Goal: Task Accomplishment & Management: Use online tool/utility

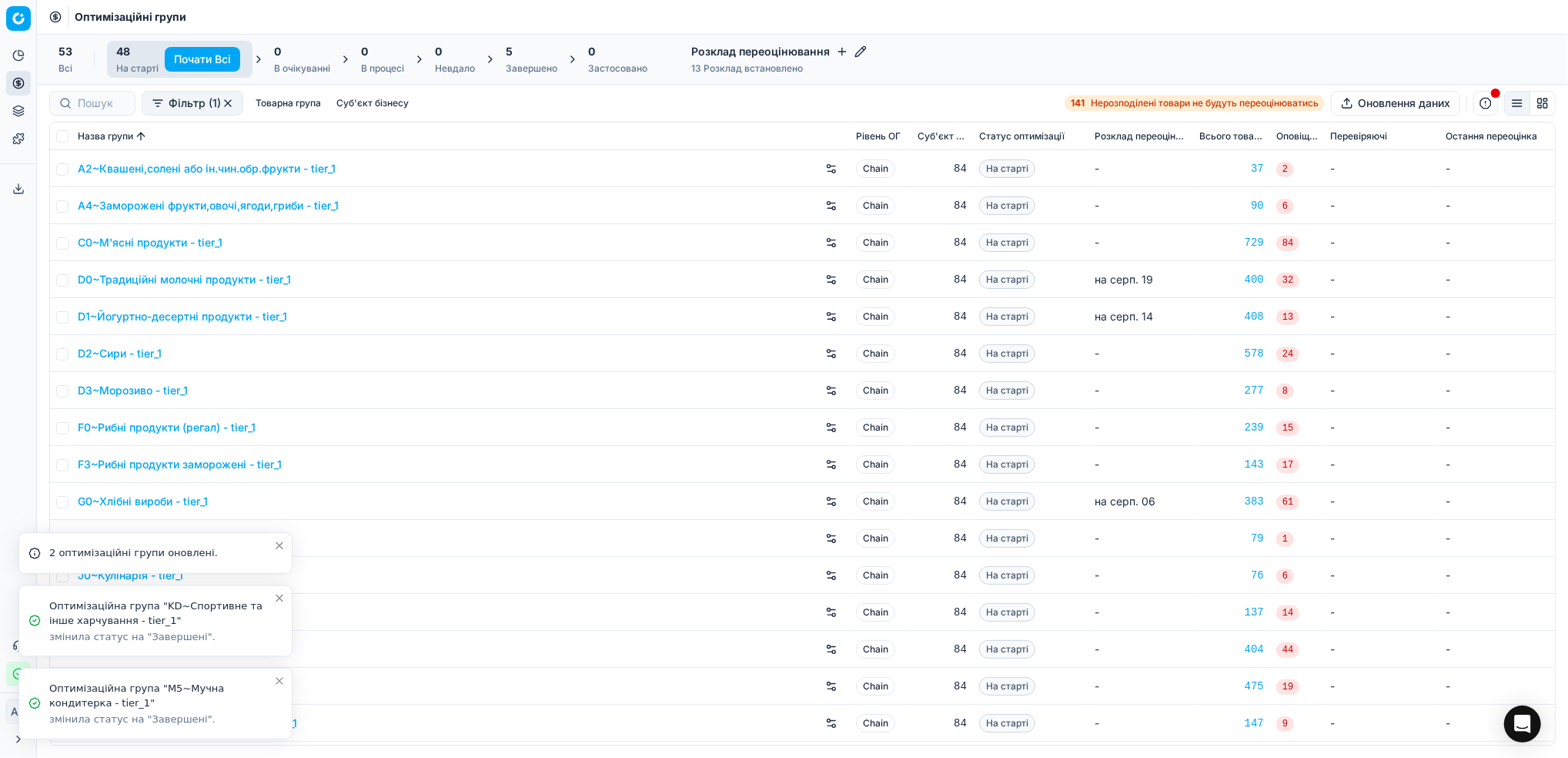
click at [280, 685] on icon "Close toast" at bounding box center [279, 681] width 13 height 13
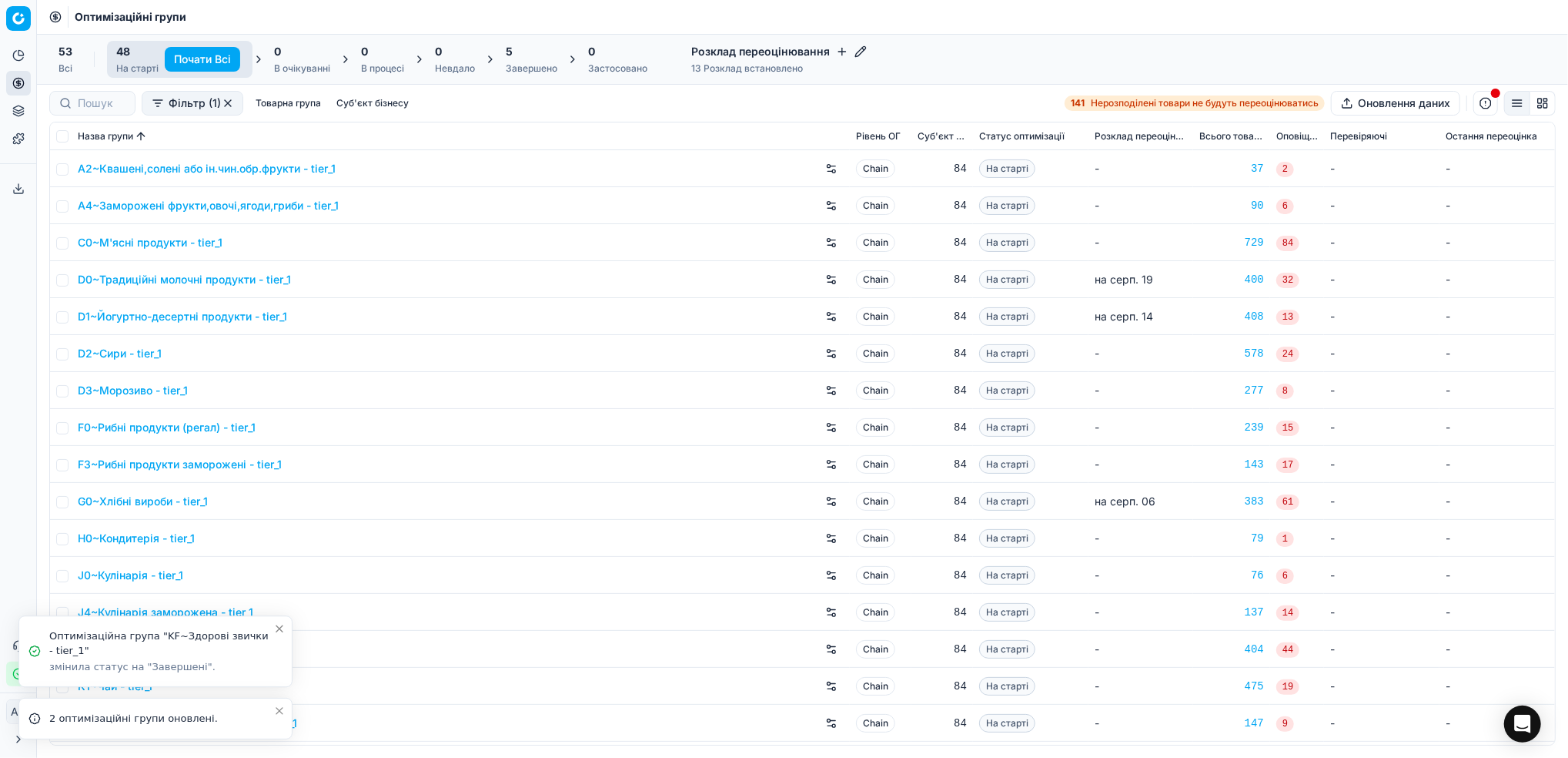
click at [275, 704] on icon "Close toast" at bounding box center [279, 710] width 13 height 13
click at [278, 691] on li "Оптимізаційна група "KF~Здорові звички - tier_1" змінила статус на "Завершені"." at bounding box center [155, 703] width 274 height 71
click at [278, 685] on icon "Close toast" at bounding box center [279, 681] width 13 height 13
click at [511, 69] on div "Завершено" at bounding box center [531, 68] width 51 height 13
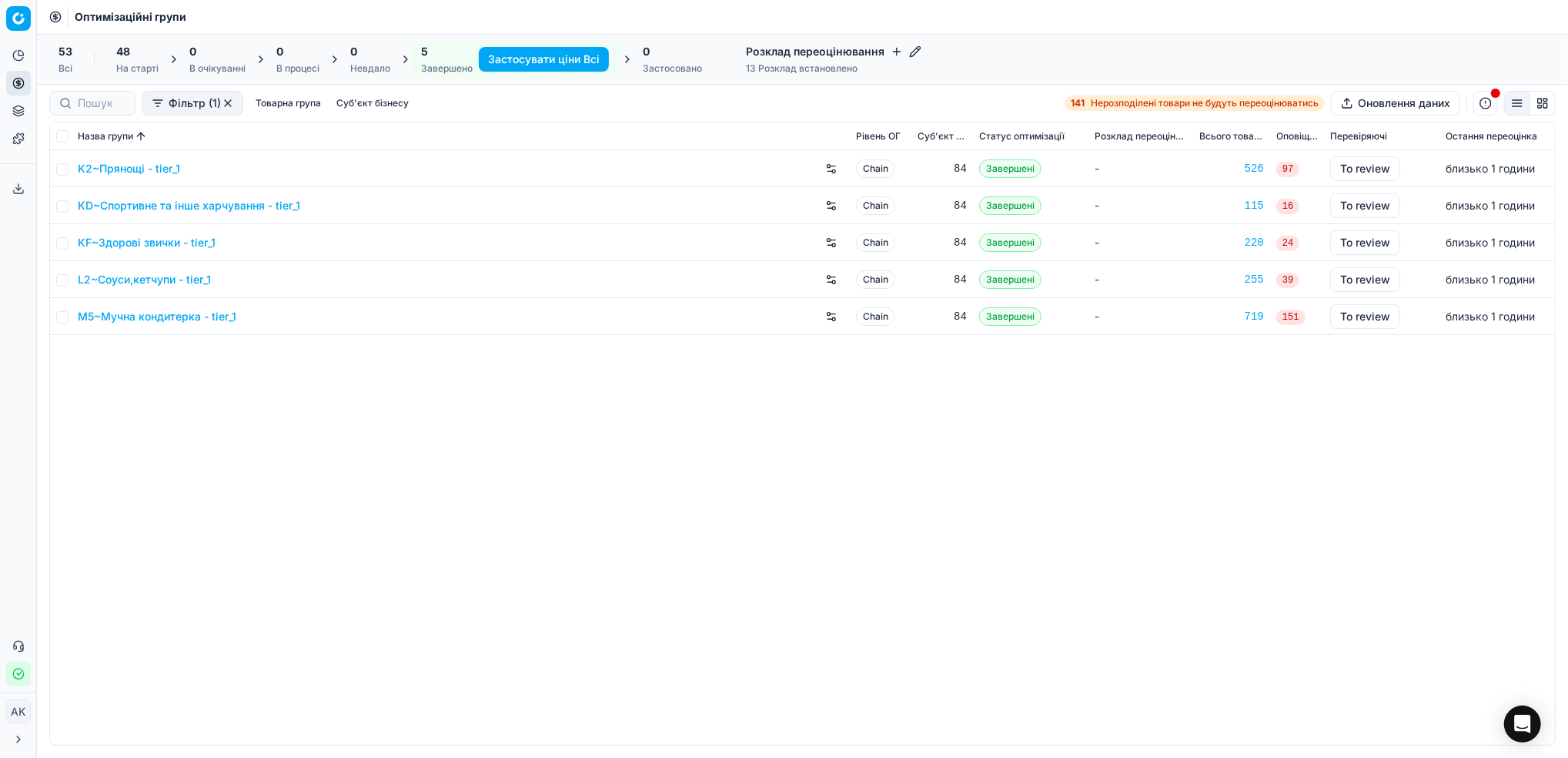
click at [104, 168] on link "K2~Прянощі - tier_1" at bounding box center [129, 169] width 102 height 15
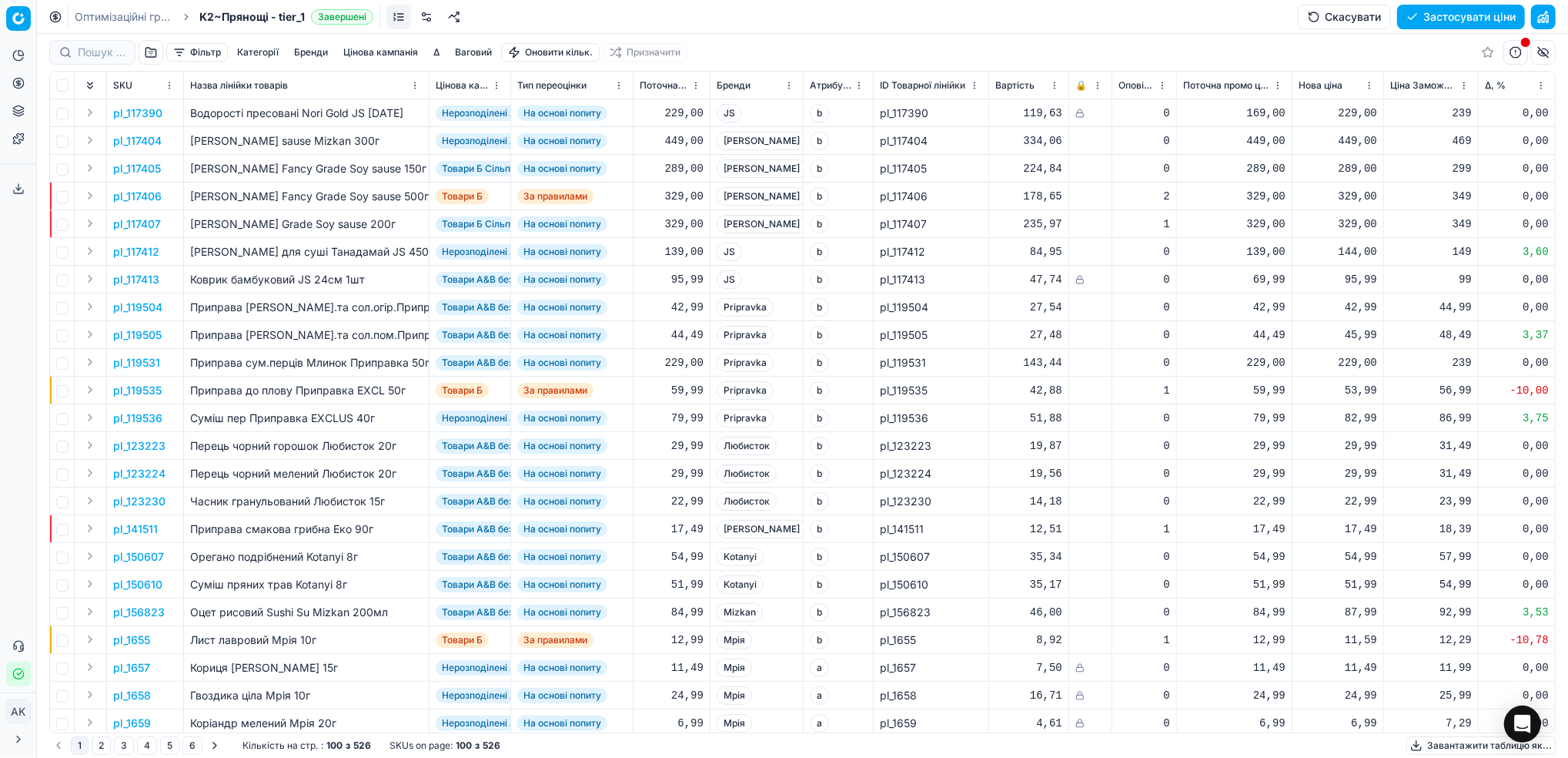
click at [206, 56] on button "Фільтр" at bounding box center [196, 52] width 61 height 18
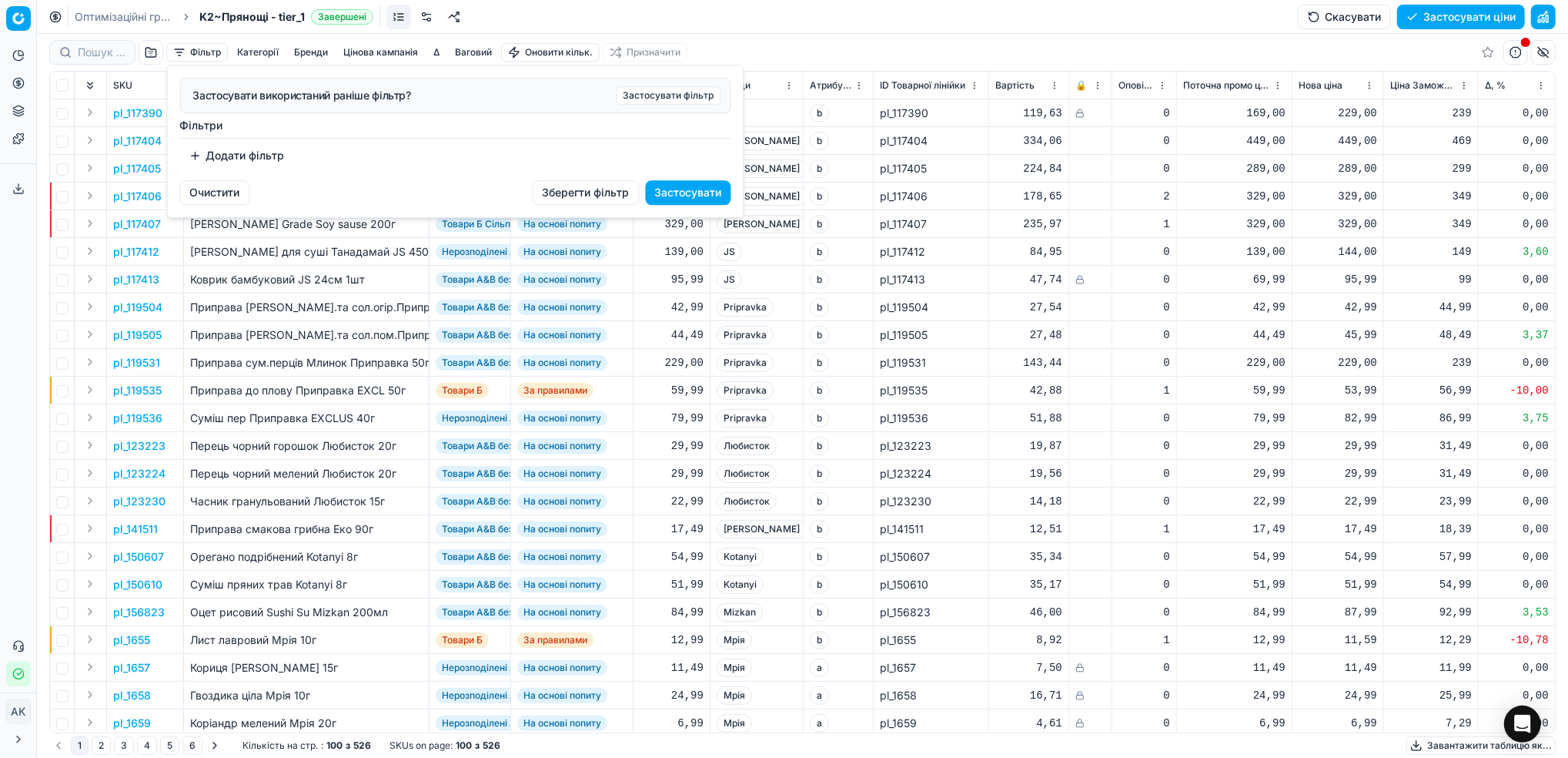
click at [217, 160] on button "Додати фільтр" at bounding box center [237, 155] width 114 height 24
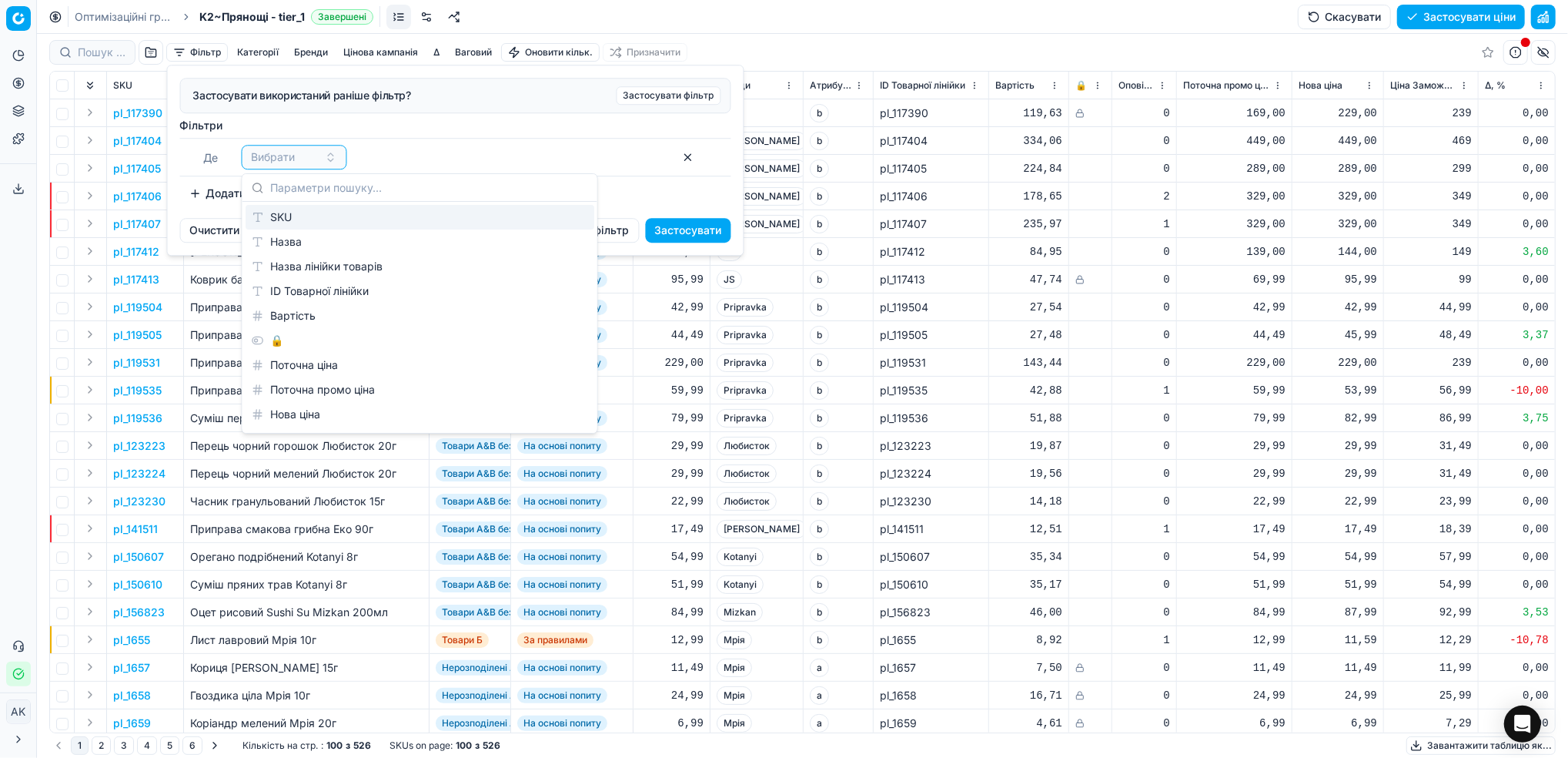
click at [279, 223] on div "SKU" at bounding box center [420, 217] width 349 height 24
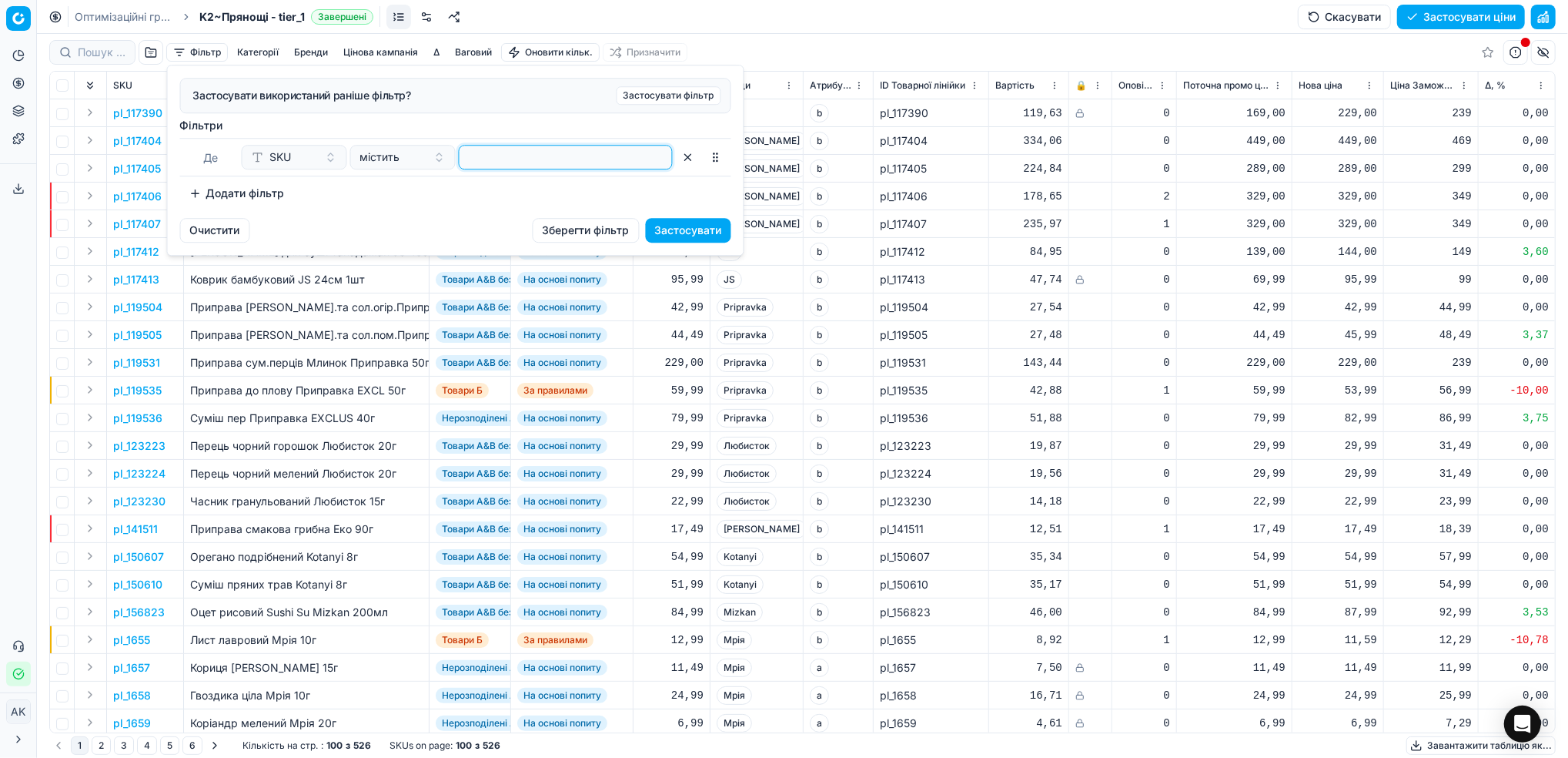
click at [483, 162] on input at bounding box center [565, 157] width 201 height 24
click at [685, 222] on button "Застосувати" at bounding box center [689, 230] width 86 height 24
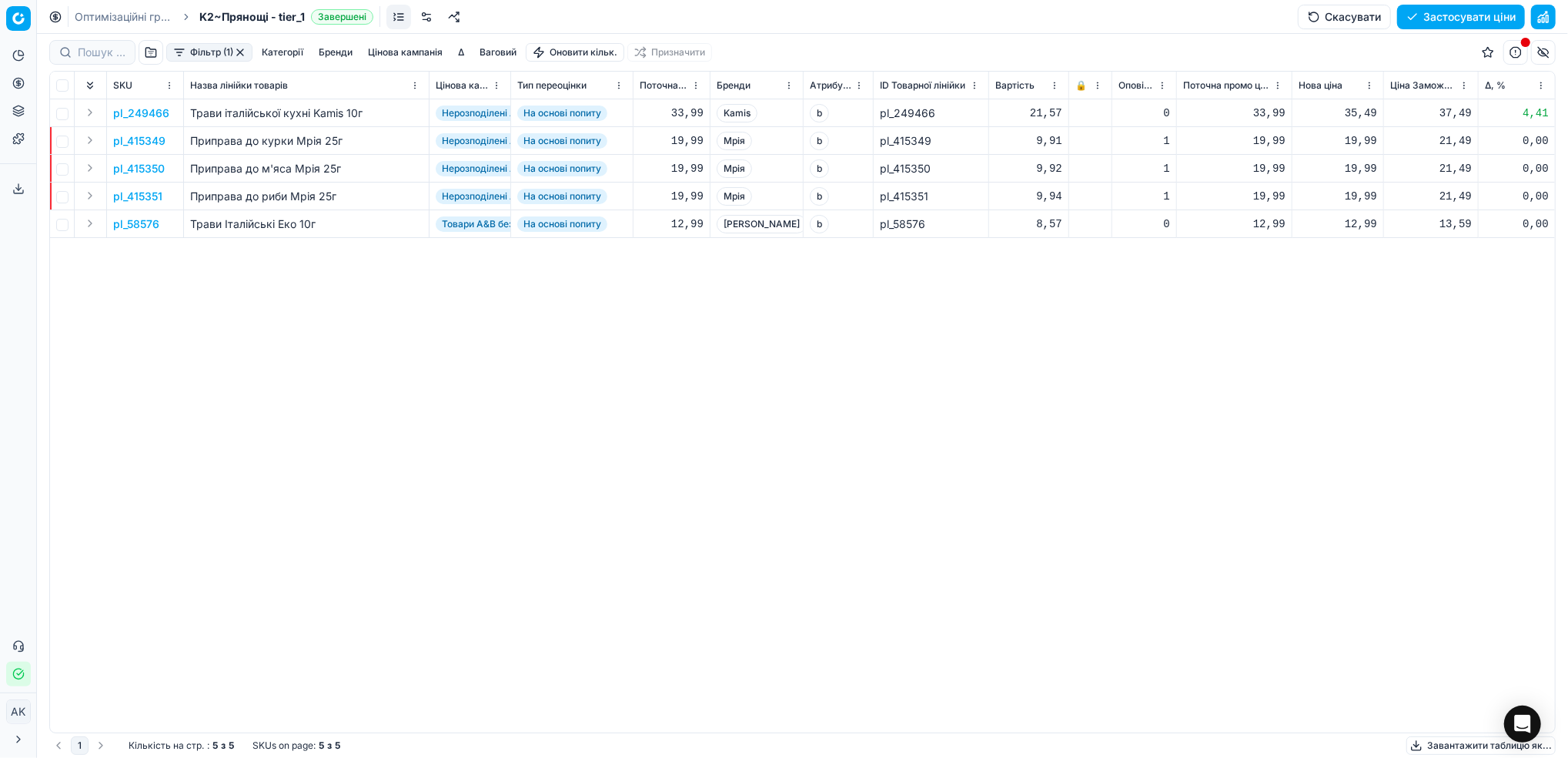
drag, startPoint x: 426, startPoint y: 20, endPoint x: 425, endPoint y: 33, distance: 13.0
click at [427, 20] on link at bounding box center [426, 17] width 24 height 24
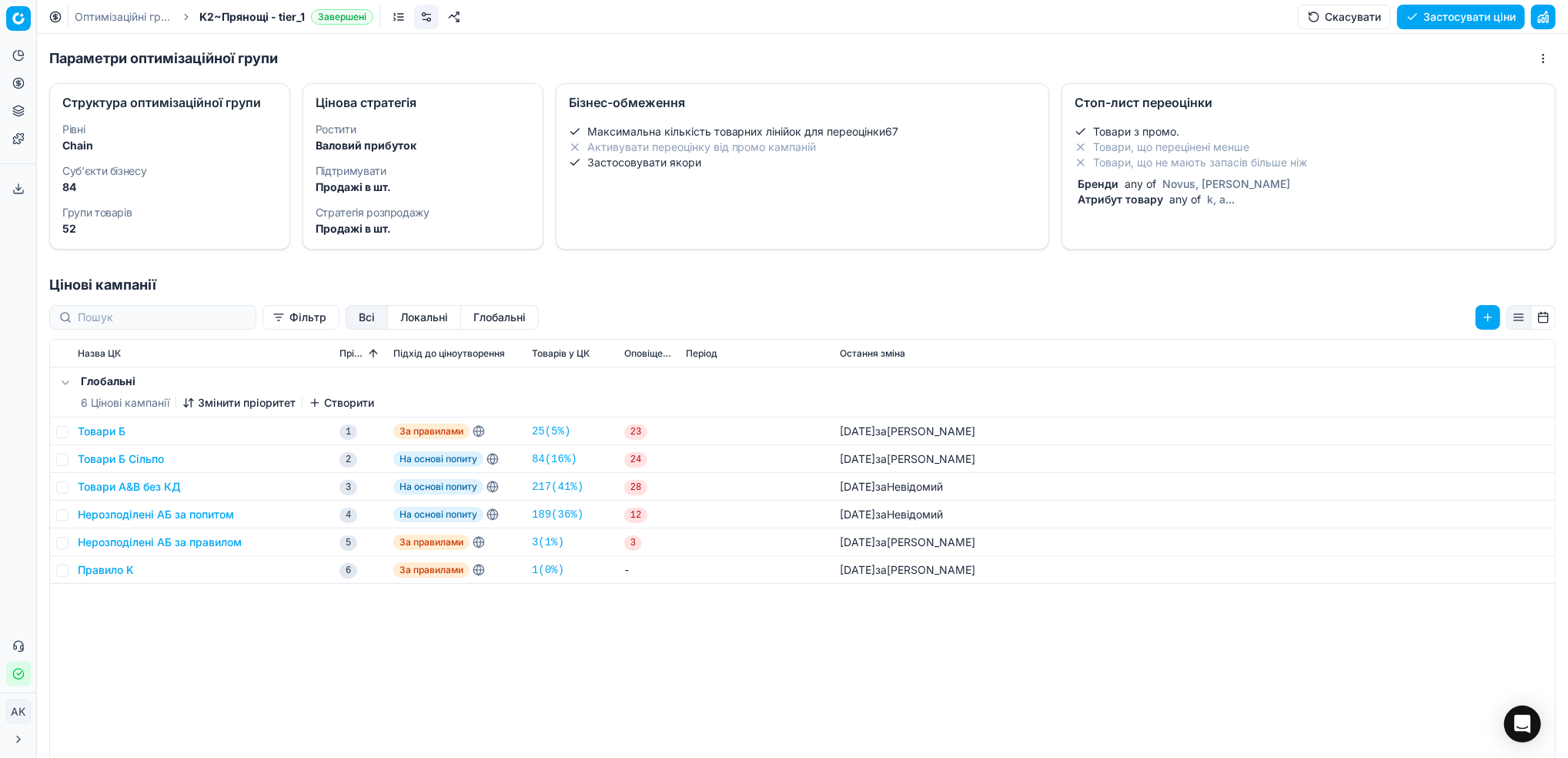
click at [1126, 174] on div "Товари з промо. Товари, що перецінені менше Товари, що не мають запасів більше …" at bounding box center [1309, 165] width 468 height 83
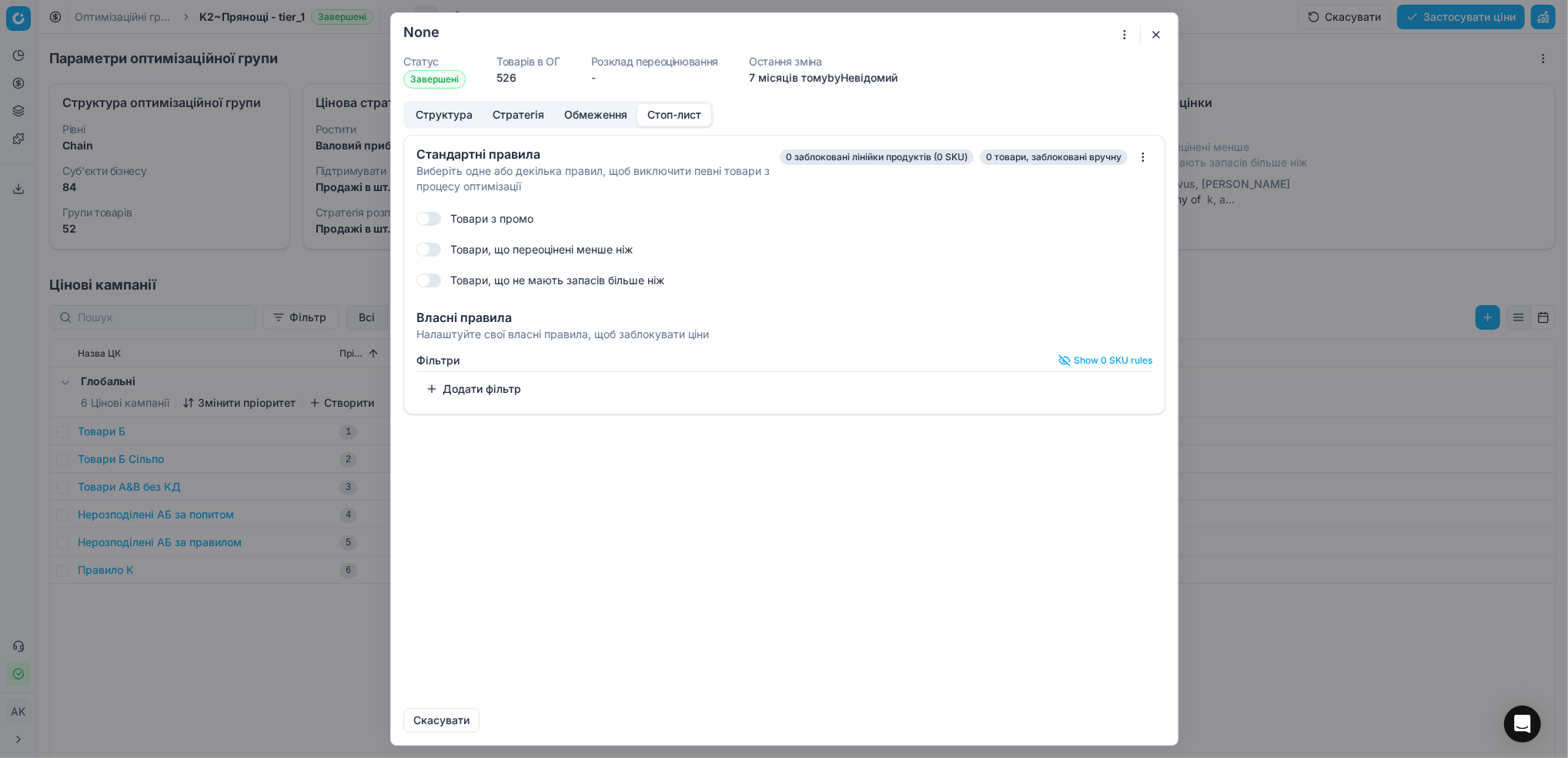
checkbox input "true"
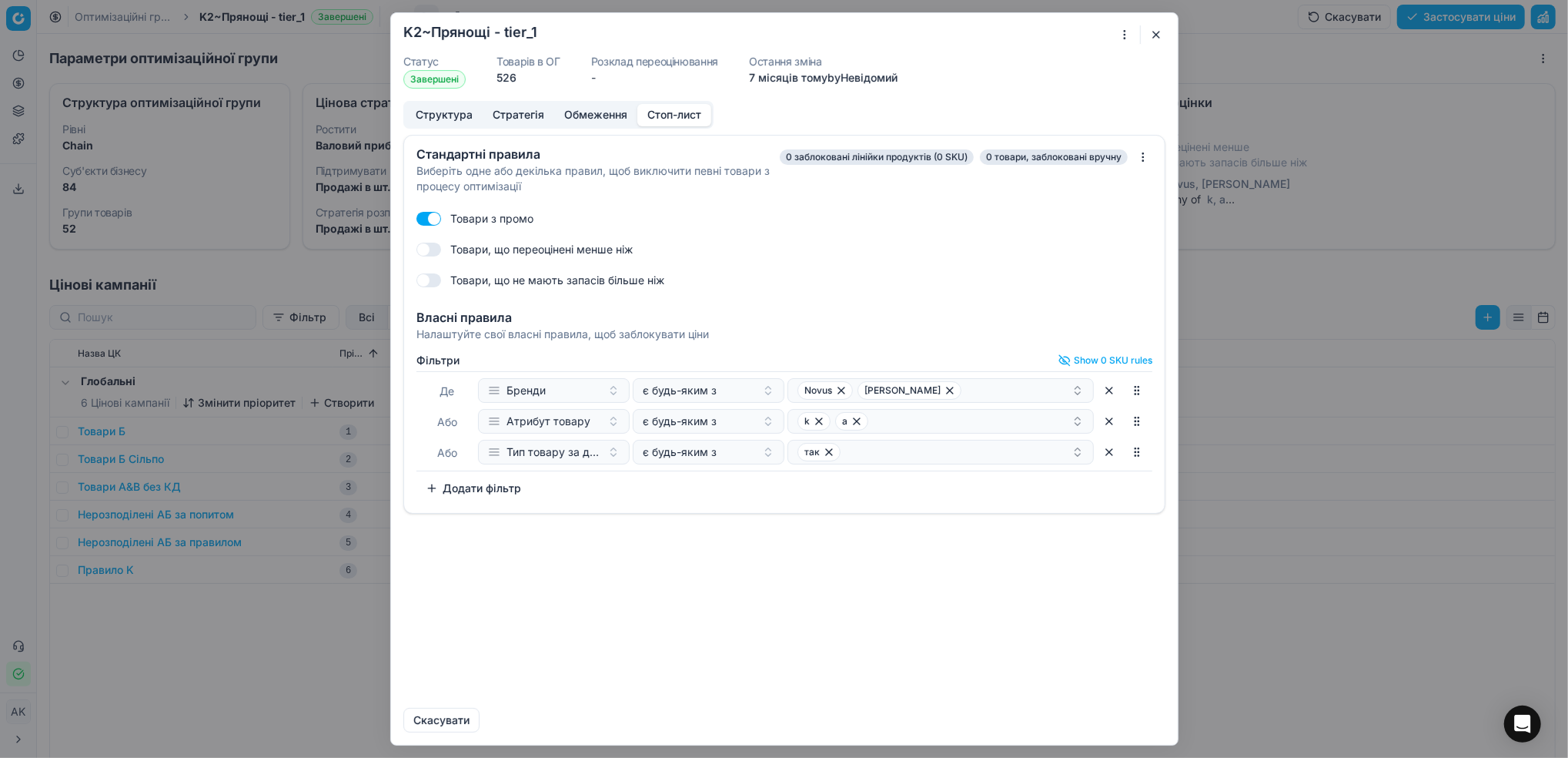
click at [483, 485] on button "Додати фільтр" at bounding box center [473, 488] width 114 height 24
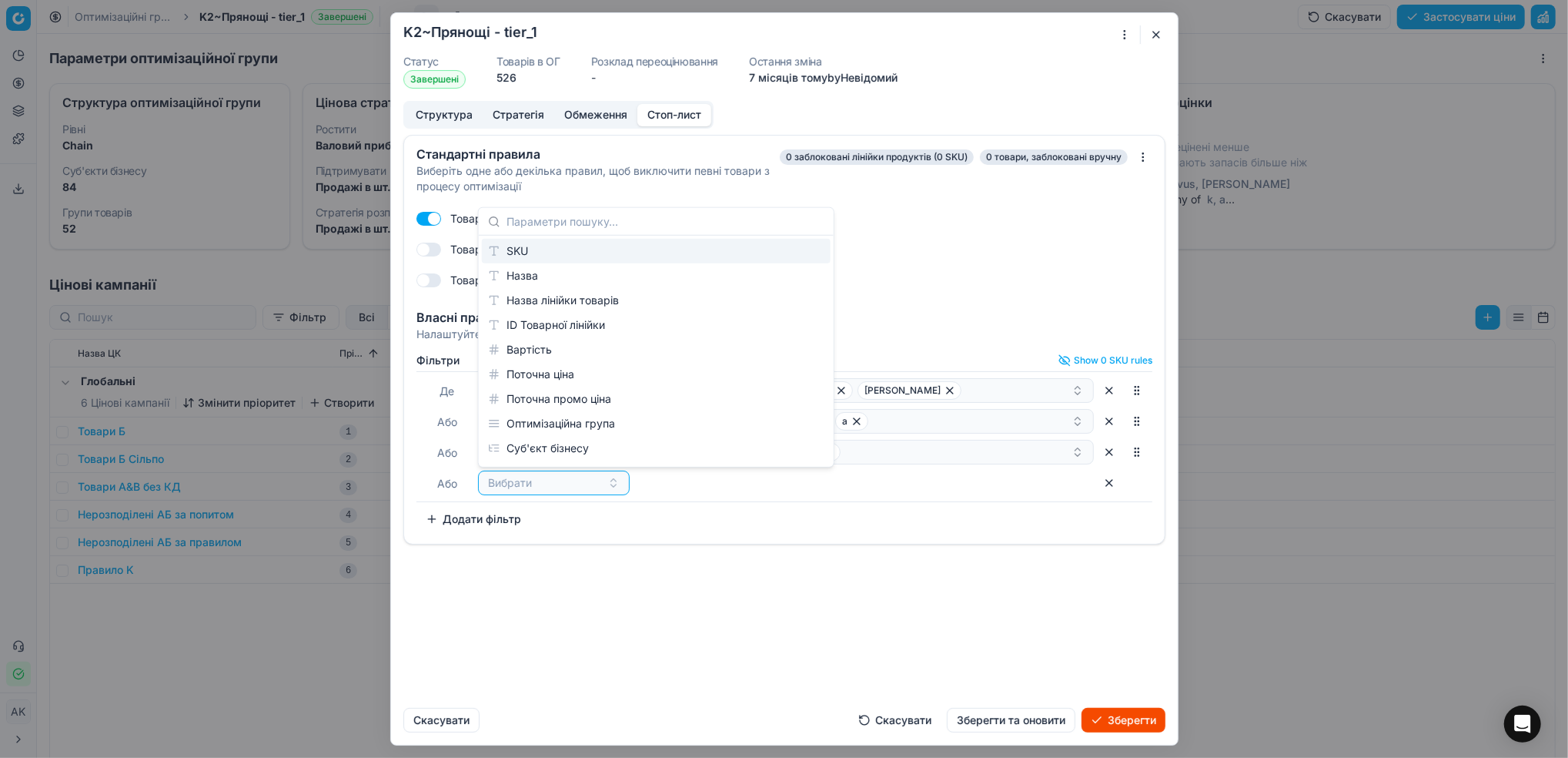
click at [522, 254] on div "SKU" at bounding box center [656, 250] width 349 height 24
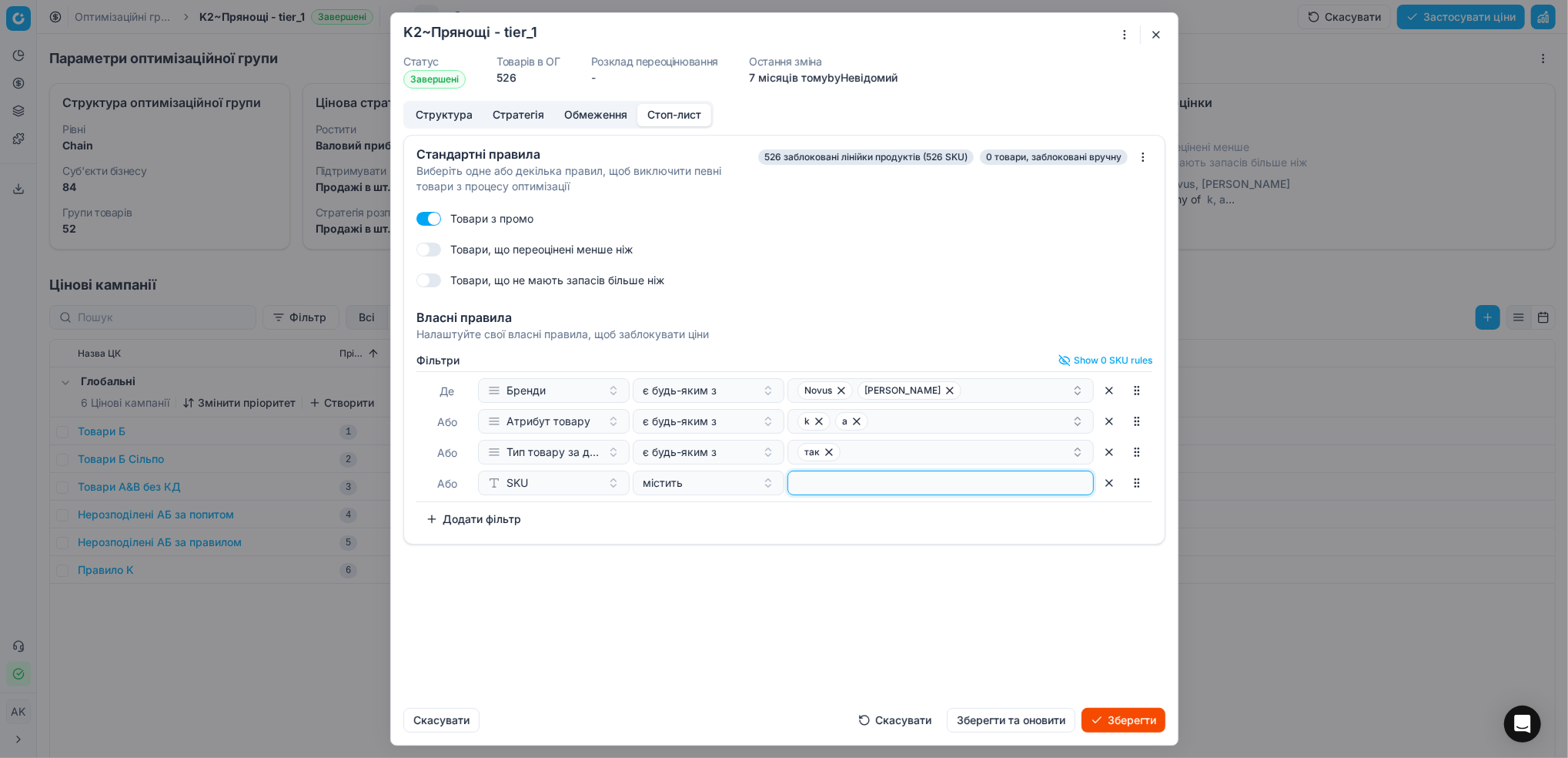
click at [888, 485] on input at bounding box center [940, 483] width 293 height 24
click at [1023, 719] on button "Зберегти та оновити" at bounding box center [1010, 719] width 128 height 24
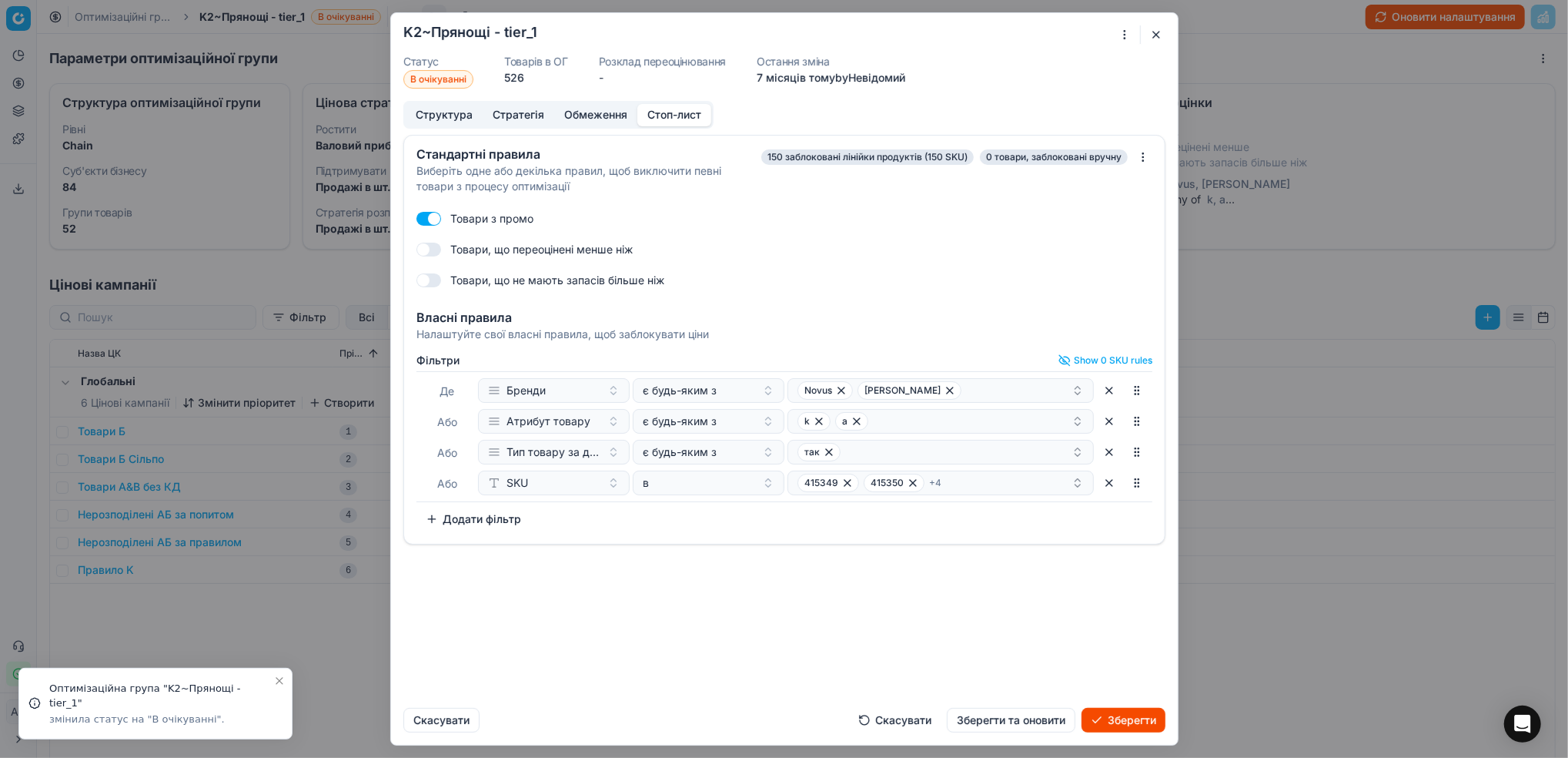
click at [1159, 34] on button "button" at bounding box center [1156, 34] width 18 height 18
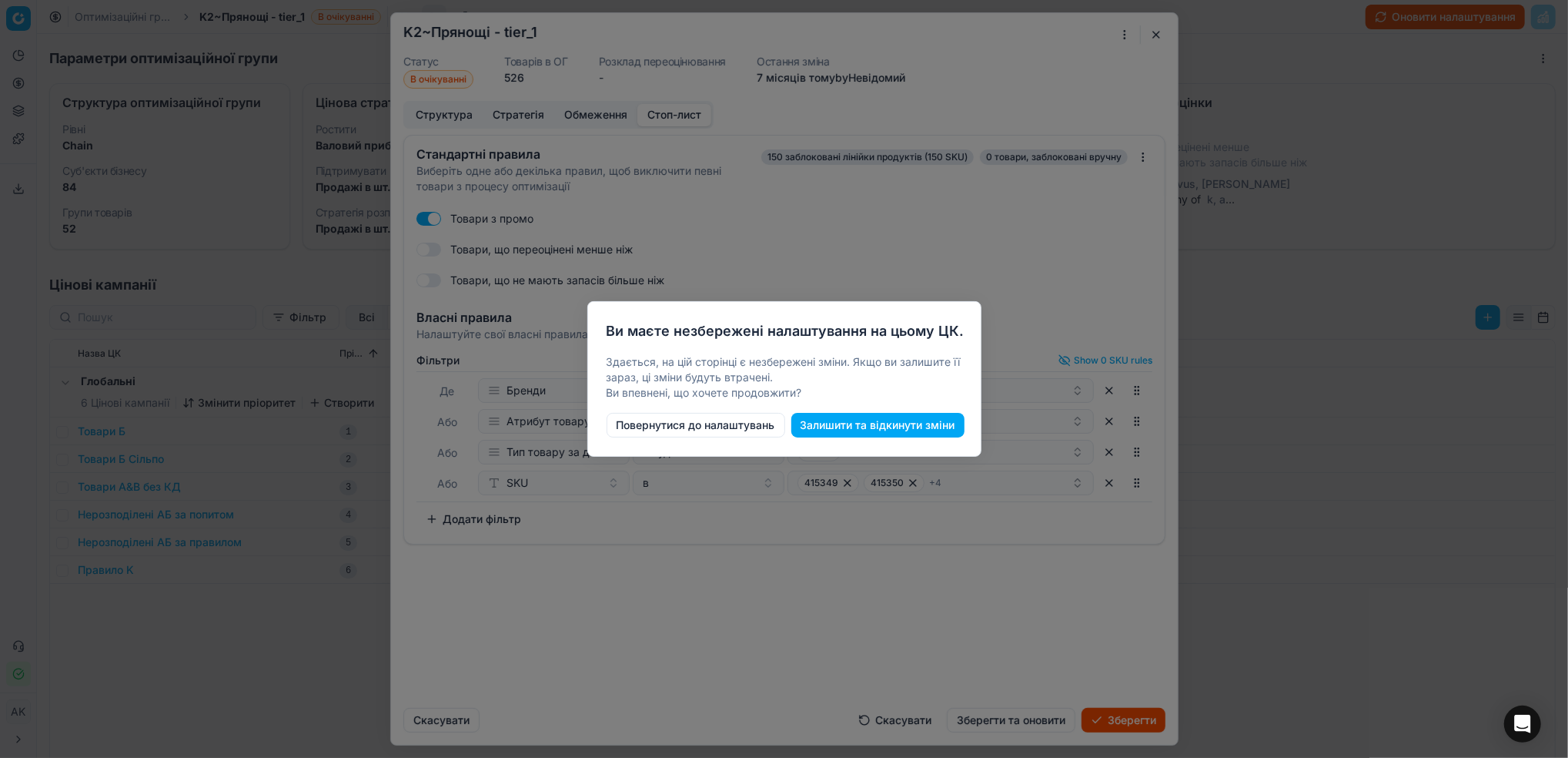
click at [700, 431] on button "Повернутися до налаштувань" at bounding box center [695, 425] width 179 height 24
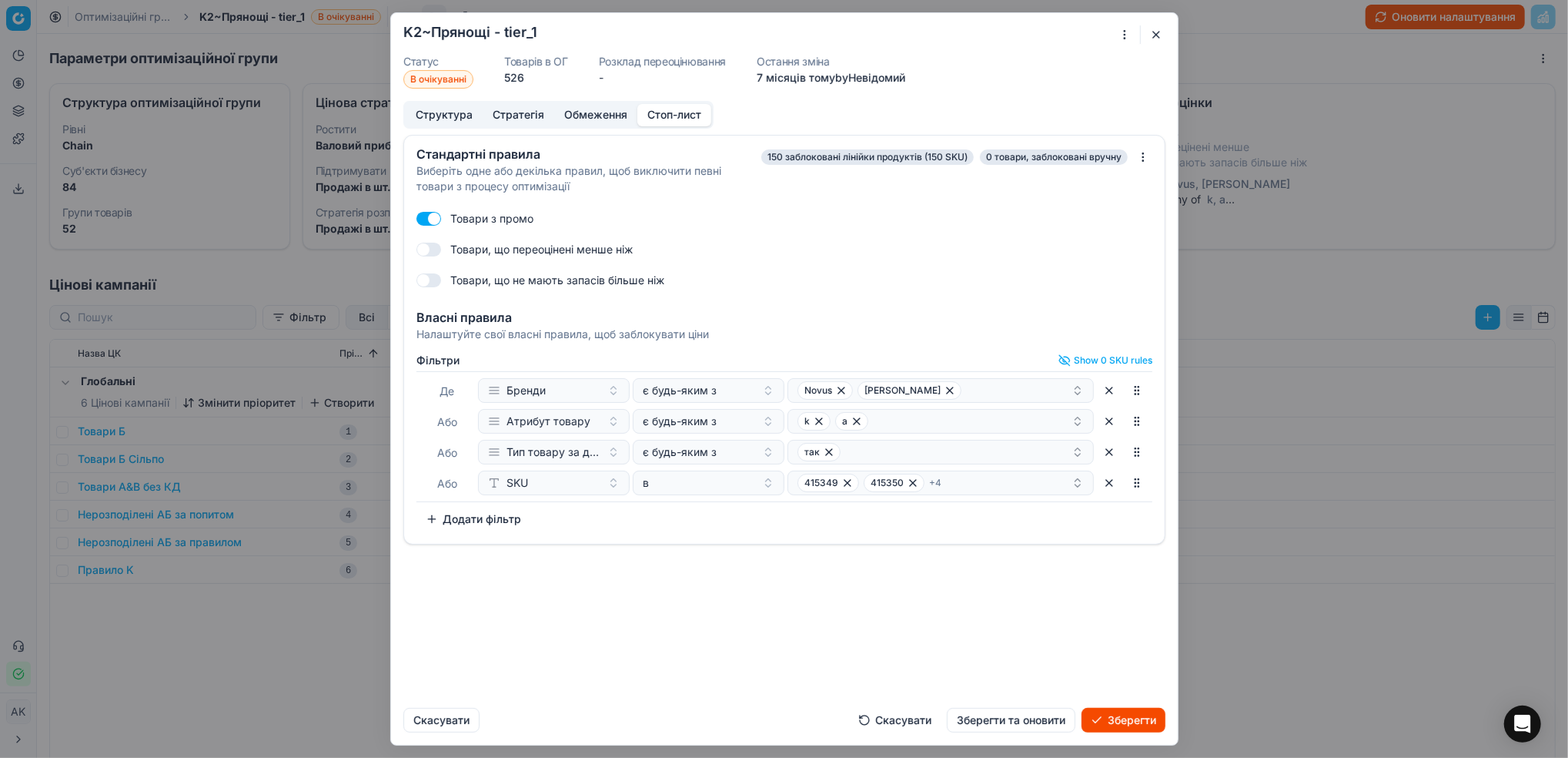
click at [1133, 726] on button "Зберегти" at bounding box center [1123, 719] width 84 height 24
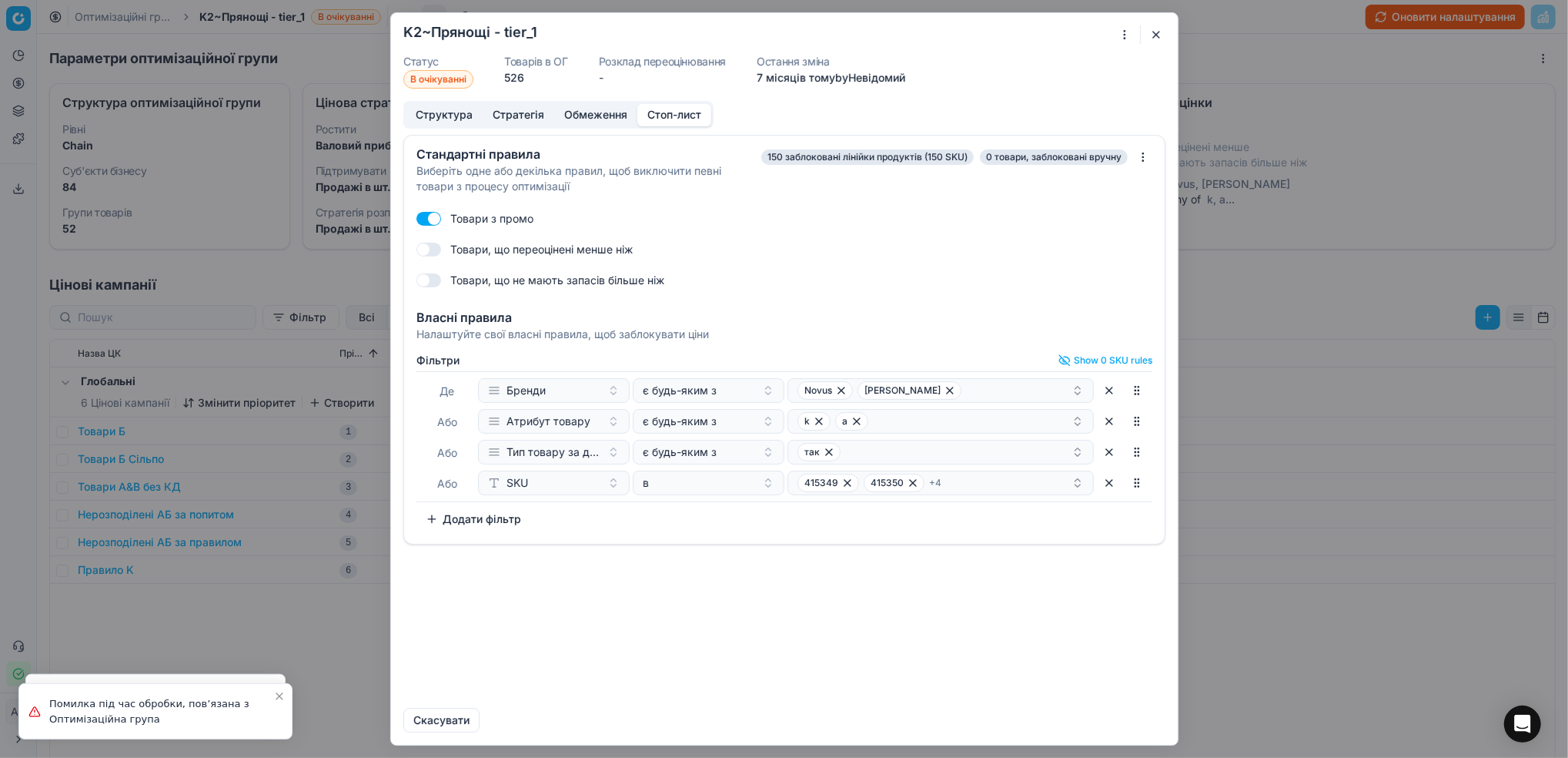
click at [1152, 35] on button "button" at bounding box center [1156, 34] width 18 height 18
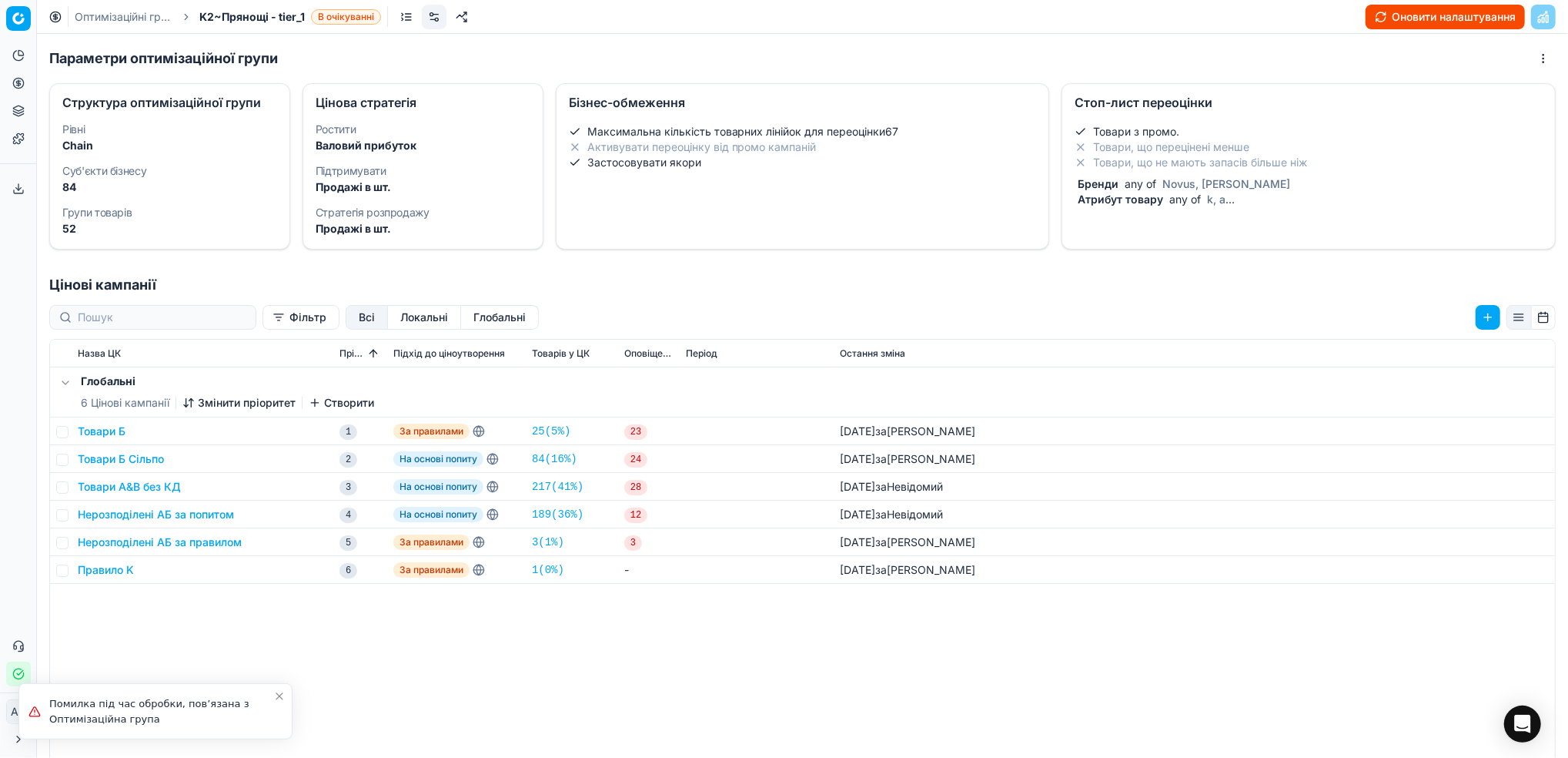
drag, startPoint x: 94, startPoint y: 14, endPoint x: 382, endPoint y: 95, distance: 299.2
click at [94, 14] on link "Оптимізаційні групи" at bounding box center [123, 17] width 98 height 15
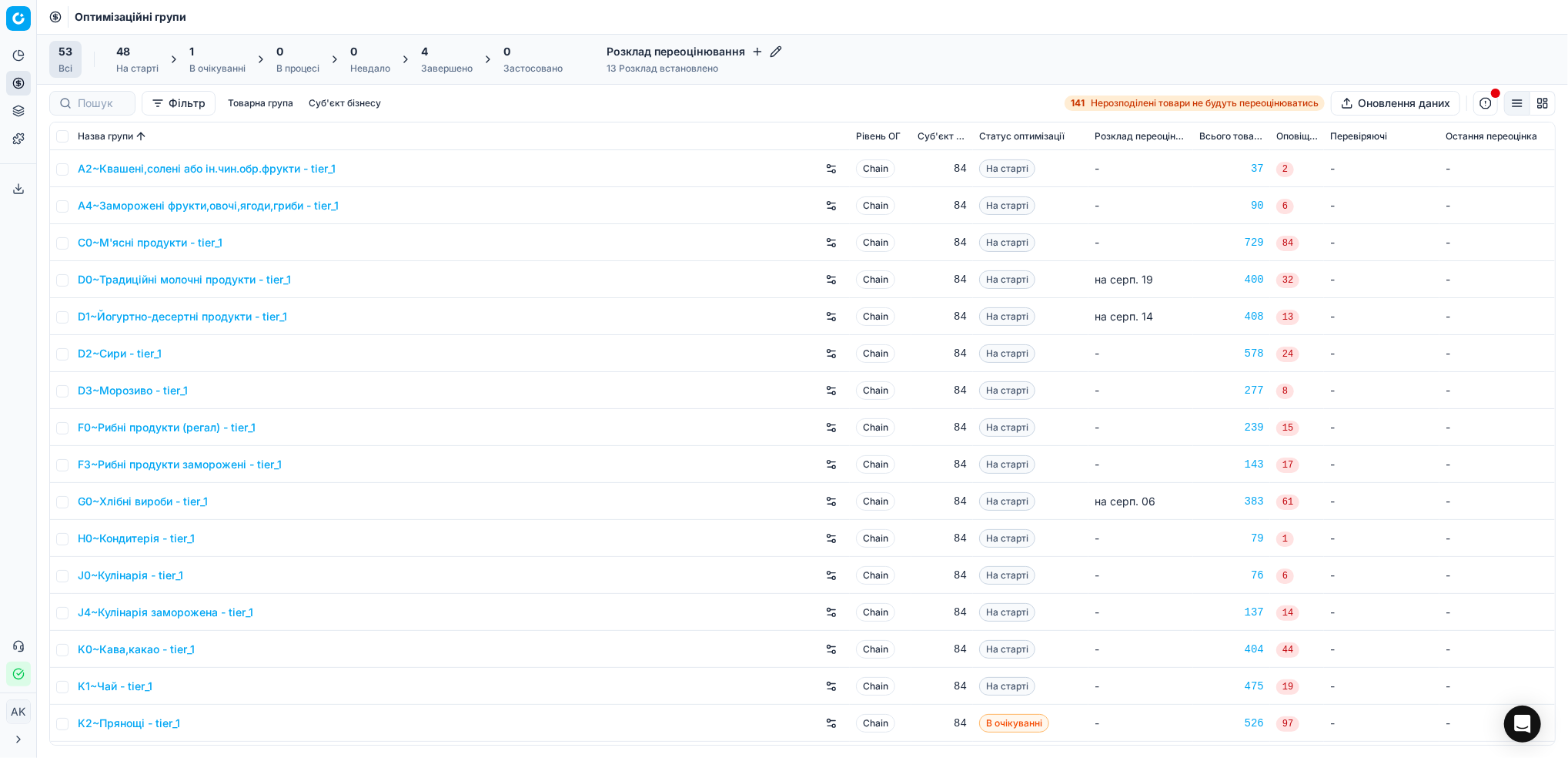
click at [215, 68] on div "В очікуванні" at bounding box center [217, 68] width 56 height 13
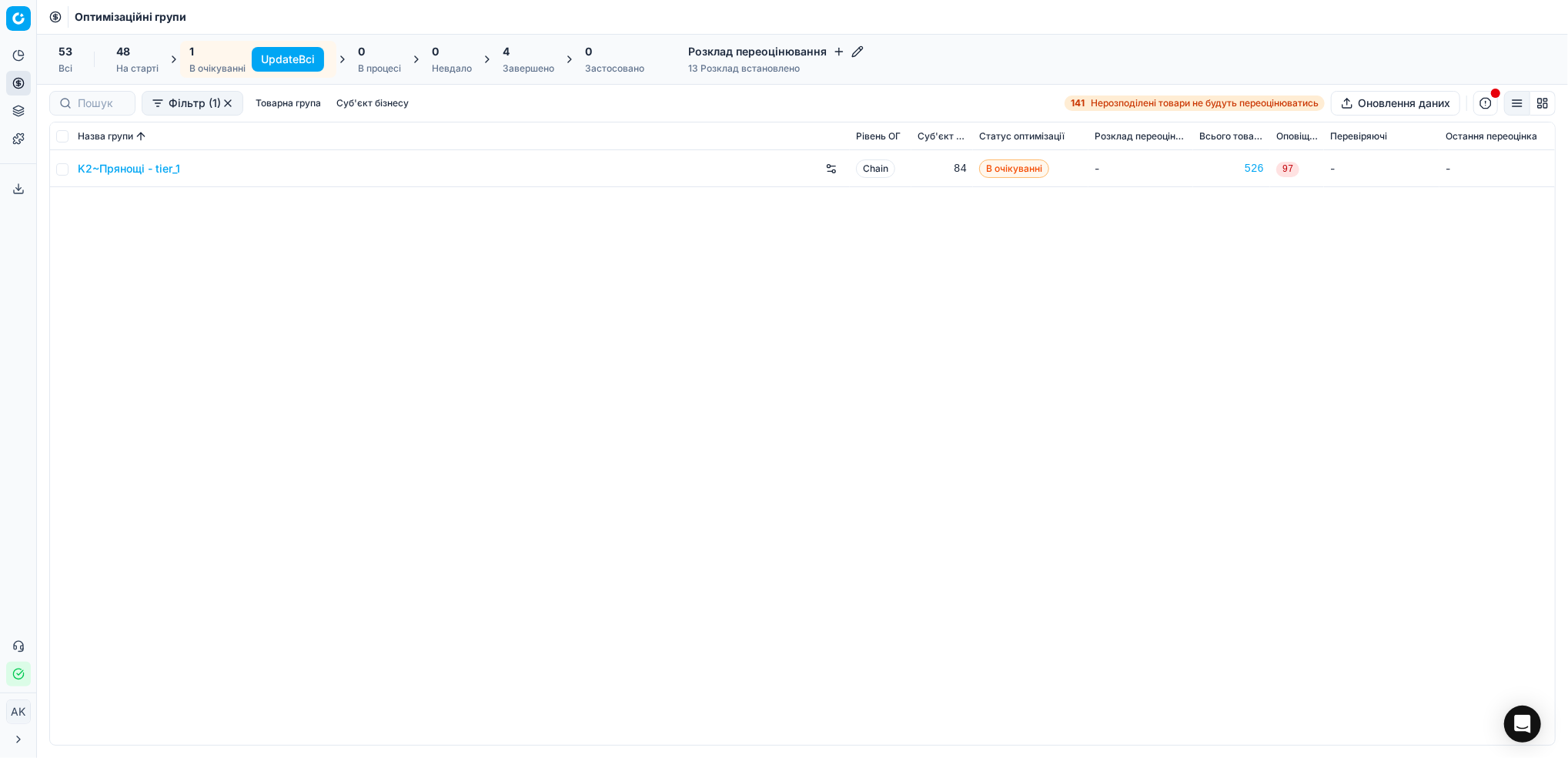
click at [284, 60] on button "Update Всі" at bounding box center [288, 59] width 72 height 24
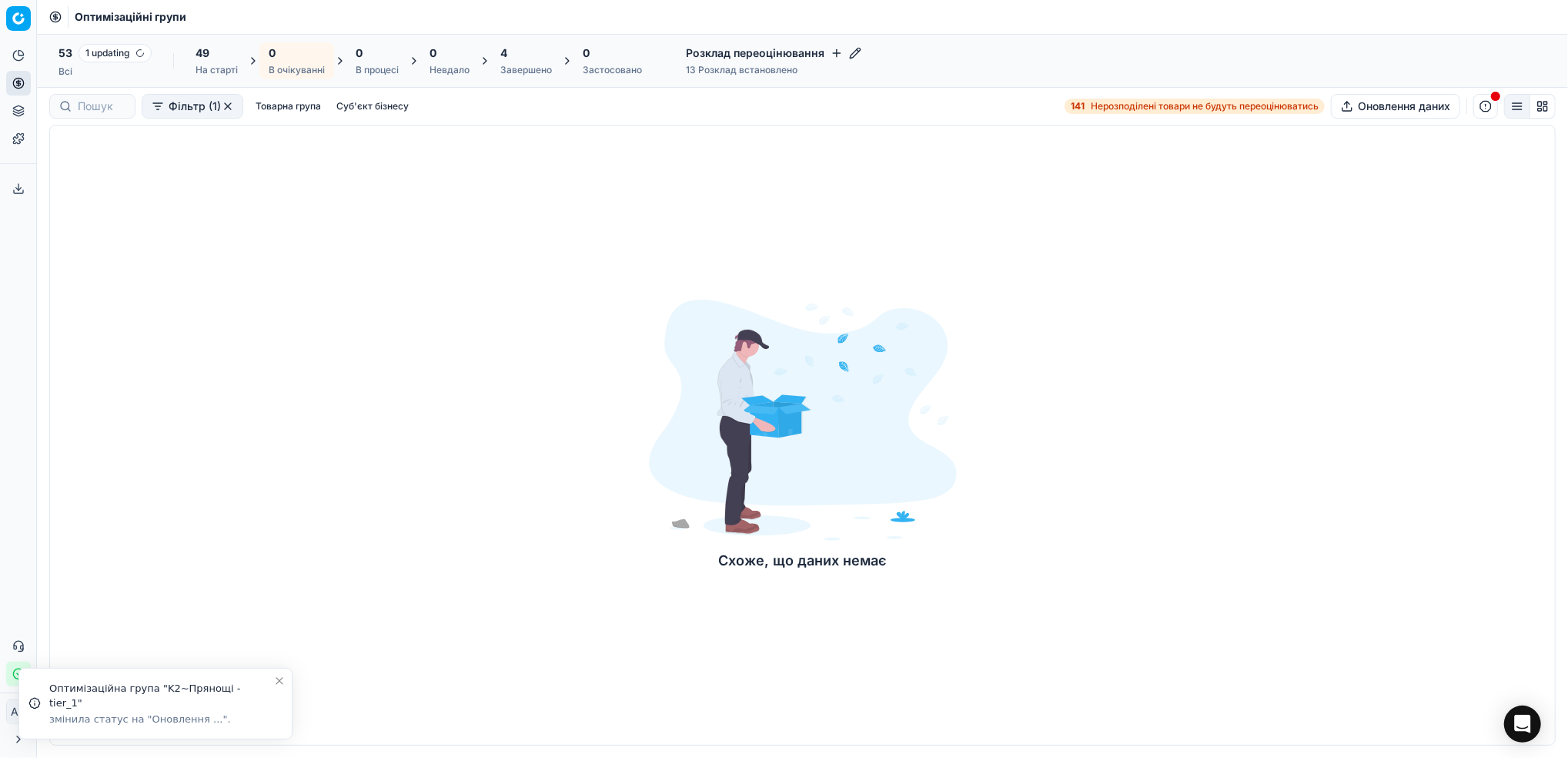
click at [522, 53] on div "4" at bounding box center [525, 53] width 51 height 15
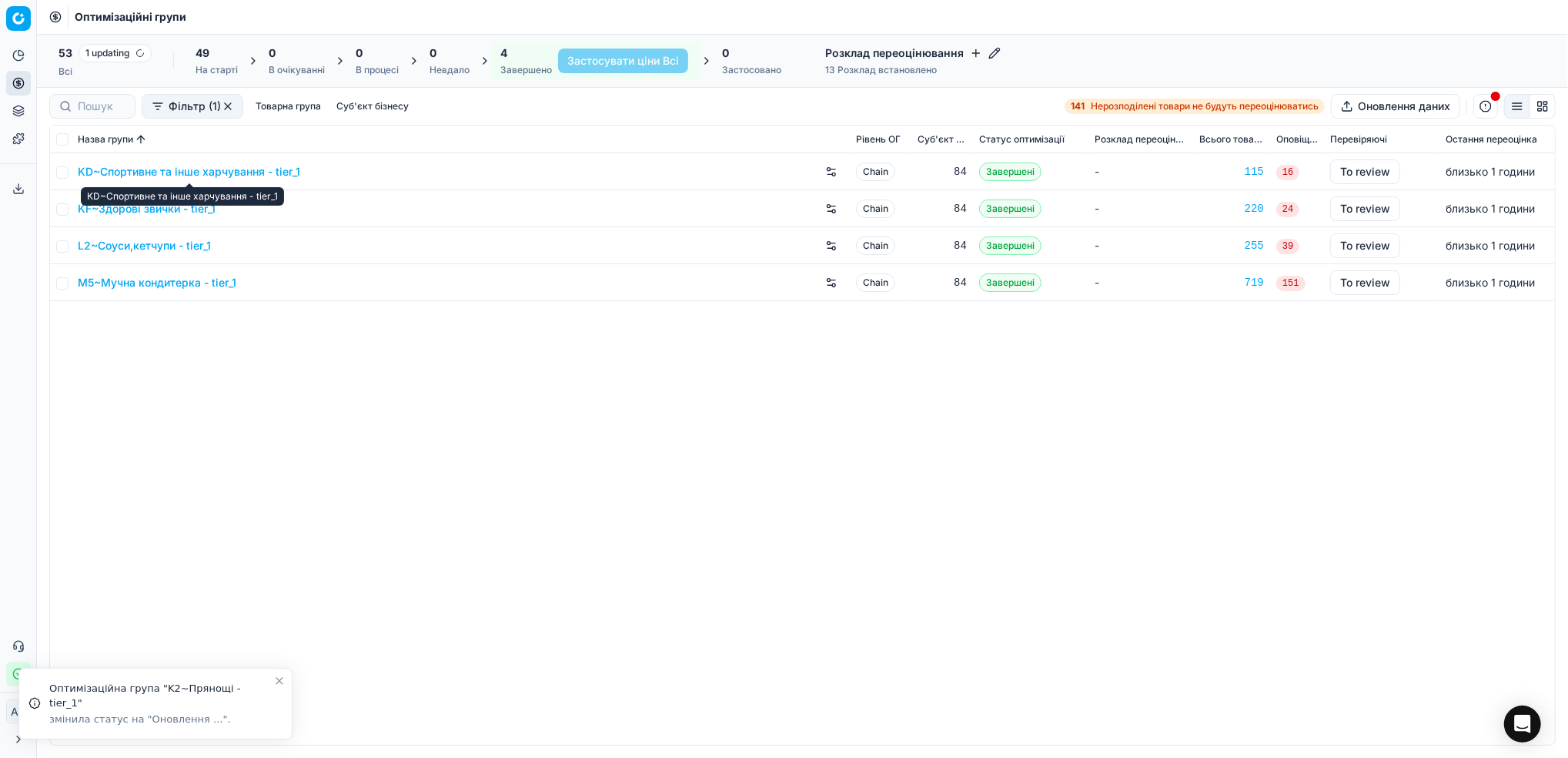
click at [173, 169] on link "KD~Спортивне та інше харчування - tier_1" at bounding box center [189, 171] width 222 height 15
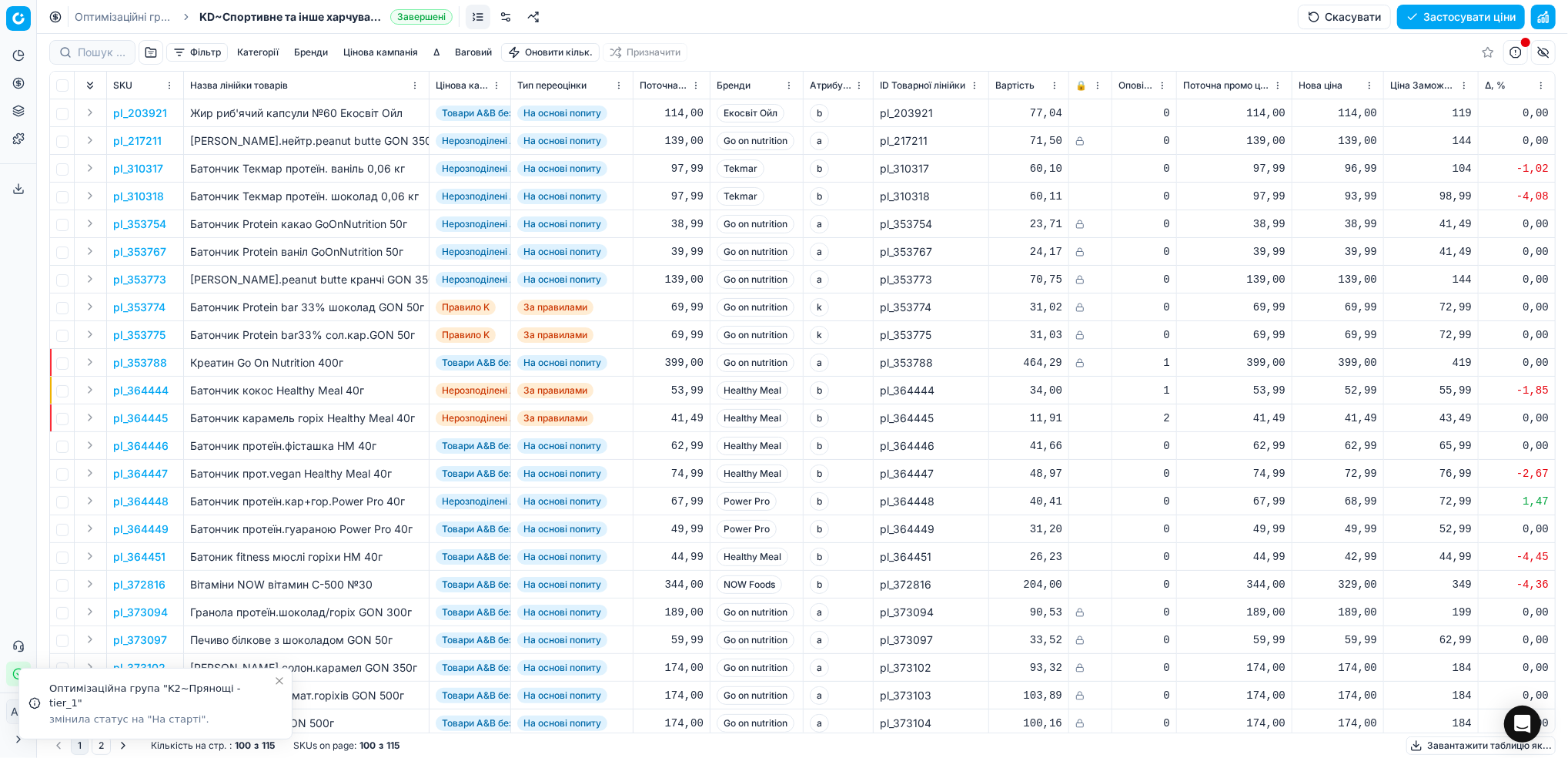
click at [210, 55] on button "Фільтр" at bounding box center [196, 52] width 61 height 18
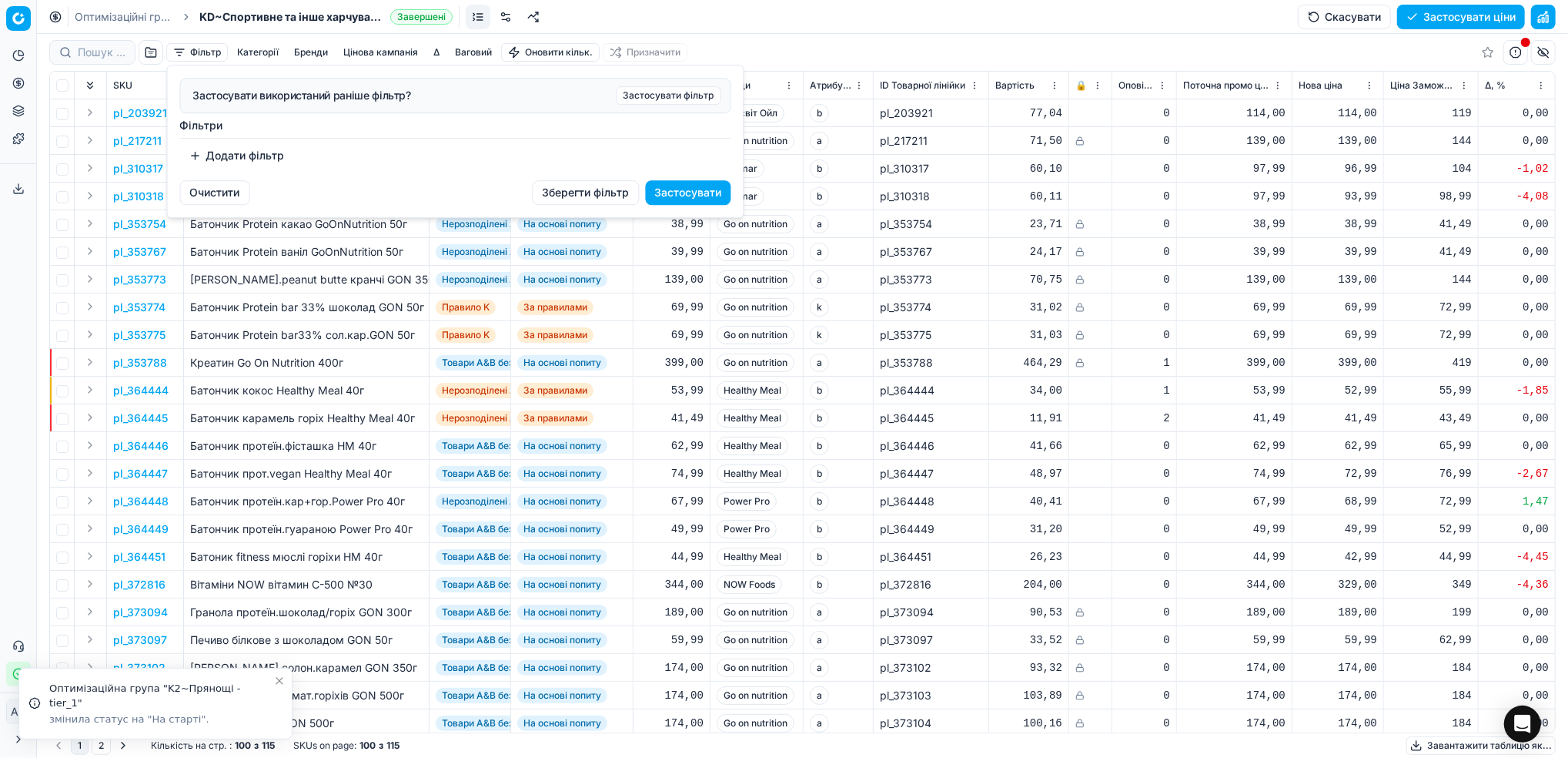
click at [235, 152] on button "Додати фільтр" at bounding box center [237, 155] width 114 height 24
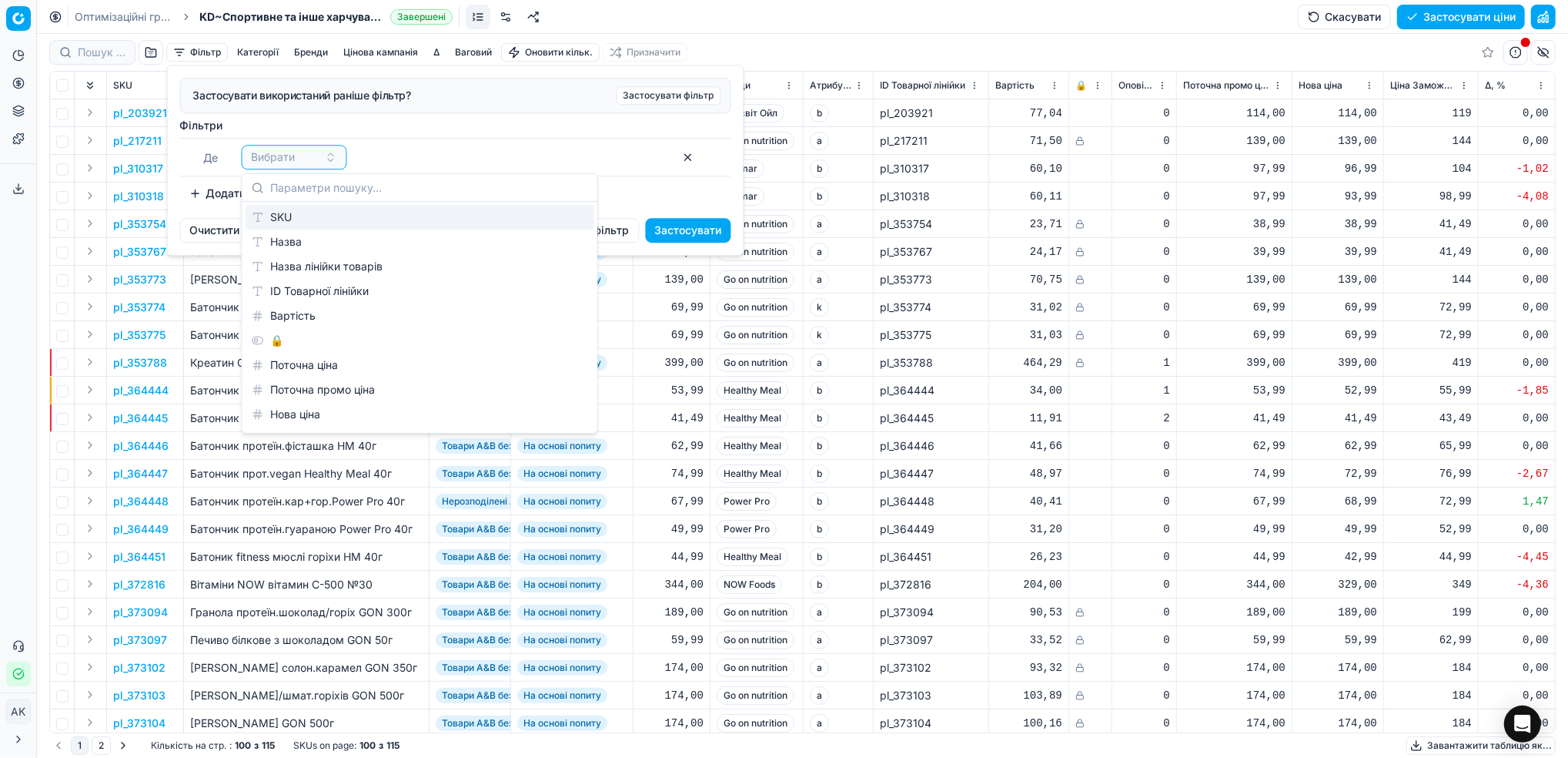
click at [271, 221] on div "SKU" at bounding box center [420, 217] width 349 height 24
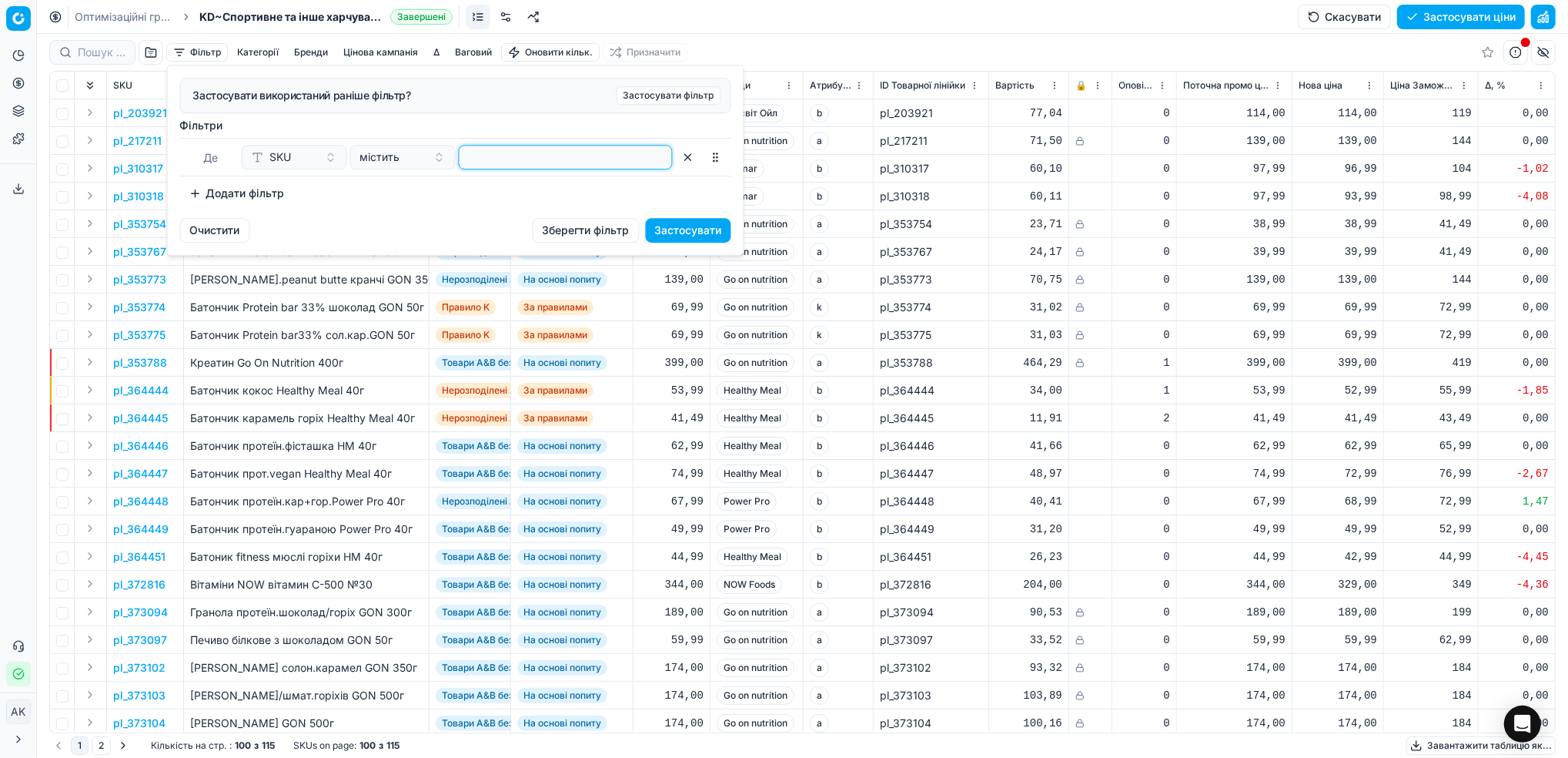
click at [513, 150] on input at bounding box center [565, 157] width 201 height 24
click at [694, 232] on button "Застосувати" at bounding box center [689, 230] width 86 height 24
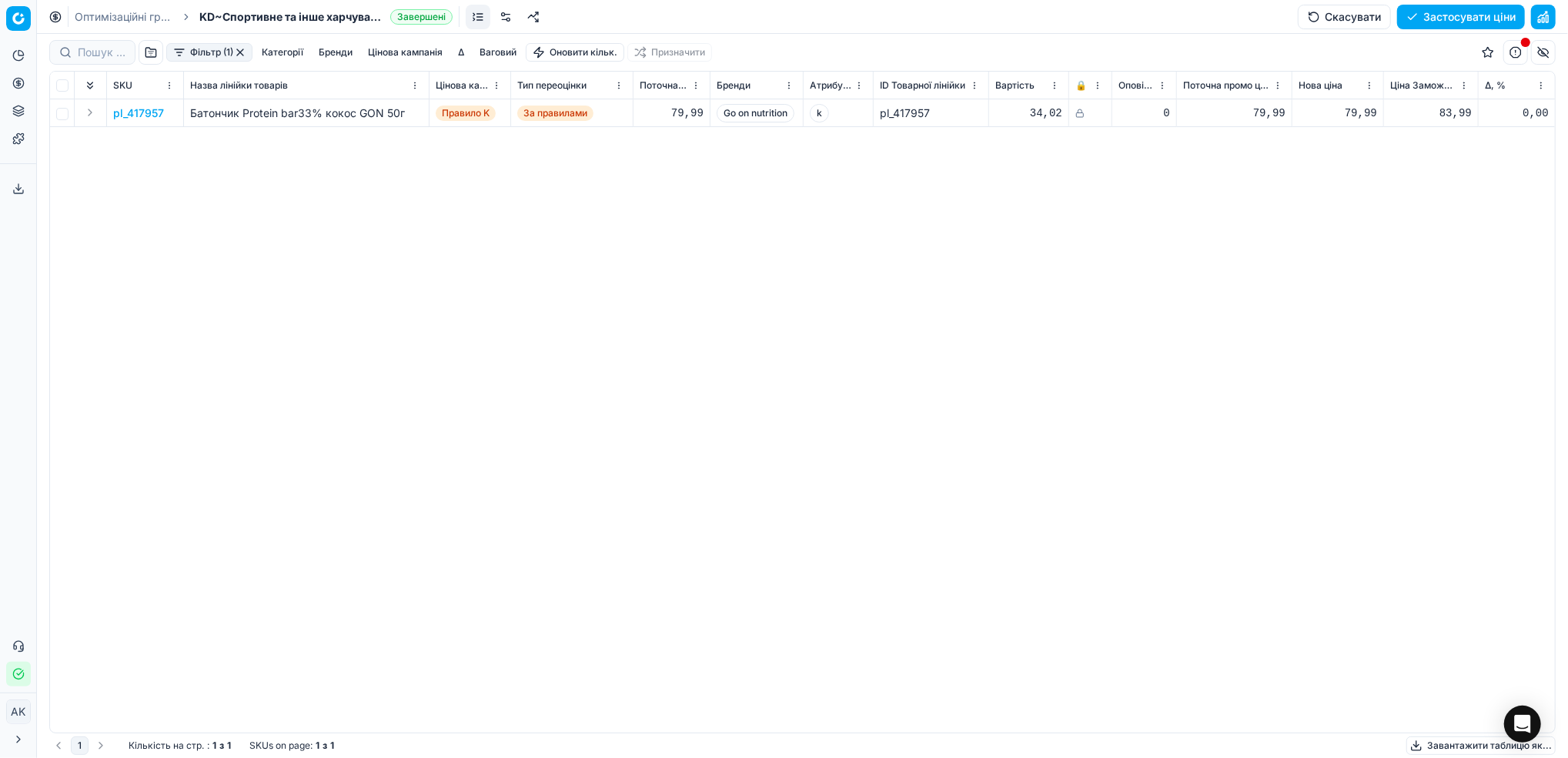
click at [144, 114] on p "pl_417957" at bounding box center [138, 113] width 51 height 15
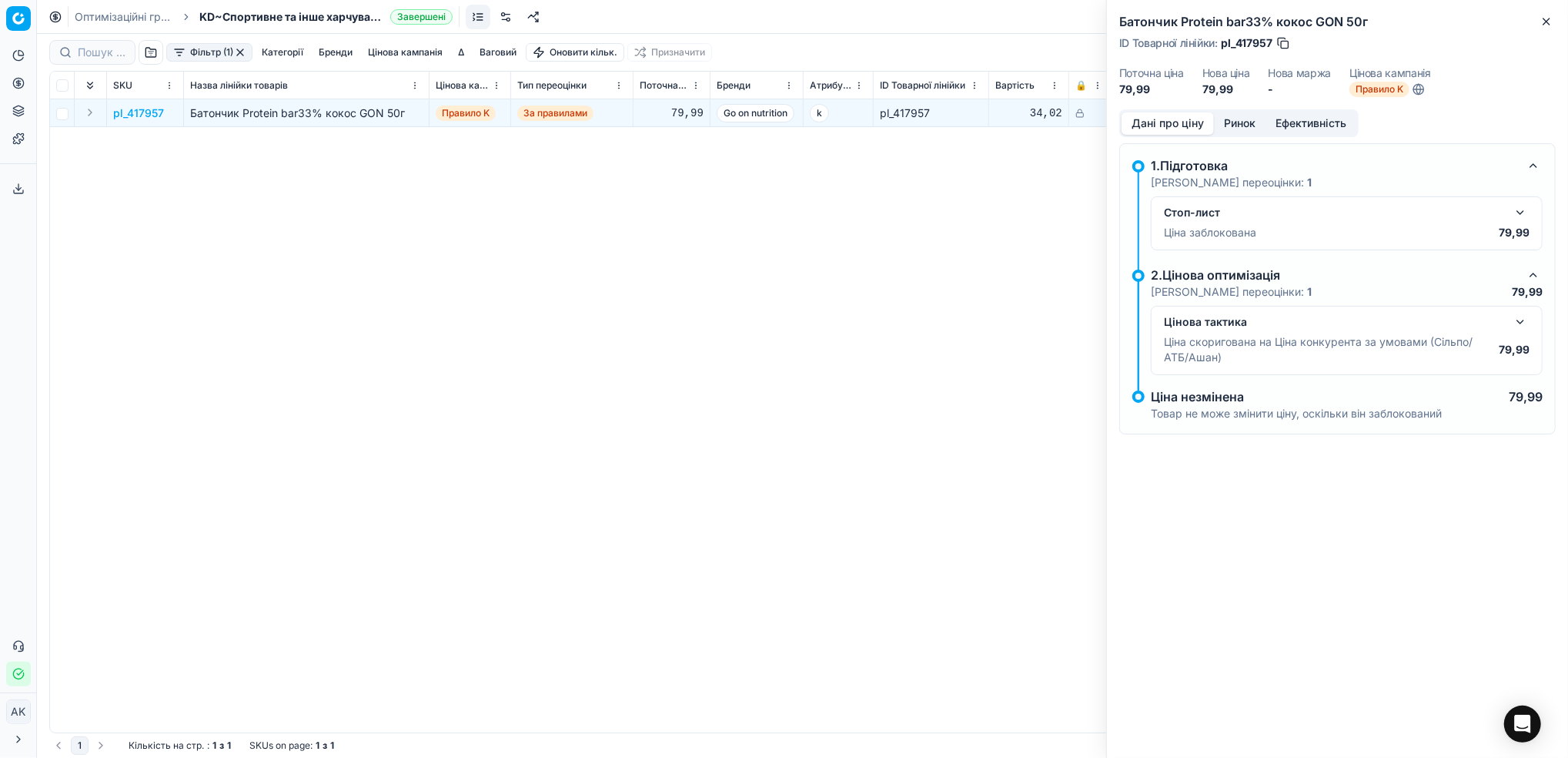
click at [1519, 210] on button "button" at bounding box center [1520, 212] width 18 height 18
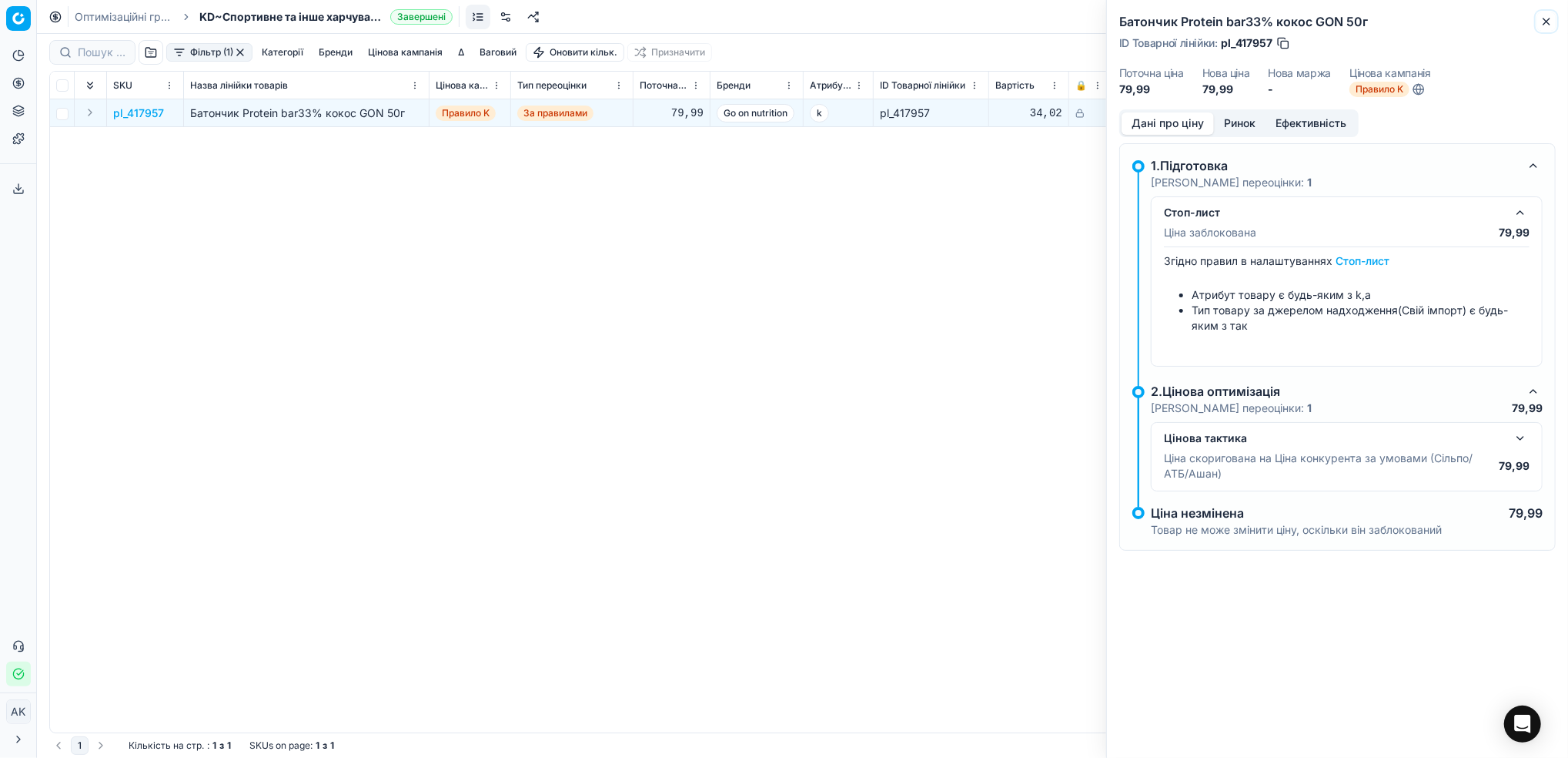
drag, startPoint x: 1544, startPoint y: 25, endPoint x: 1523, endPoint y: 29, distance: 21.4
click at [1544, 24] on icon "button" at bounding box center [1546, 21] width 13 height 13
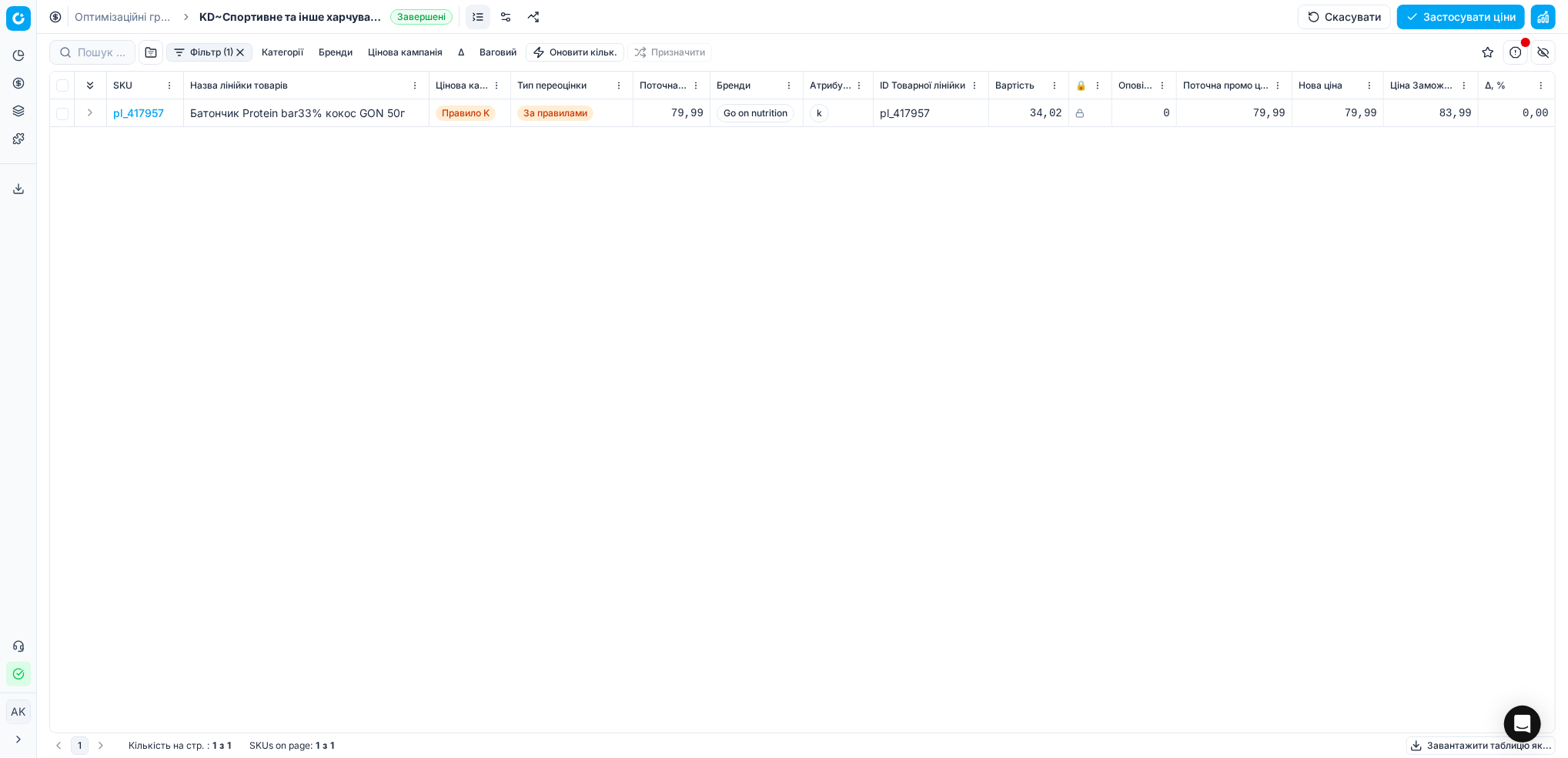
click at [238, 54] on button "button" at bounding box center [240, 52] width 13 height 13
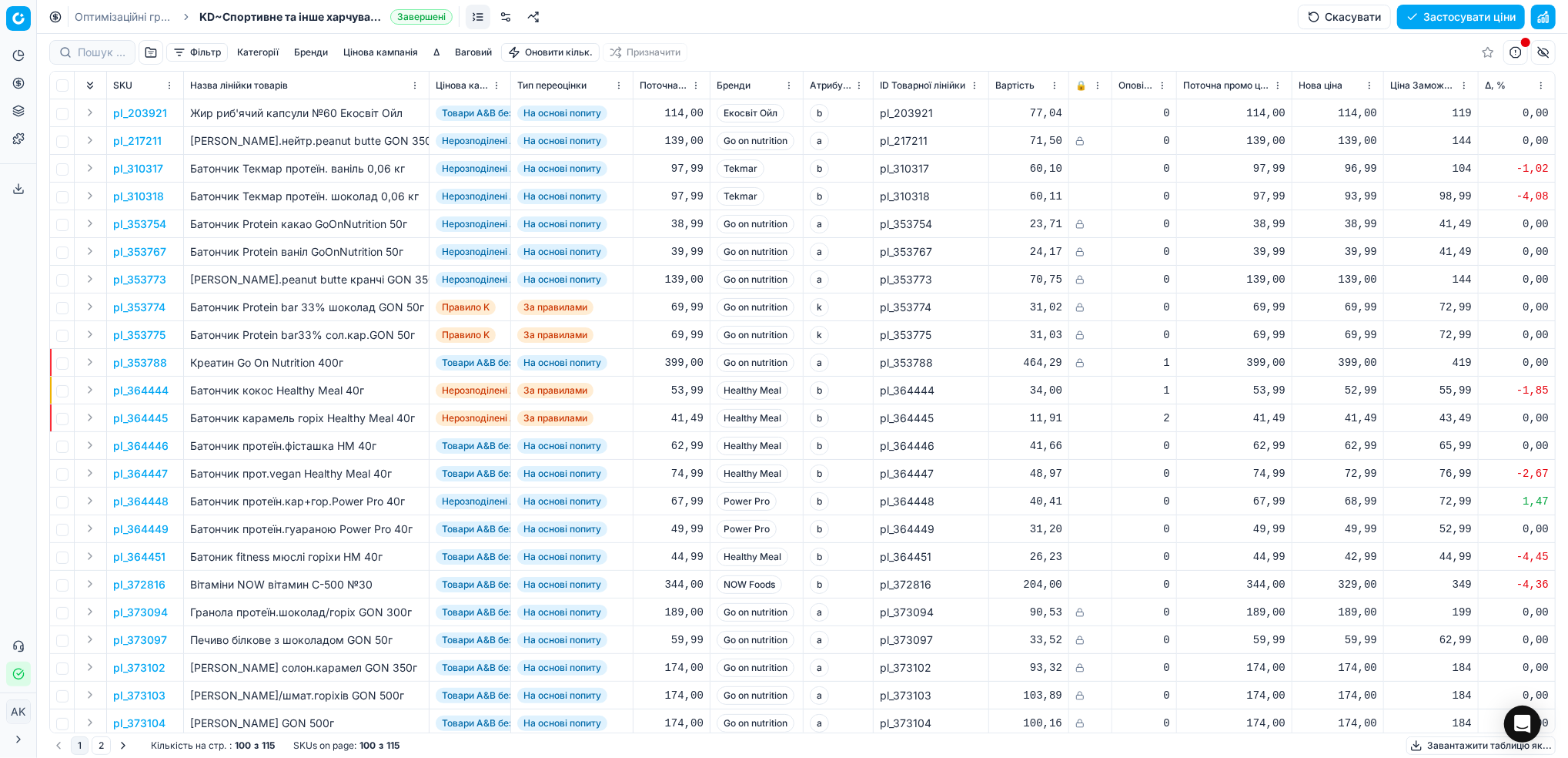
click at [128, 15] on link "Оптимізаційні групи" at bounding box center [123, 17] width 98 height 15
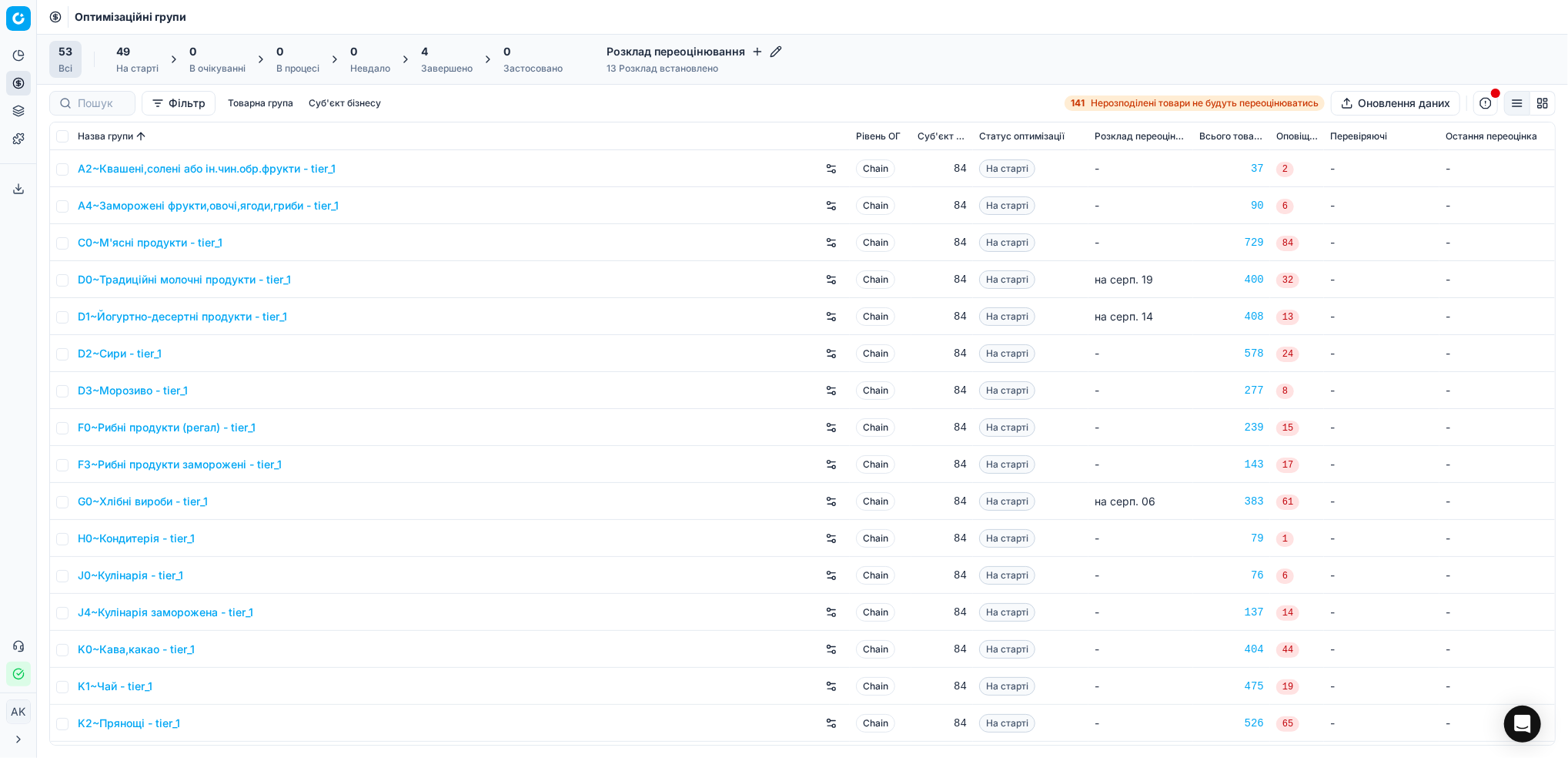
click at [445, 63] on div "Завершено" at bounding box center [446, 68] width 51 height 13
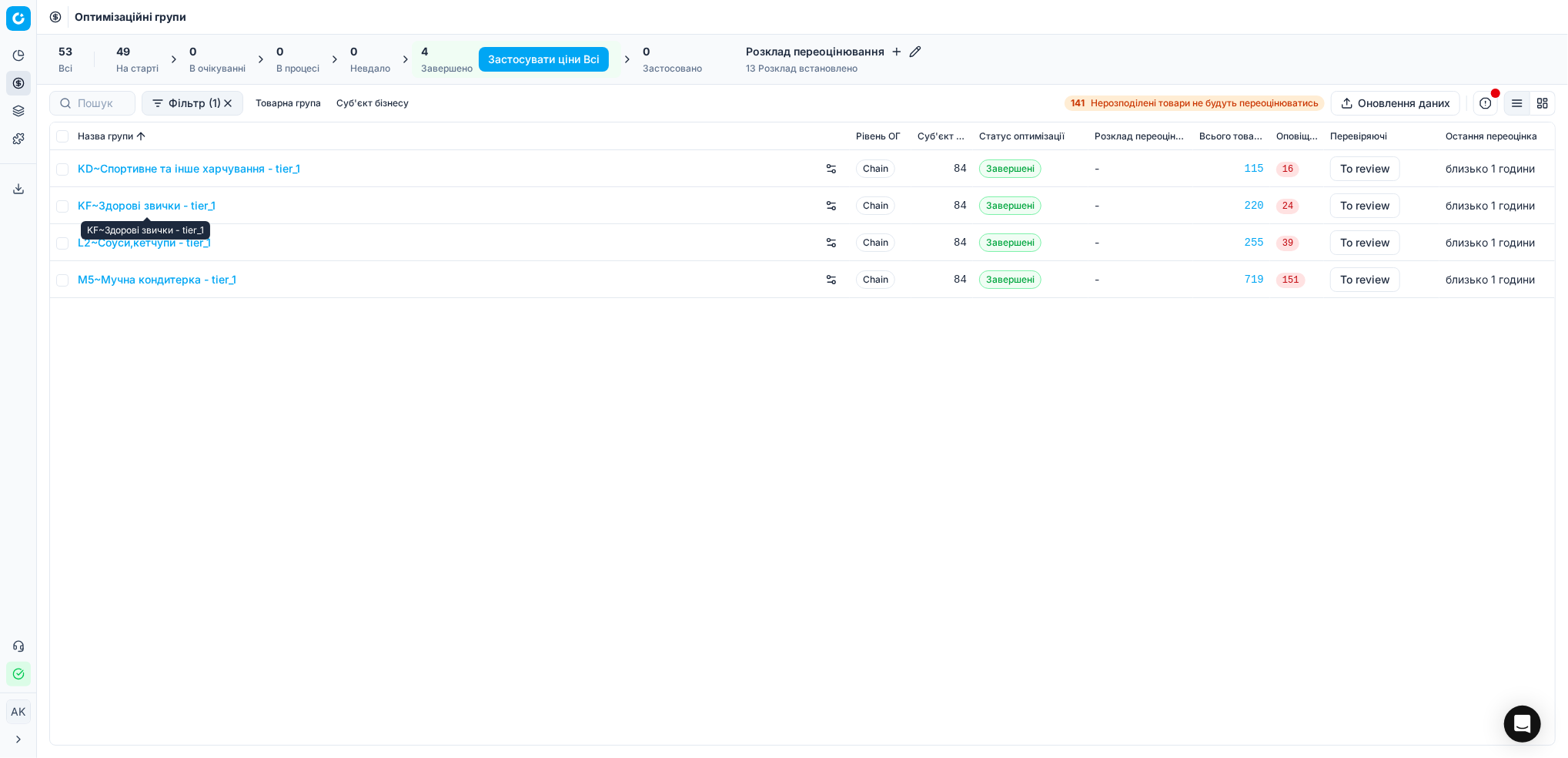
click at [150, 205] on link "KF~Здорові звички - tier_1" at bounding box center [147, 206] width 138 height 15
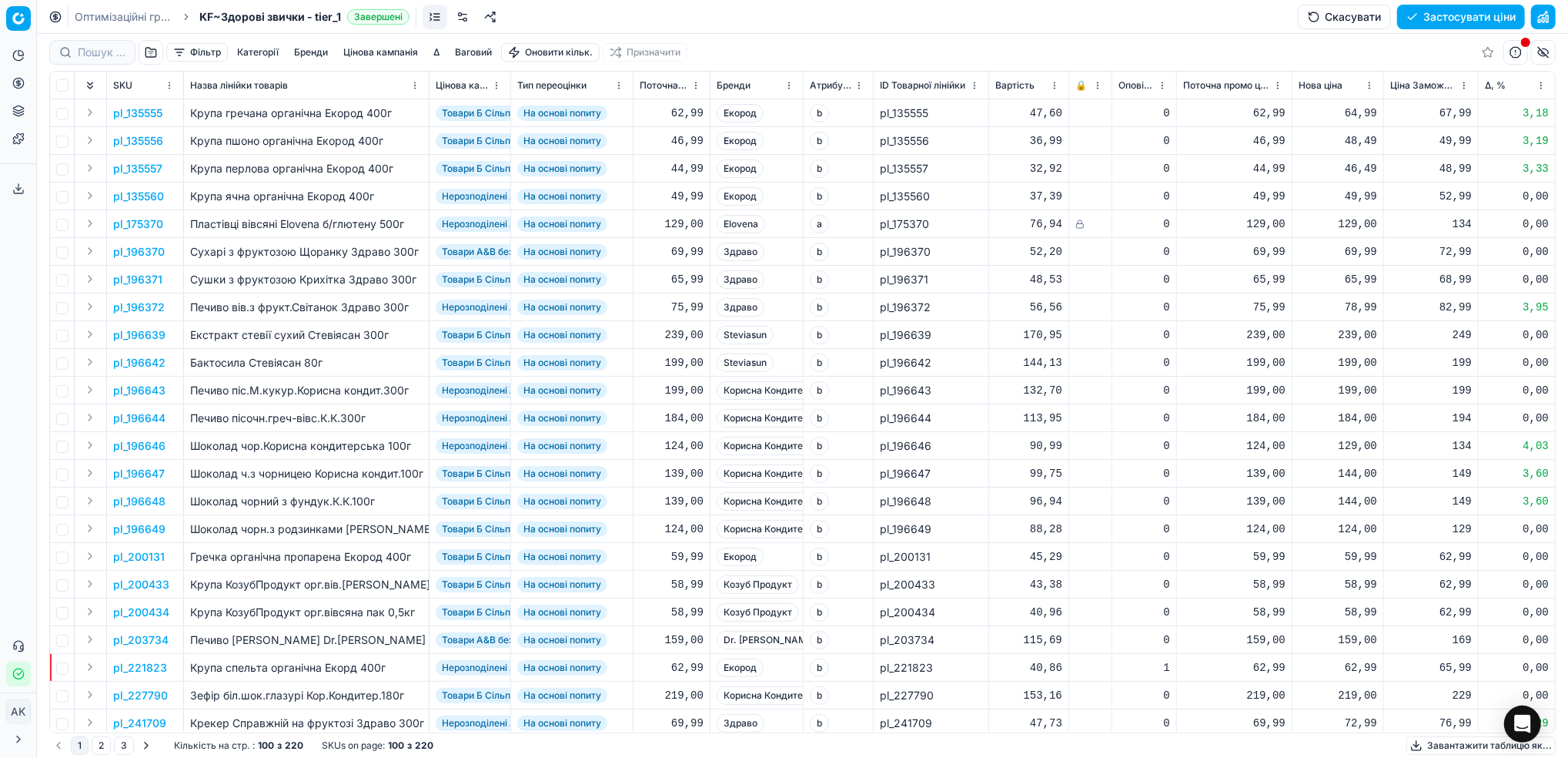
click at [195, 55] on button "Фільтр" at bounding box center [196, 52] width 61 height 18
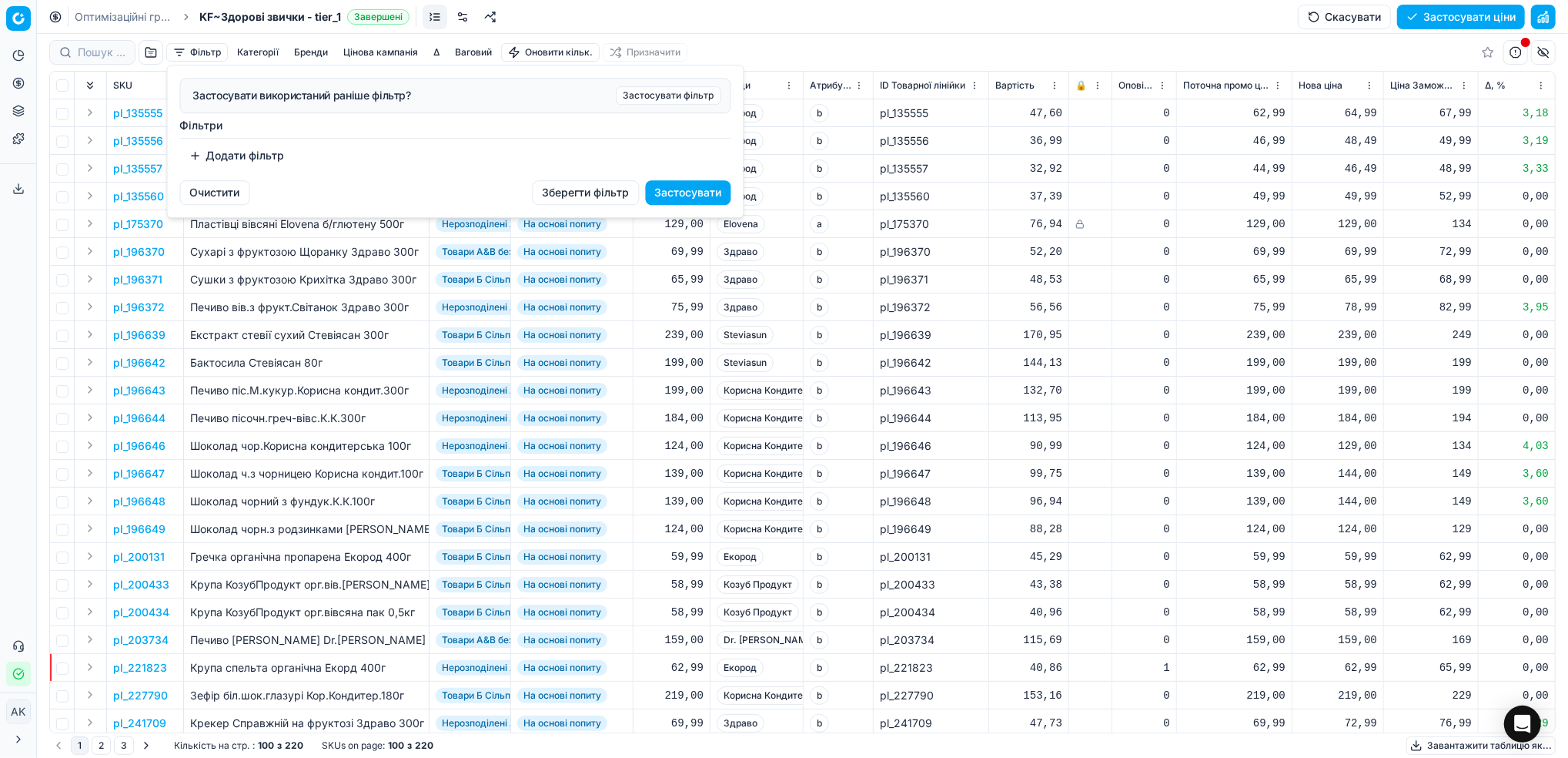
click at [237, 154] on button "Додати фільтр" at bounding box center [237, 155] width 114 height 24
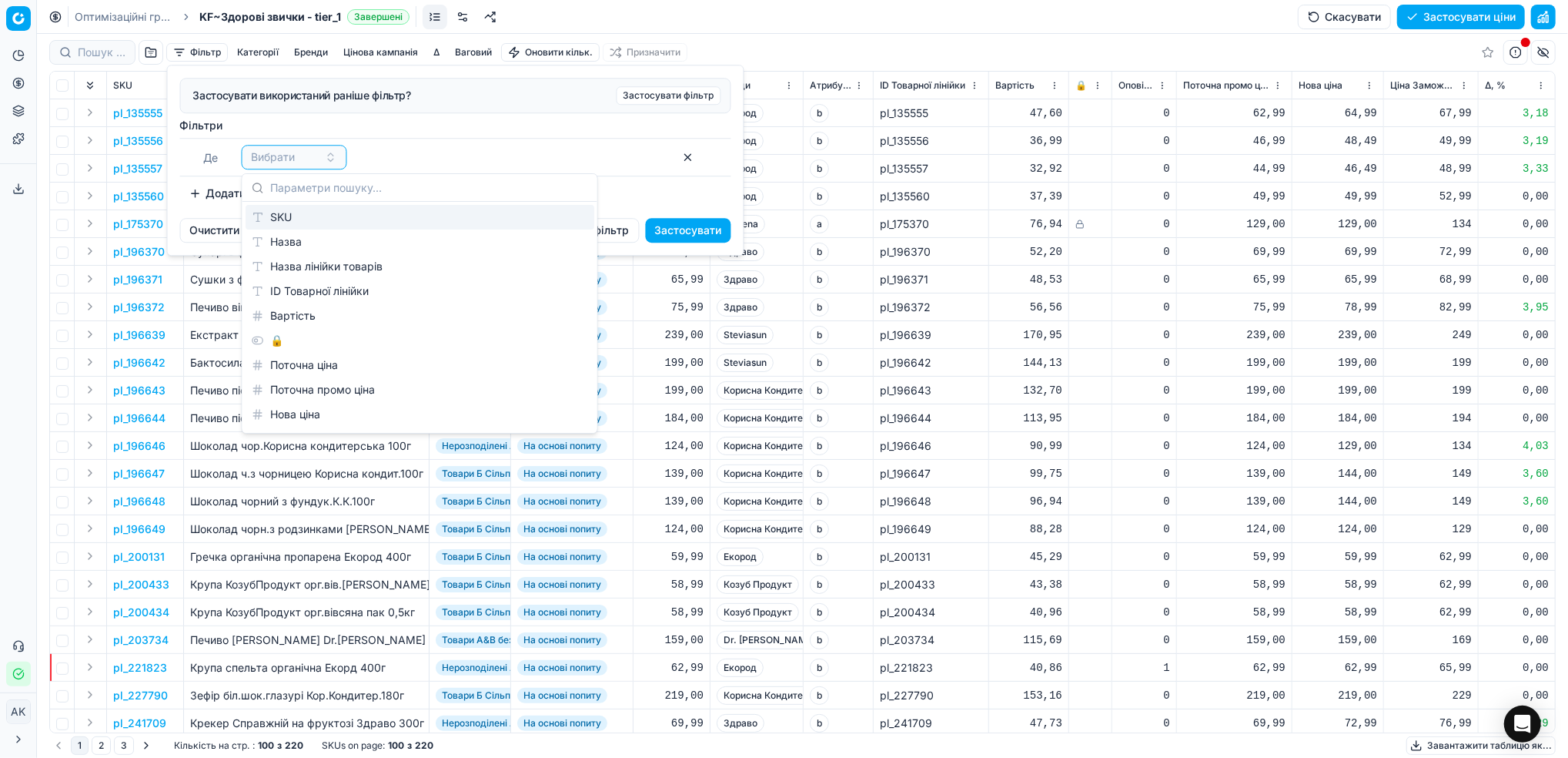
click at [281, 224] on div "SKU" at bounding box center [420, 217] width 349 height 24
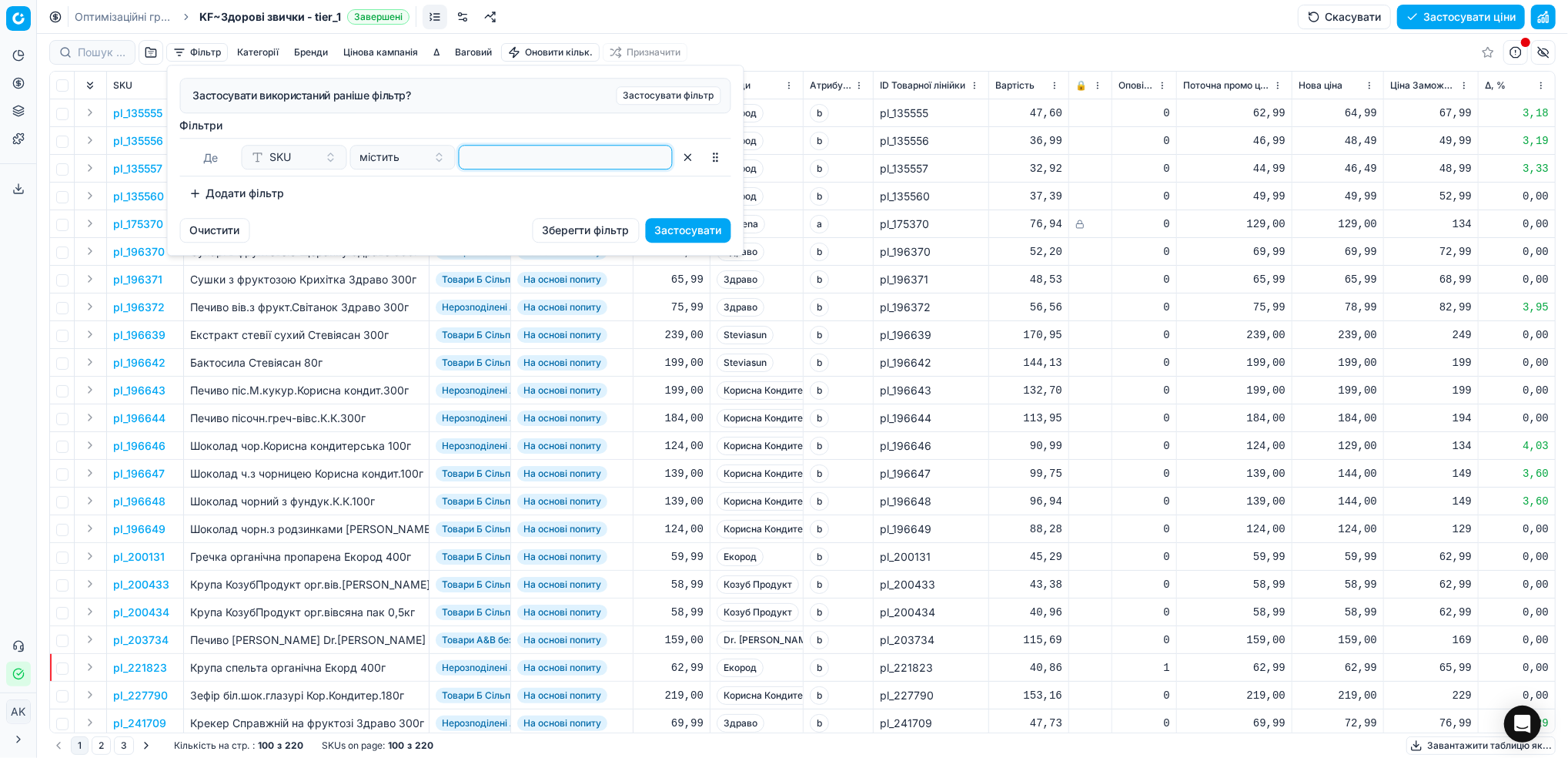
click at [560, 163] on input at bounding box center [565, 157] width 201 height 24
click at [685, 231] on button "Застосувати" at bounding box center [689, 230] width 86 height 24
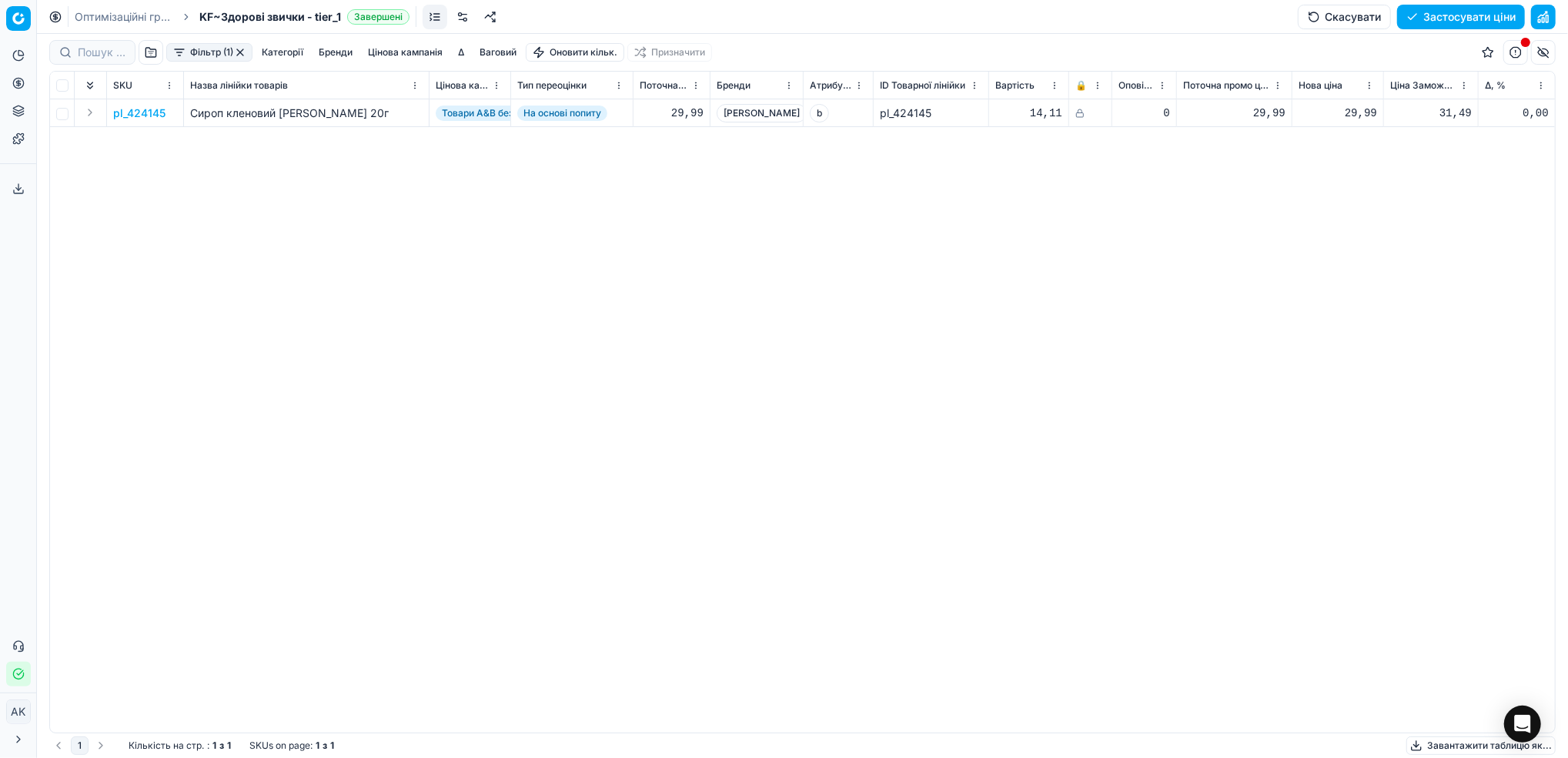
click at [142, 109] on p "pl_424145" at bounding box center [139, 113] width 52 height 15
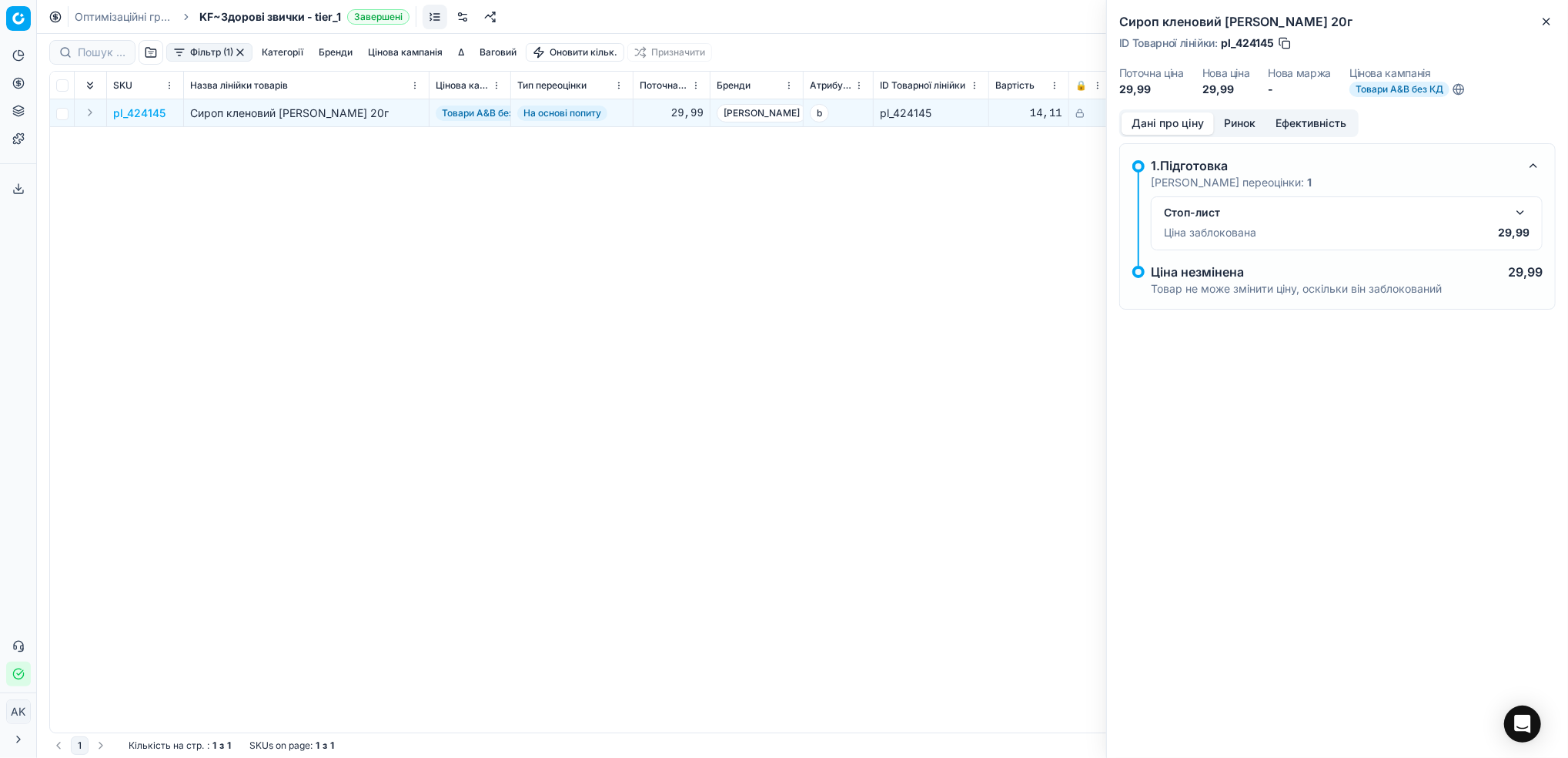
click at [1522, 214] on button "button" at bounding box center [1520, 212] width 18 height 18
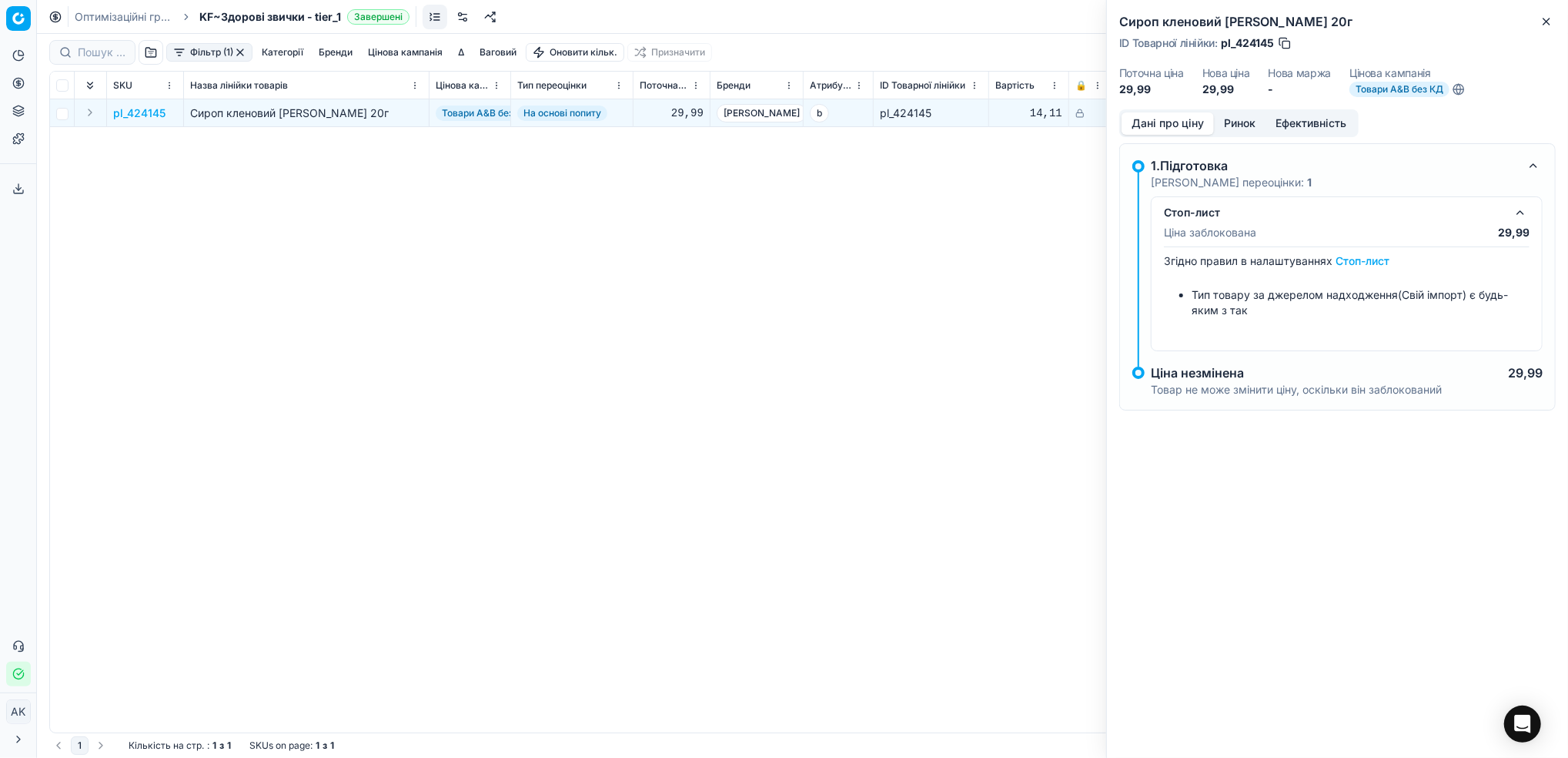
click at [1555, 20] on div "Сироп кленовий [PERSON_NAME] 20г ID Товарної лінійки : pl_424145 Поточна ціна 2…" at bounding box center [1336, 55] width 461 height 109
click at [1554, 18] on button "Close" at bounding box center [1546, 22] width 18 height 18
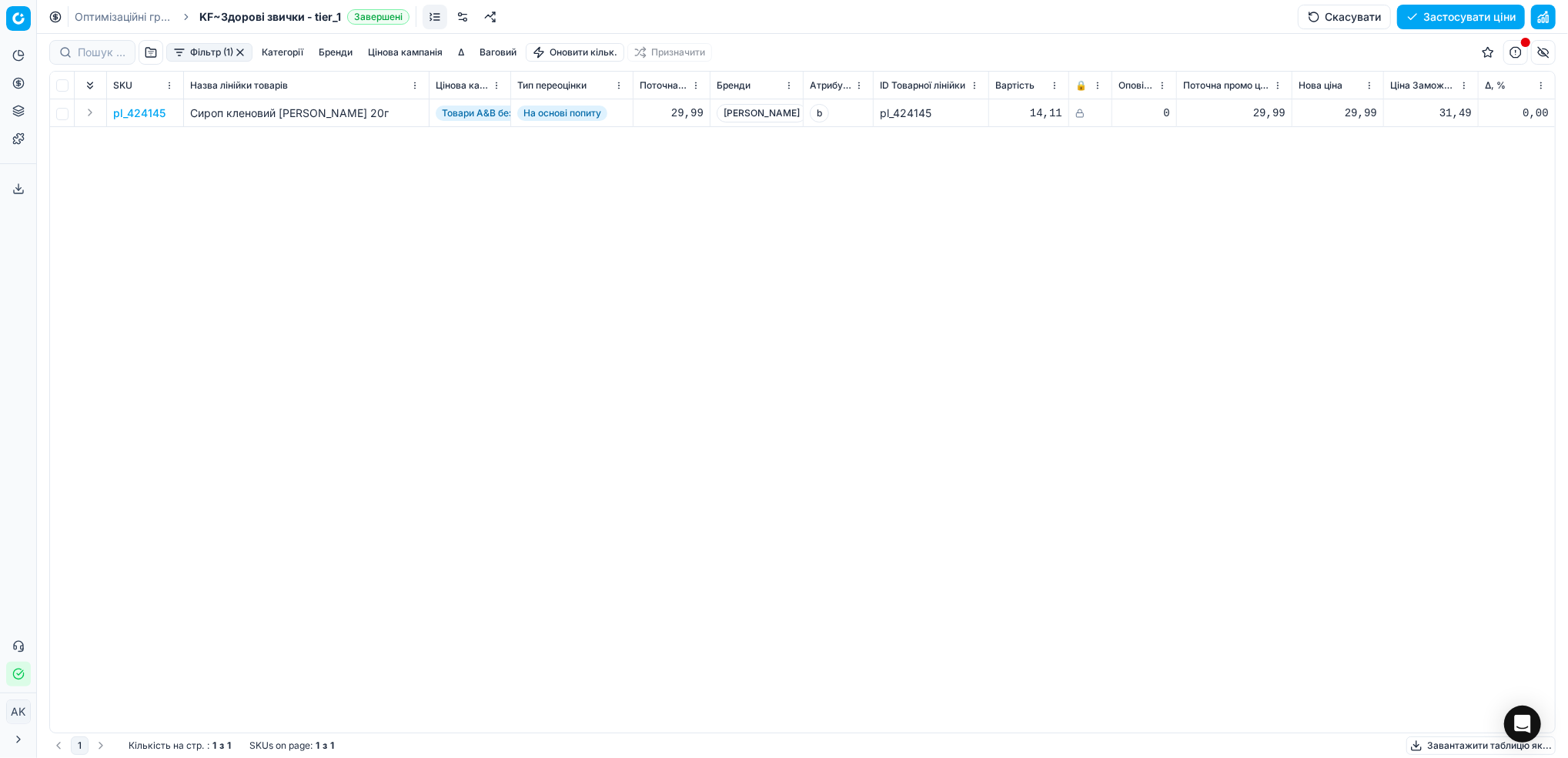
drag, startPoint x: 88, startPoint y: 16, endPoint x: 128, endPoint y: 20, distance: 40.2
click at [88, 16] on link "Оптимізаційні групи" at bounding box center [123, 17] width 98 height 15
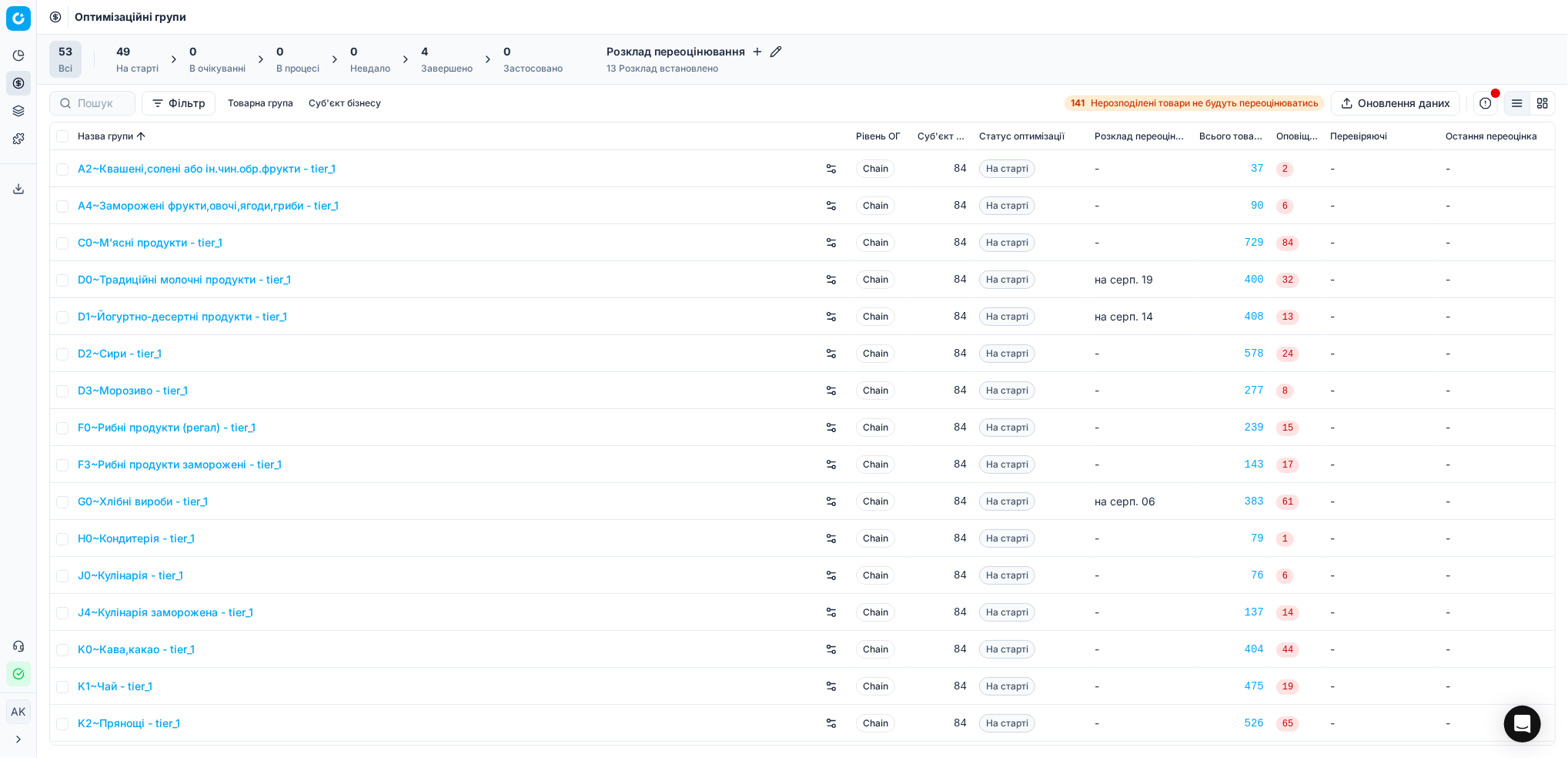
click at [414, 62] on div "4 Завершено" at bounding box center [446, 60] width 70 height 37
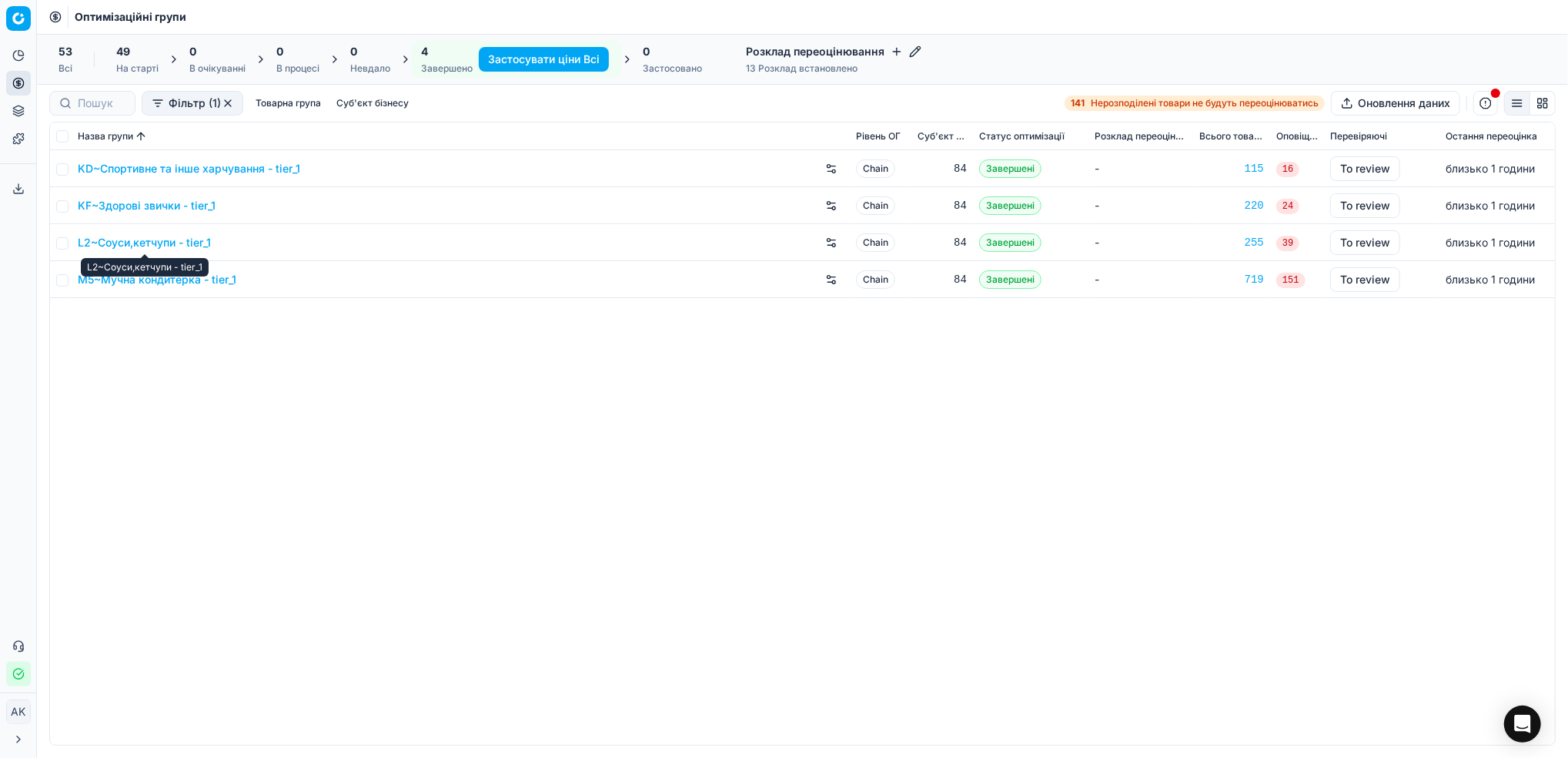
click at [143, 244] on link "L2~Соуси,кетчупи - tier_1" at bounding box center [144, 243] width 133 height 15
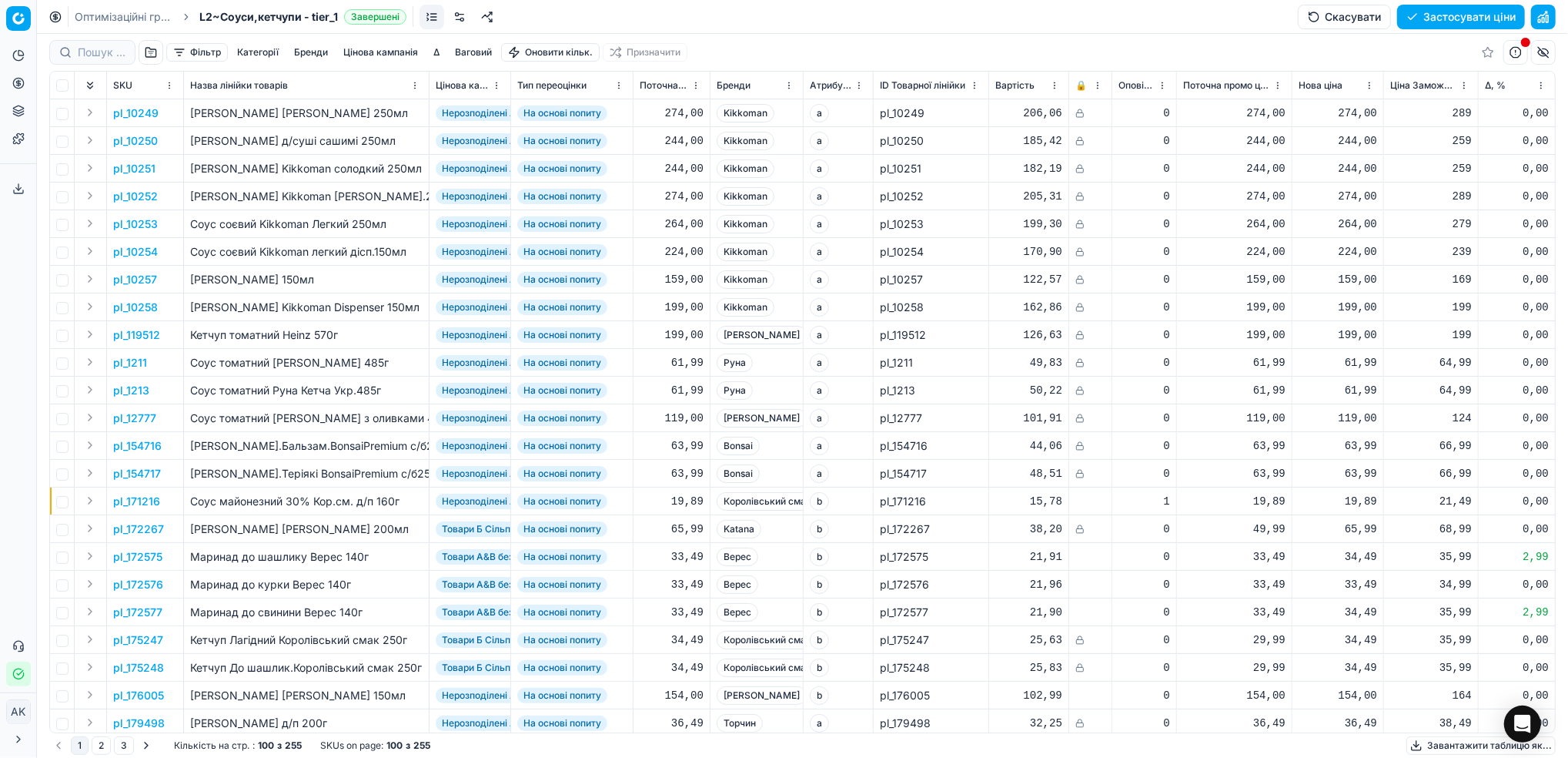
click at [191, 52] on button "Фільтр" at bounding box center [196, 52] width 61 height 18
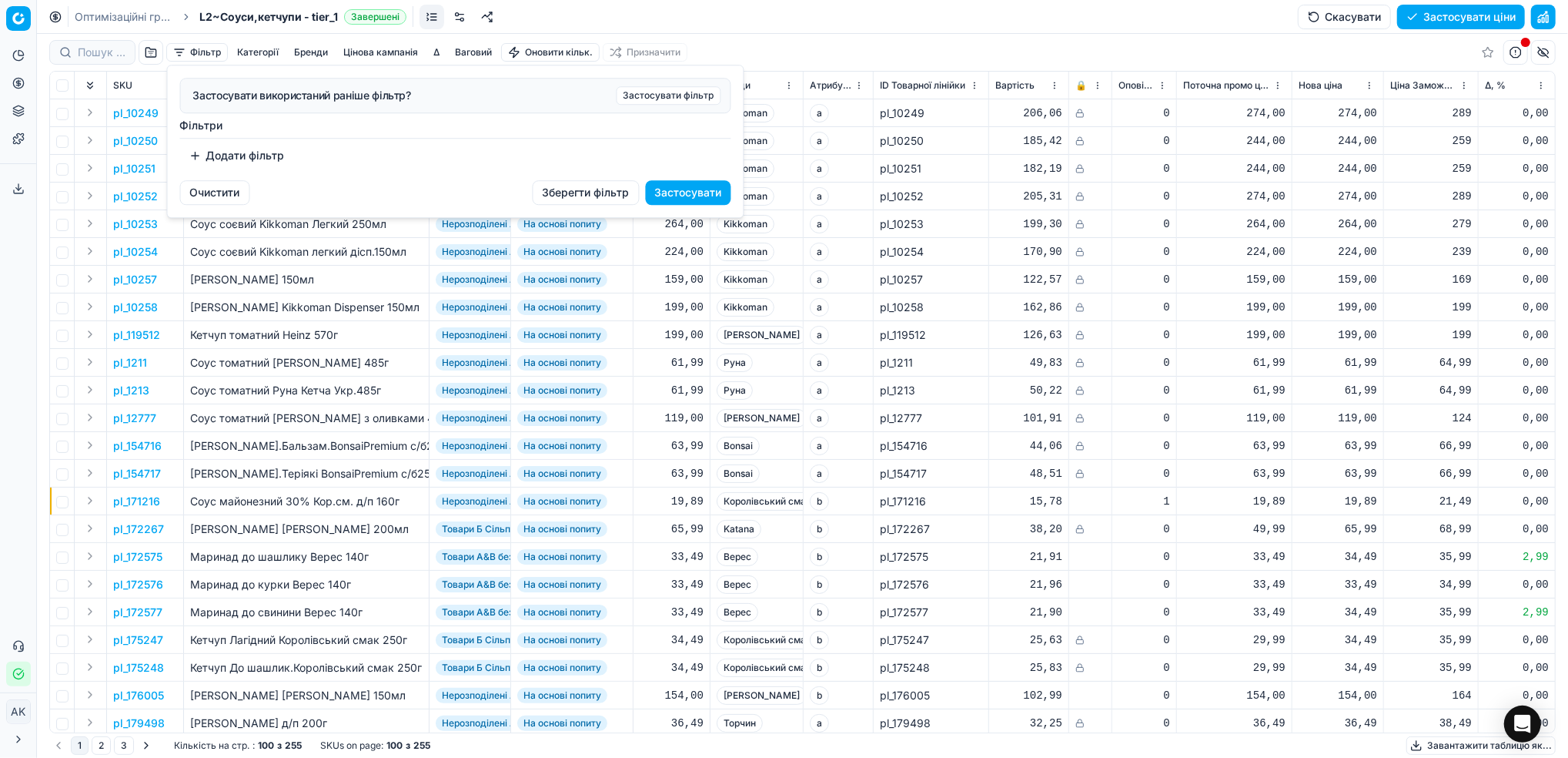
click at [217, 162] on button "Додати фільтр" at bounding box center [237, 155] width 114 height 24
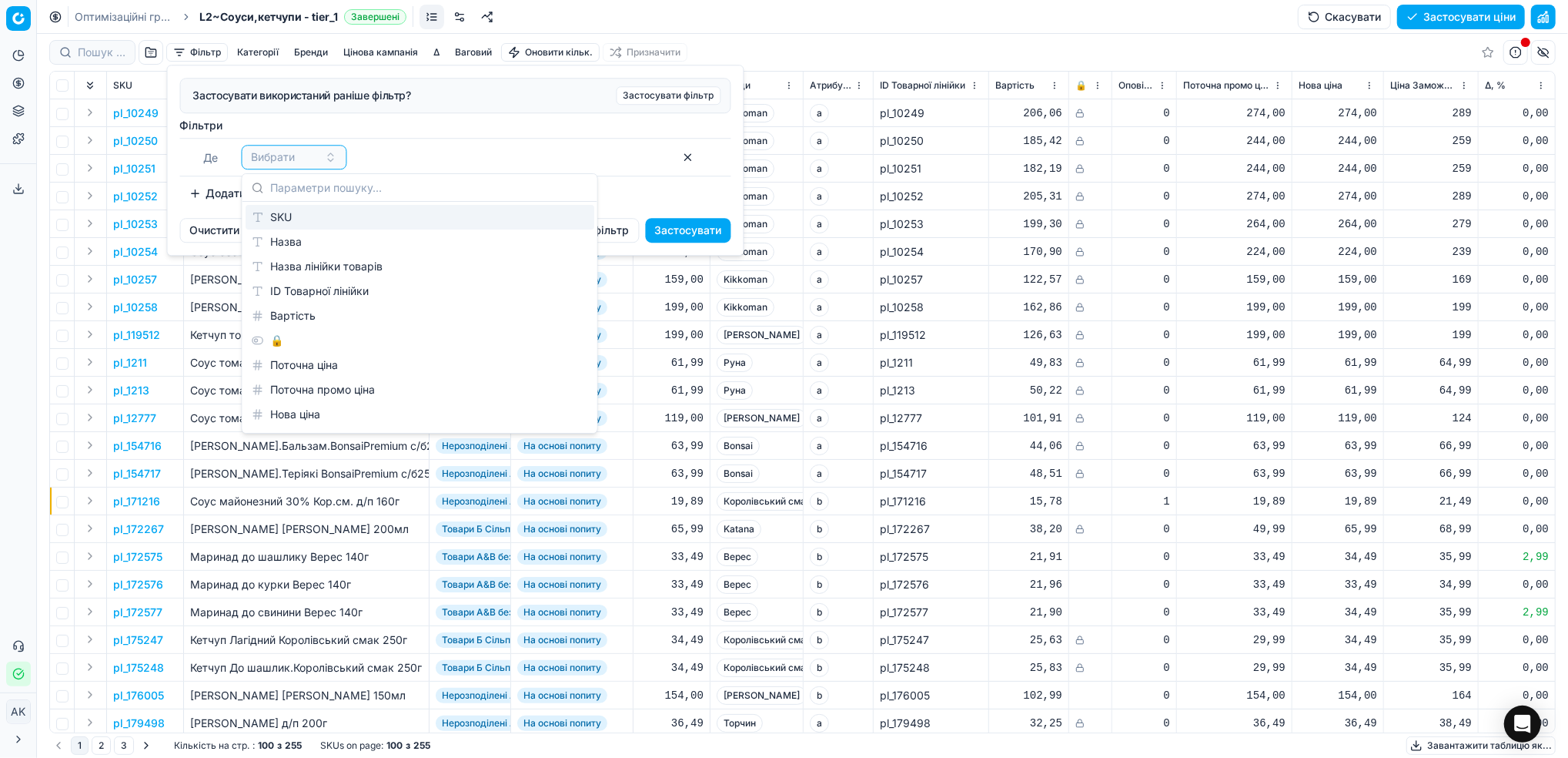
click at [278, 220] on div "SKU" at bounding box center [420, 217] width 349 height 24
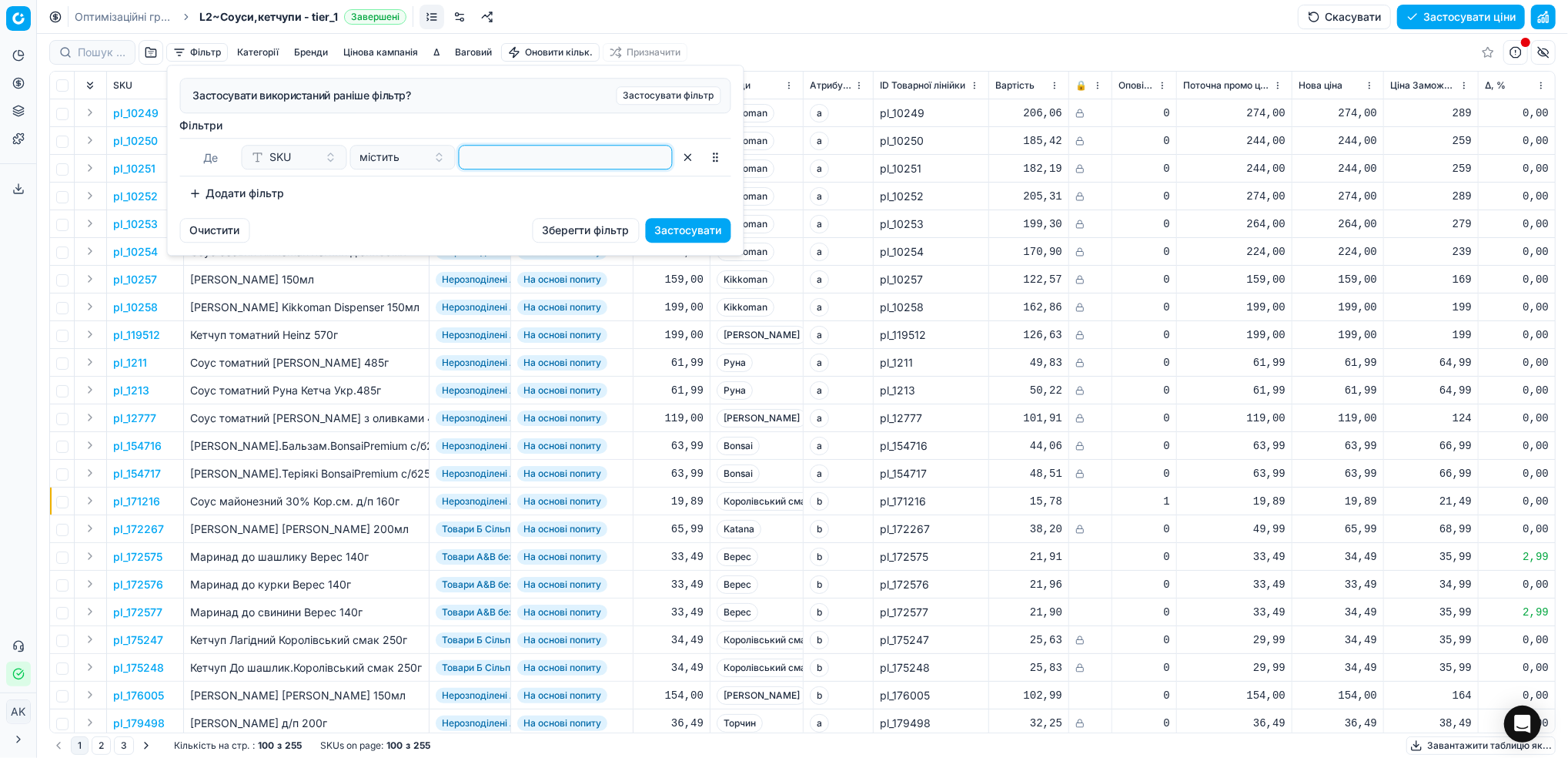
click at [536, 164] on input at bounding box center [565, 157] width 201 height 24
click at [682, 232] on button "Застосувати" at bounding box center [689, 230] width 86 height 24
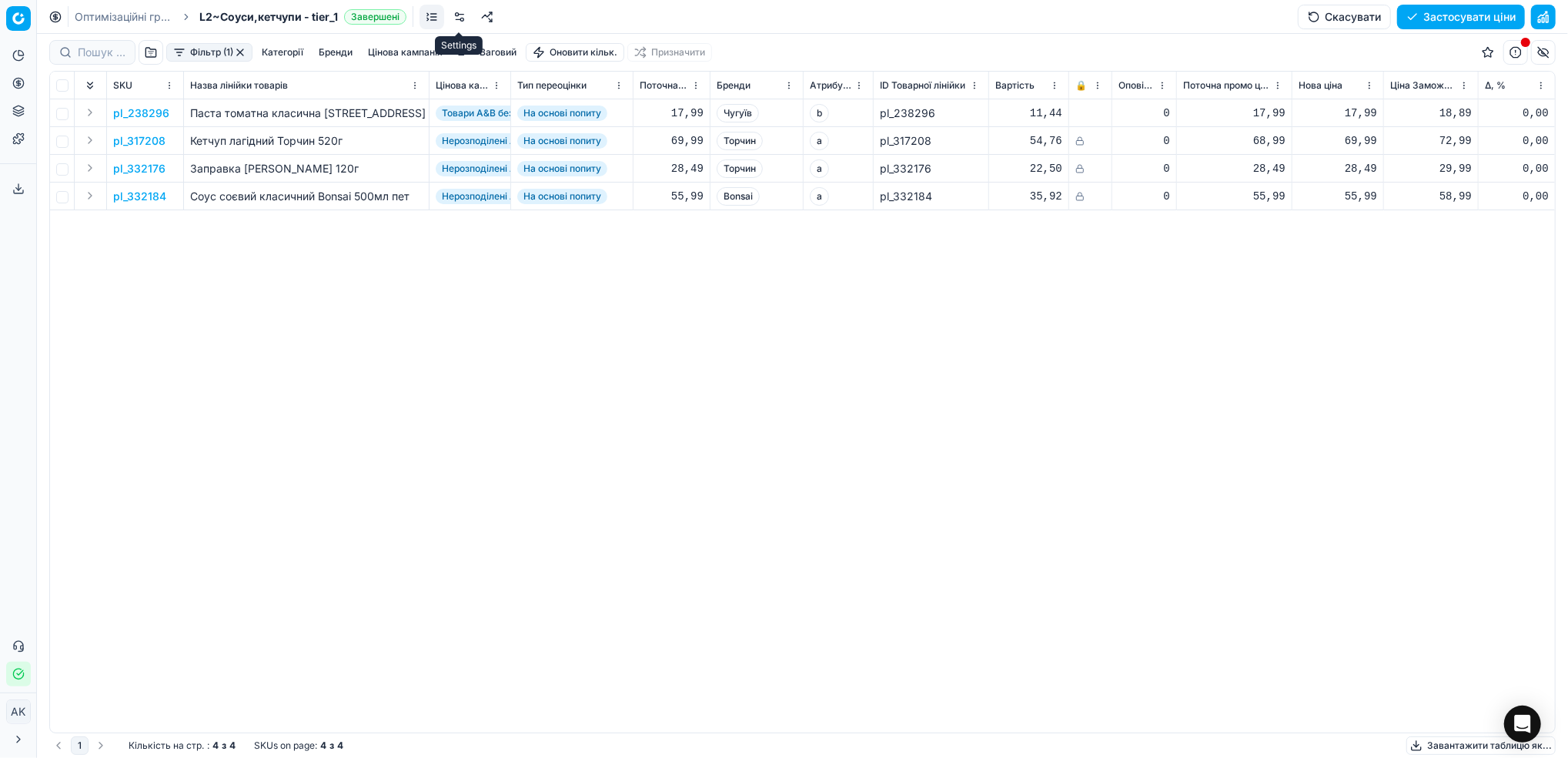
click at [453, 18] on link at bounding box center [459, 17] width 24 height 24
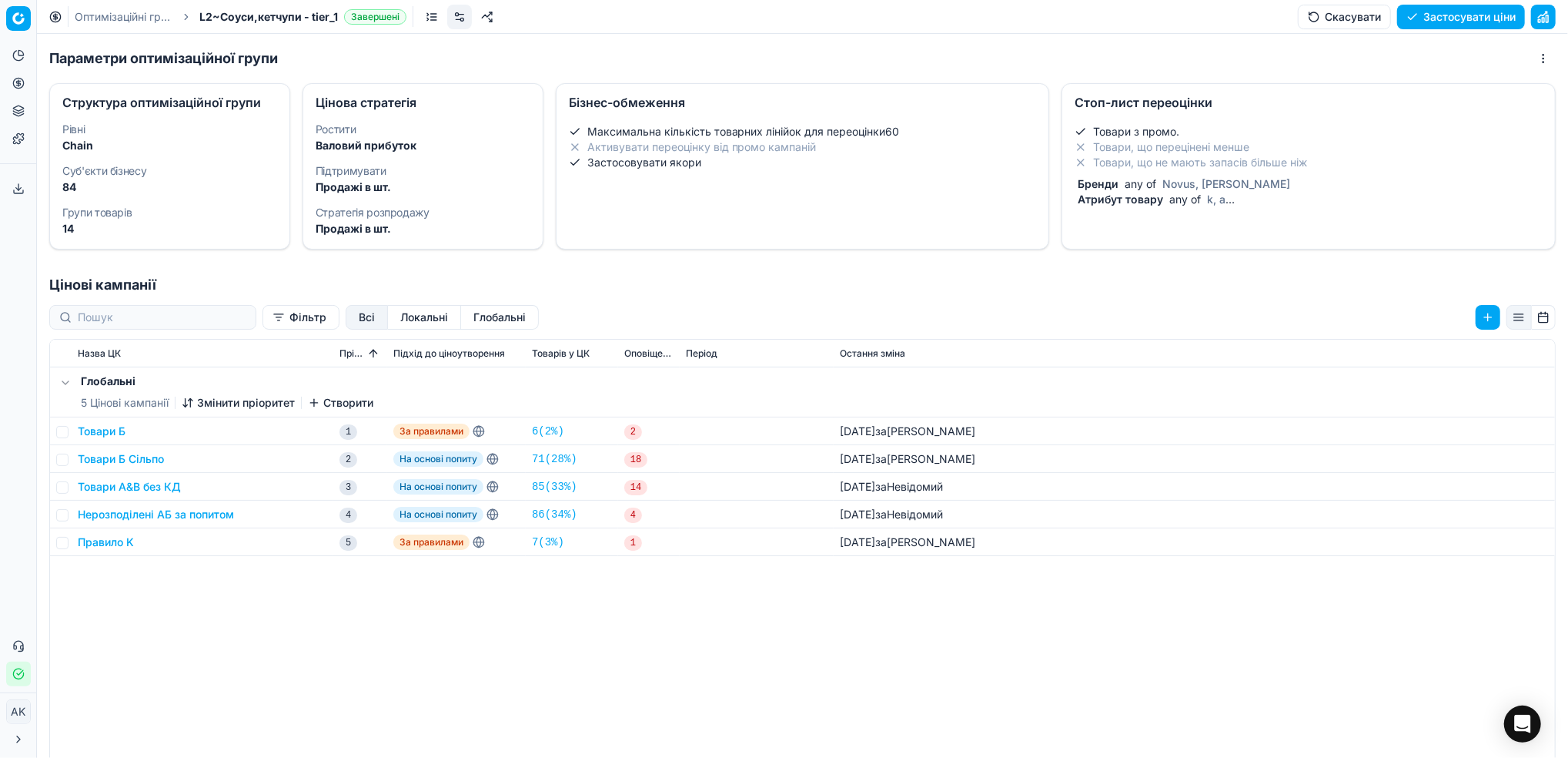
click at [1189, 191] on div "Атрибут товару any of k, a" at bounding box center [1305, 199] width 461 height 15
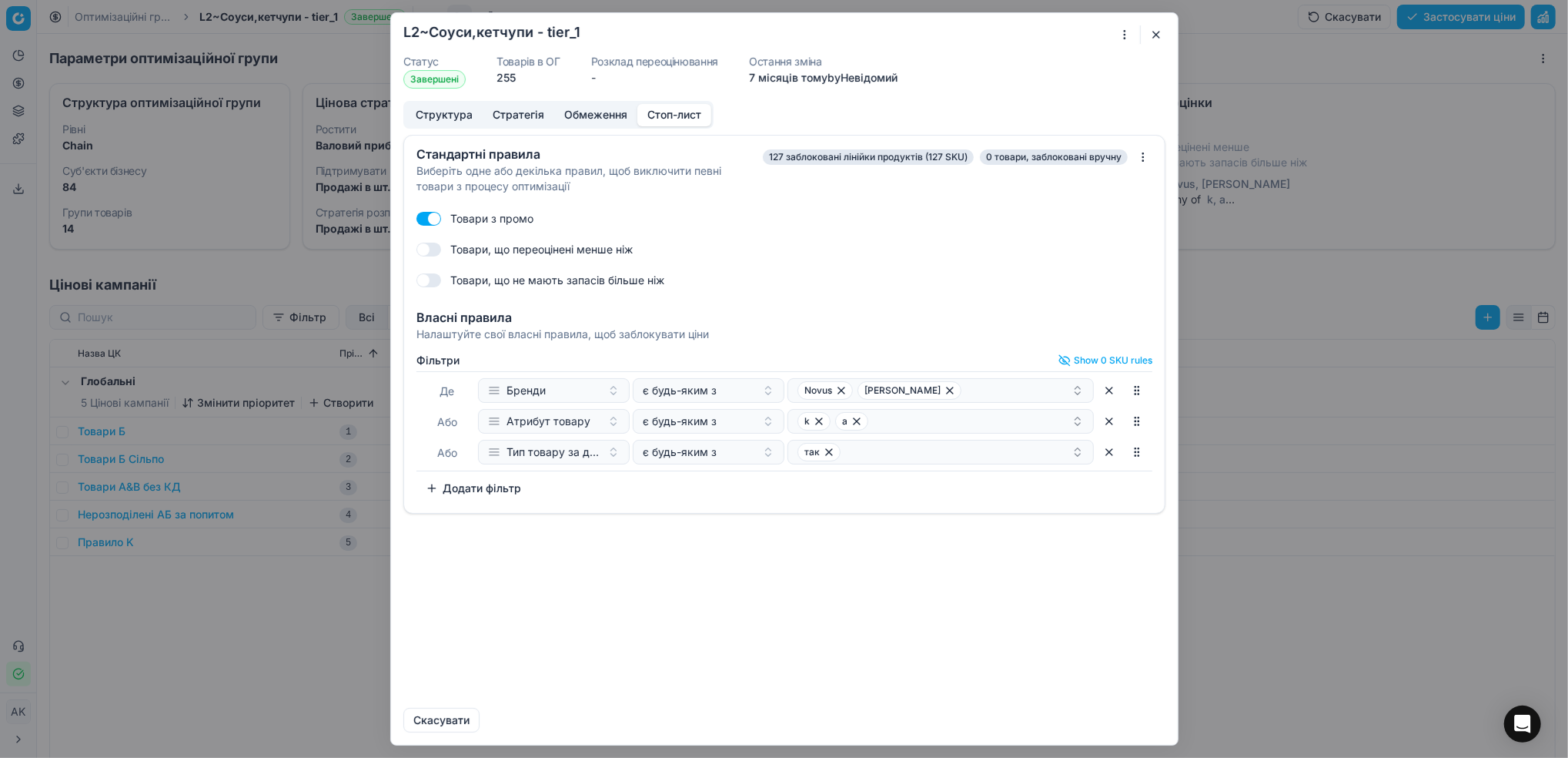
click at [477, 481] on button "Додати фільтр" at bounding box center [473, 488] width 114 height 24
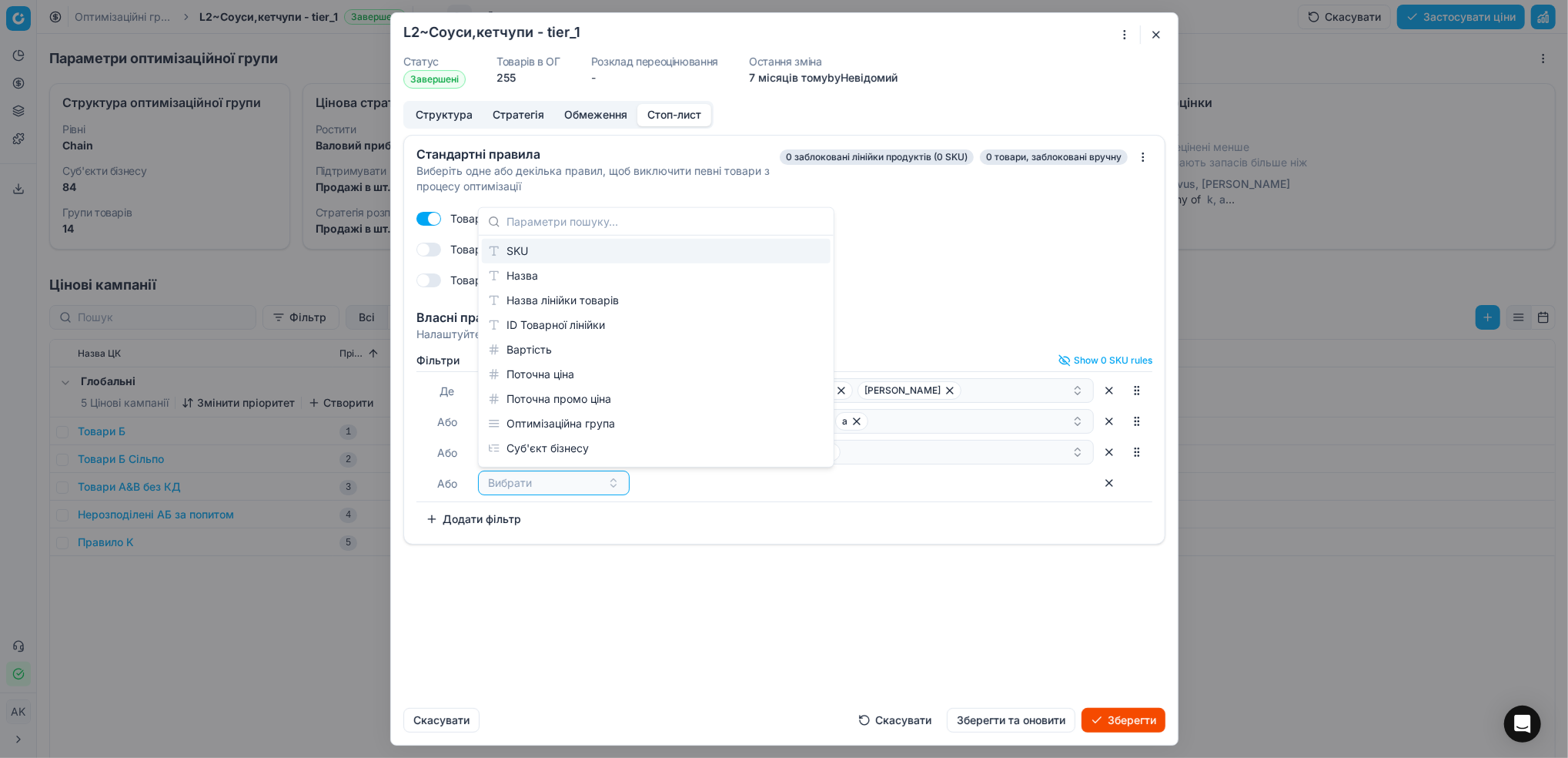
click at [539, 242] on div "SKU" at bounding box center [656, 250] width 349 height 24
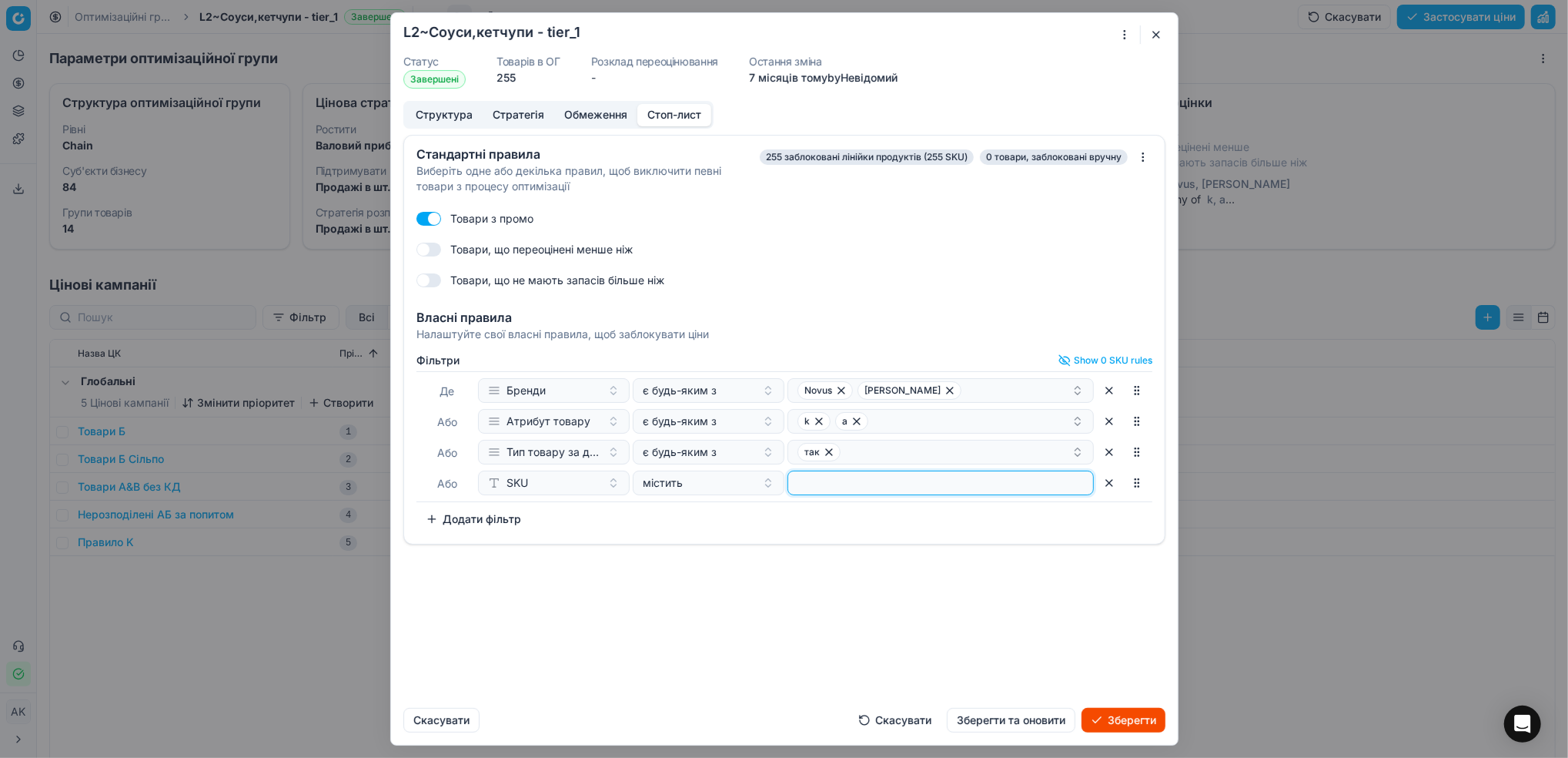
click at [867, 478] on input at bounding box center [940, 483] width 293 height 24
paste input "238296"
type input "238296"
click at [1047, 719] on button "Зберегти та оновити" at bounding box center [1010, 719] width 128 height 24
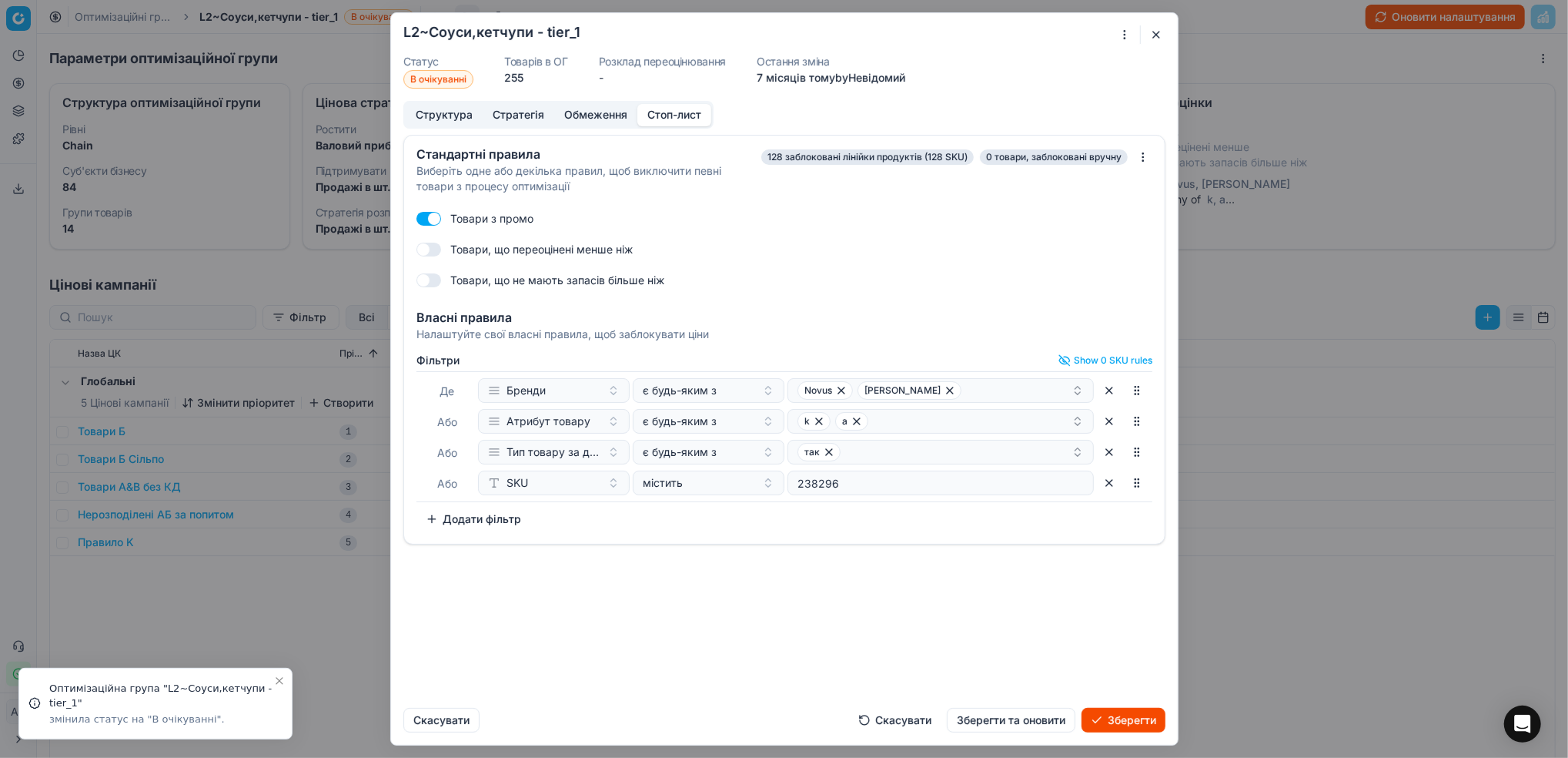
click at [1110, 715] on button "Зберегти" at bounding box center [1123, 719] width 84 height 24
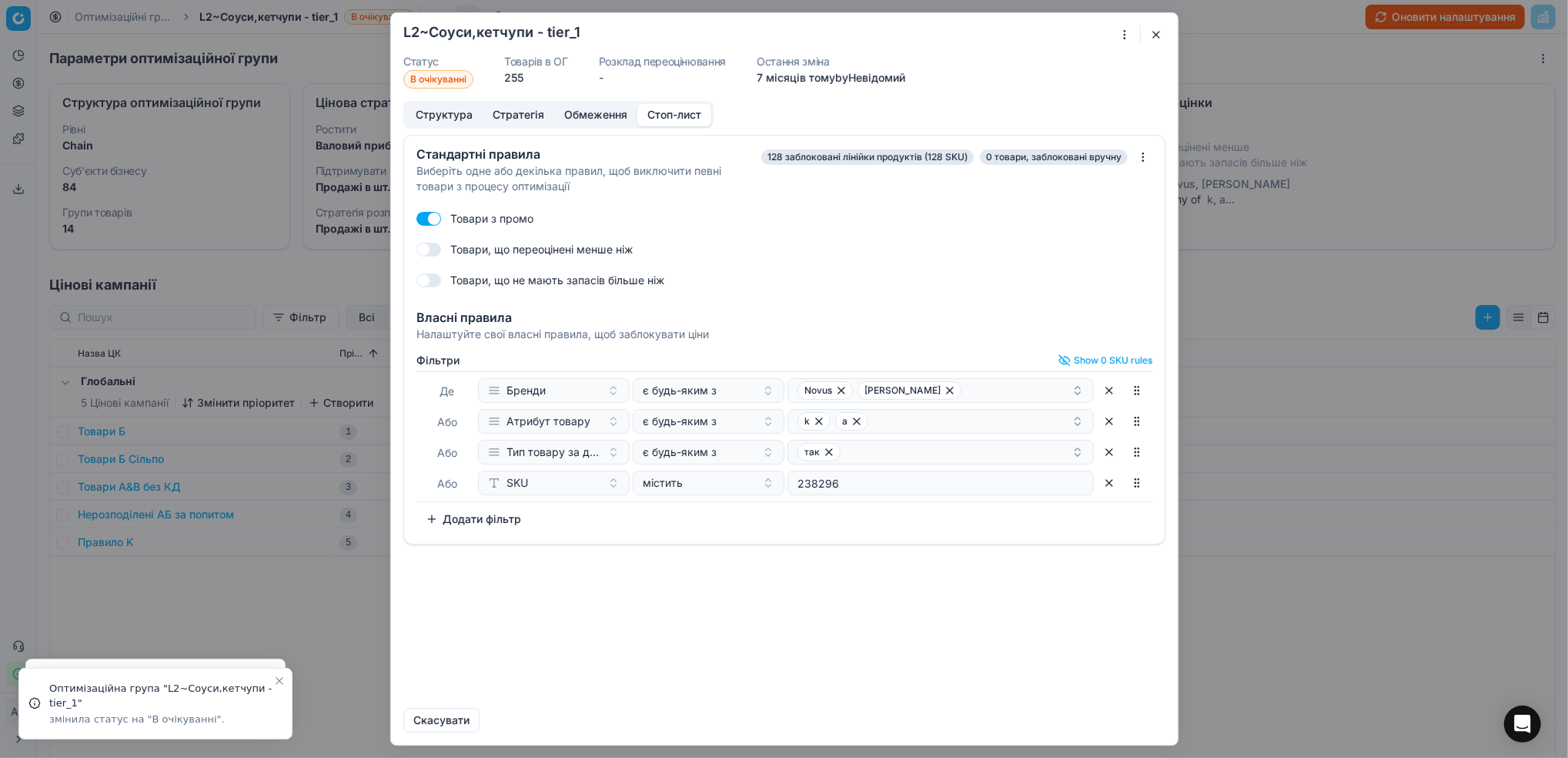
click at [1156, 34] on button "button" at bounding box center [1156, 34] width 18 height 18
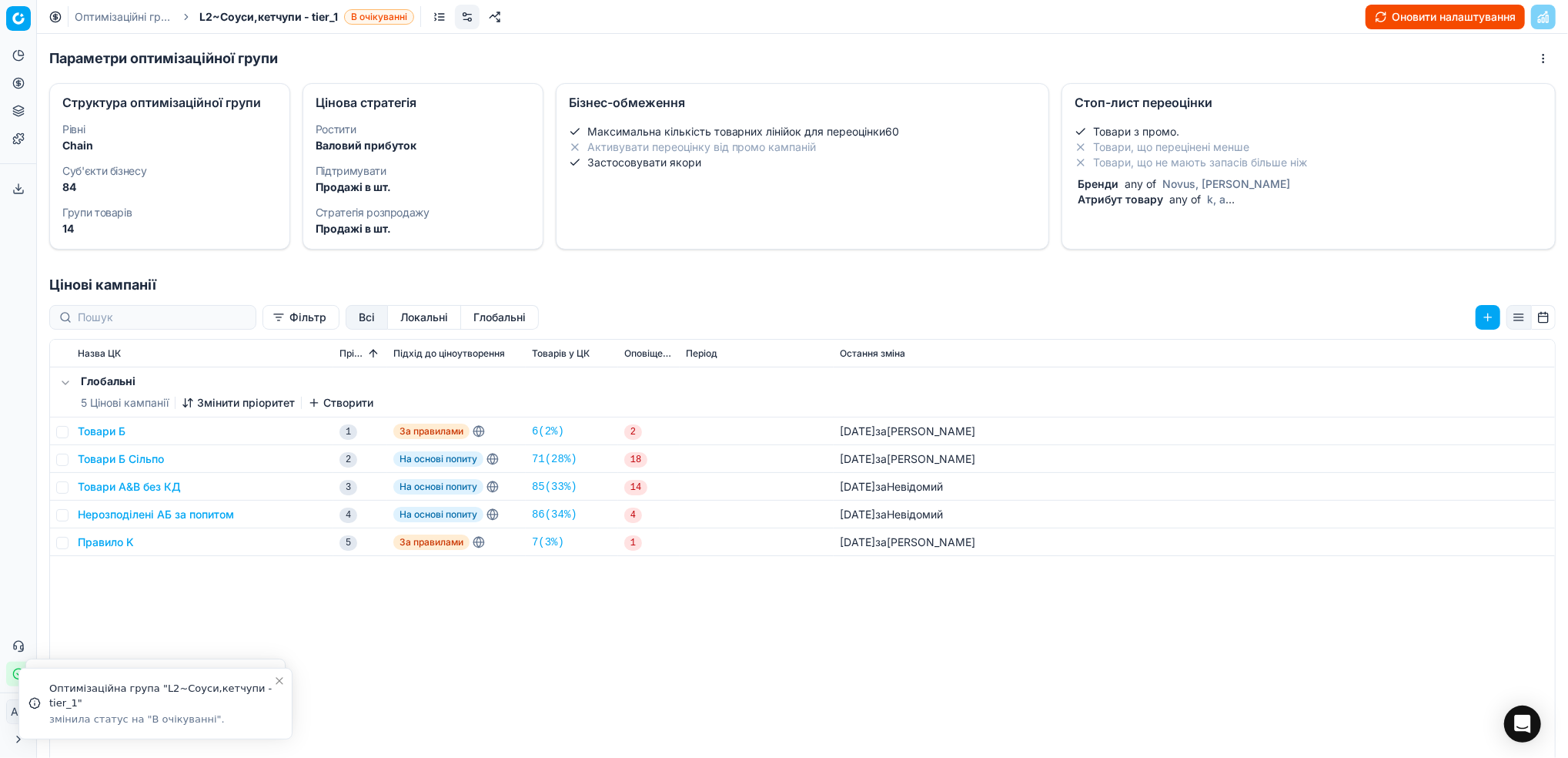
drag, startPoint x: 90, startPoint y: 13, endPoint x: 114, endPoint y: 41, distance: 36.9
click at [90, 13] on link "Оптимізаційні групи" at bounding box center [123, 17] width 98 height 15
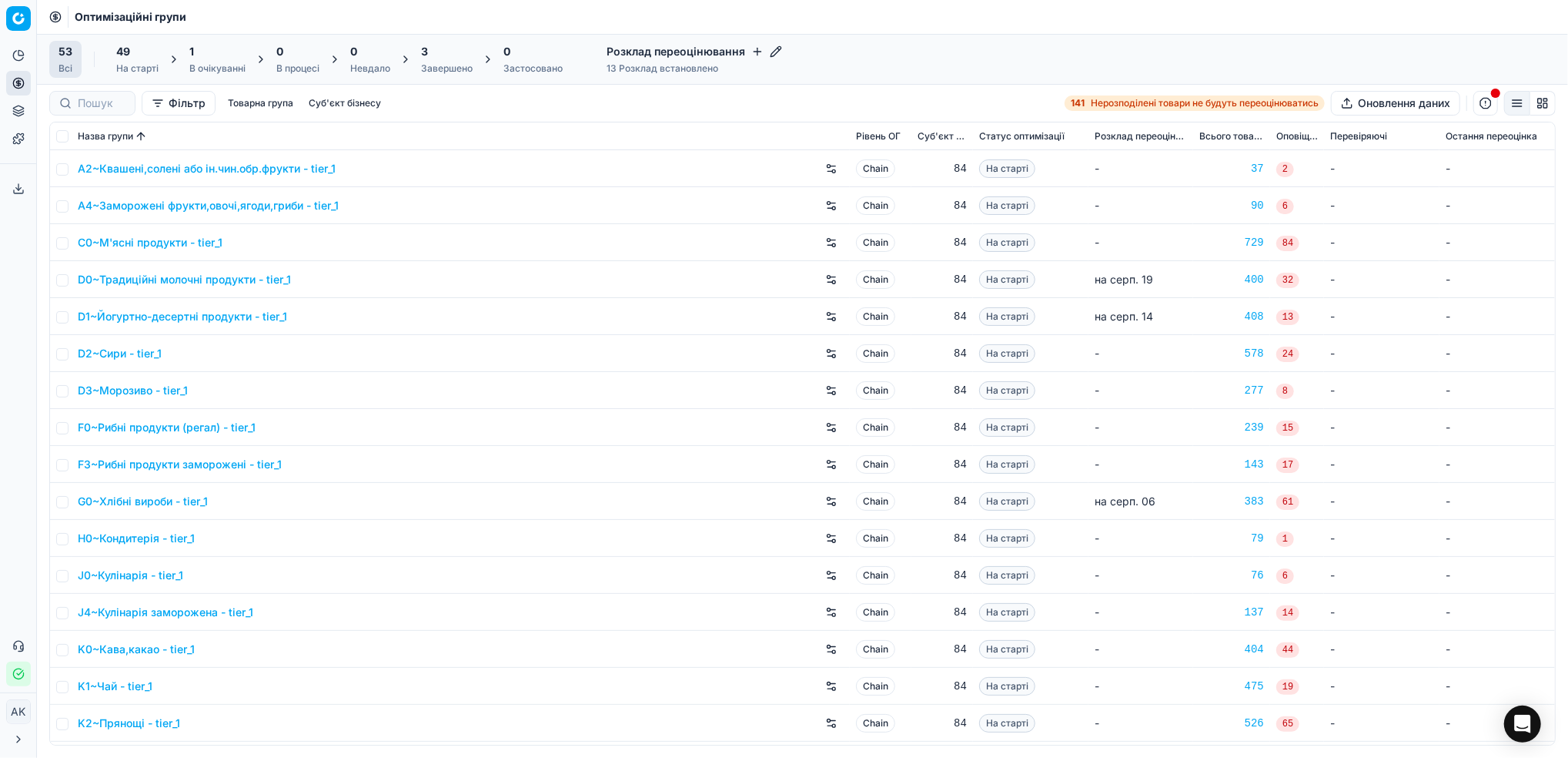
click at [216, 62] on div "В очікуванні" at bounding box center [217, 68] width 56 height 13
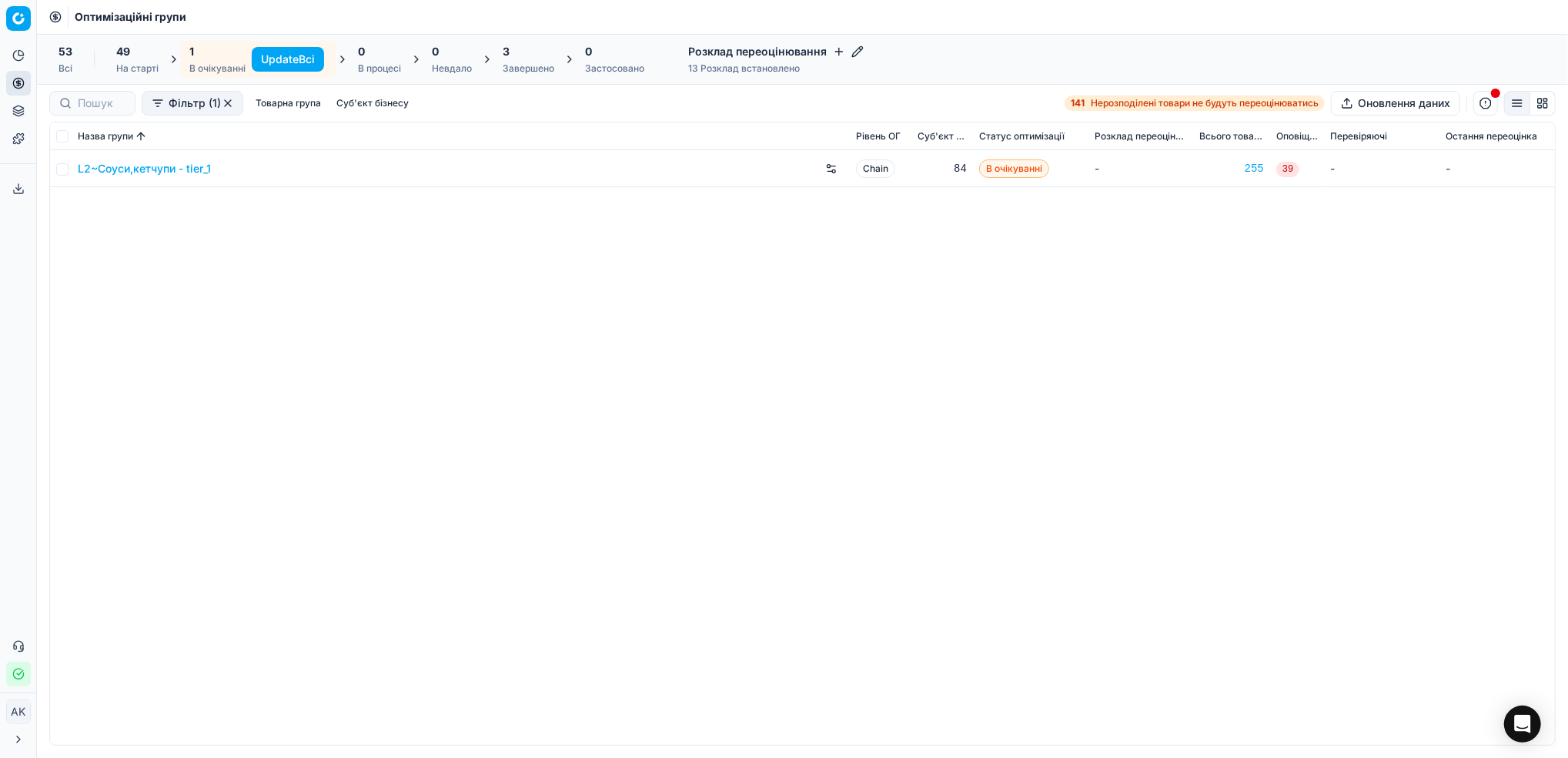
click at [268, 64] on button "Update Всі" at bounding box center [288, 59] width 72 height 24
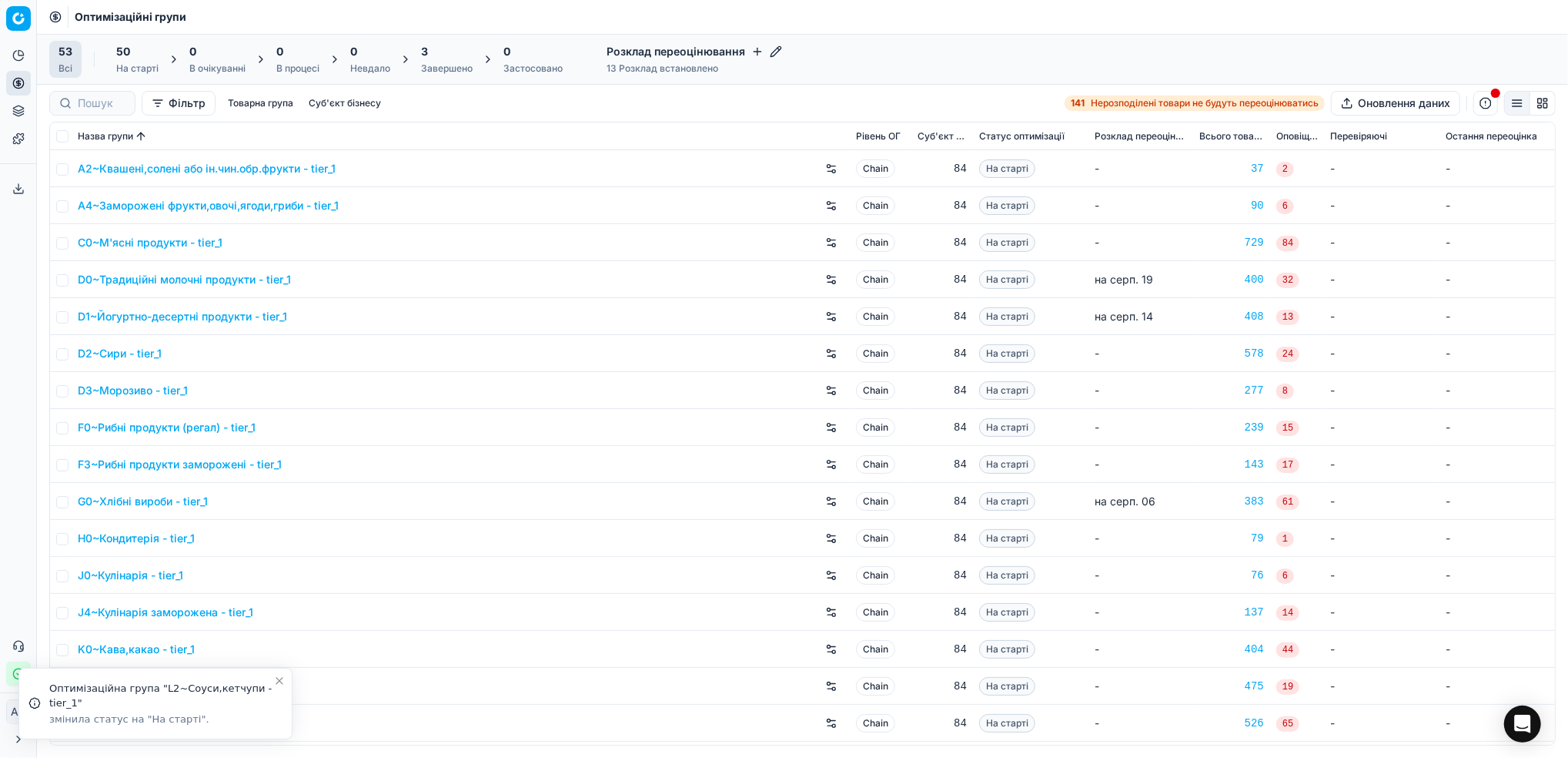
click at [459, 64] on div "Завершено" at bounding box center [446, 68] width 51 height 13
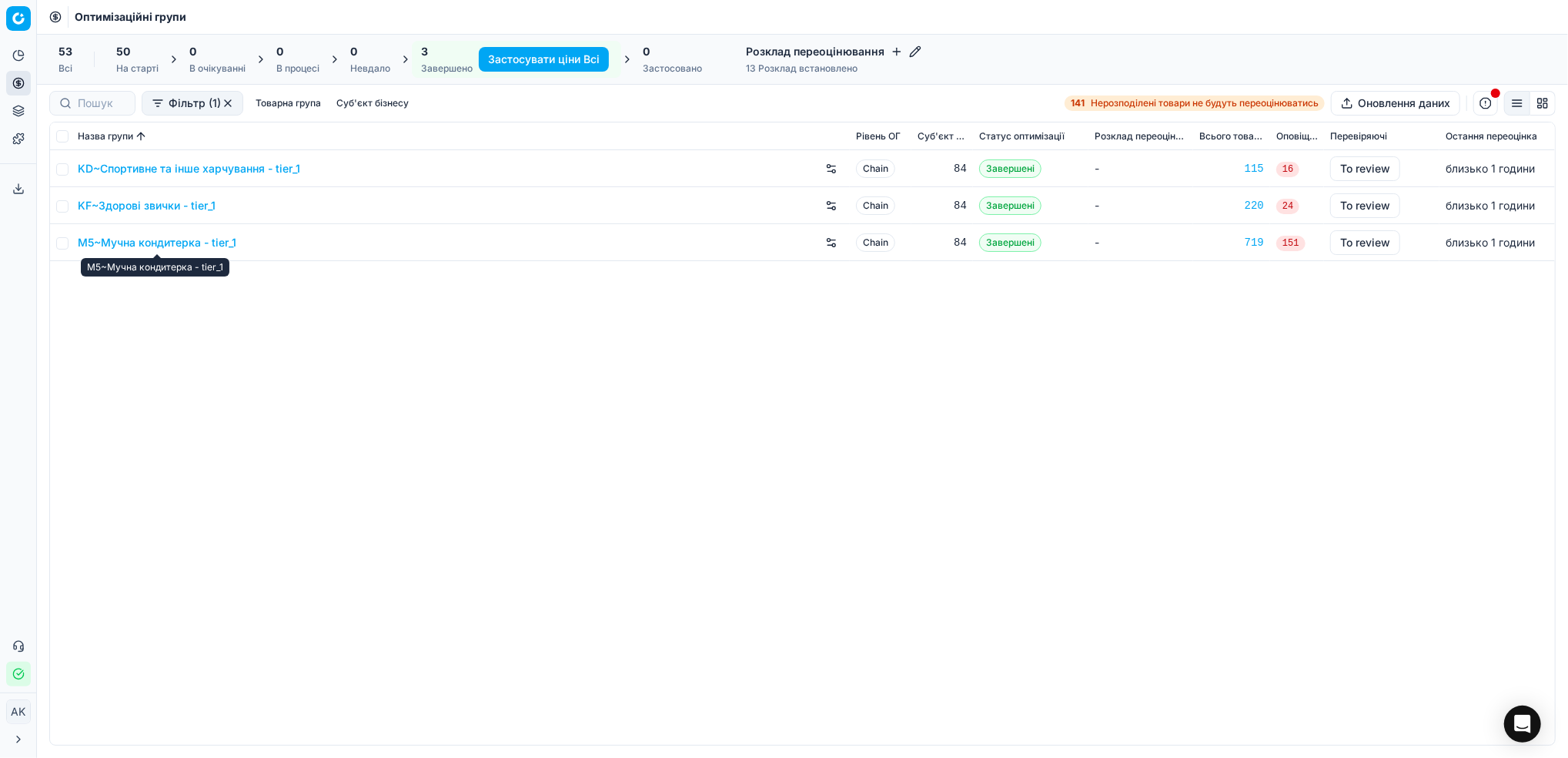
click at [161, 248] on link "M5~Мучна кондитерка - tier_1" at bounding box center [157, 243] width 159 height 15
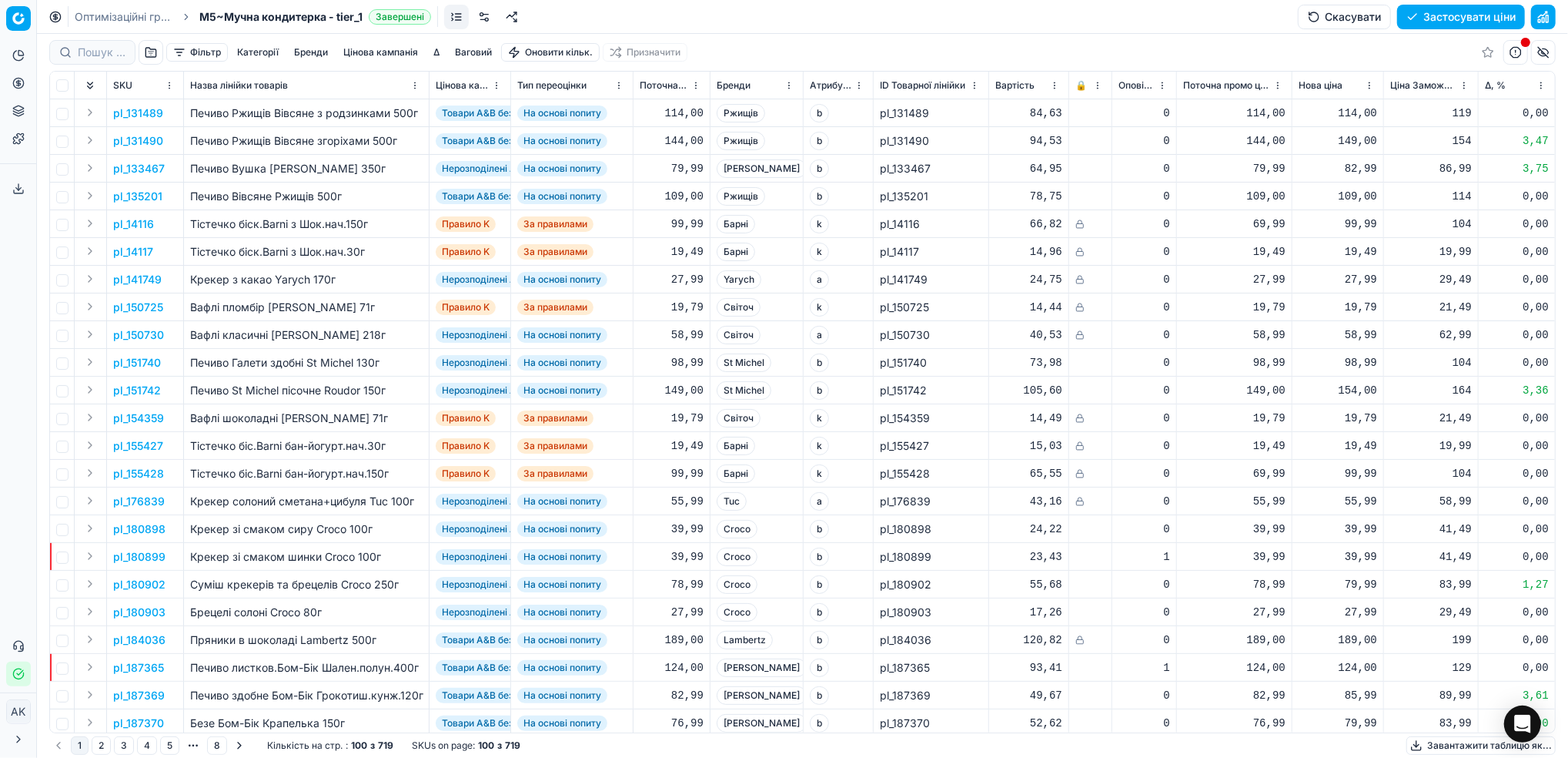
click at [361, 57] on button "Цінова кампанія" at bounding box center [381, 52] width 87 height 18
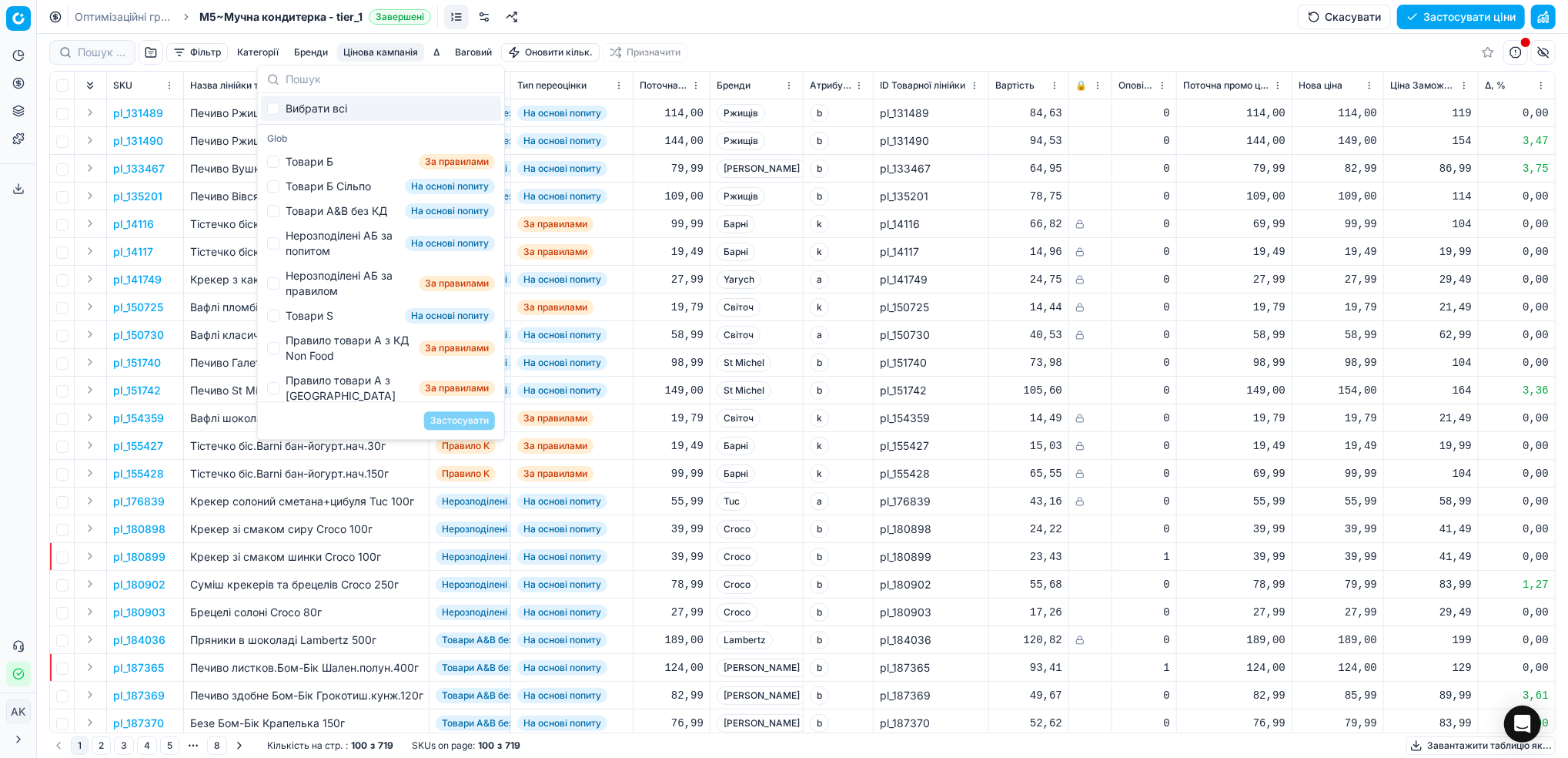
click at [188, 54] on button "Фільтр" at bounding box center [196, 52] width 61 height 18
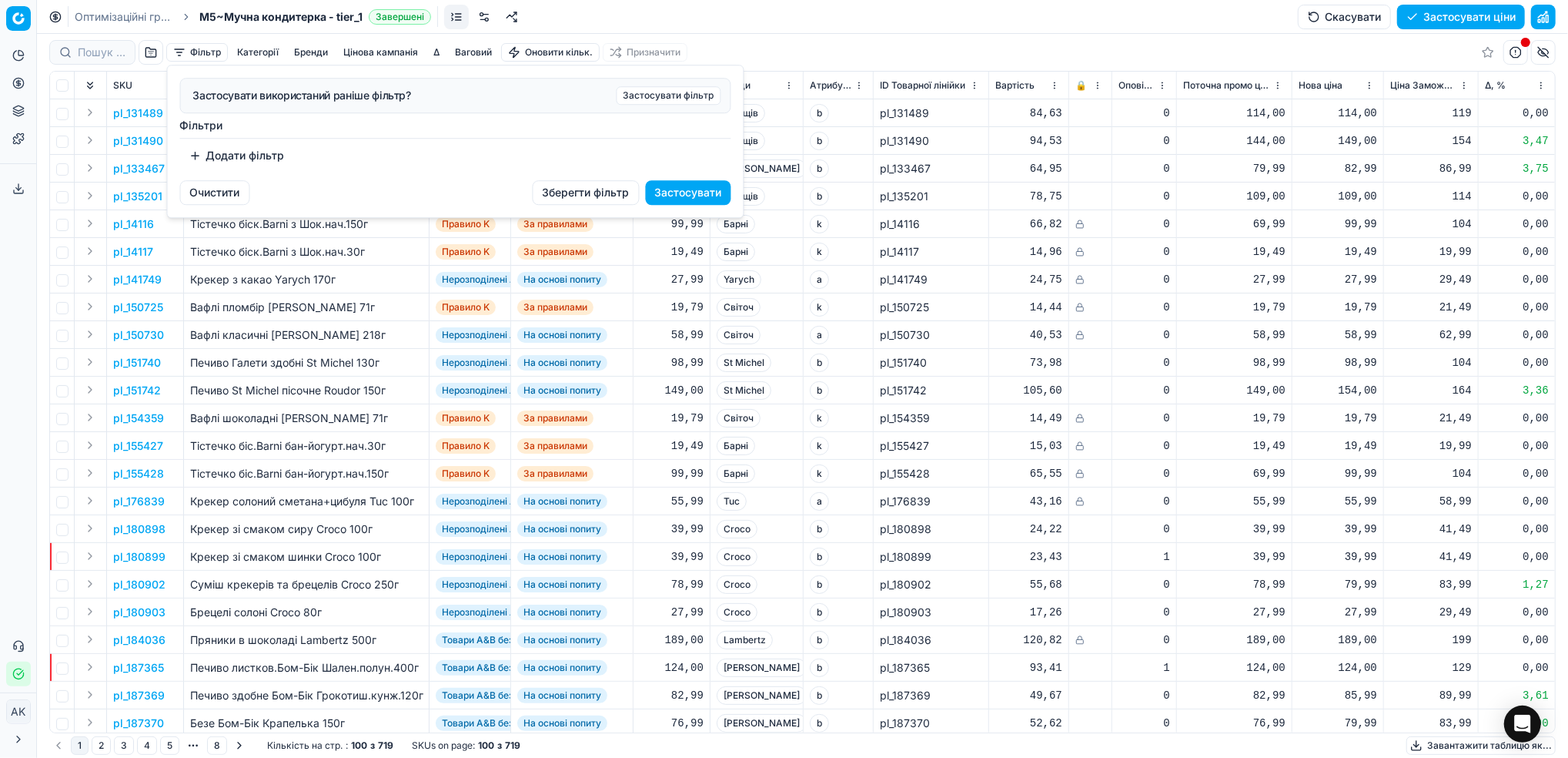
click at [213, 157] on button "Додати фільтр" at bounding box center [237, 155] width 114 height 24
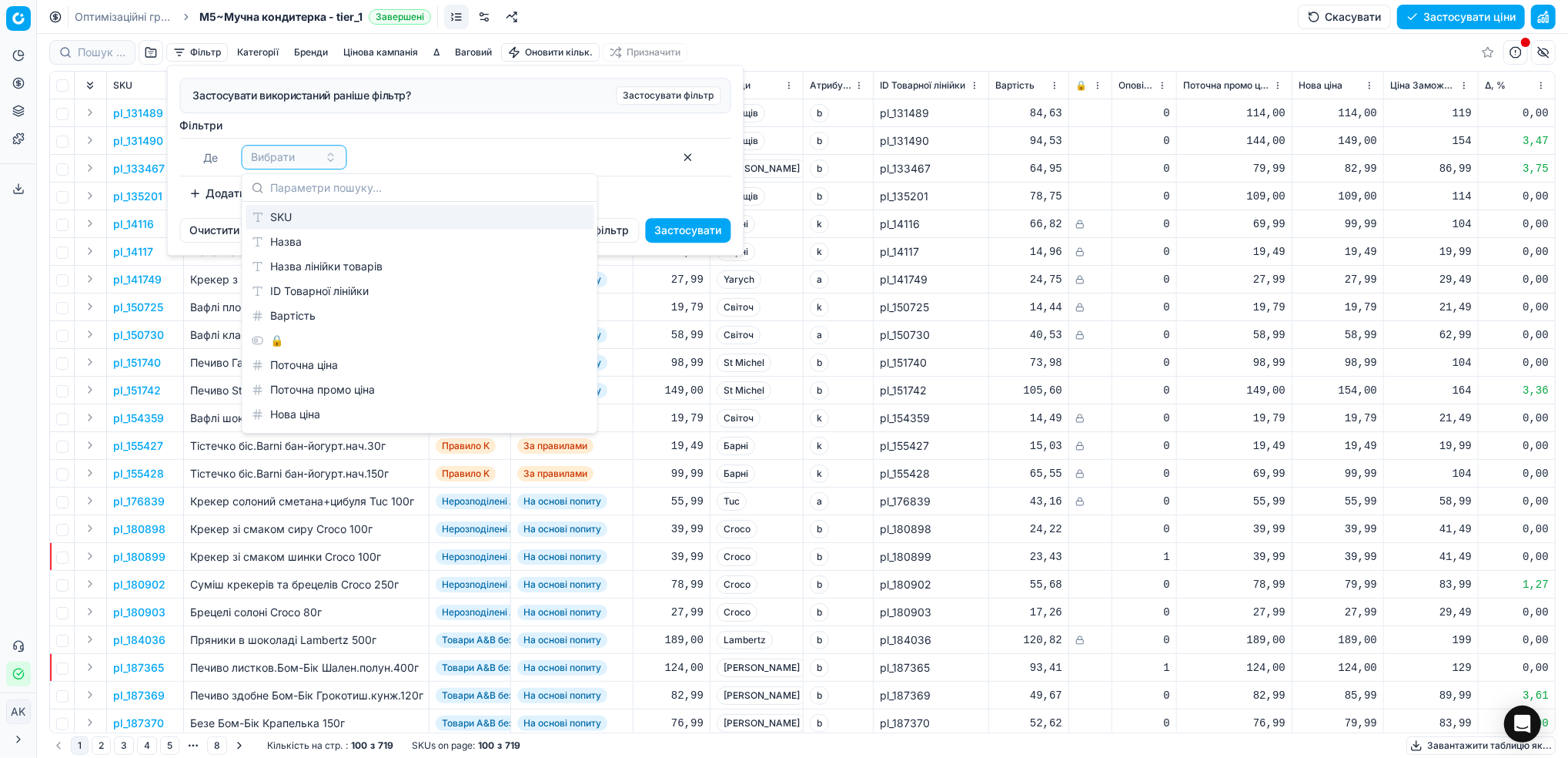
click at [289, 219] on div "SKU" at bounding box center [420, 217] width 349 height 24
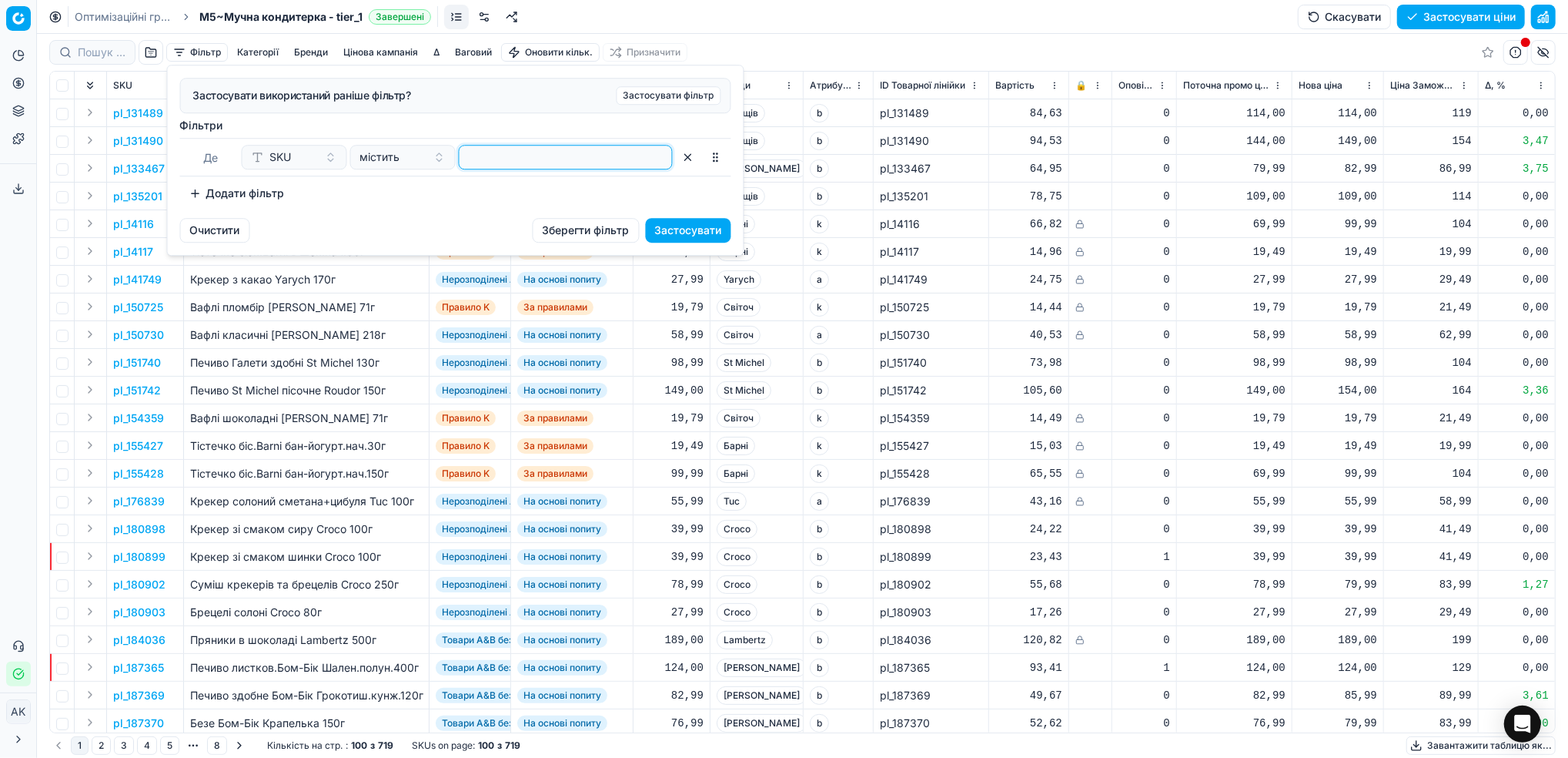
click at [518, 156] on input at bounding box center [565, 157] width 201 height 24
click at [704, 228] on button "Застосувати" at bounding box center [689, 230] width 86 height 24
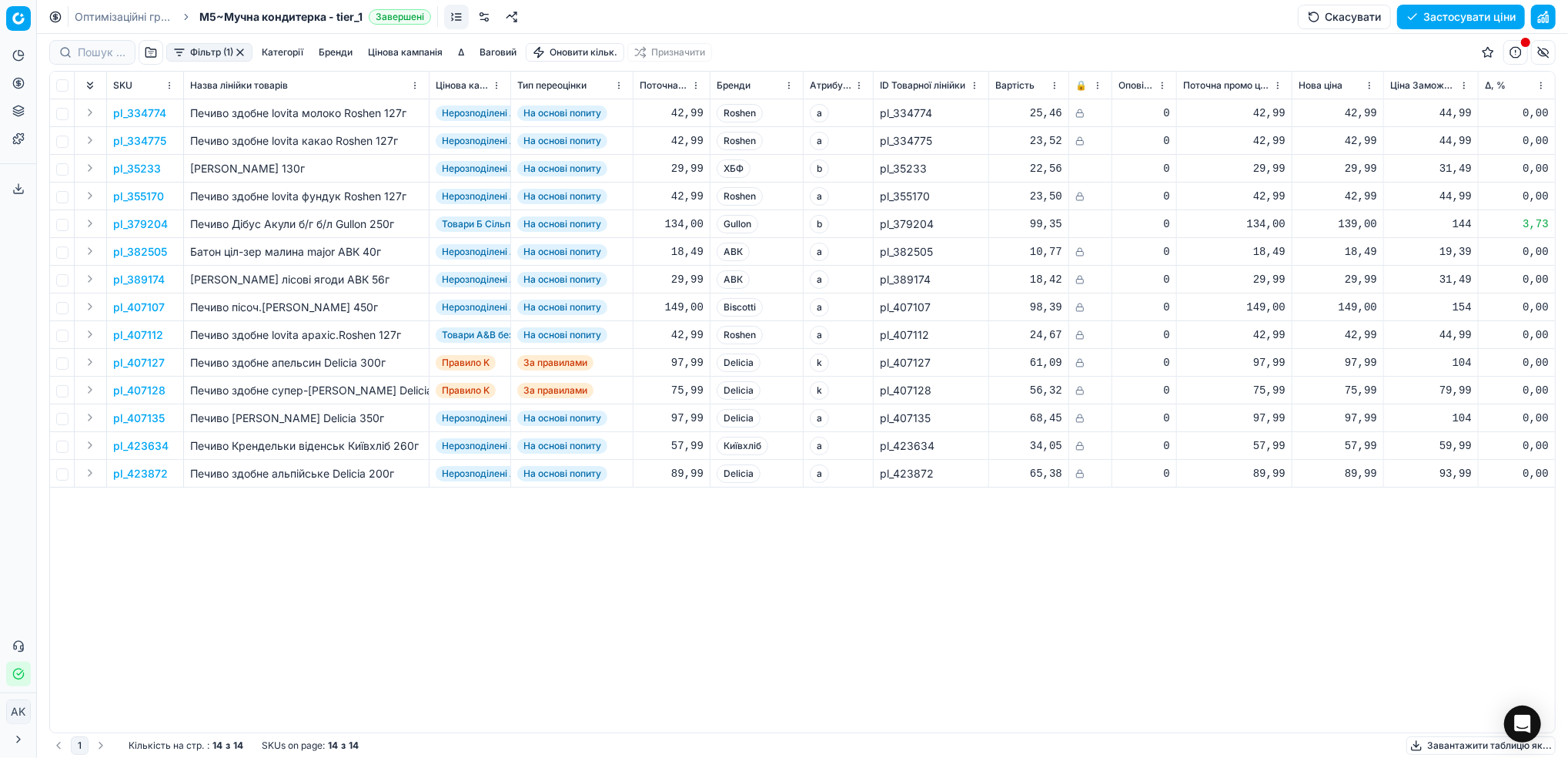
click at [482, 19] on link at bounding box center [483, 17] width 24 height 24
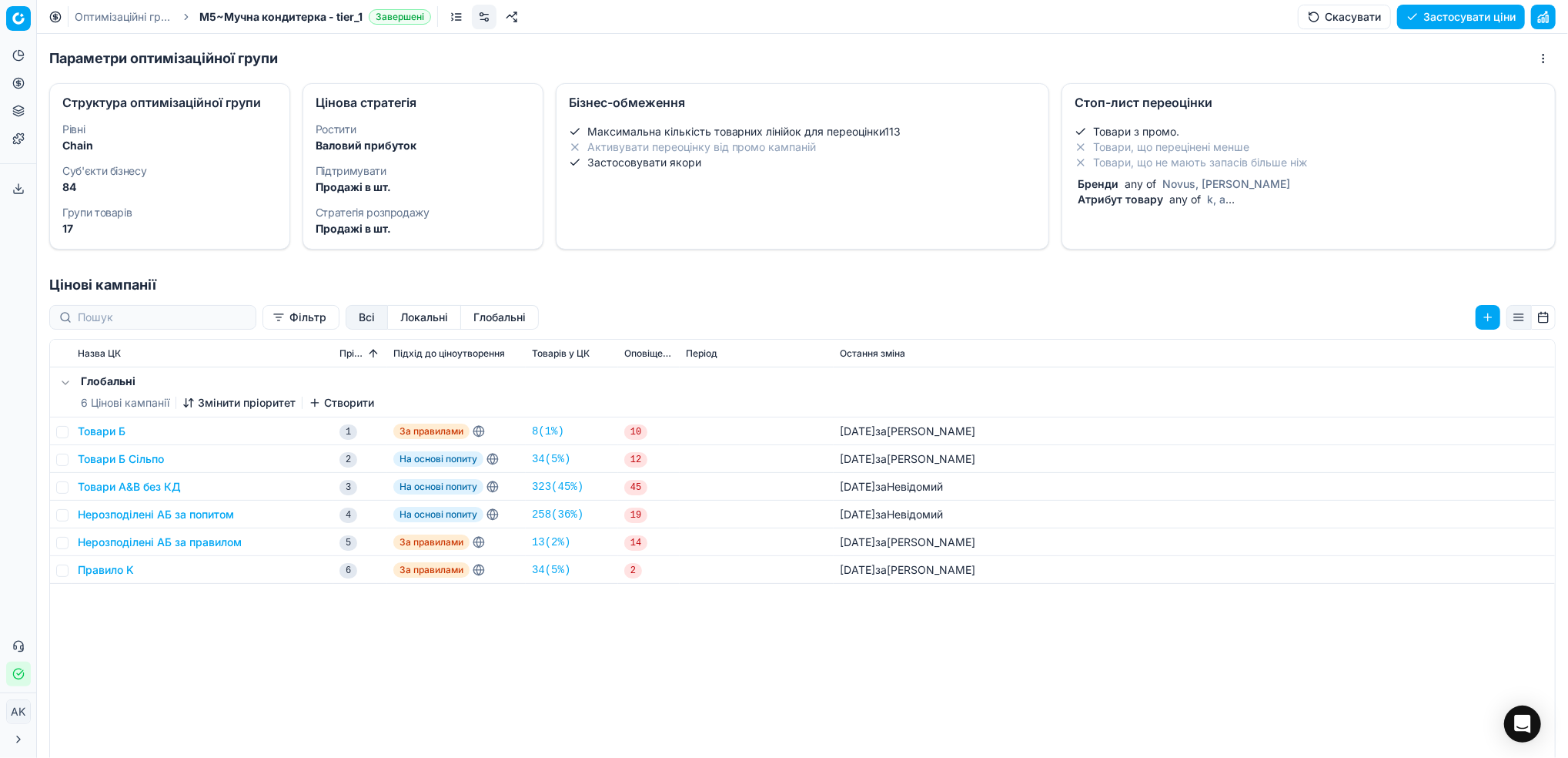
click at [1209, 191] on div "Атрибут товару any of k, a" at bounding box center [1305, 199] width 461 height 15
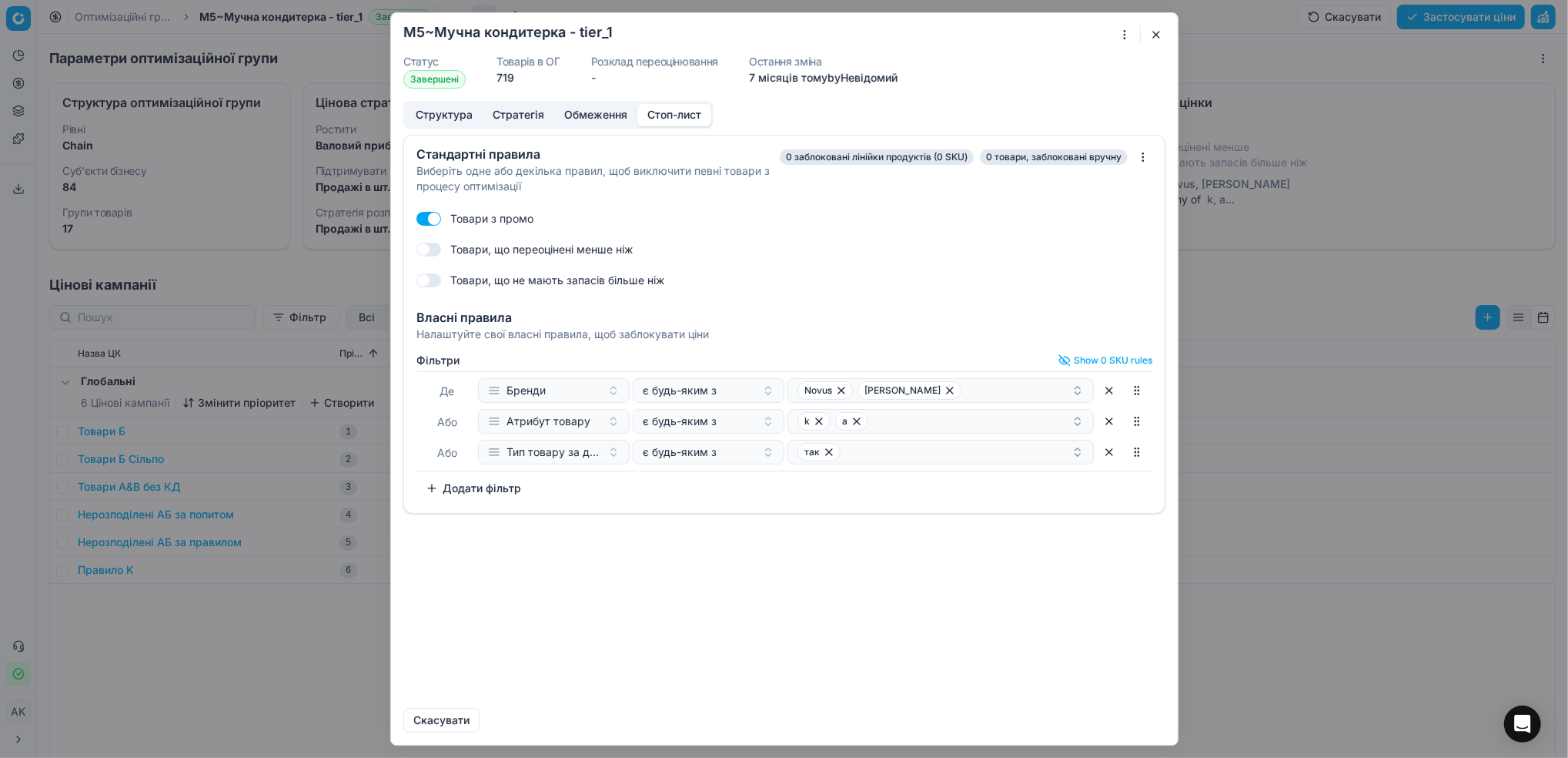
click at [461, 489] on button "Додати фільтр" at bounding box center [473, 488] width 114 height 24
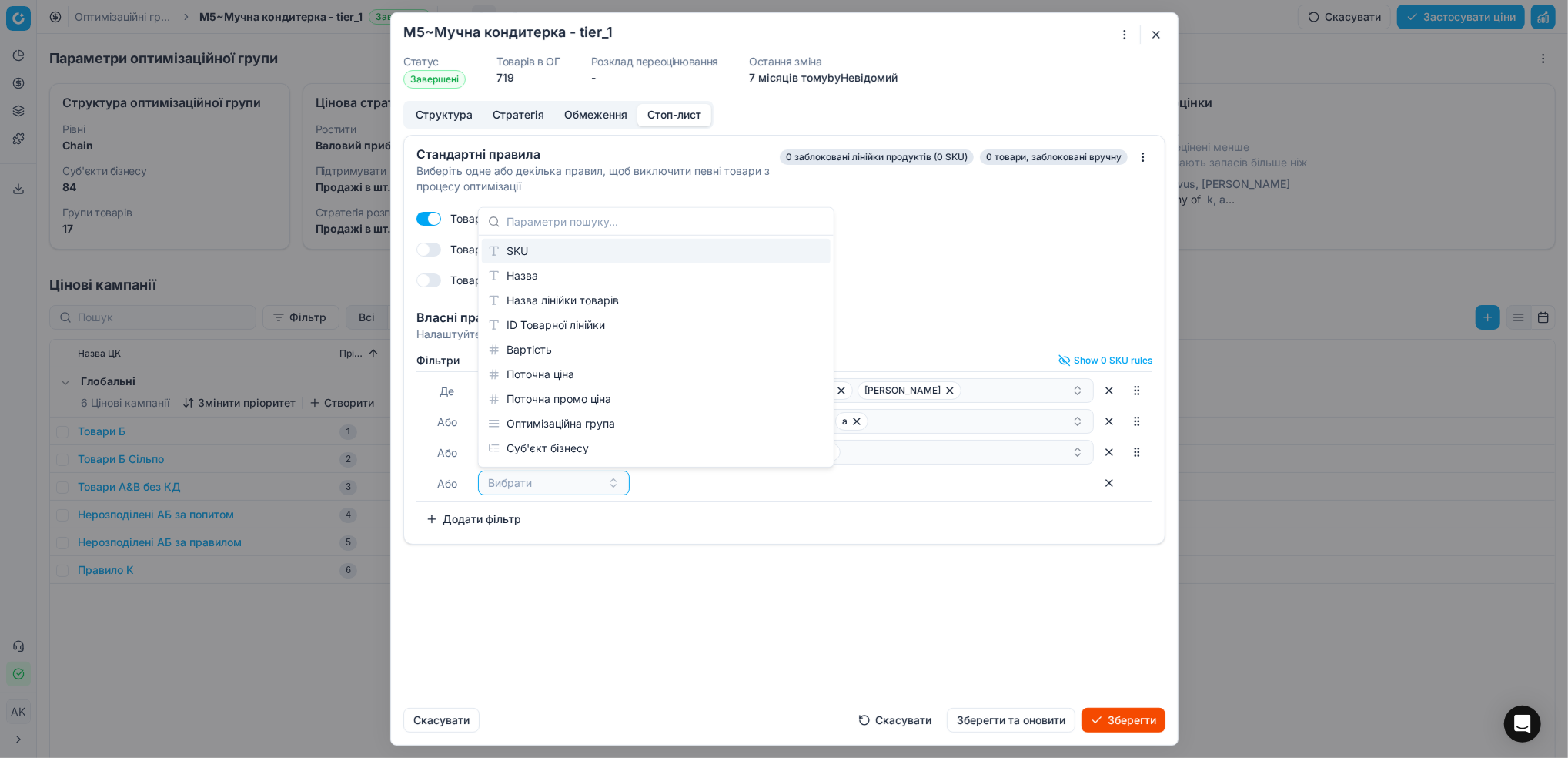
click at [511, 256] on div "SKU" at bounding box center [656, 250] width 349 height 24
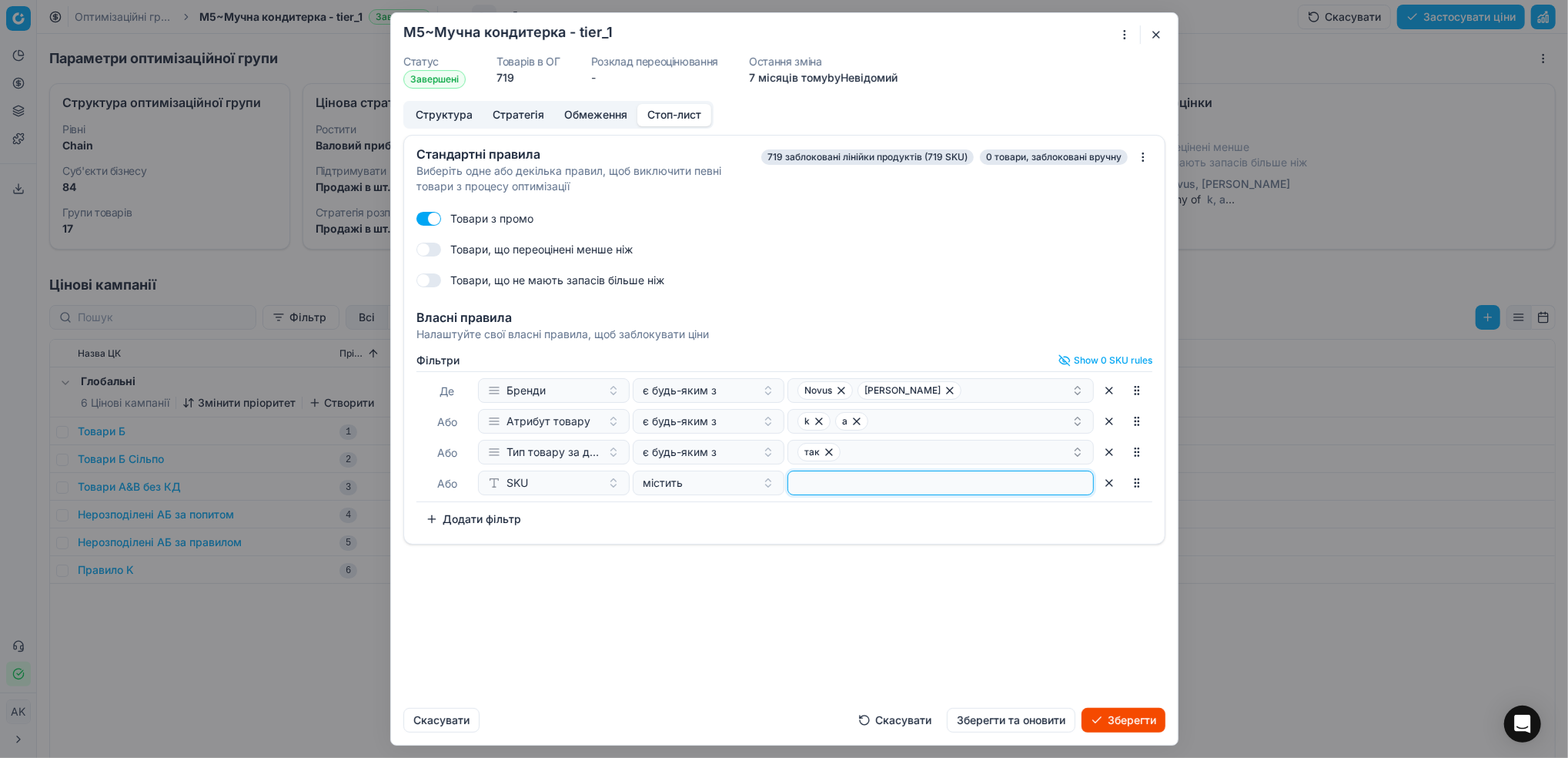
click at [862, 480] on input at bounding box center [940, 483] width 293 height 24
click at [930, 492] on div "35233 379204 + 1" at bounding box center [934, 483] width 274 height 18
click at [861, 610] on div "Стандартні правила Виберіть одне або декілька правил, щоб виключити певні товар…" at bounding box center [784, 416] width 787 height 561
click at [1023, 727] on button "Зберегти та оновити" at bounding box center [1010, 719] width 128 height 24
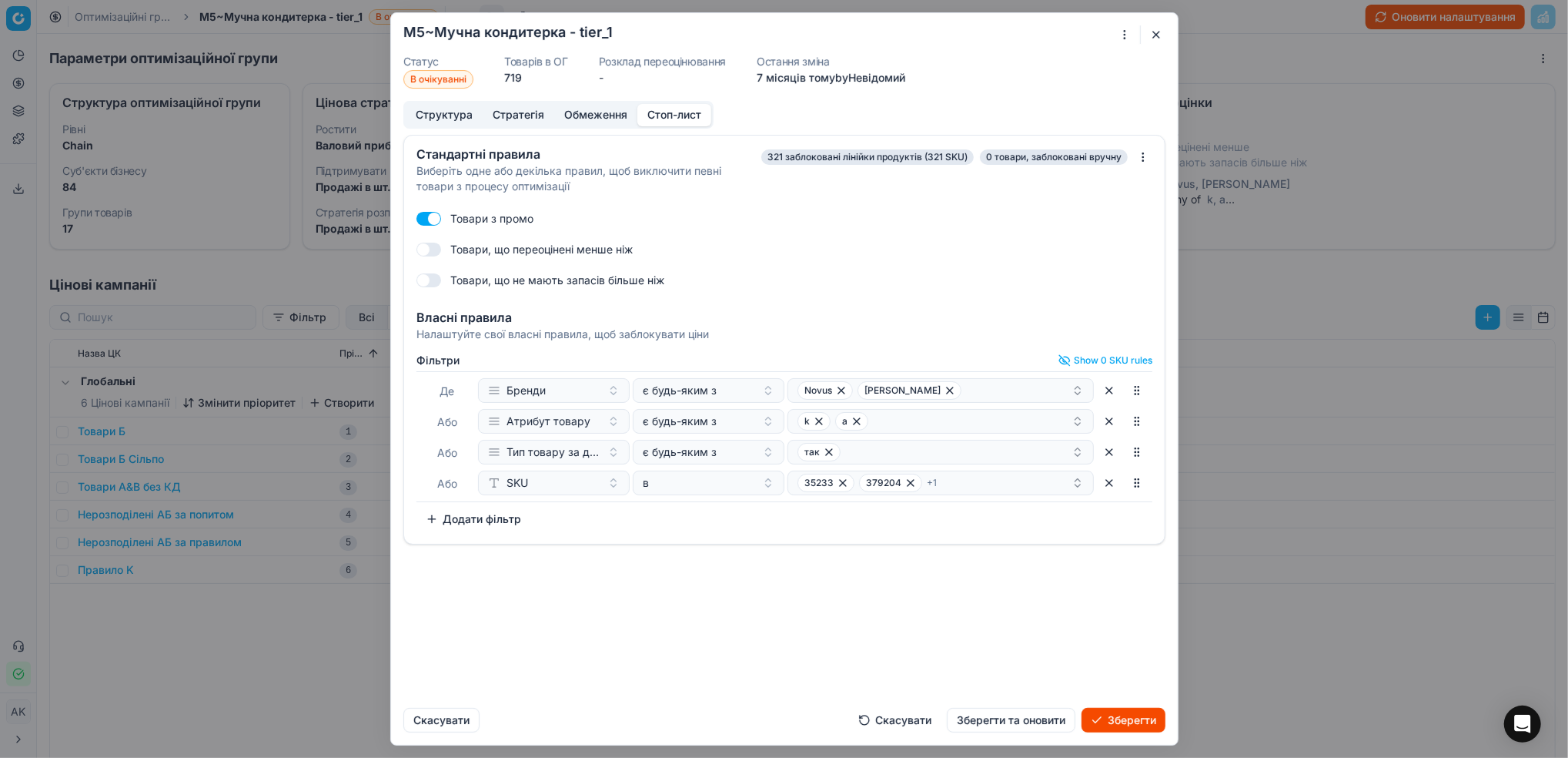
click at [1129, 719] on button "Зберегти" at bounding box center [1123, 719] width 84 height 24
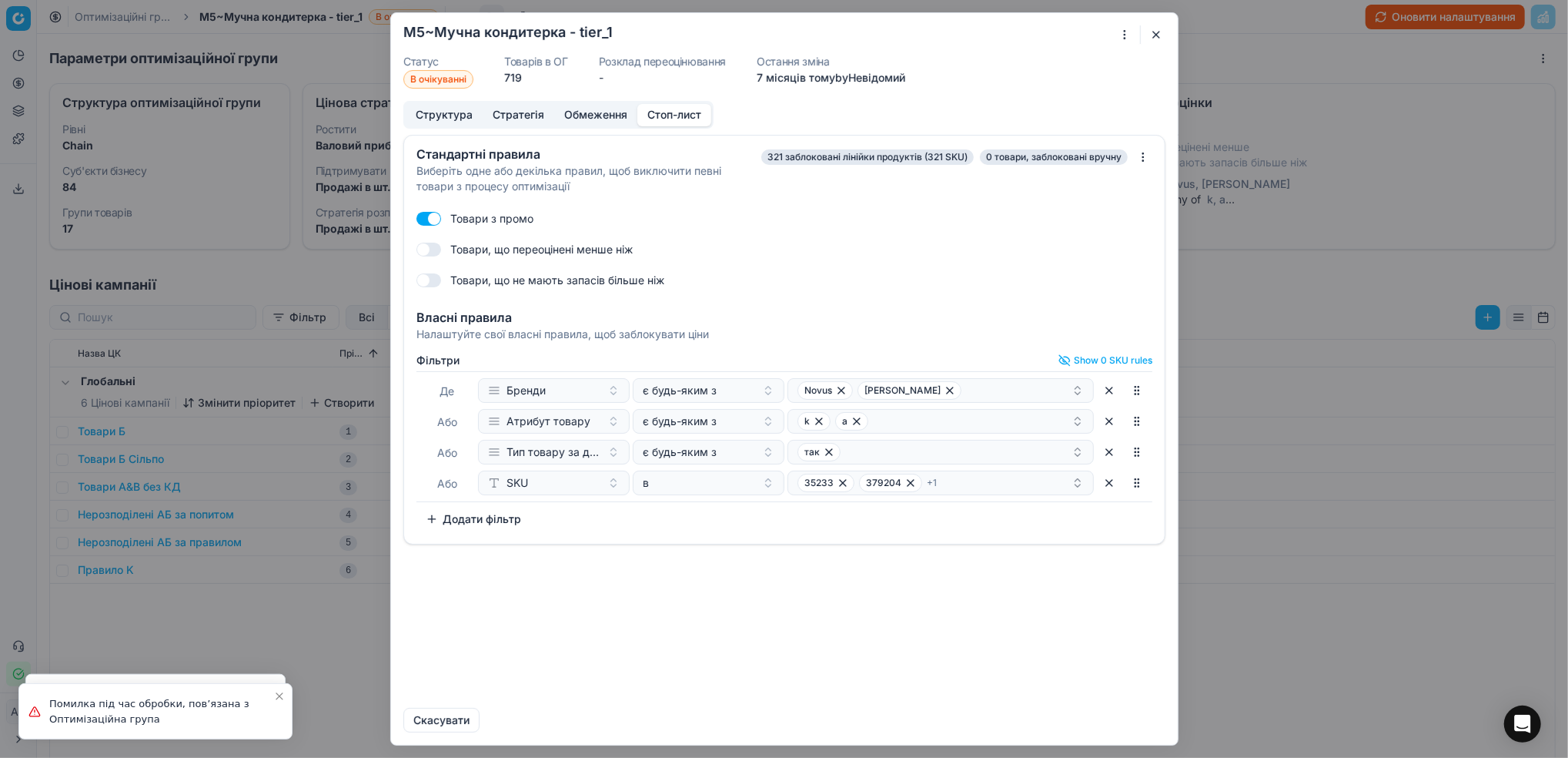
click at [1152, 40] on button "button" at bounding box center [1156, 34] width 18 height 18
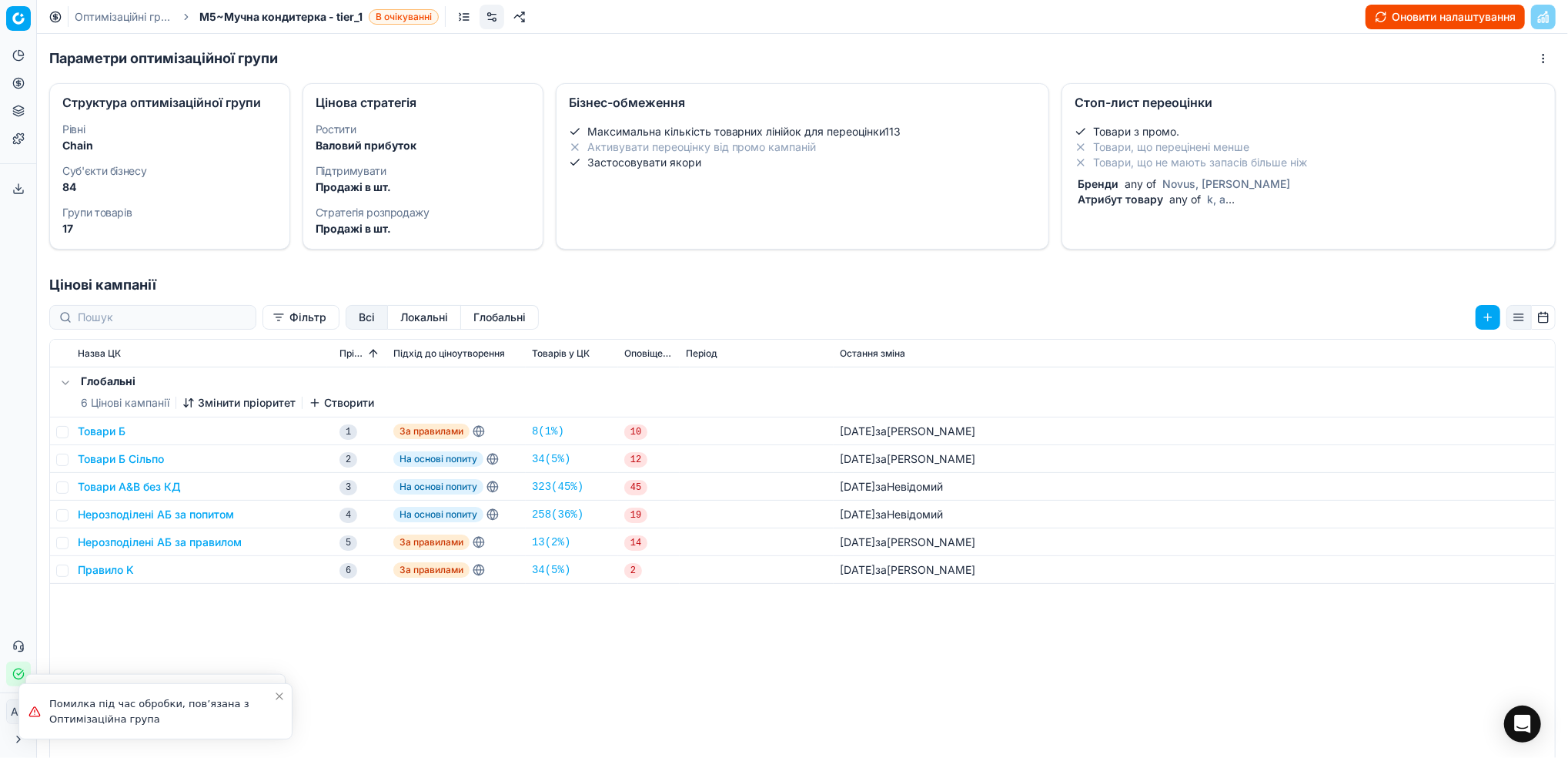
click at [115, 15] on link "Оптимізаційні групи" at bounding box center [123, 17] width 98 height 15
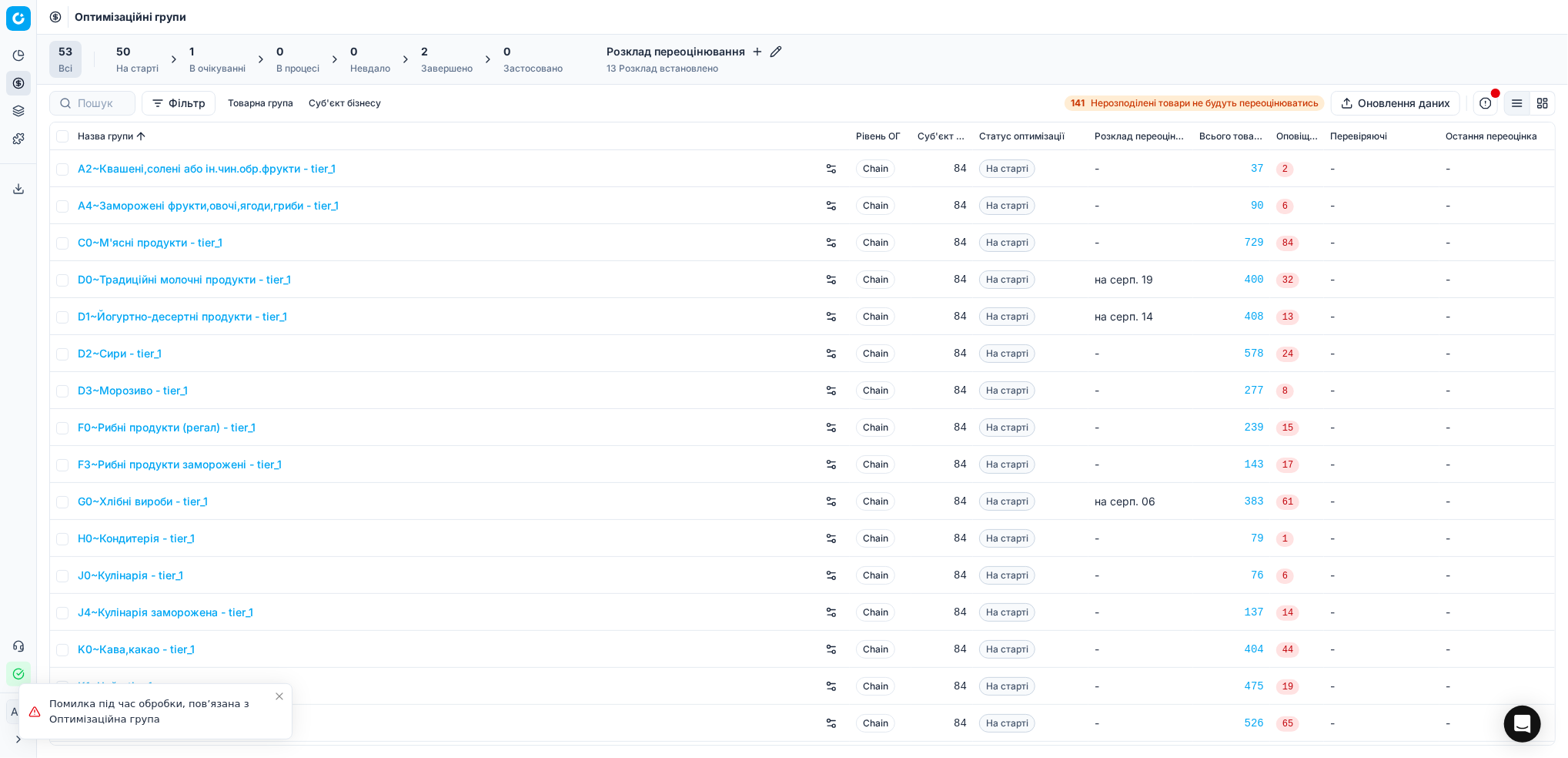
click at [216, 60] on div "1 В очікуванні" at bounding box center [217, 59] width 56 height 31
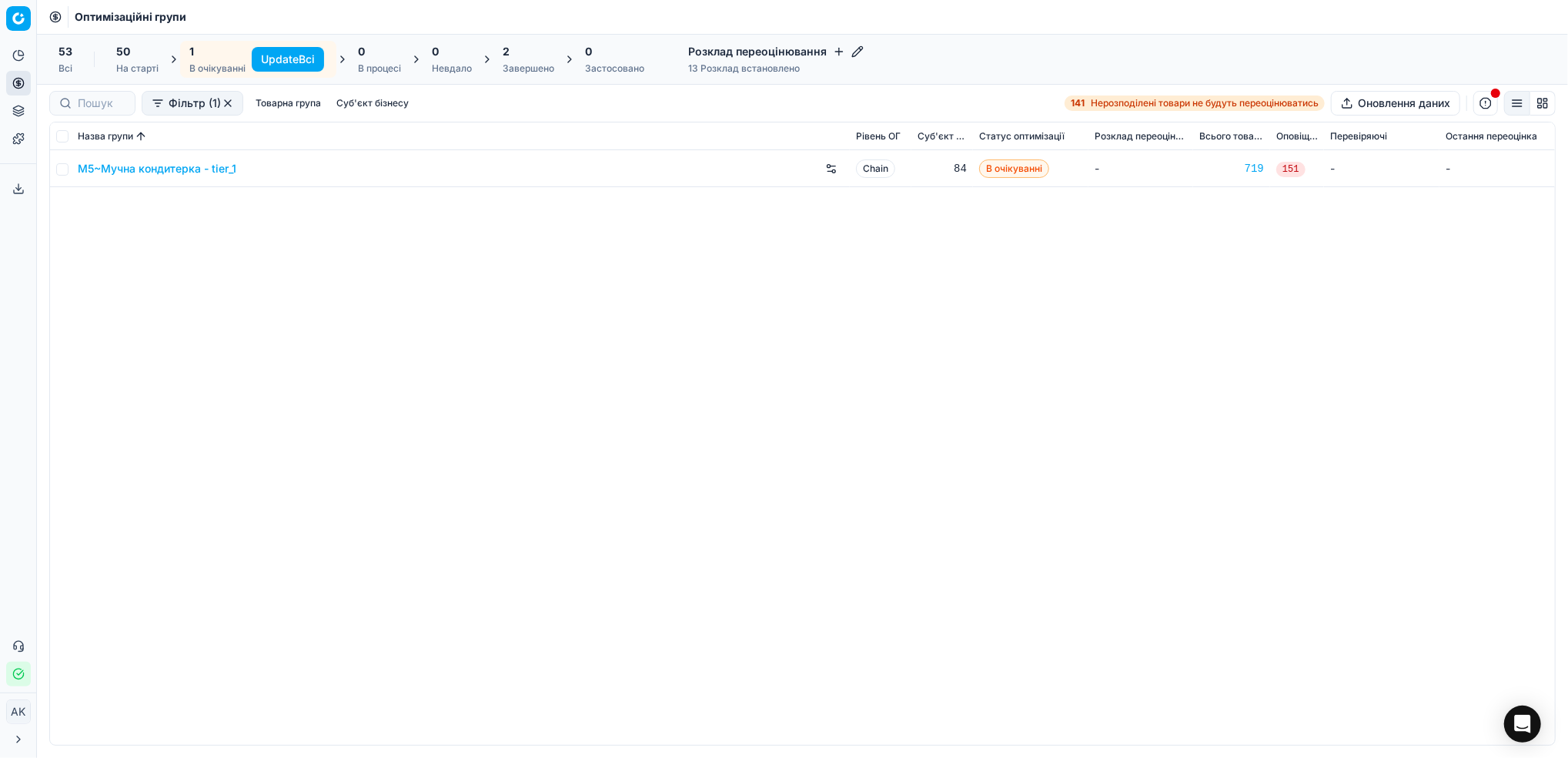
click at [289, 62] on button "Update Всі" at bounding box center [288, 59] width 72 height 24
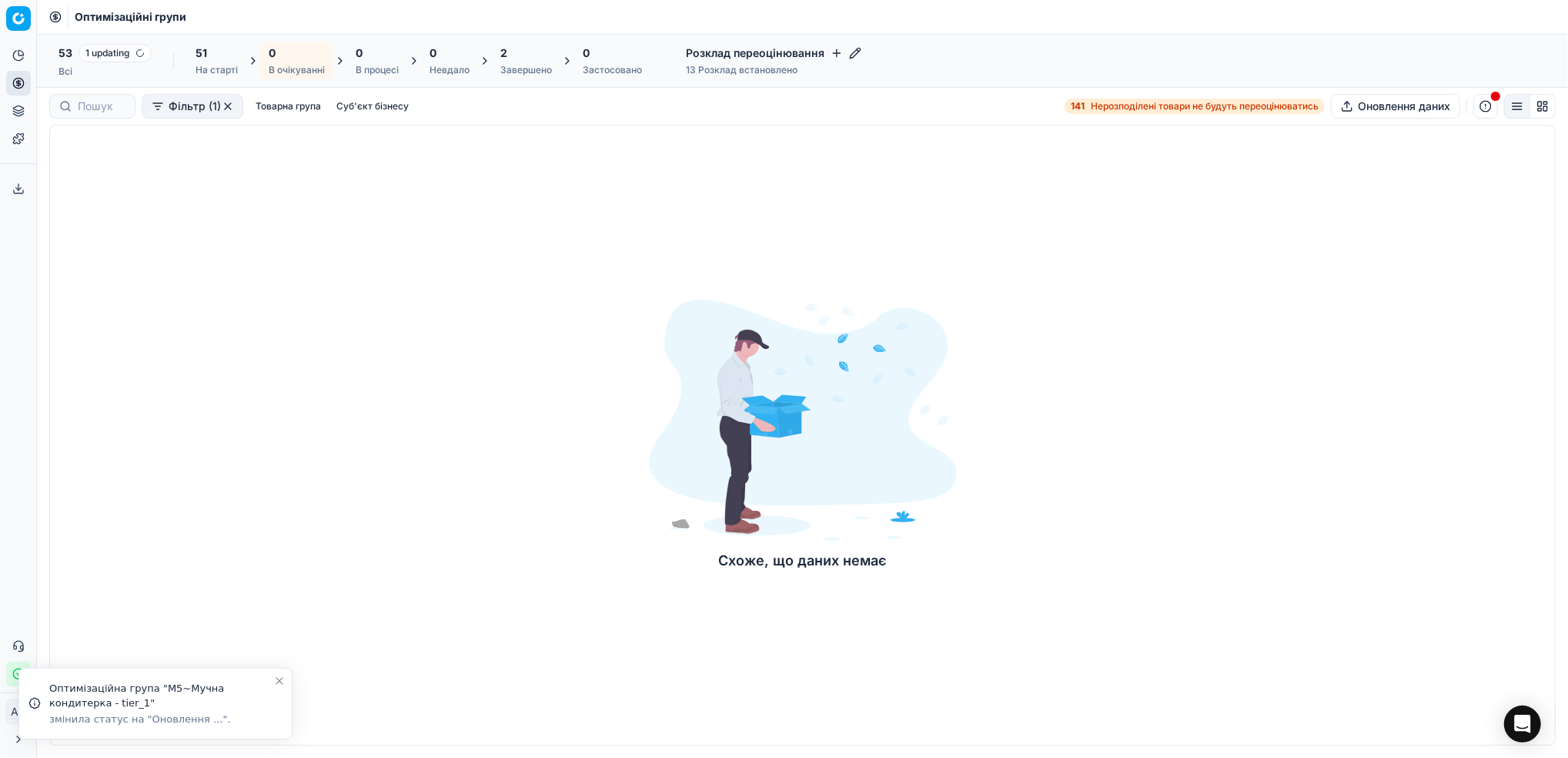
click at [228, 106] on button "button" at bounding box center [227, 106] width 13 height 13
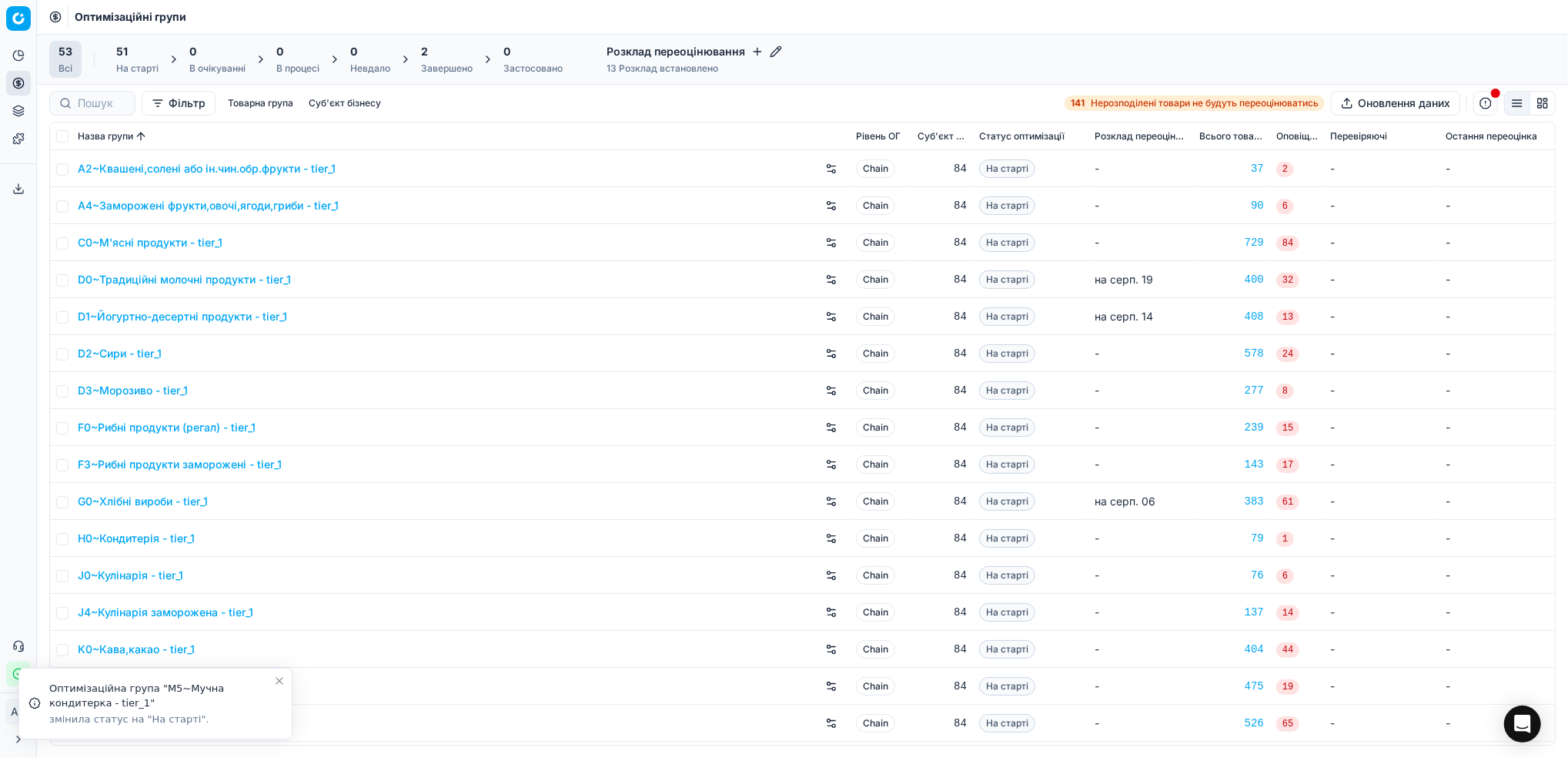
click at [441, 64] on div "Завершено" at bounding box center [446, 68] width 51 height 13
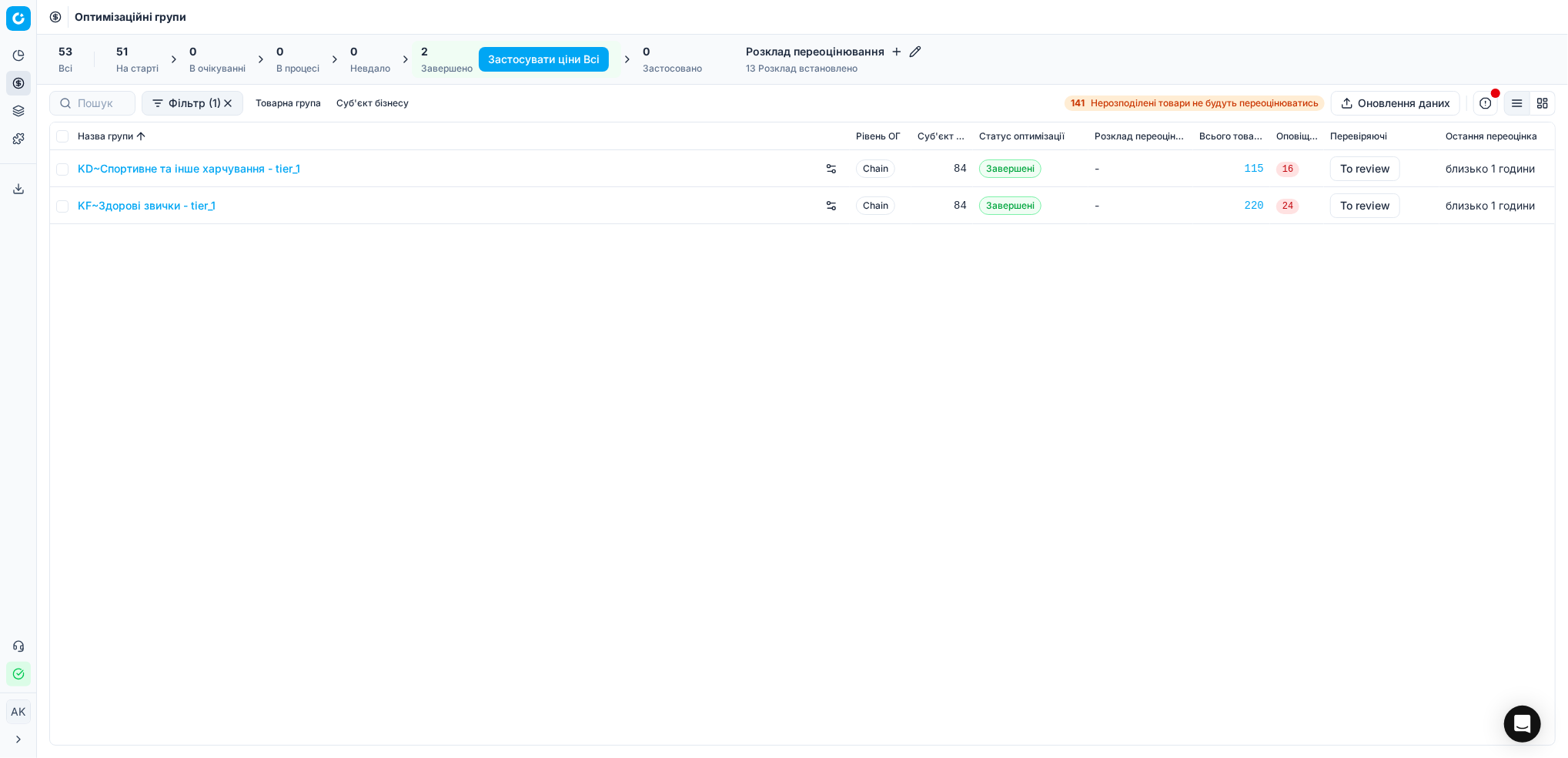
click at [129, 64] on div "На старті" at bounding box center [138, 68] width 42 height 13
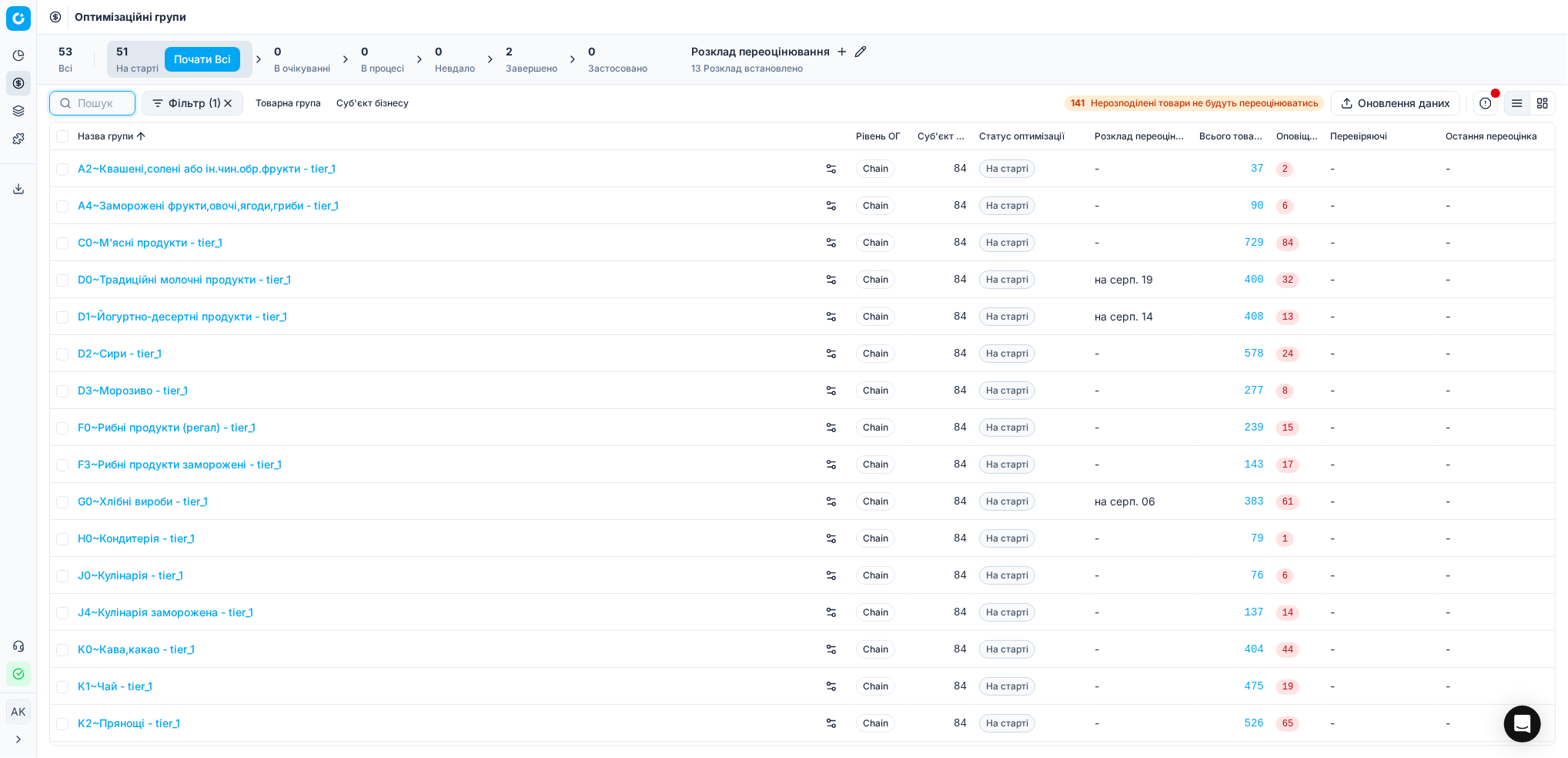
click at [81, 99] on input at bounding box center [102, 103] width 48 height 15
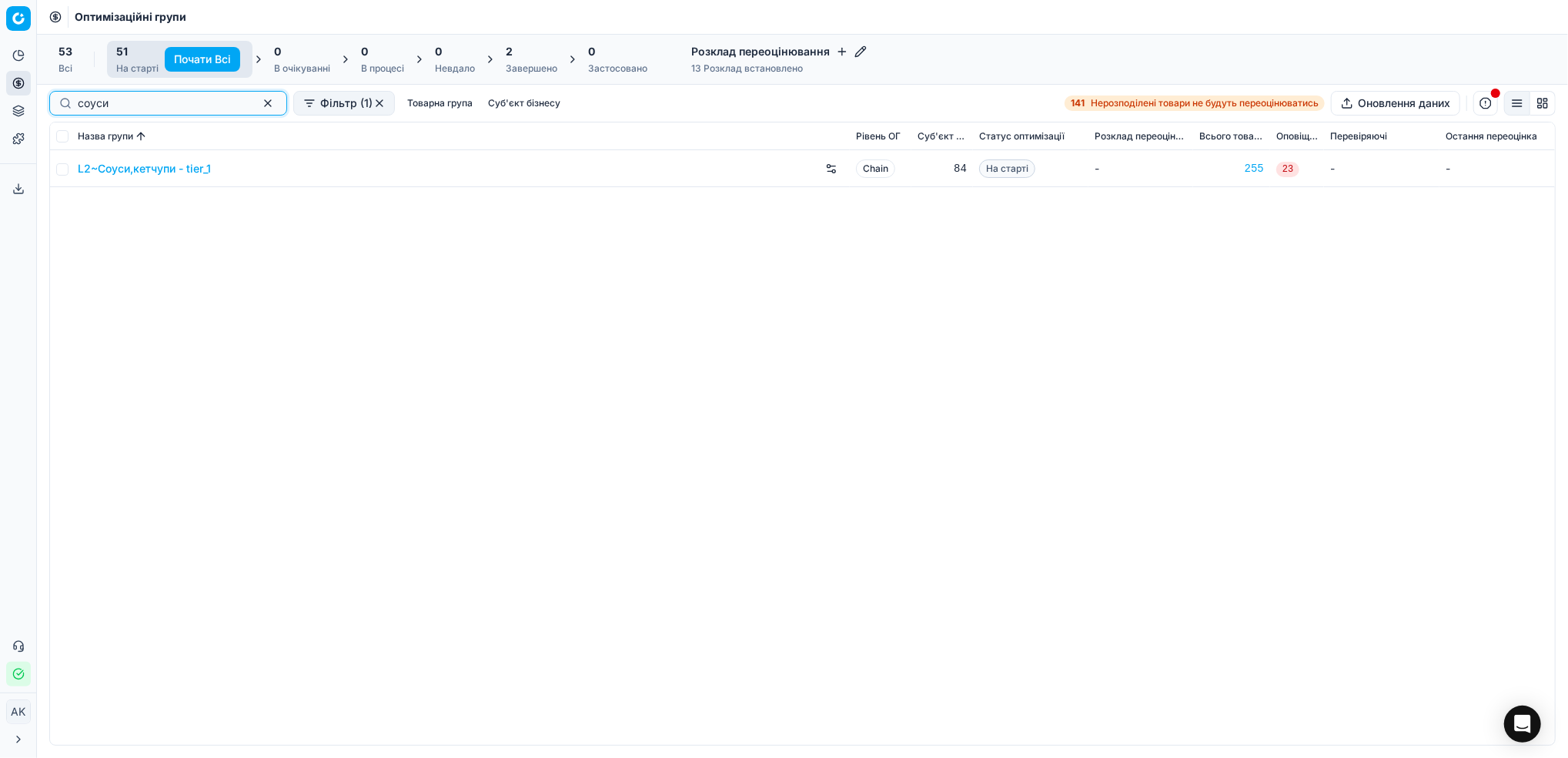
type input "соуси"
click at [62, 173] on input "checkbox" at bounding box center [62, 169] width 13 height 13
checkbox input "true"
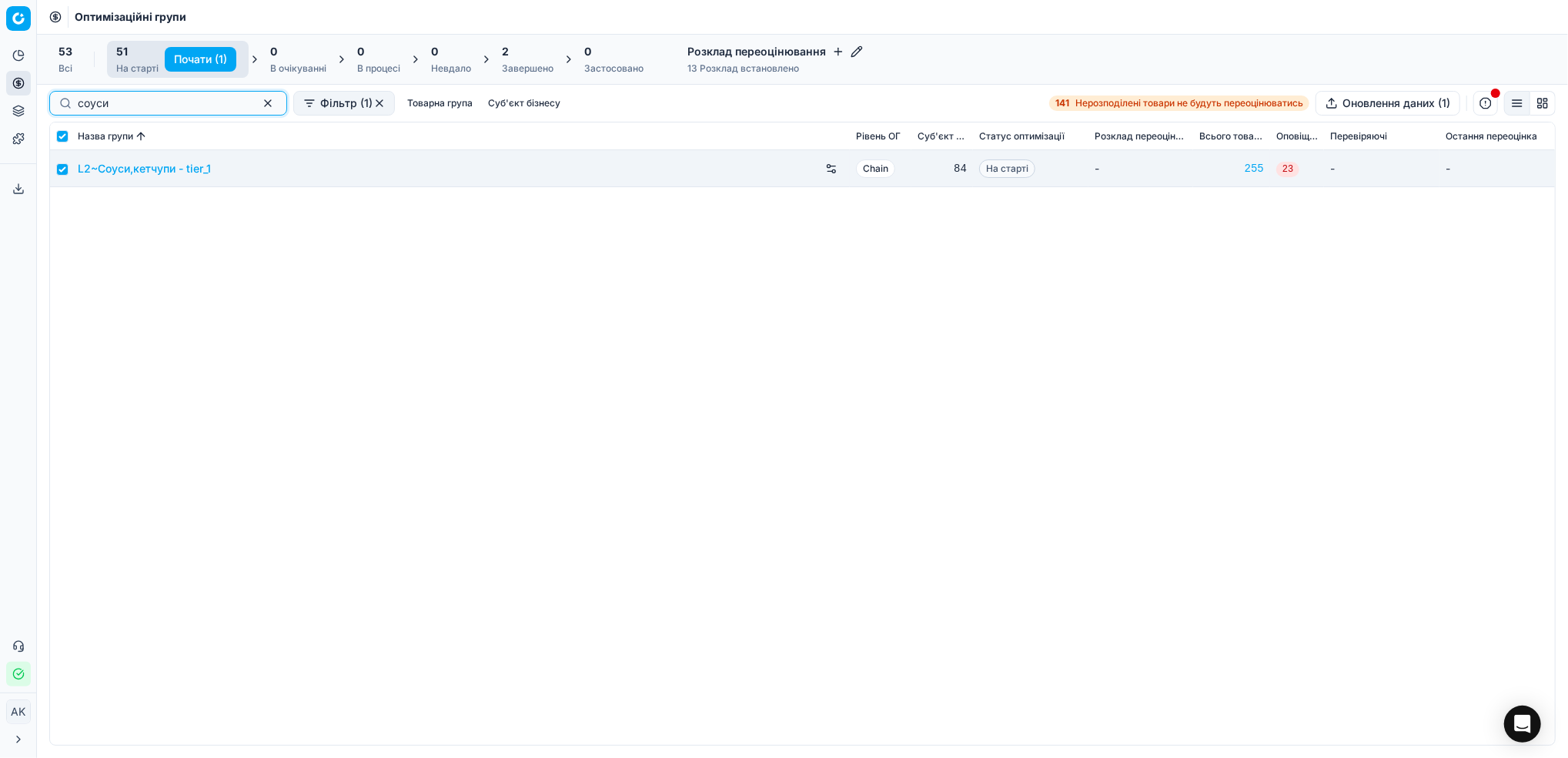
click at [258, 107] on button "button" at bounding box center [268, 103] width 18 height 18
checkbox input "false"
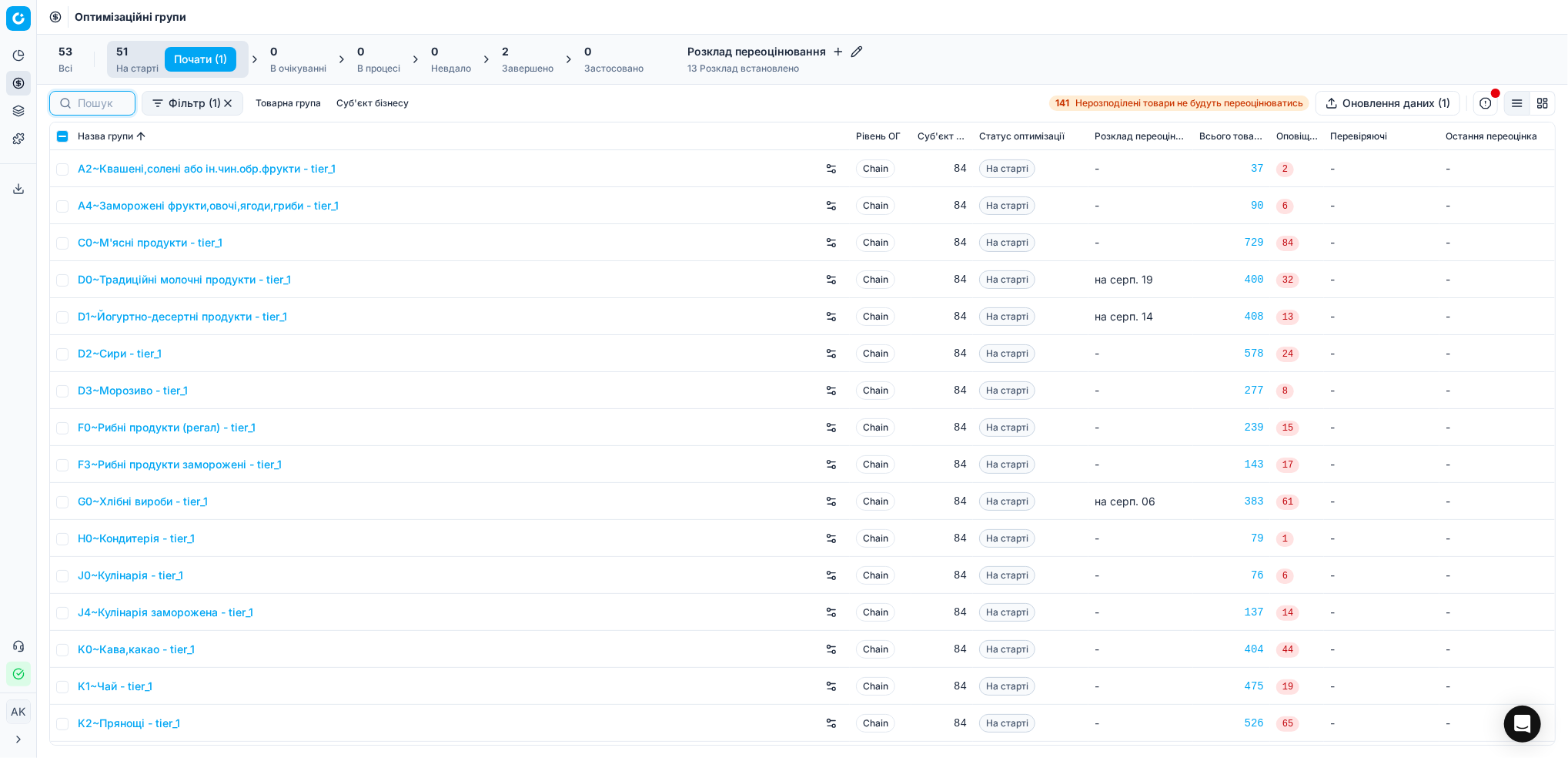
click at [85, 107] on input at bounding box center [102, 103] width 48 height 15
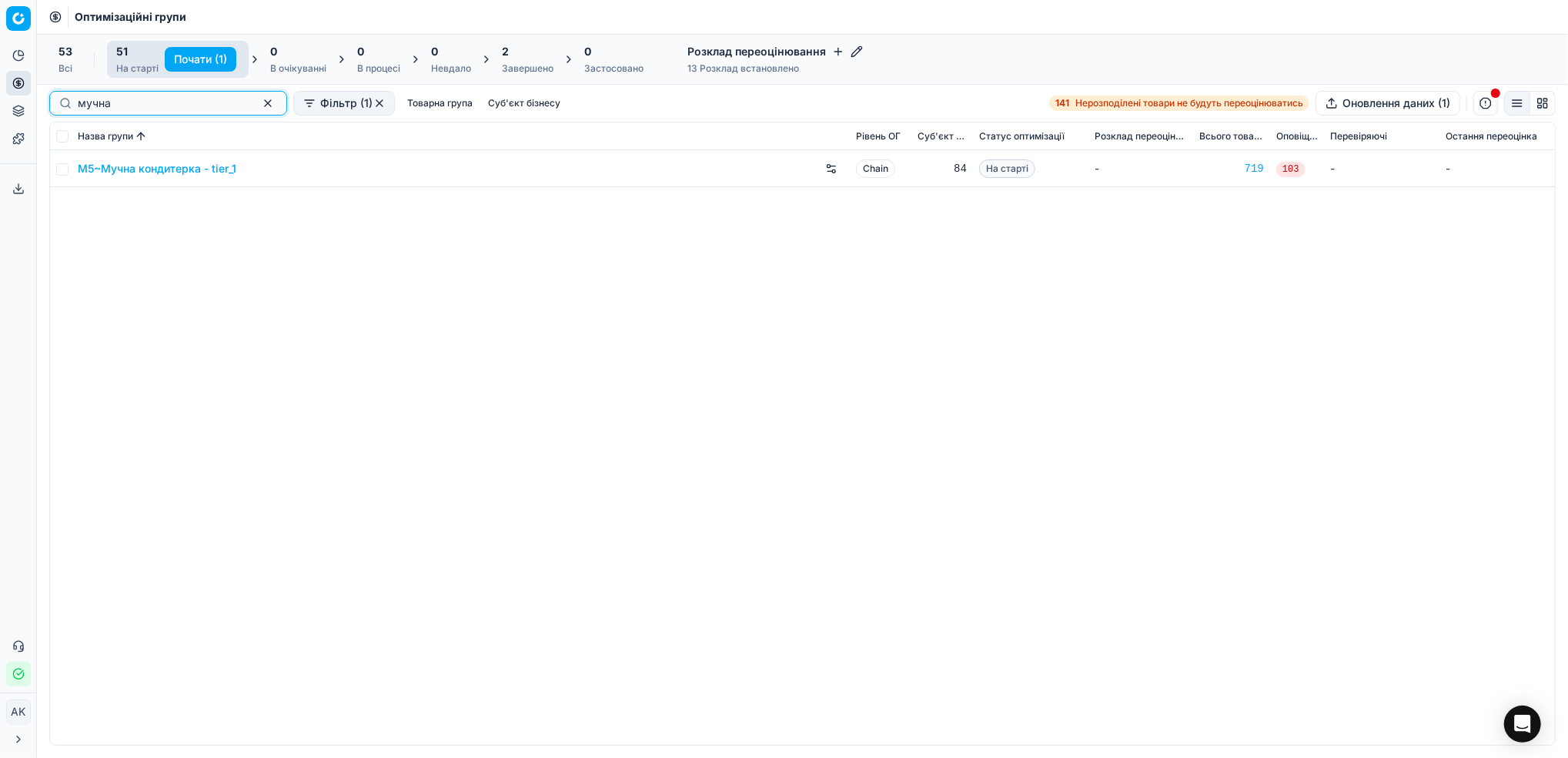
type input "мучна"
click at [64, 172] on input "checkbox" at bounding box center [62, 169] width 13 height 13
checkbox input "true"
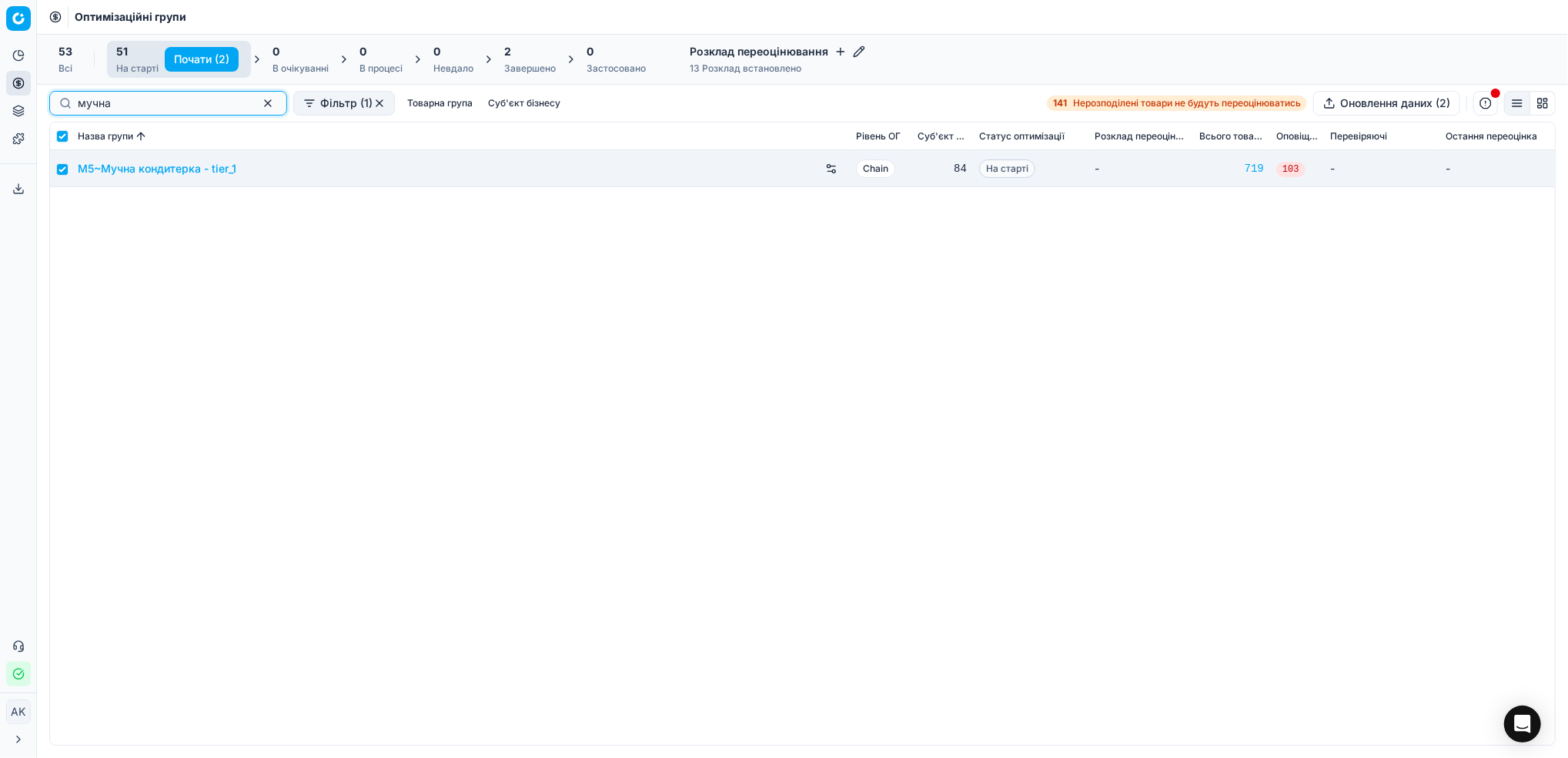
click at [258, 103] on button "button" at bounding box center [268, 103] width 18 height 18
checkbox input "false"
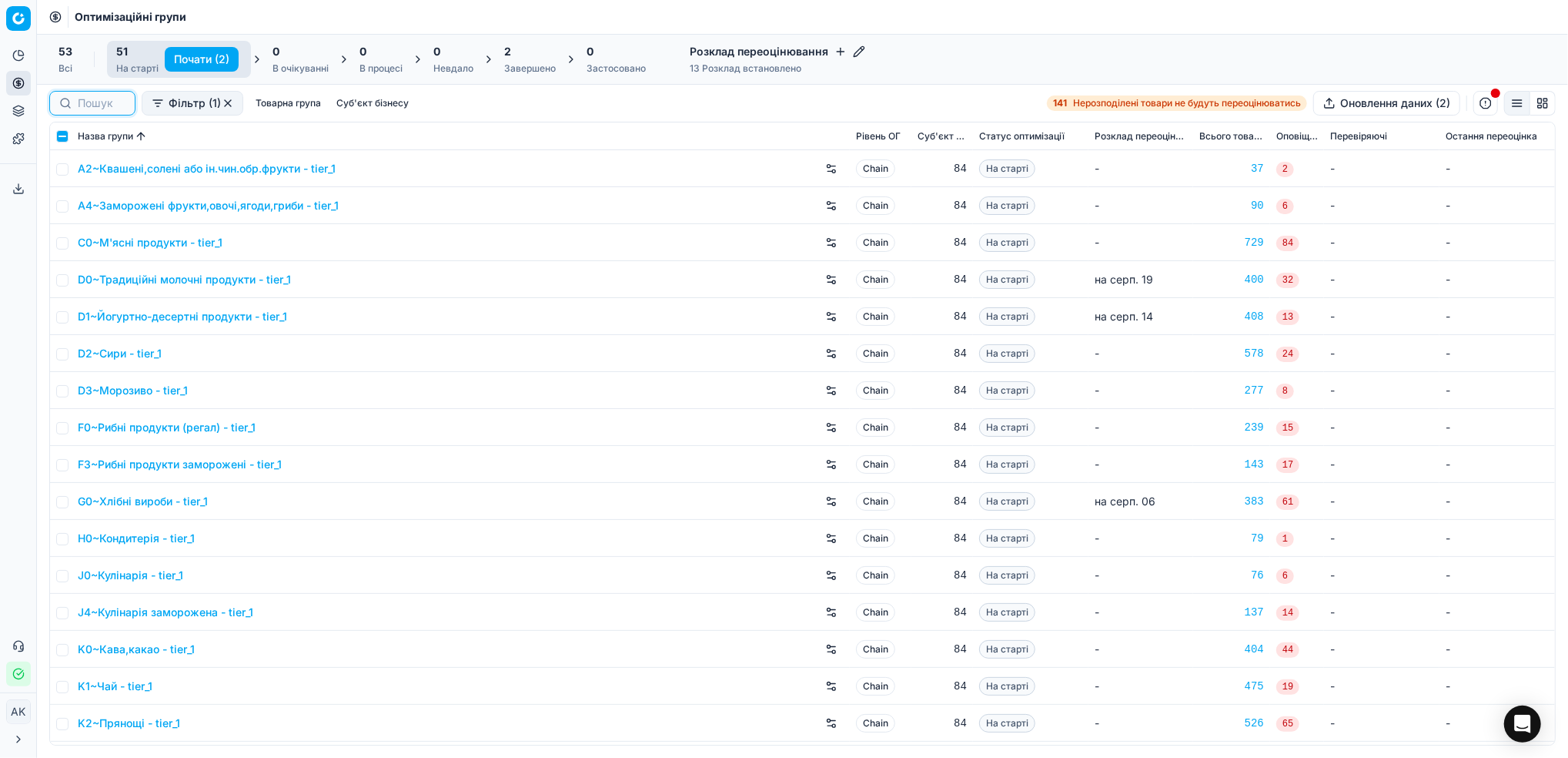
click at [84, 105] on input at bounding box center [102, 103] width 48 height 15
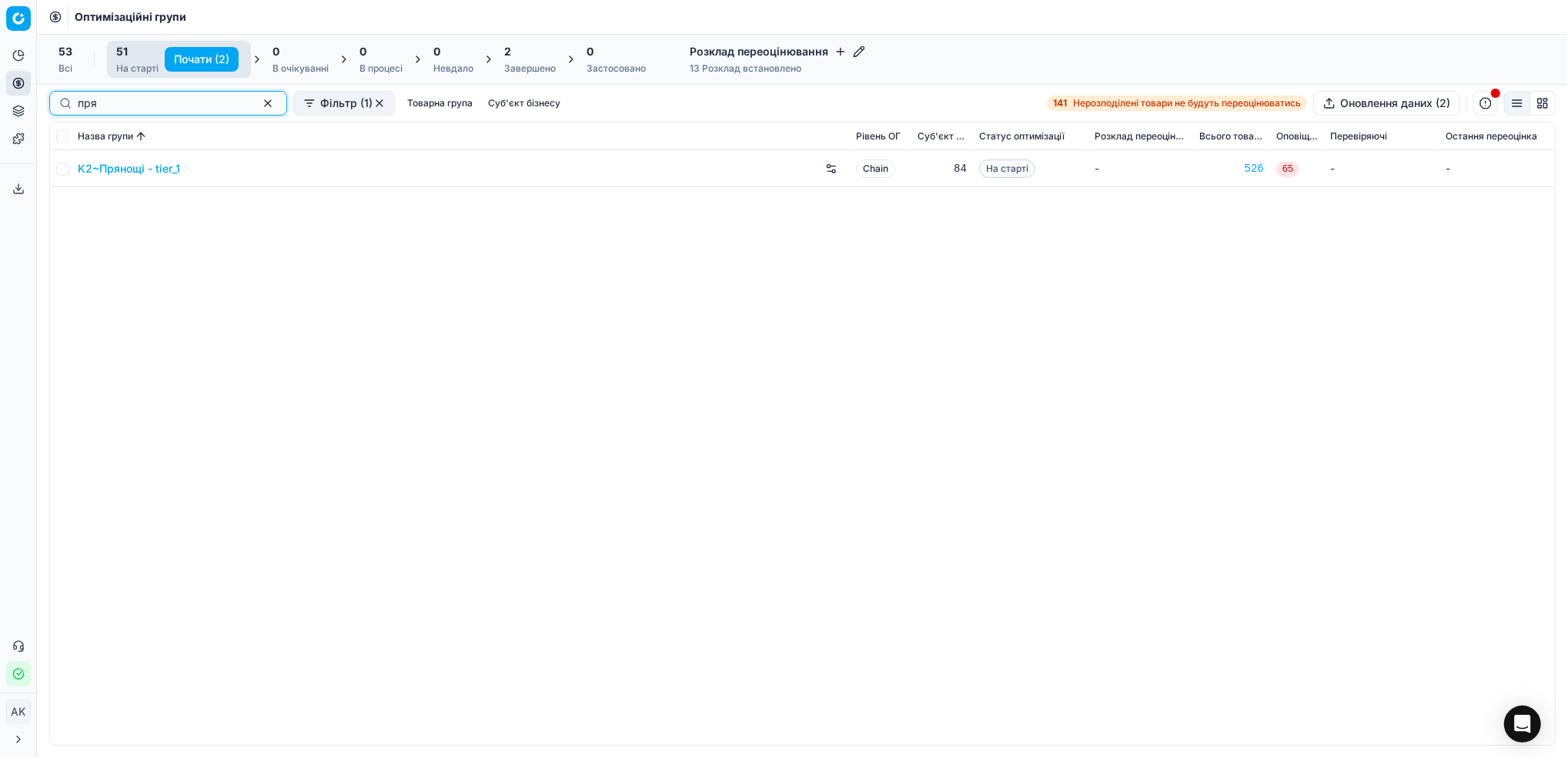
type input "пря"
click at [63, 170] on input "checkbox" at bounding box center [62, 169] width 13 height 13
checkbox input "true"
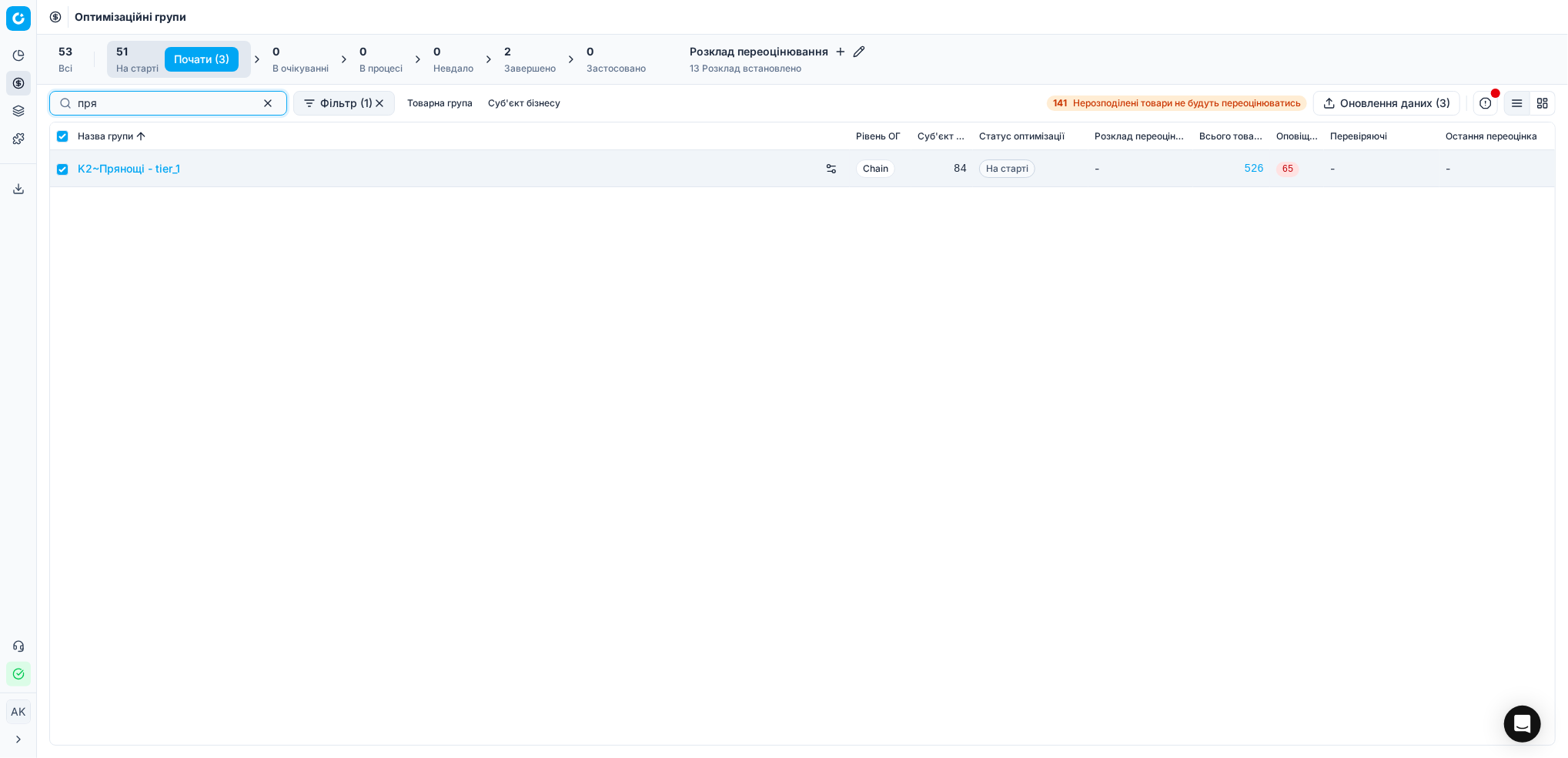
click at [258, 107] on button "button" at bounding box center [268, 103] width 18 height 18
checkbox input "false"
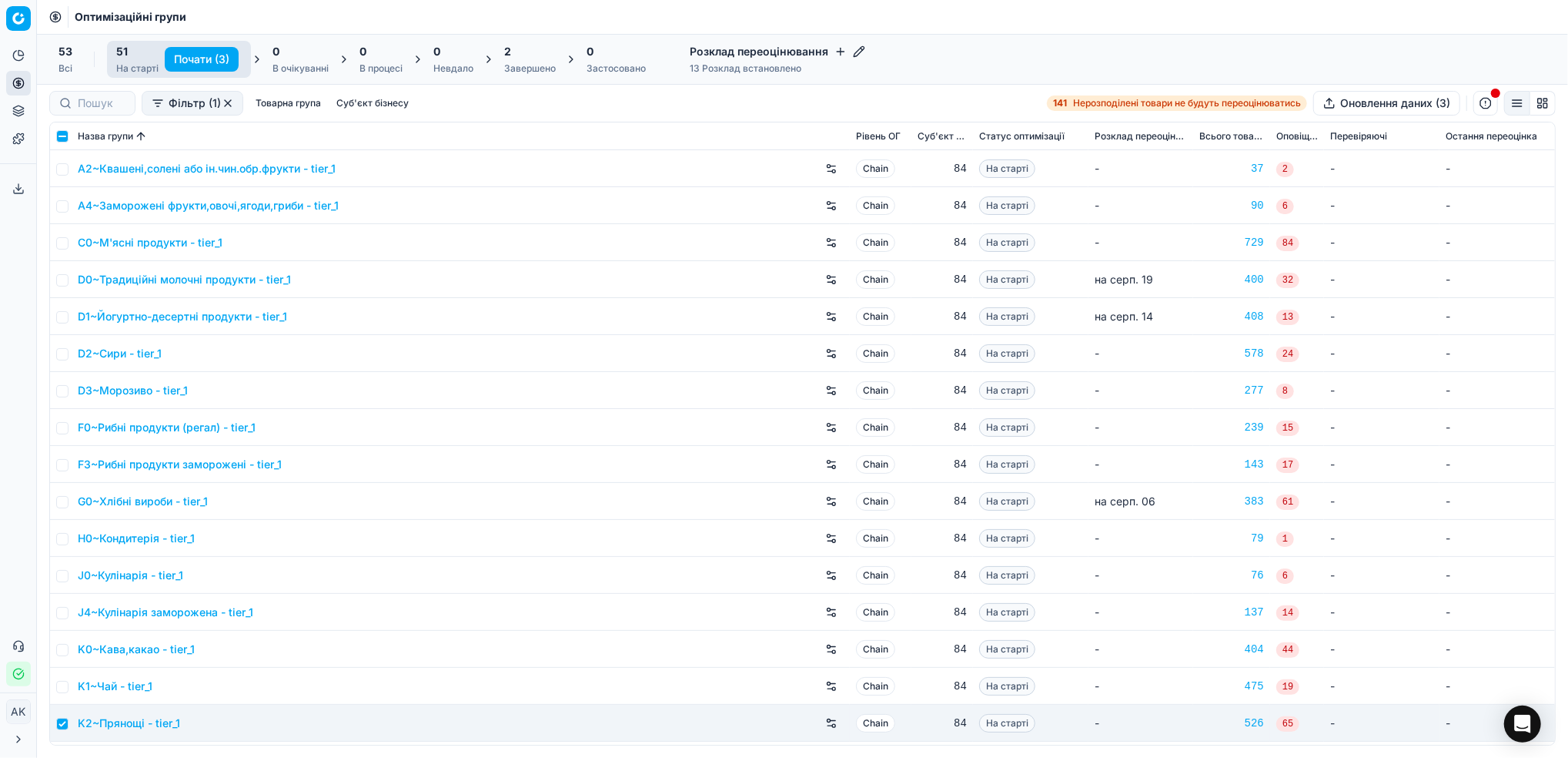
click at [211, 65] on button "Почати (3)" at bounding box center [201, 59] width 74 height 24
checkbox input "false"
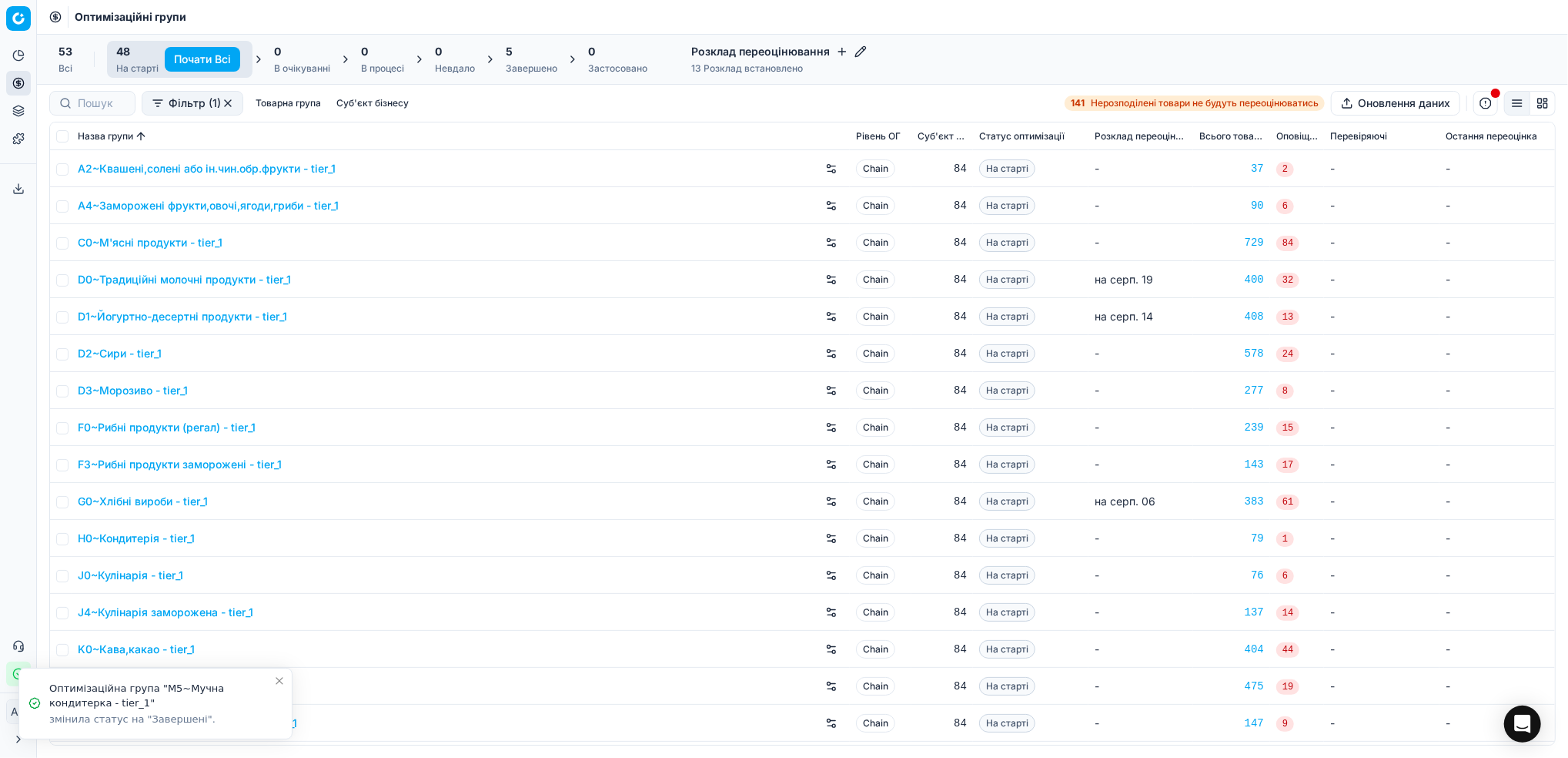
click at [281, 681] on icon "Close toast" at bounding box center [279, 681] width 13 height 13
click at [527, 56] on div "5" at bounding box center [531, 51] width 51 height 15
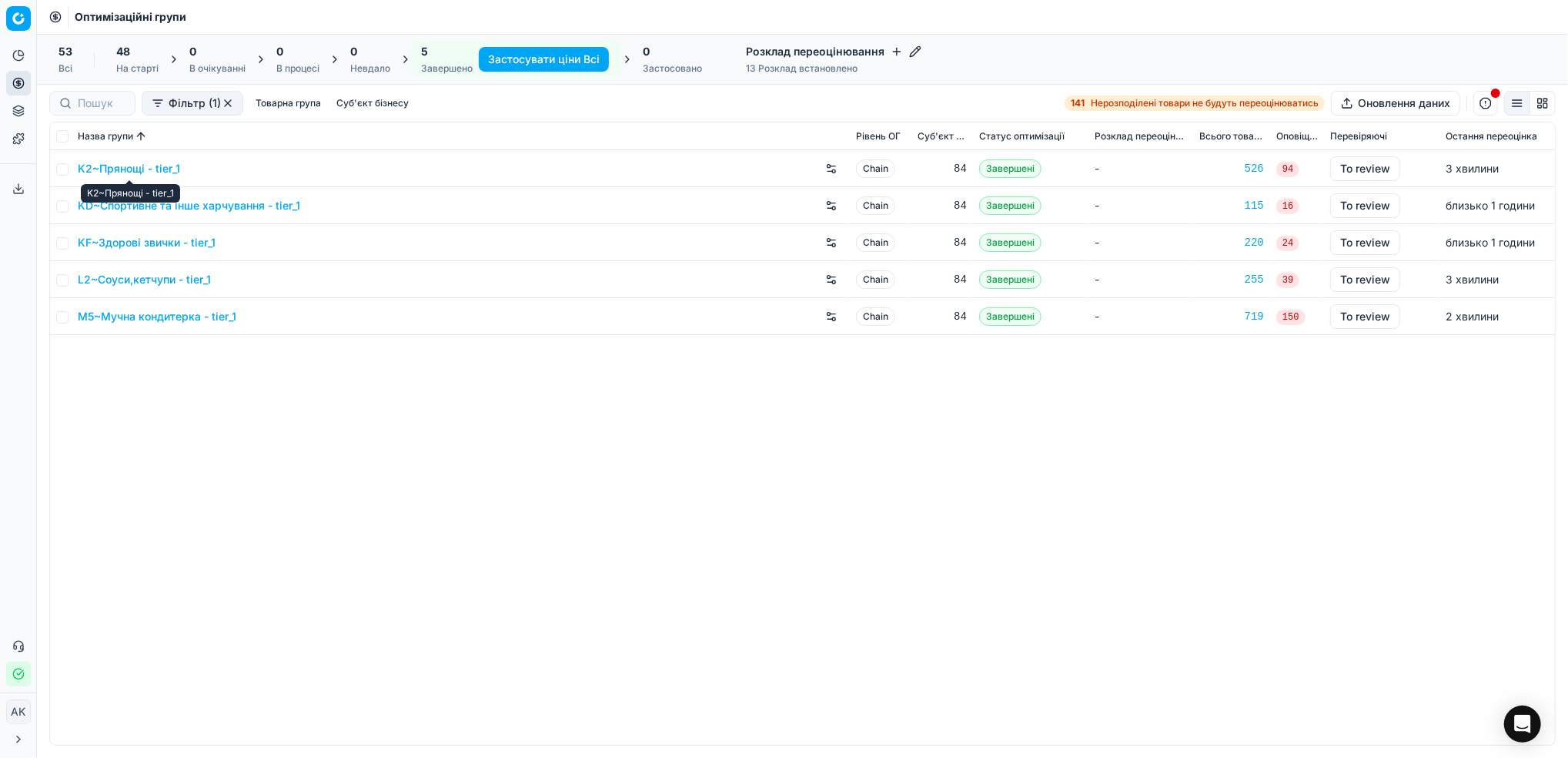
click at [126, 174] on link "K2~Прянощі - tier_1" at bounding box center [129, 169] width 102 height 15
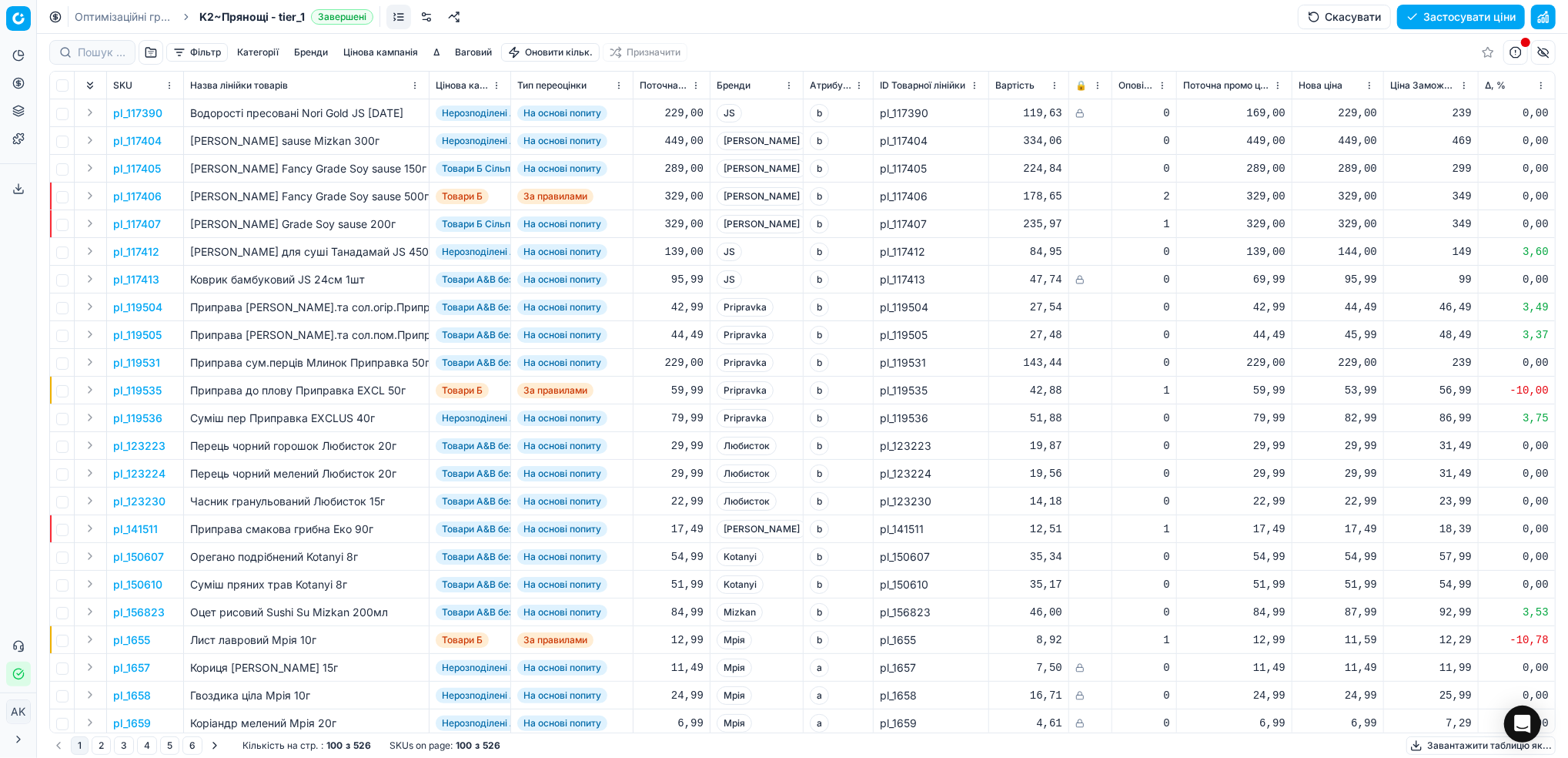
click at [190, 58] on button "Фільтр" at bounding box center [196, 52] width 61 height 18
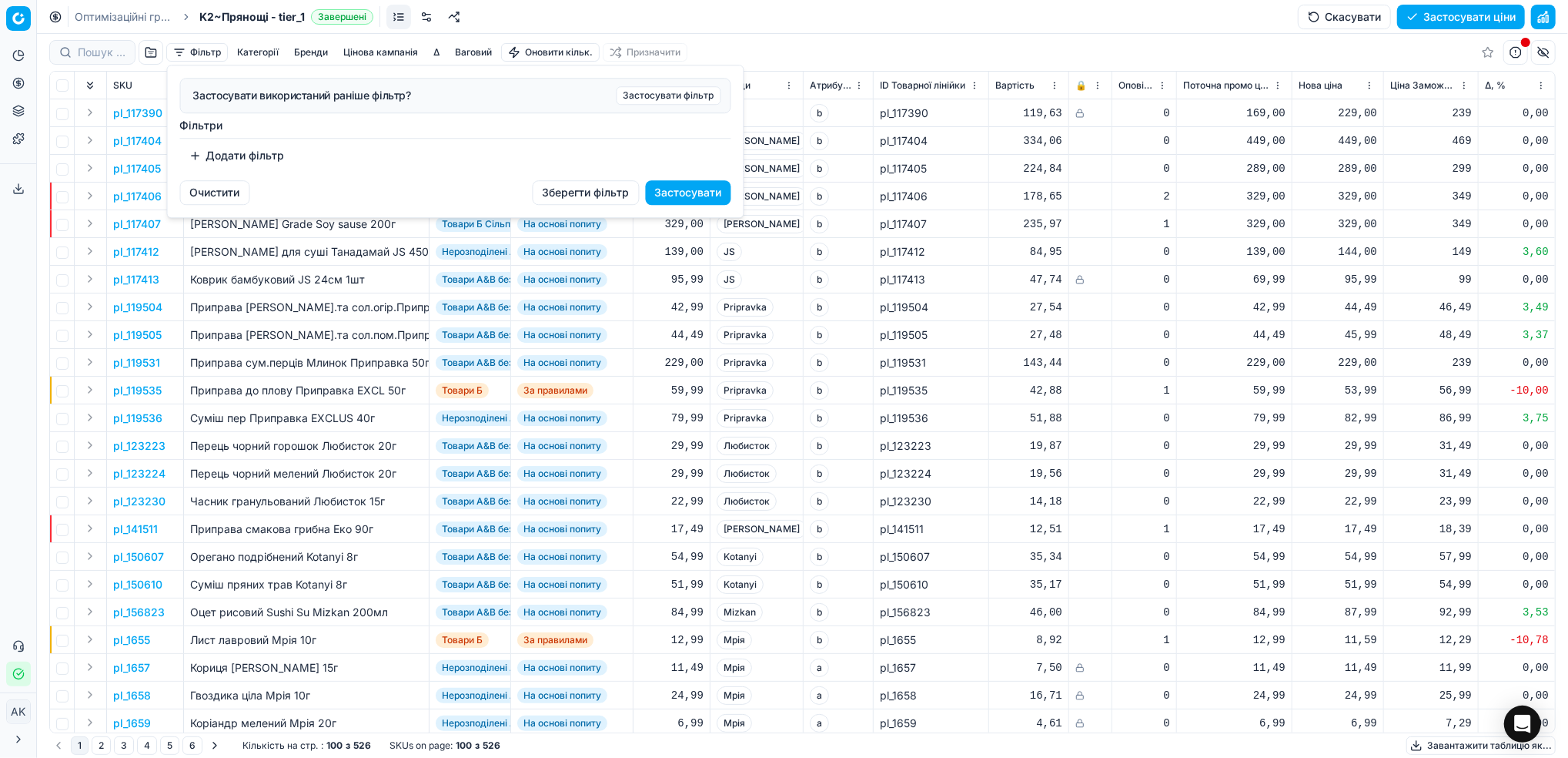
click at [227, 159] on button "Додати фільтр" at bounding box center [237, 155] width 114 height 24
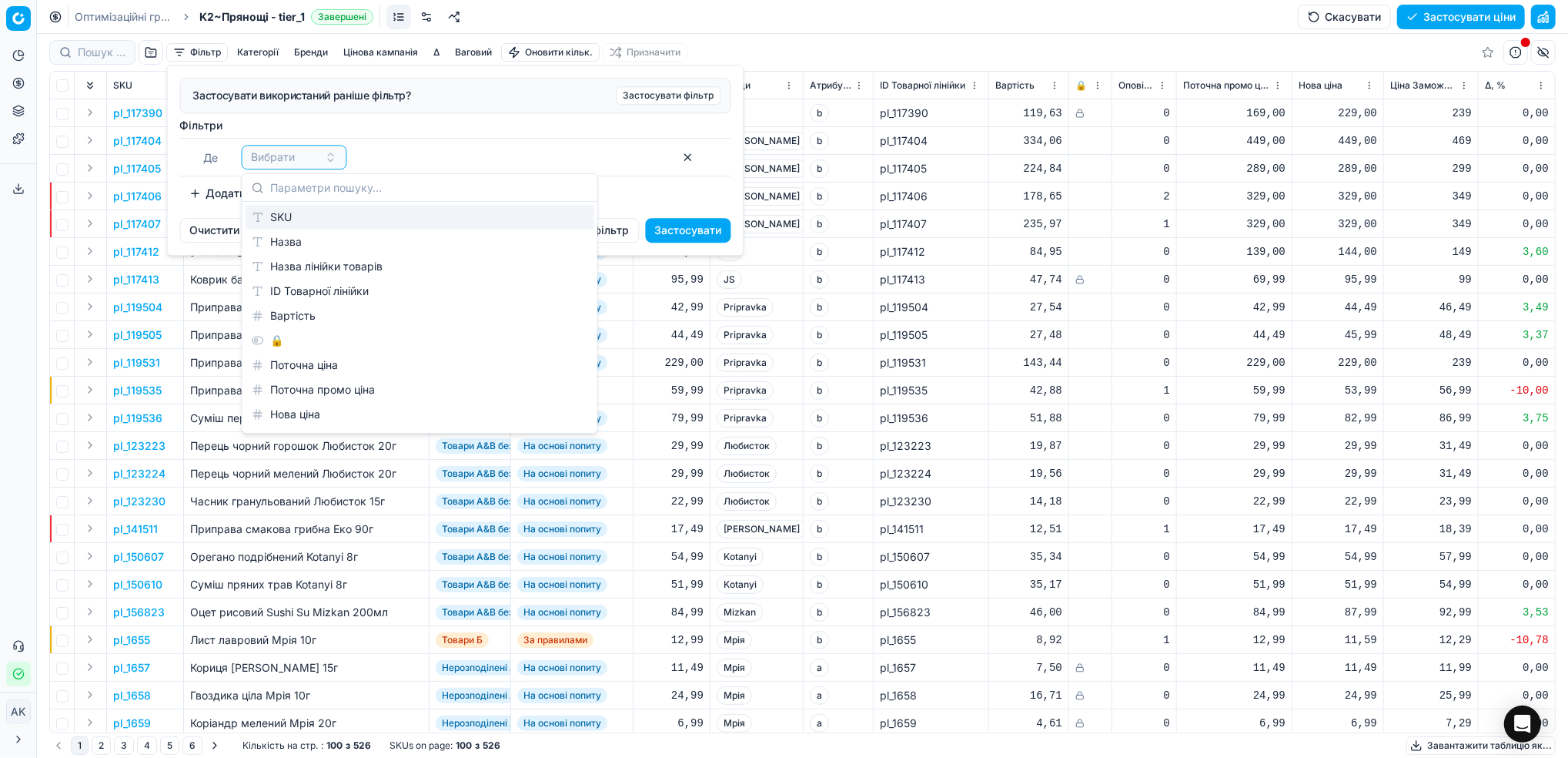
click at [284, 222] on div "SKU" at bounding box center [420, 217] width 349 height 24
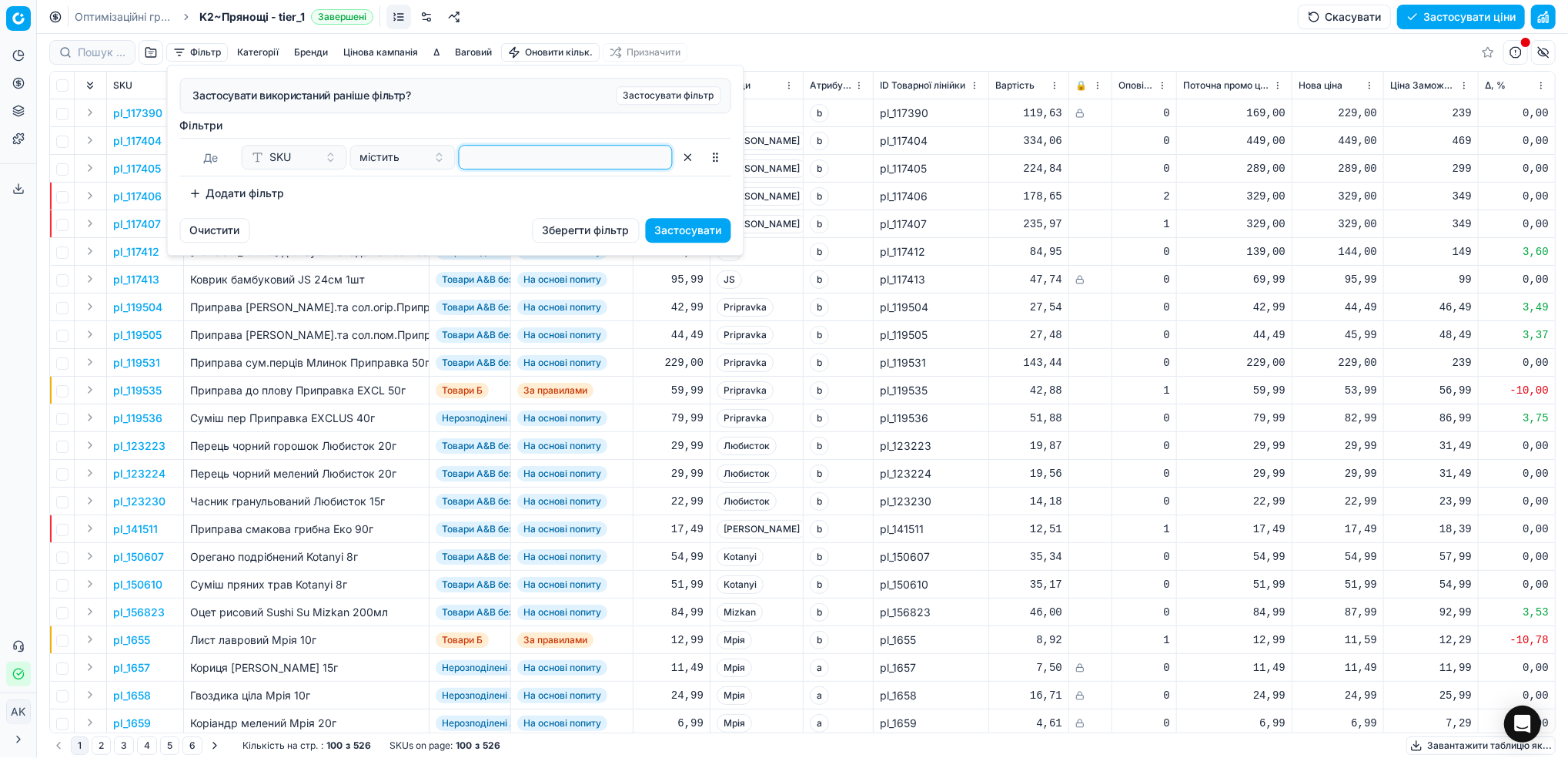
click at [573, 162] on input at bounding box center [565, 157] width 201 height 24
click at [675, 240] on button "Застосувати" at bounding box center [689, 230] width 86 height 24
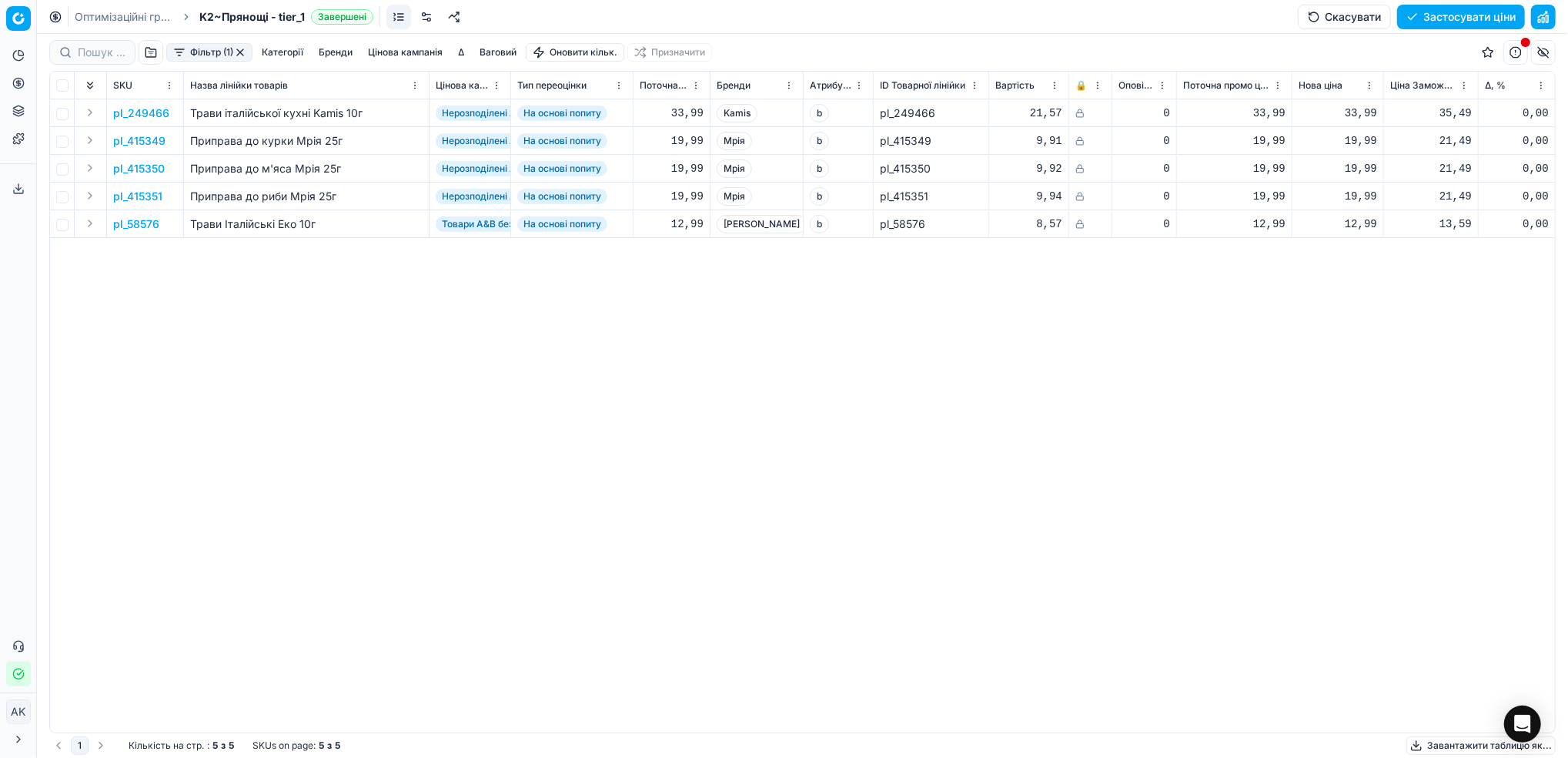
click at [244, 55] on button "button" at bounding box center [240, 52] width 13 height 13
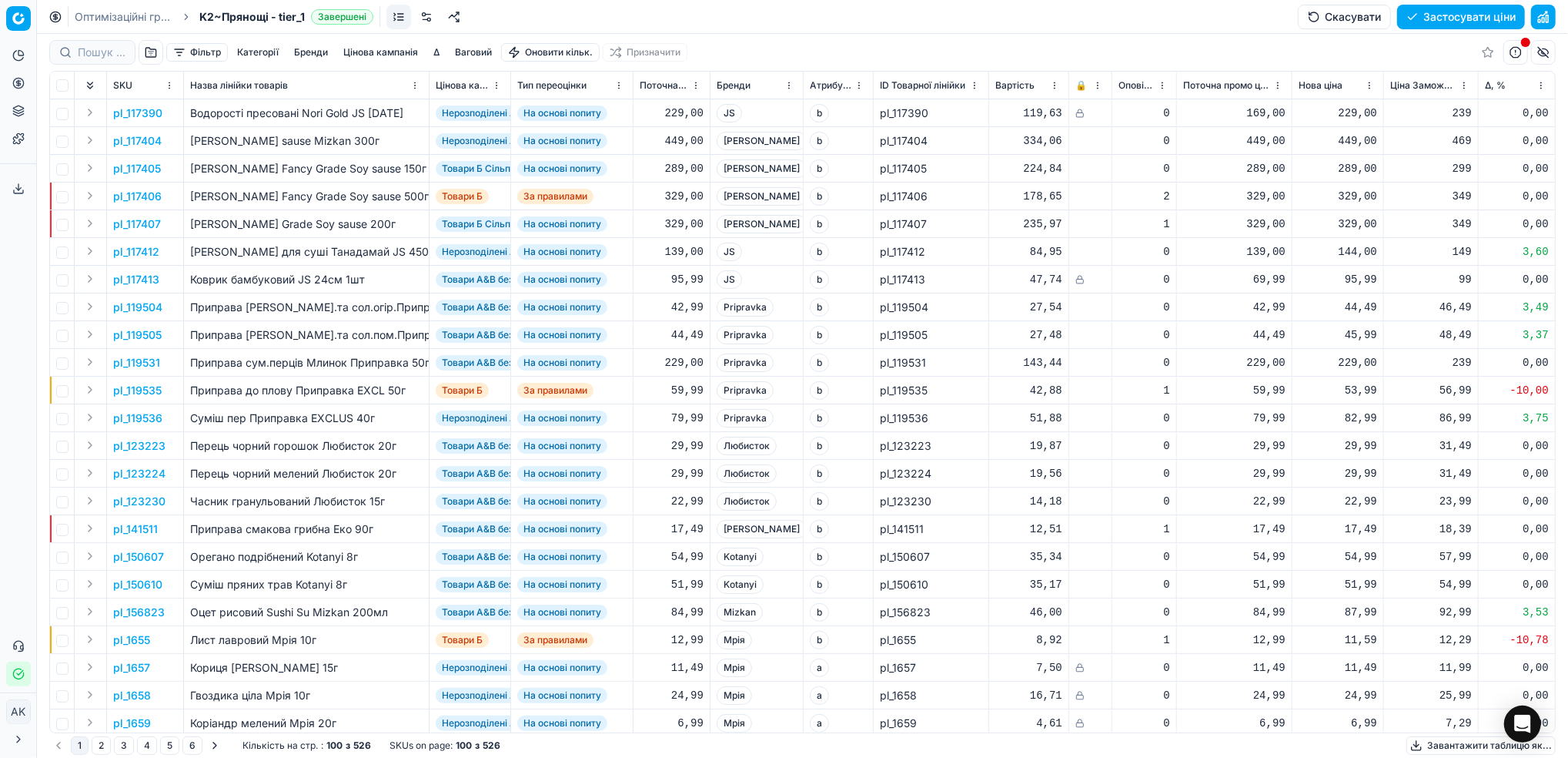
drag, startPoint x: 89, startPoint y: 16, endPoint x: 145, endPoint y: 60, distance: 71.2
click at [89, 16] on link "Оптимізаційні групи" at bounding box center [123, 17] width 98 height 15
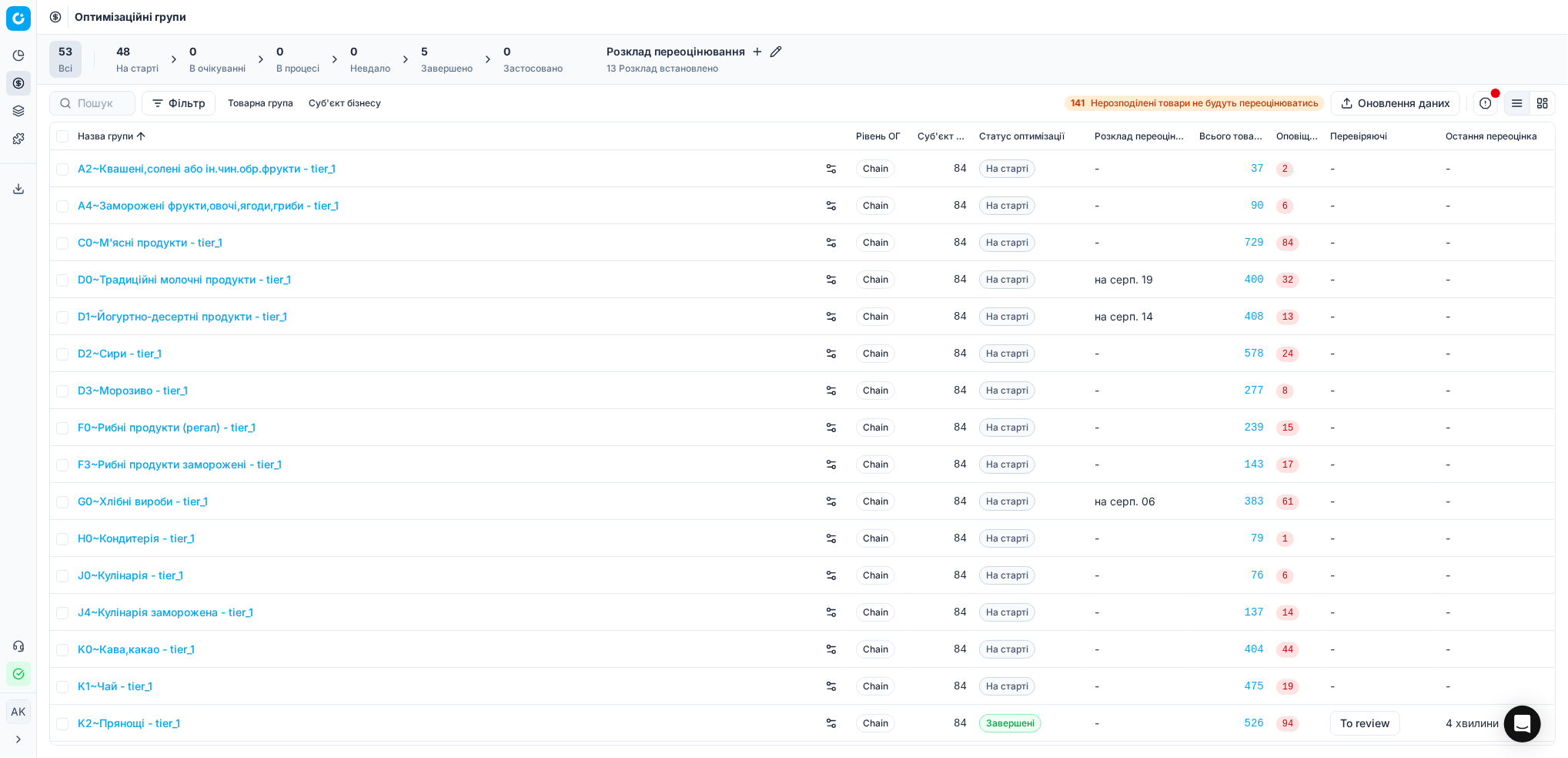
click at [433, 70] on div "Завершено" at bounding box center [446, 68] width 51 height 13
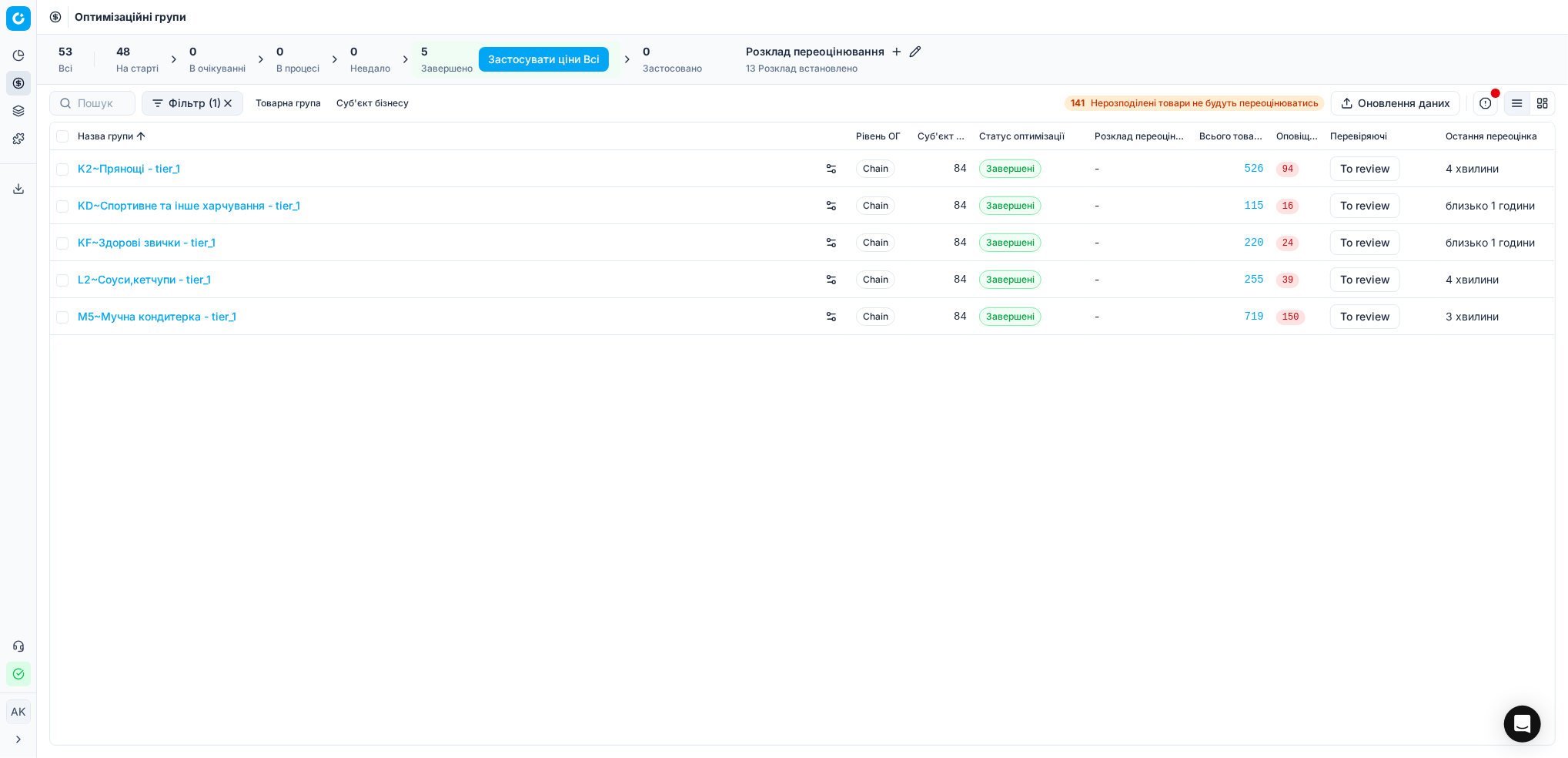
click at [124, 206] on link "KD~Спортивне та інше харчування - tier_1" at bounding box center [189, 206] width 222 height 15
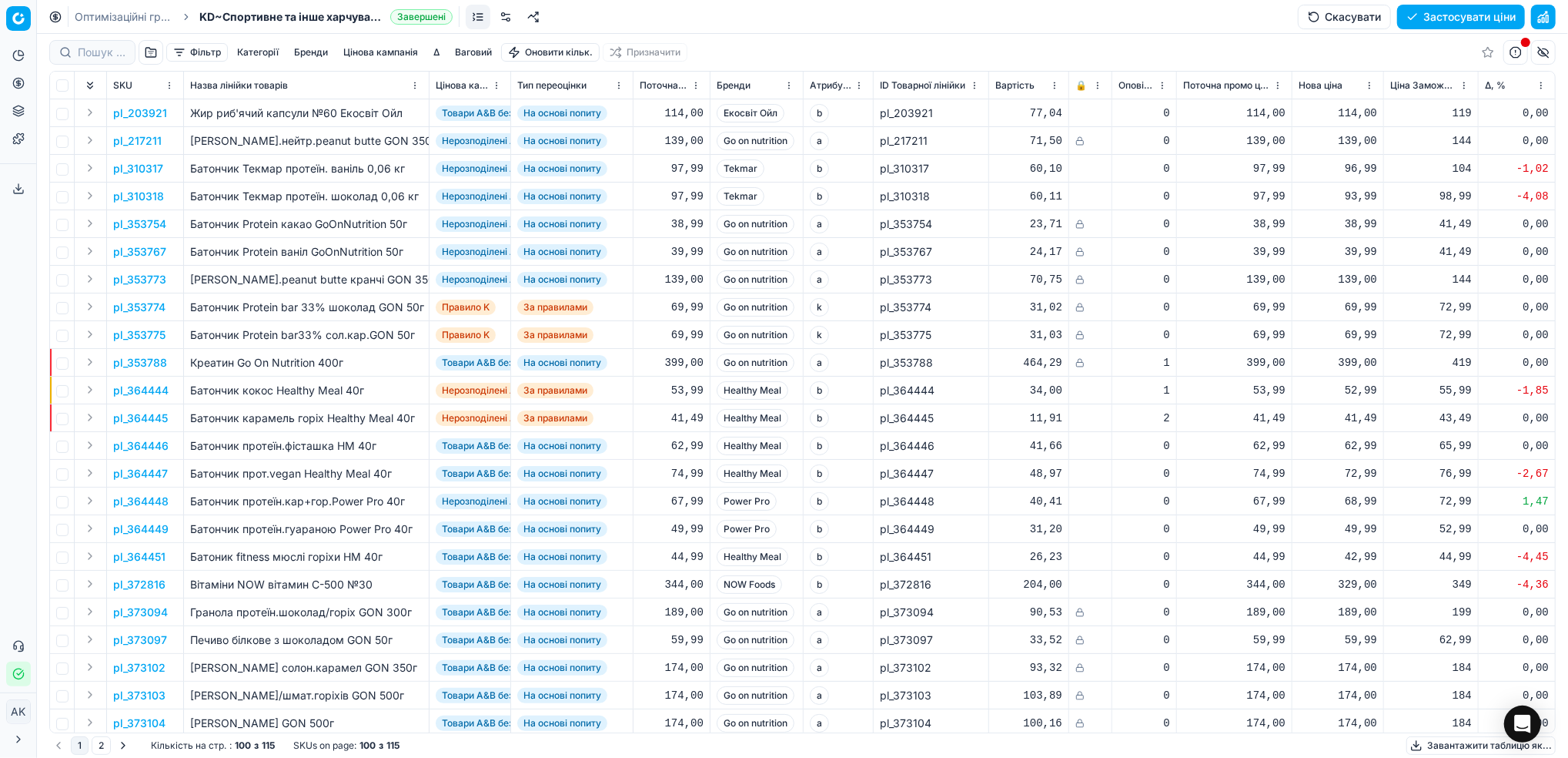
click at [205, 51] on button "Фільтр" at bounding box center [196, 52] width 61 height 18
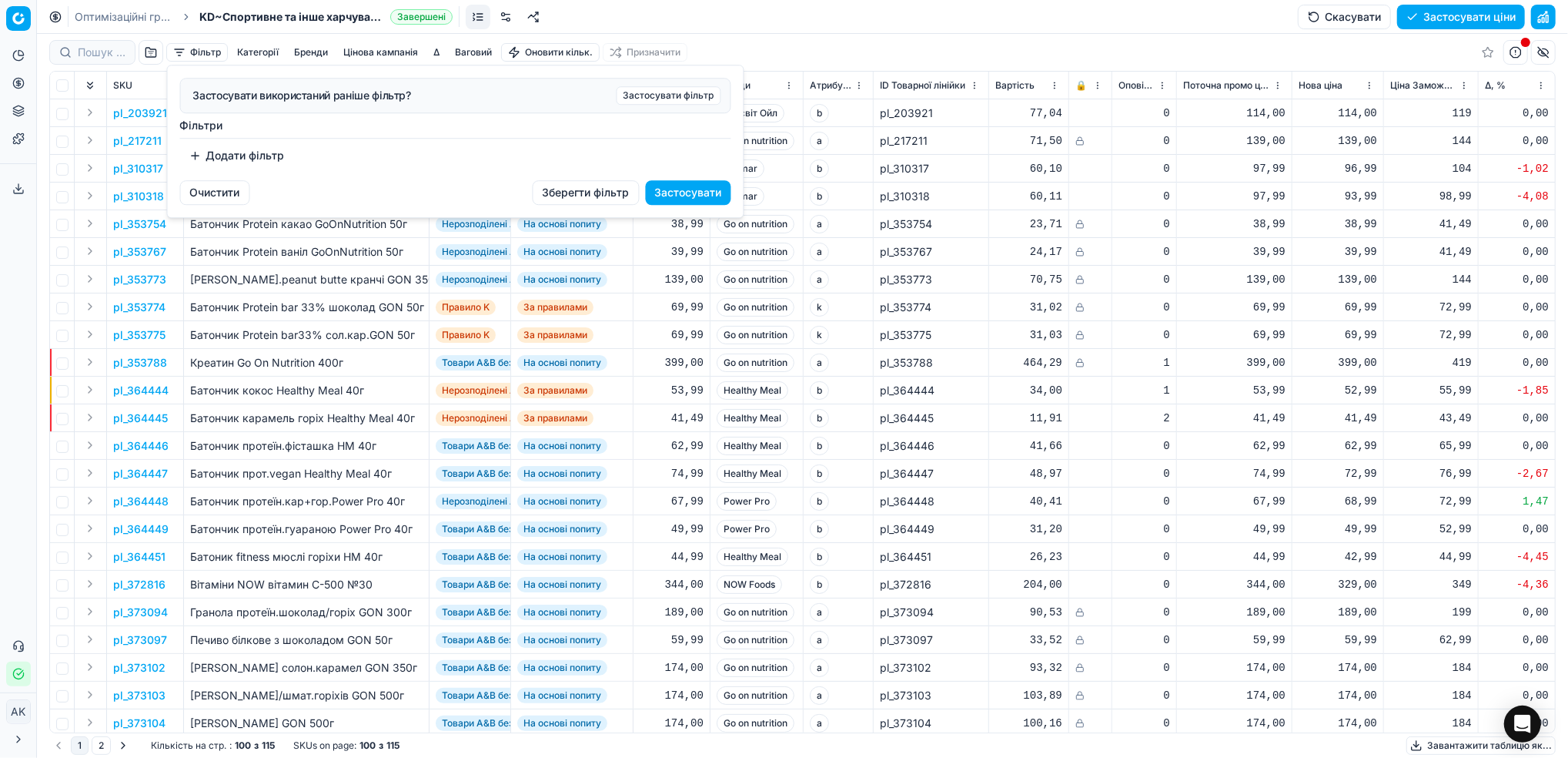
click at [227, 160] on button "Додати фільтр" at bounding box center [237, 155] width 114 height 24
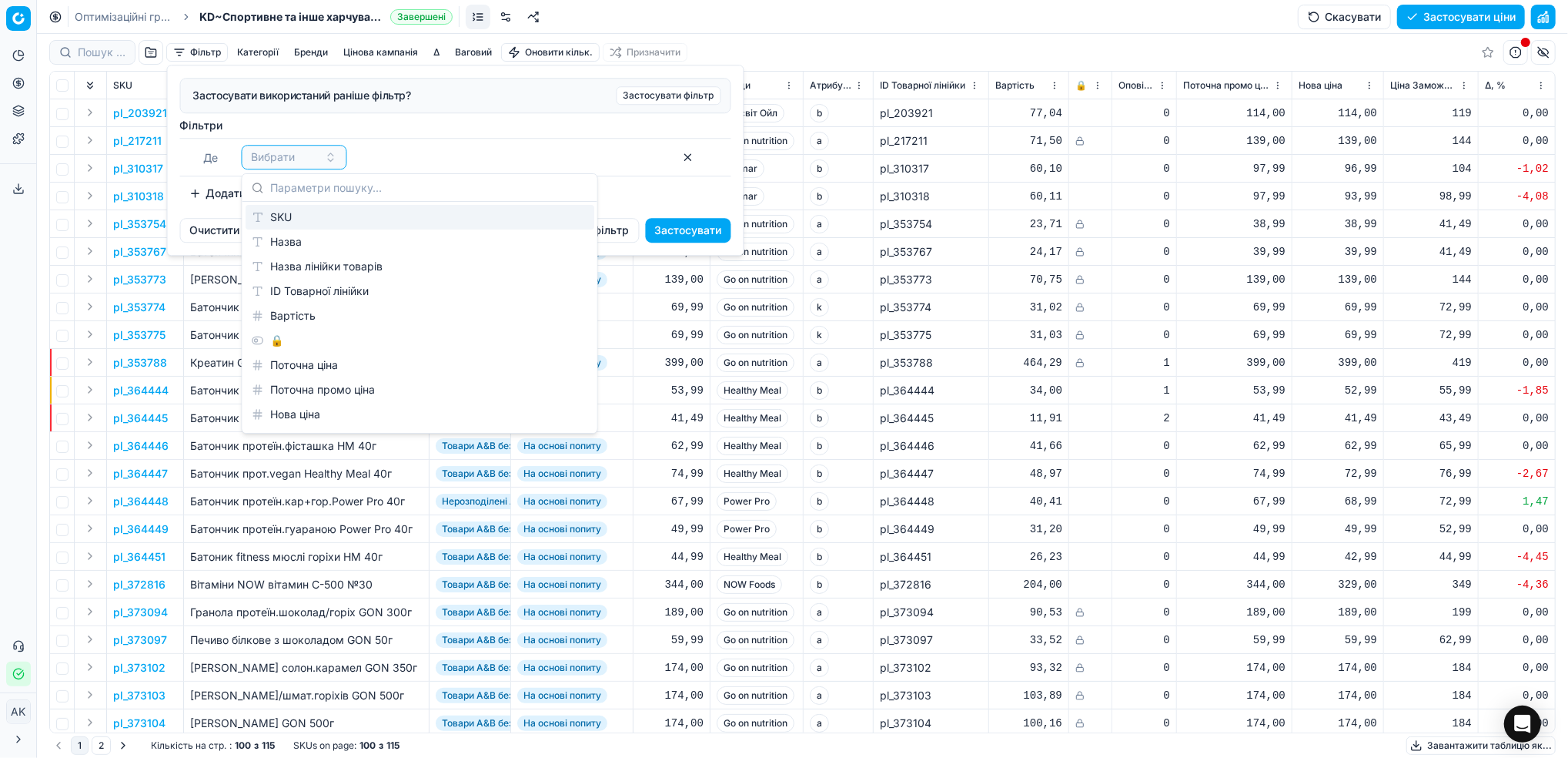
click at [302, 221] on div "SKU" at bounding box center [420, 217] width 349 height 24
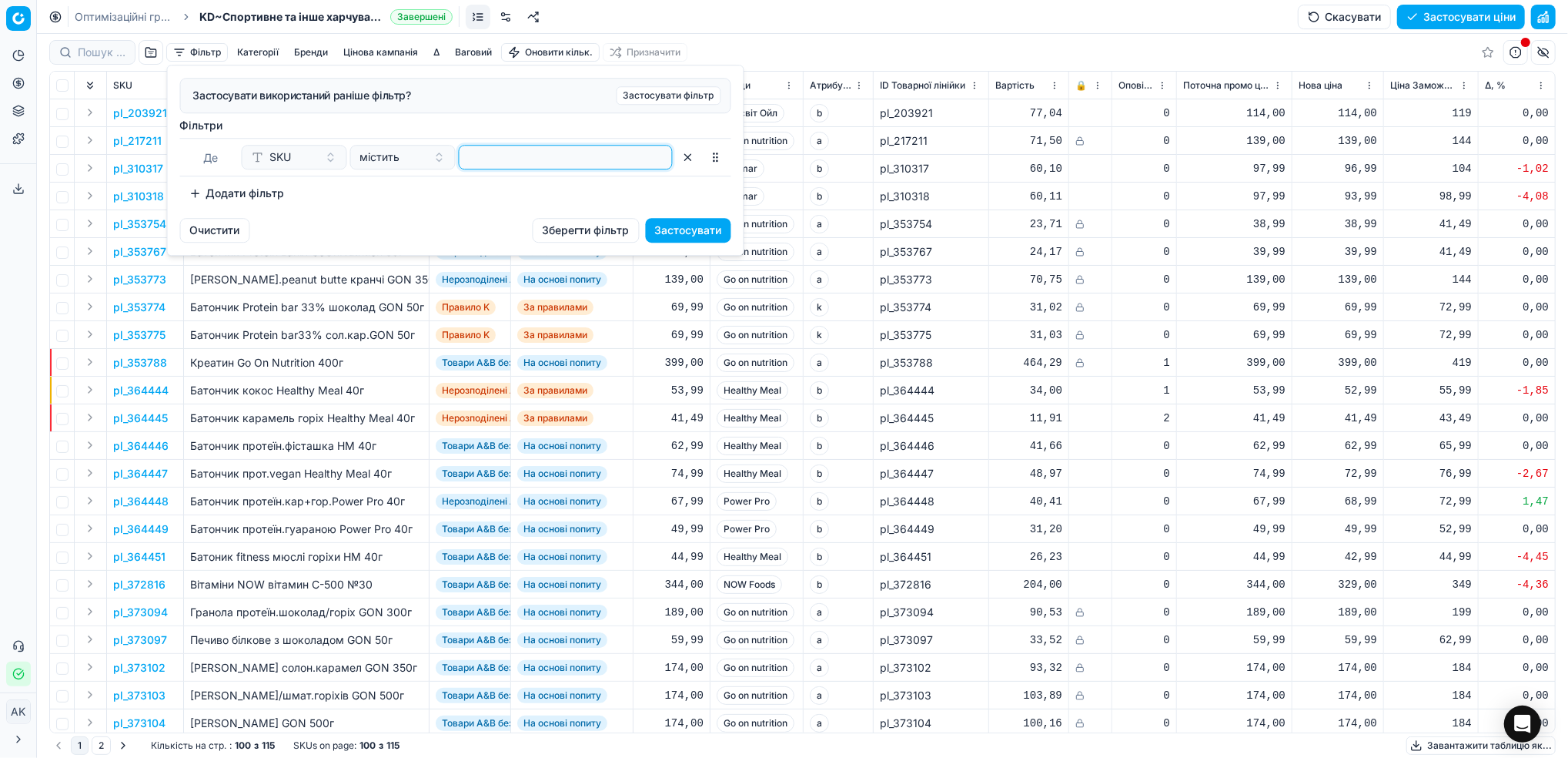
click at [524, 160] on input at bounding box center [565, 157] width 201 height 24
click at [698, 238] on button "Застосувати" at bounding box center [689, 230] width 86 height 24
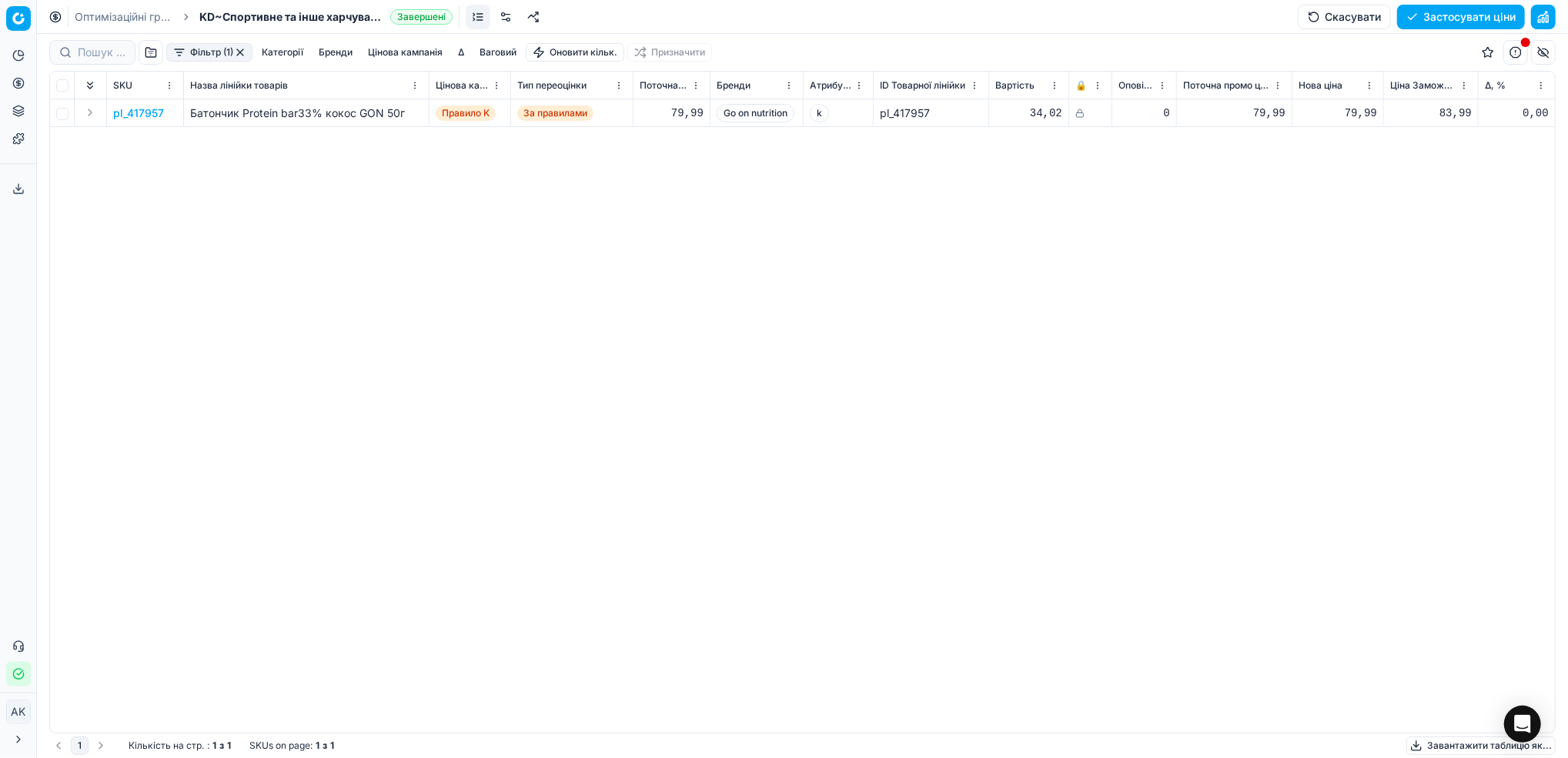
click at [113, 18] on link "Оптимізаційні групи" at bounding box center [123, 17] width 98 height 15
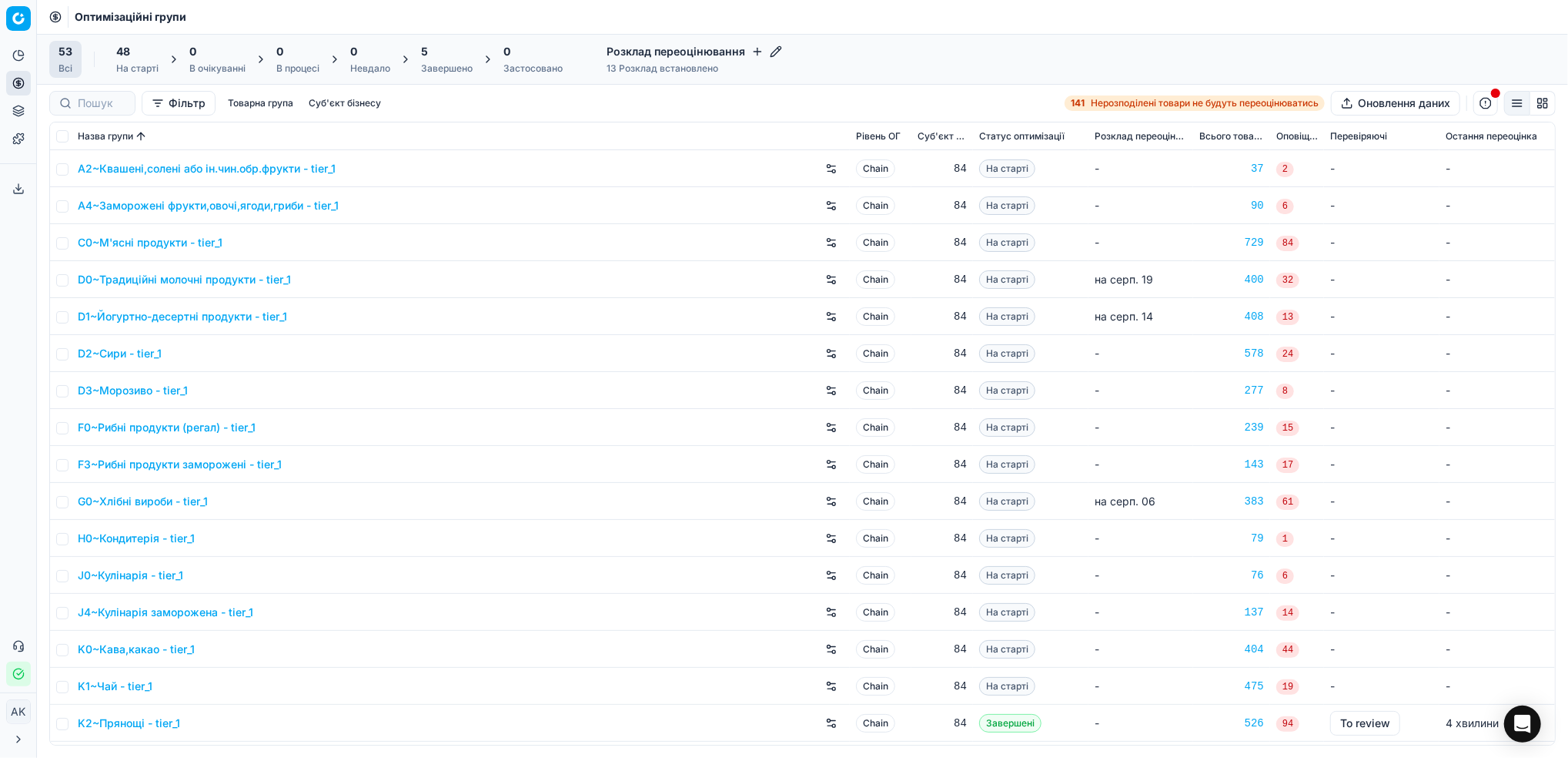
click at [443, 70] on div "Завершено" at bounding box center [446, 68] width 51 height 13
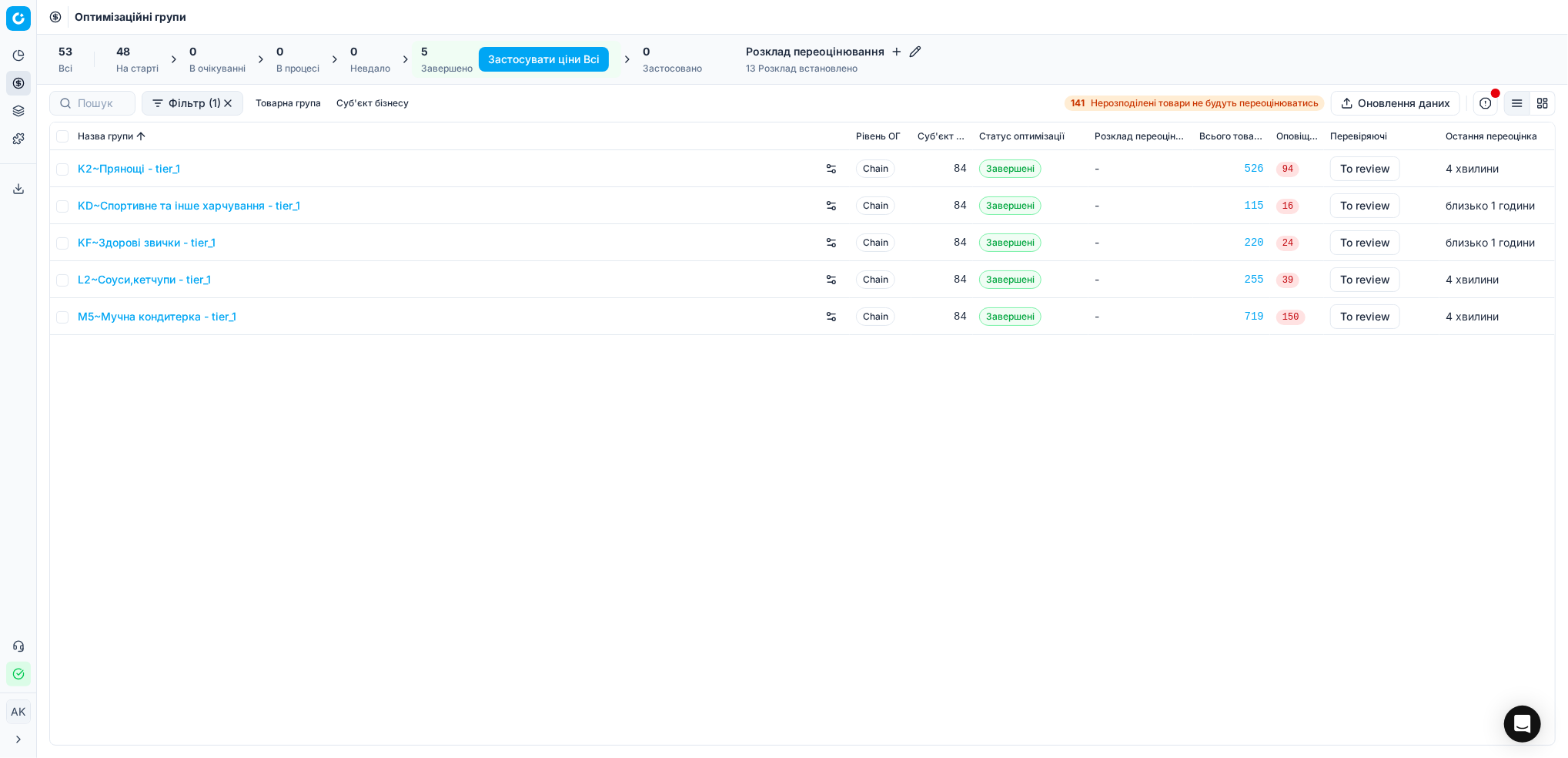
click at [163, 241] on link "KF~Здорові звички - tier_1" at bounding box center [147, 243] width 138 height 15
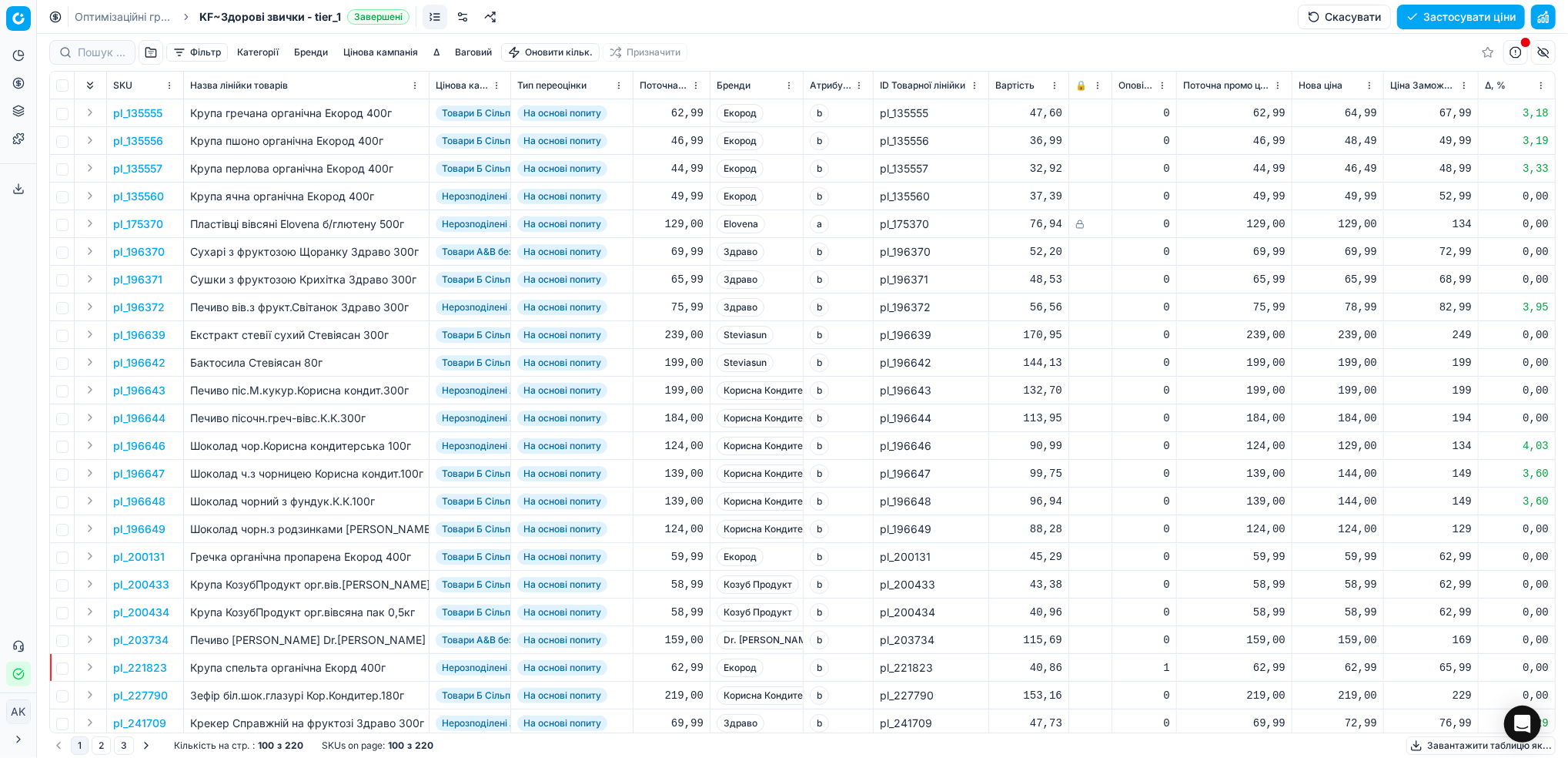
click at [195, 51] on button "Фільтр" at bounding box center [196, 52] width 61 height 18
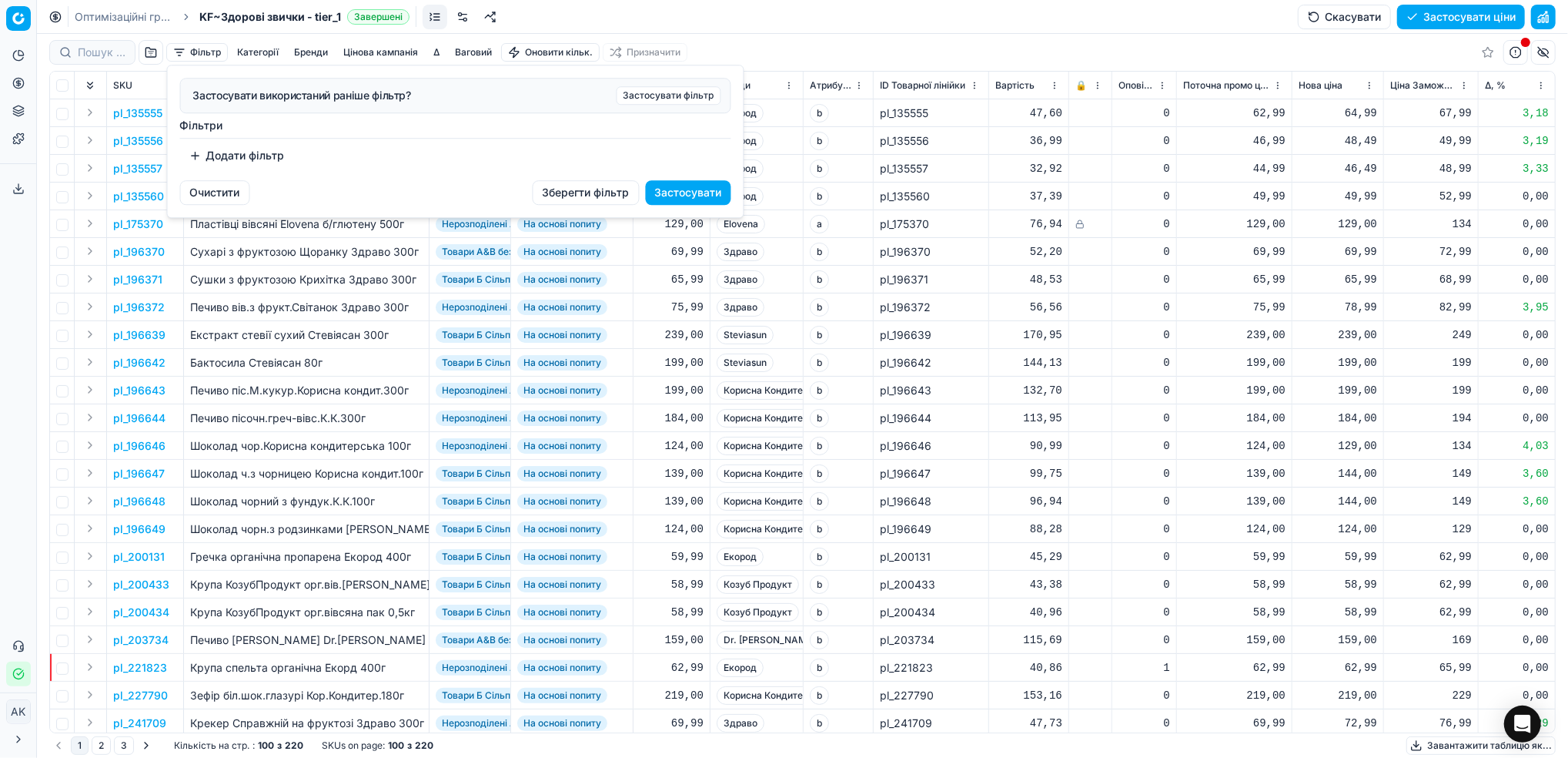
click at [242, 160] on button "Додати фільтр" at bounding box center [237, 155] width 114 height 24
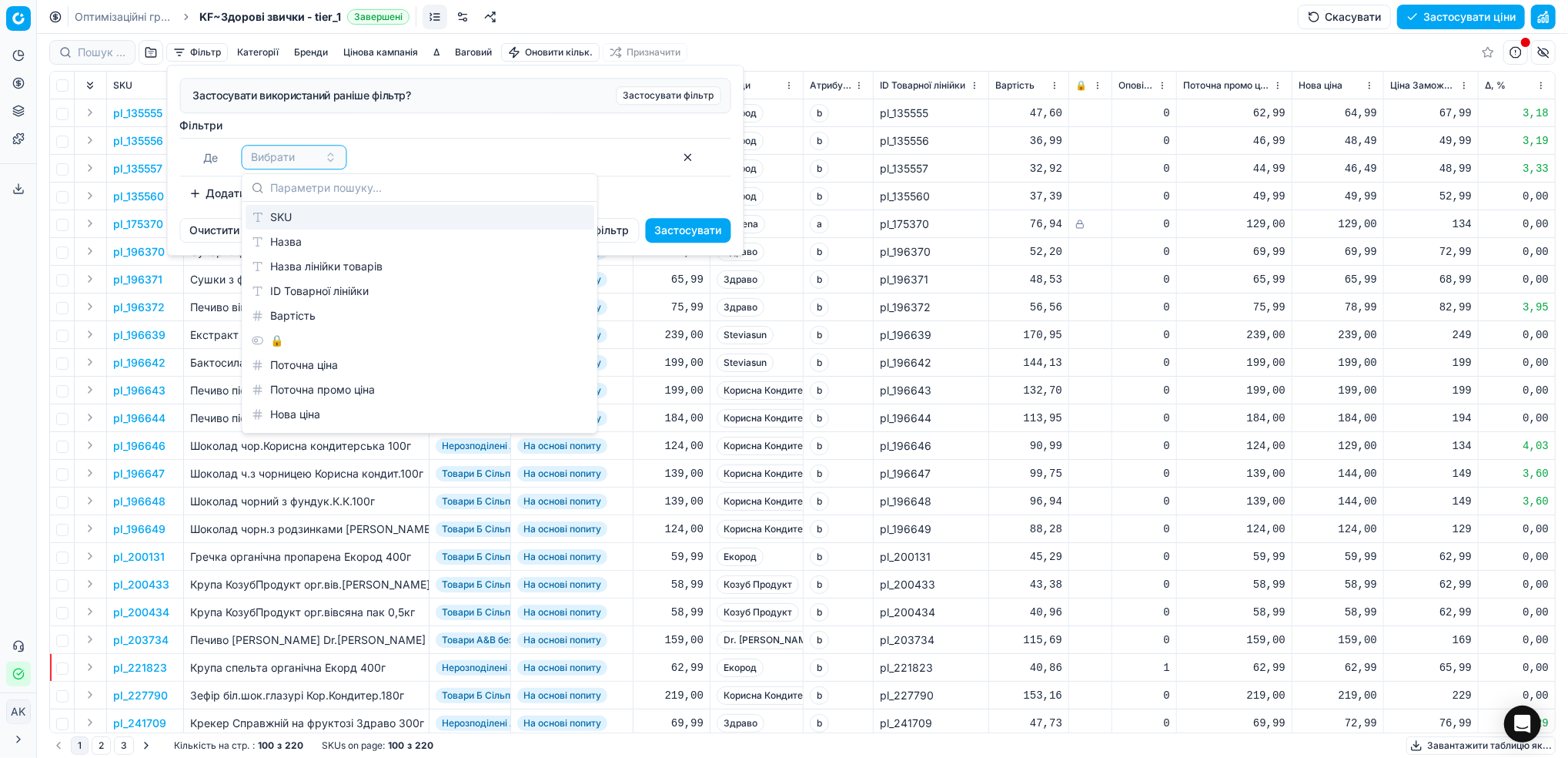
click at [318, 222] on div "SKU" at bounding box center [420, 217] width 349 height 24
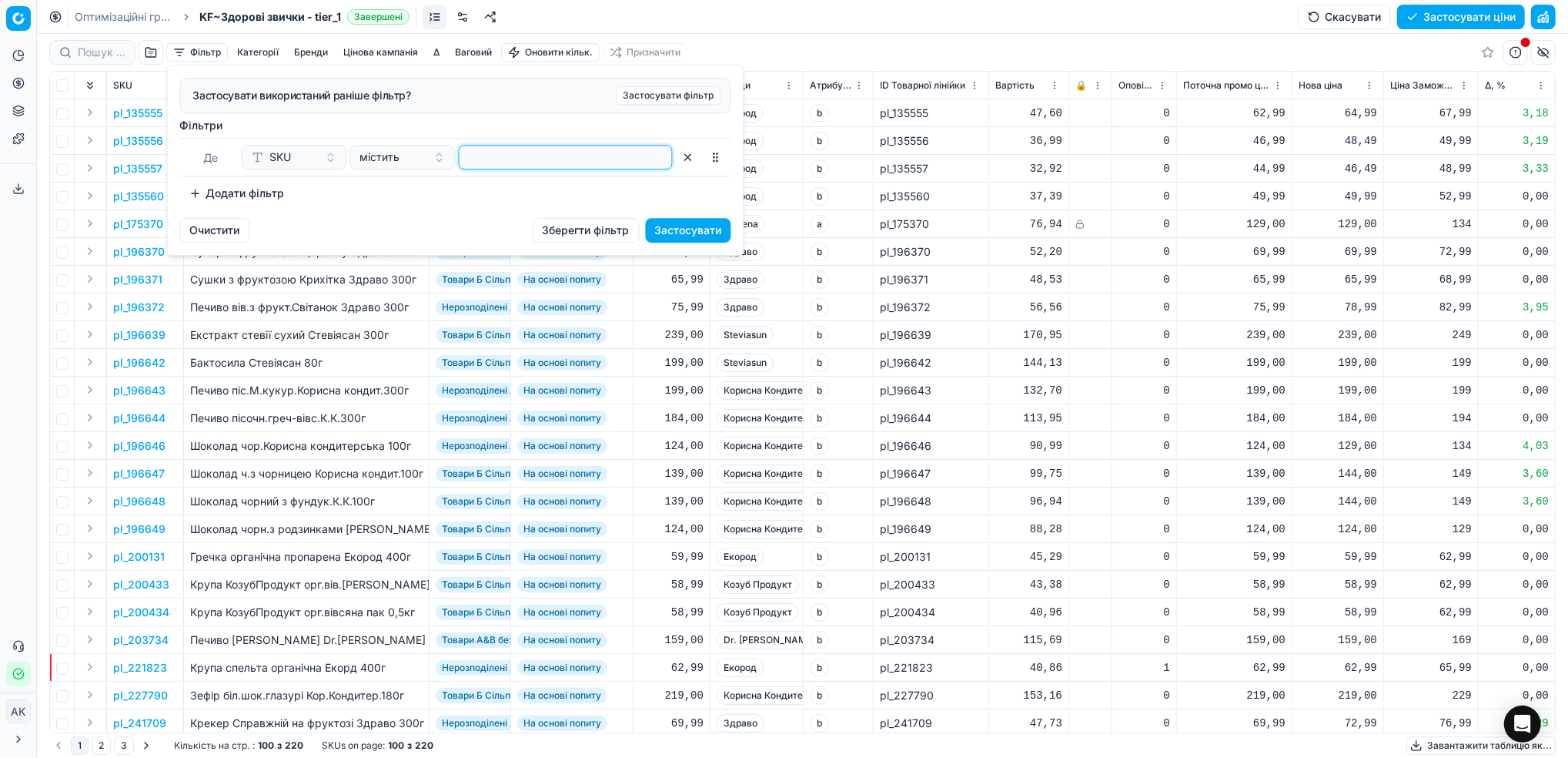
click at [508, 168] on input at bounding box center [565, 157] width 201 height 24
click at [674, 234] on button "Застосувати" at bounding box center [689, 230] width 86 height 24
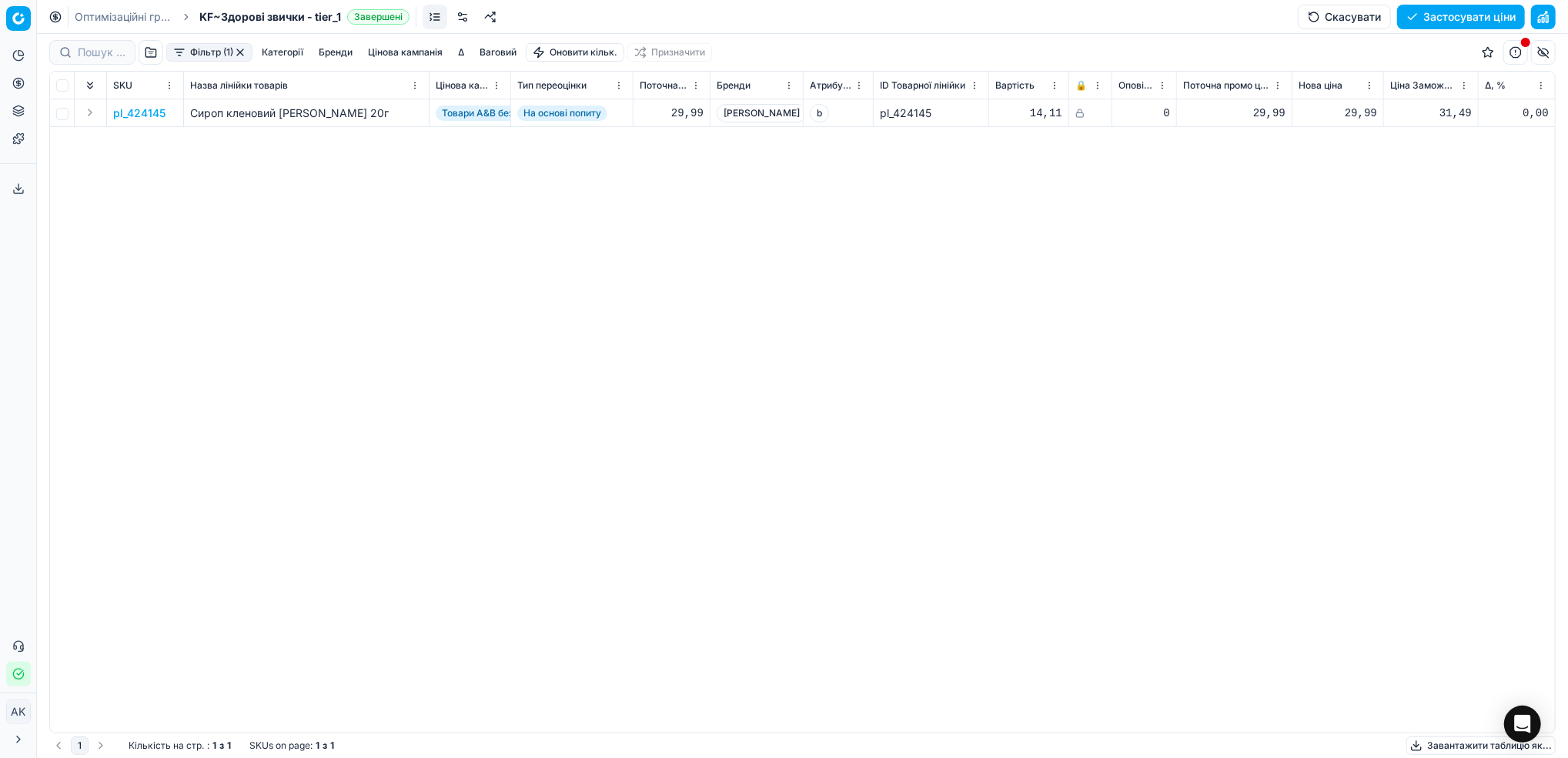
click at [152, 113] on p "pl_424145" at bounding box center [139, 113] width 52 height 15
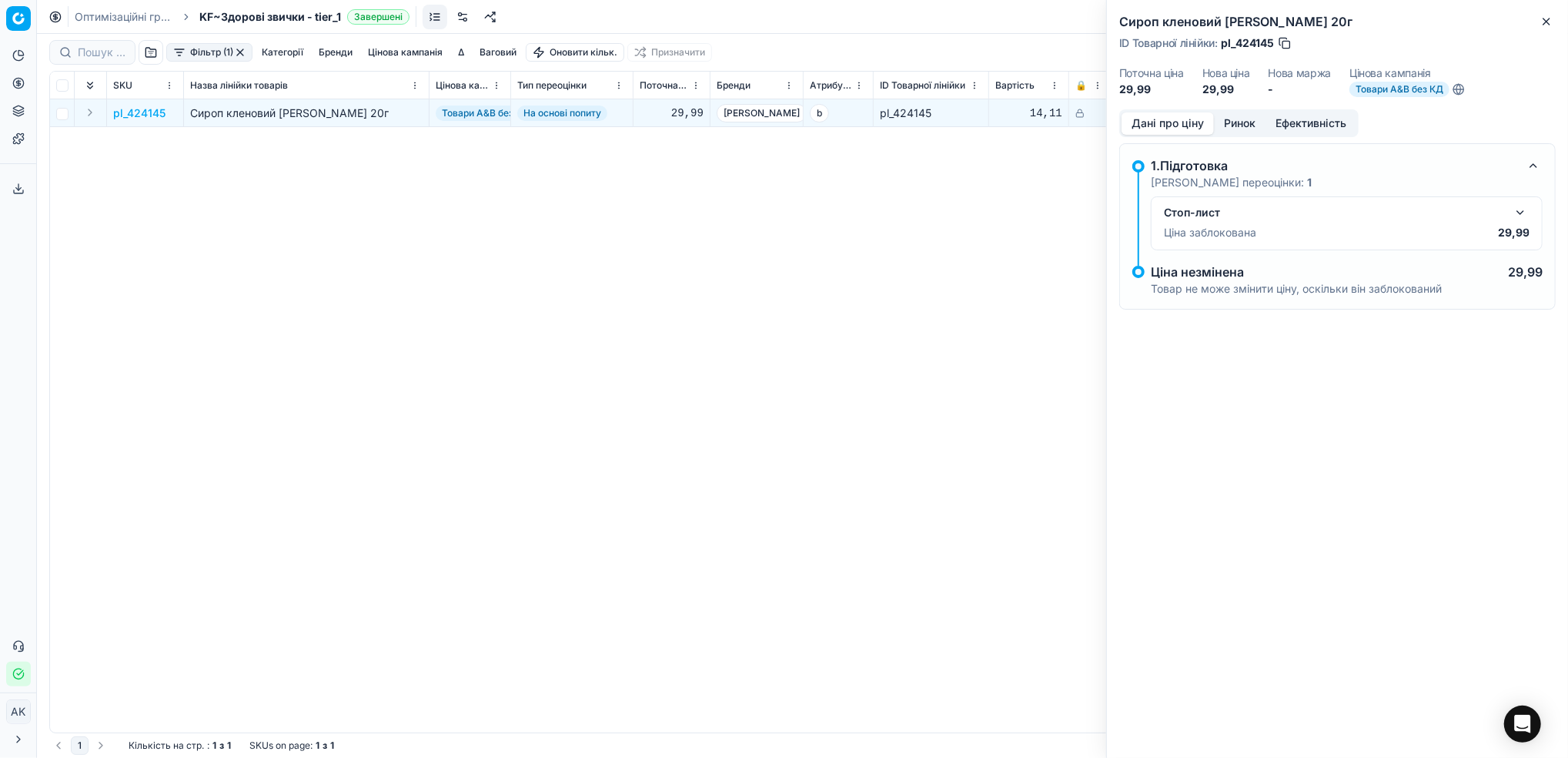
click at [1521, 210] on button "button" at bounding box center [1520, 212] width 18 height 18
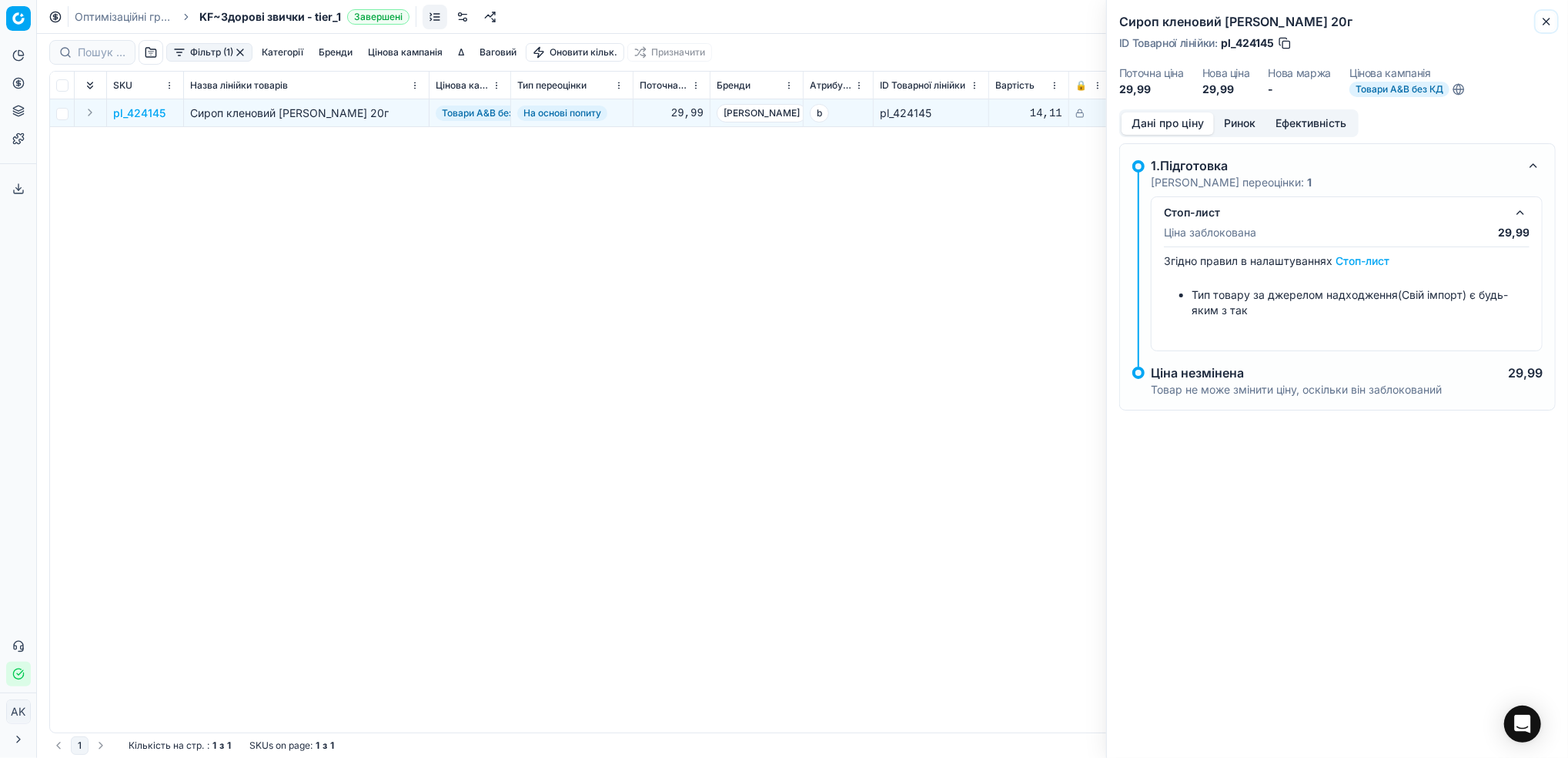
click at [1541, 16] on icon "button" at bounding box center [1546, 21] width 13 height 13
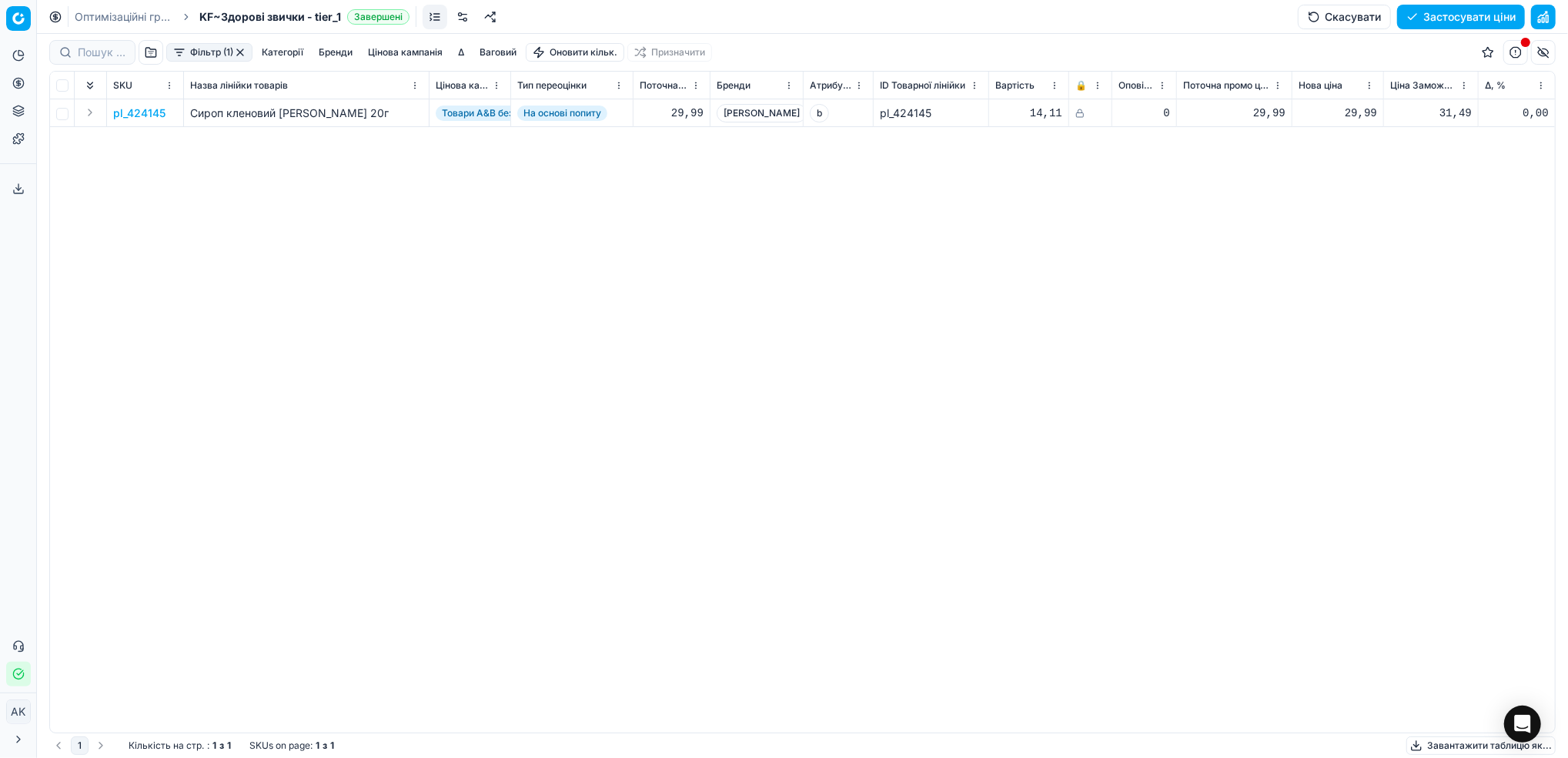
click at [126, 24] on div "Оптимізаційні групи KF~Здорові звички - tier_1 Завершені Скасувати Застосувати …" at bounding box center [802, 17] width 1531 height 34
click at [120, 17] on link "Оптимізаційні групи" at bounding box center [123, 17] width 98 height 15
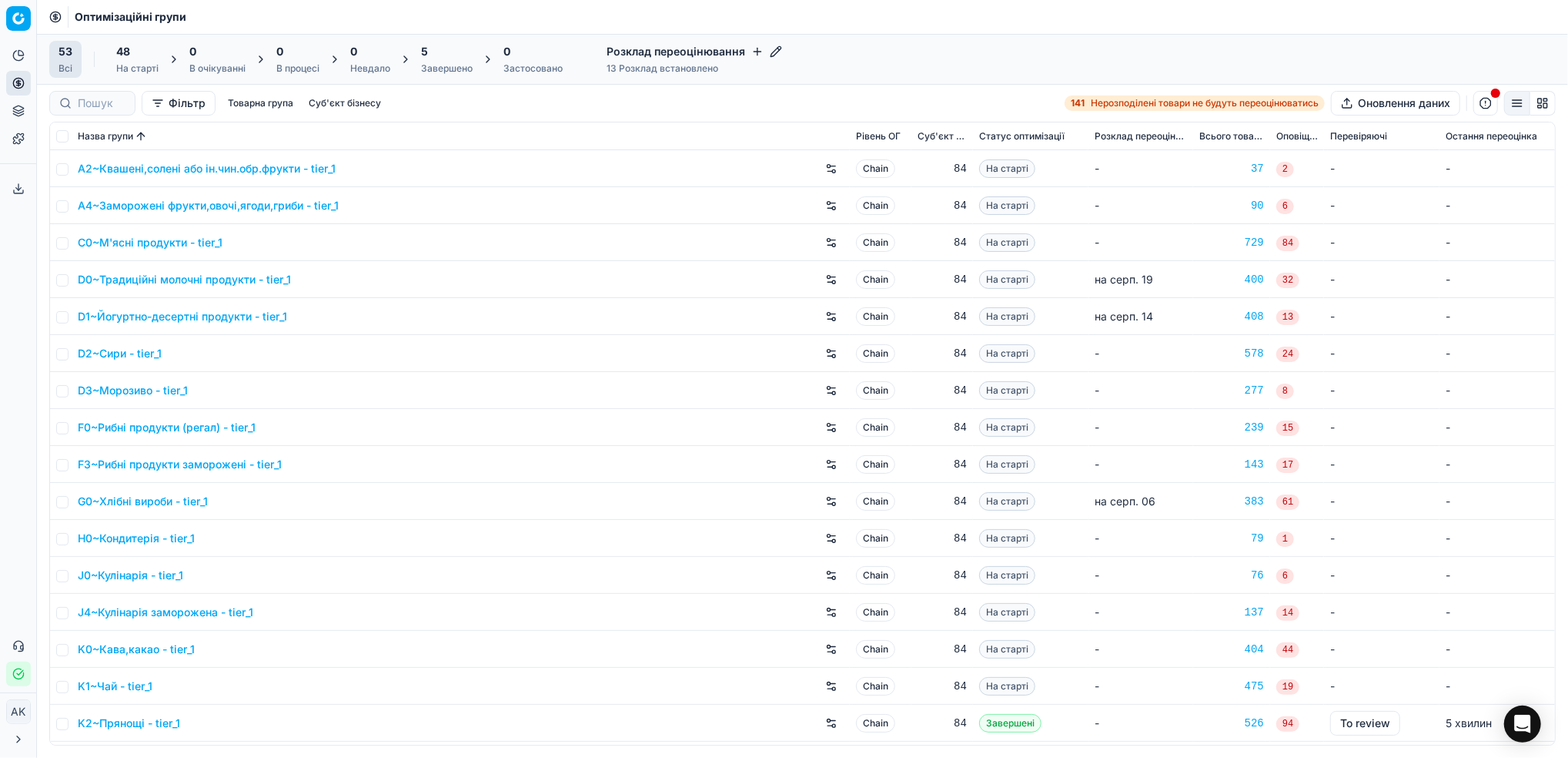
click at [434, 72] on div "Завершено" at bounding box center [446, 68] width 51 height 13
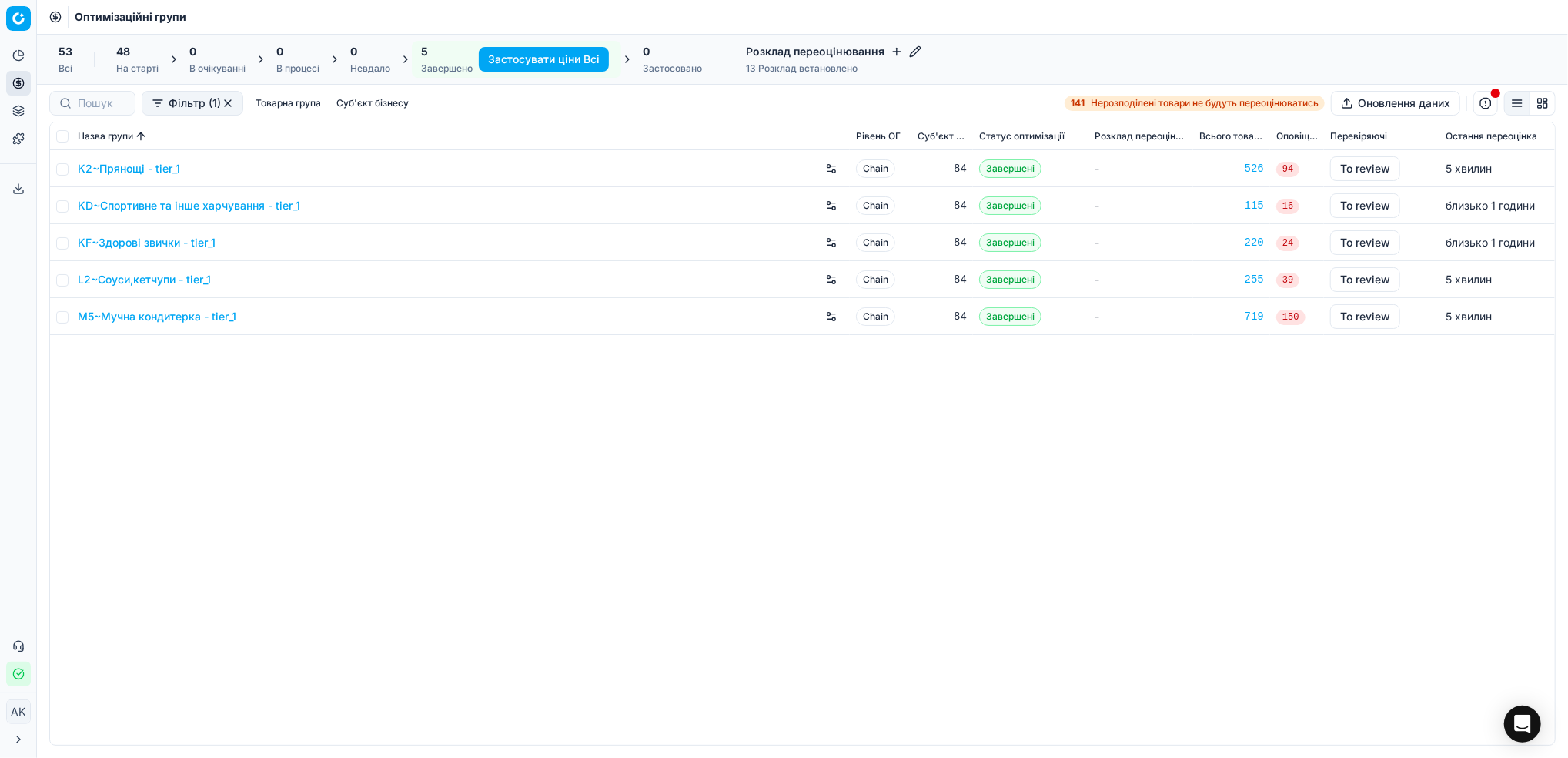
click at [118, 284] on link "L2~Соуси,кетчупи - tier_1" at bounding box center [144, 280] width 133 height 15
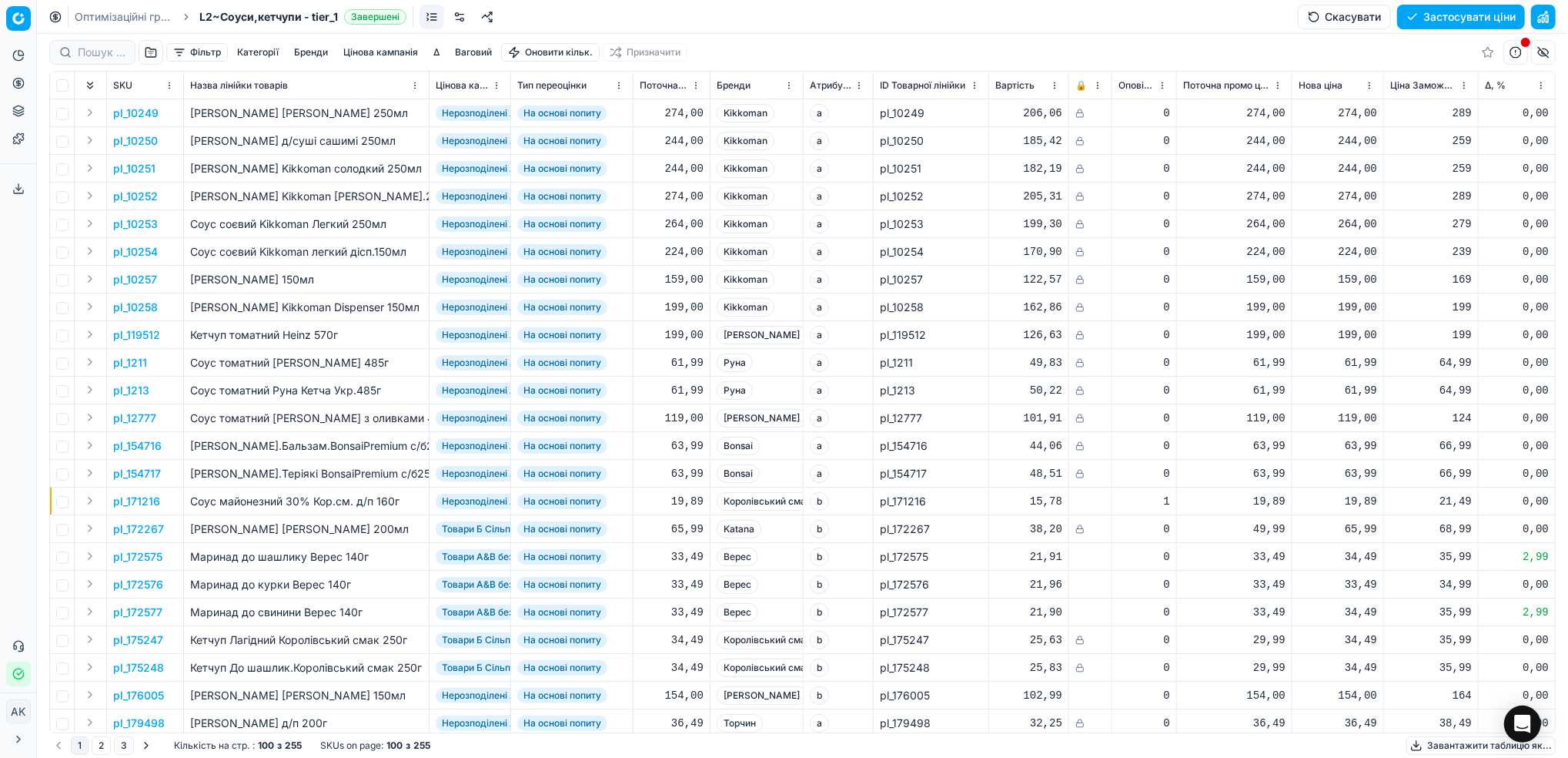
click at [195, 48] on button "Фільтр" at bounding box center [196, 52] width 61 height 18
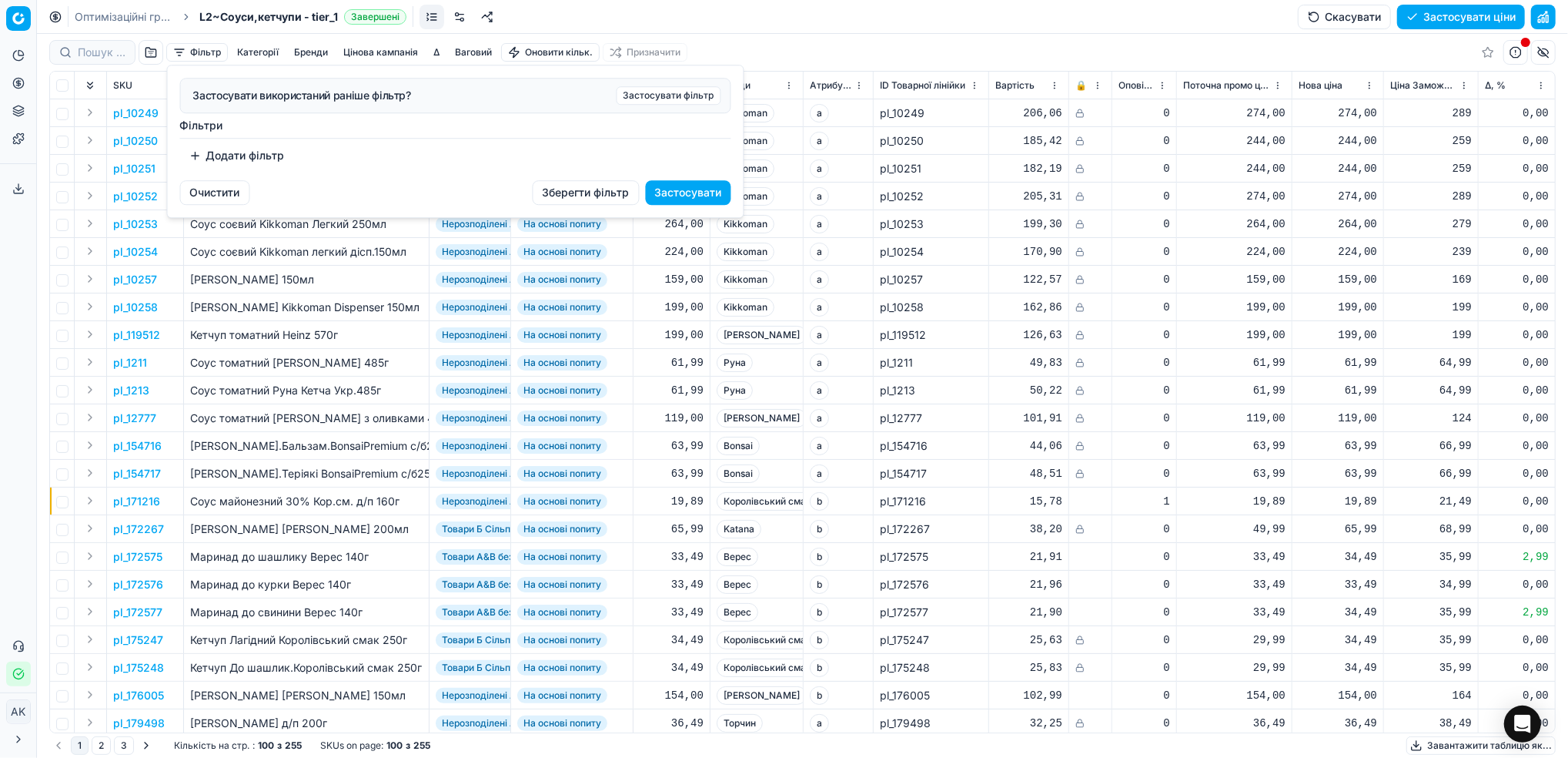
click at [228, 153] on button "Додати фільтр" at bounding box center [237, 155] width 114 height 24
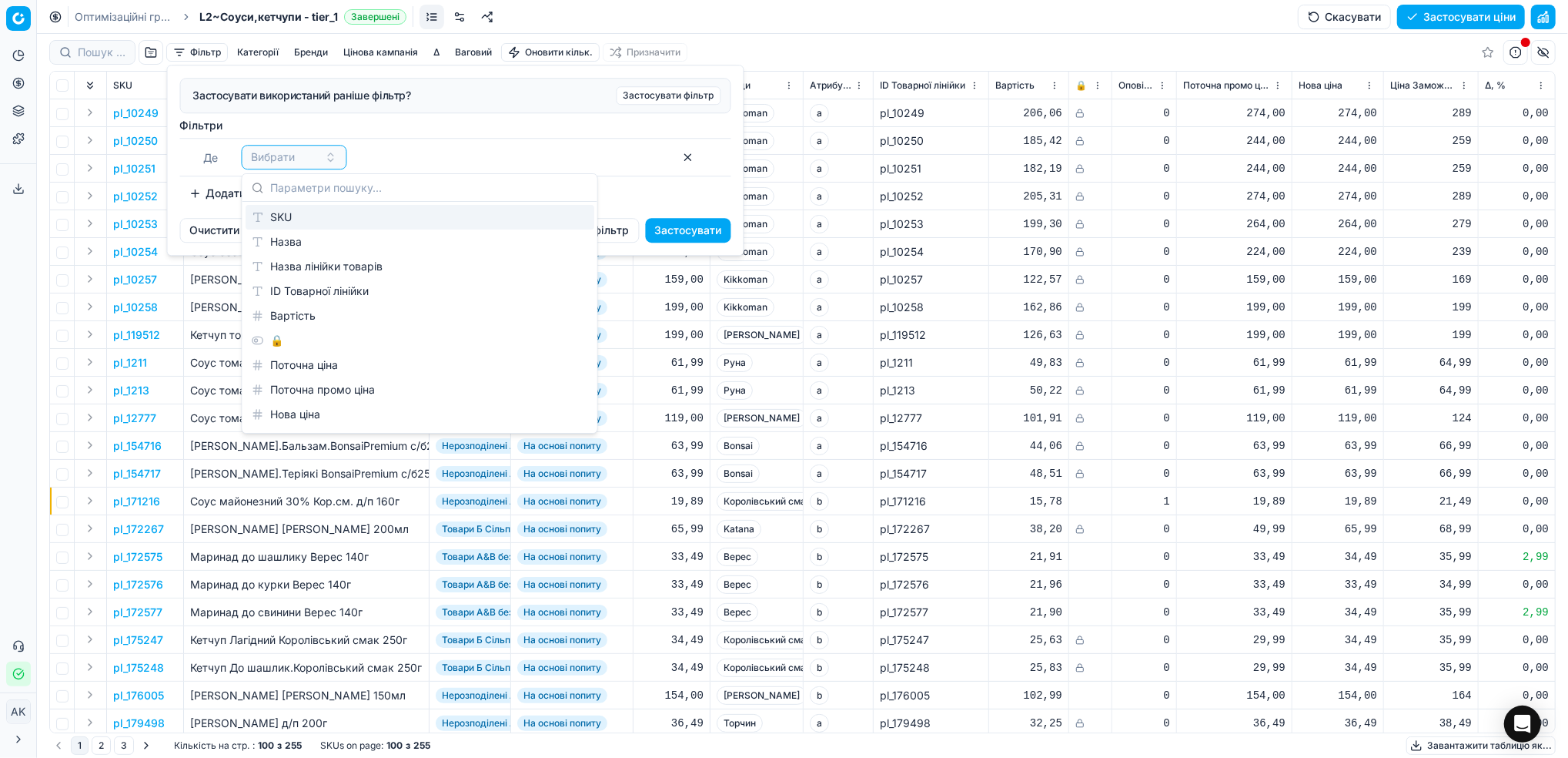
click at [289, 216] on div "SKU" at bounding box center [420, 217] width 349 height 24
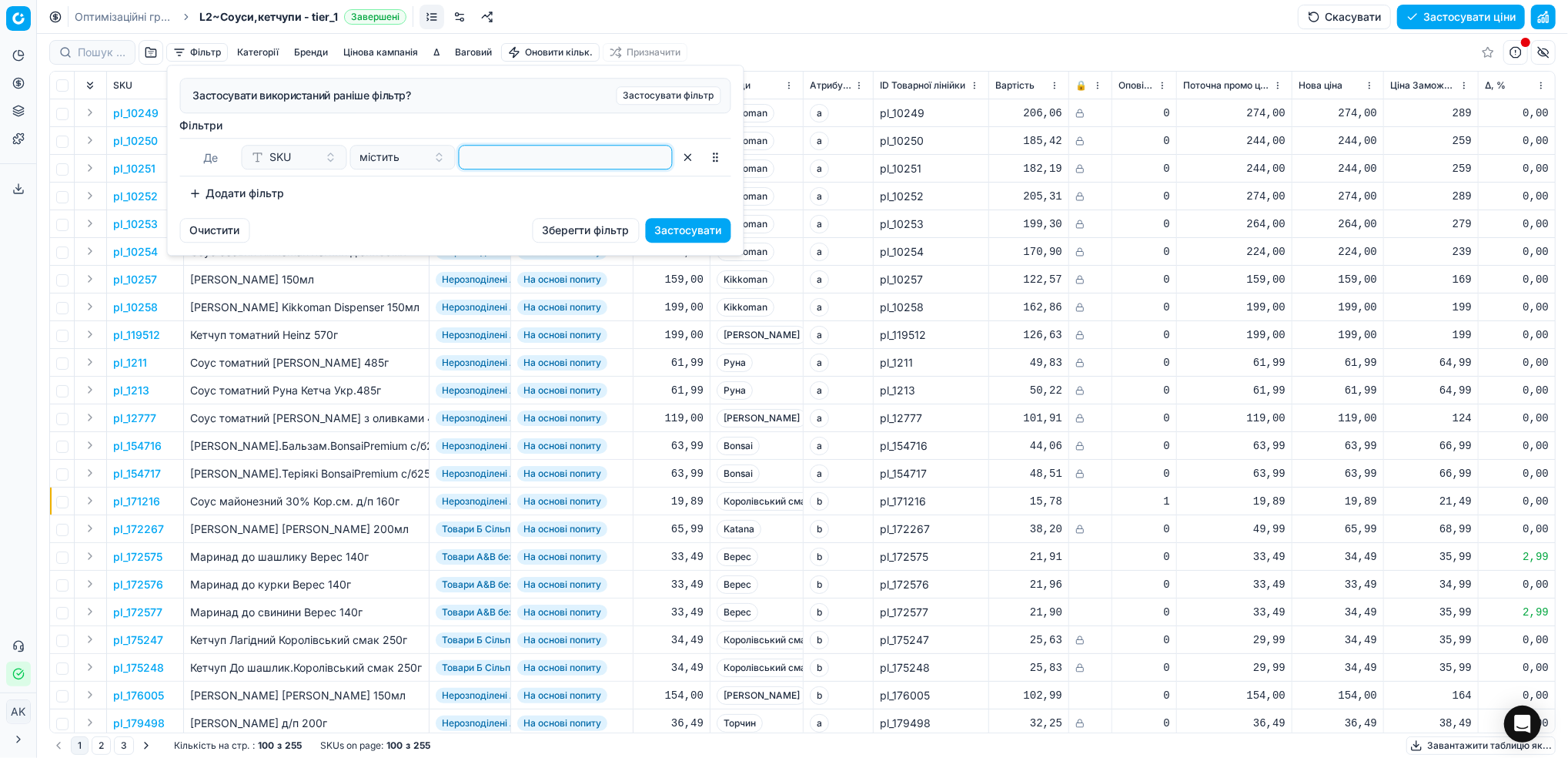
click at [538, 163] on input at bounding box center [565, 157] width 201 height 24
click at [675, 231] on button "Застосувати" at bounding box center [689, 230] width 86 height 24
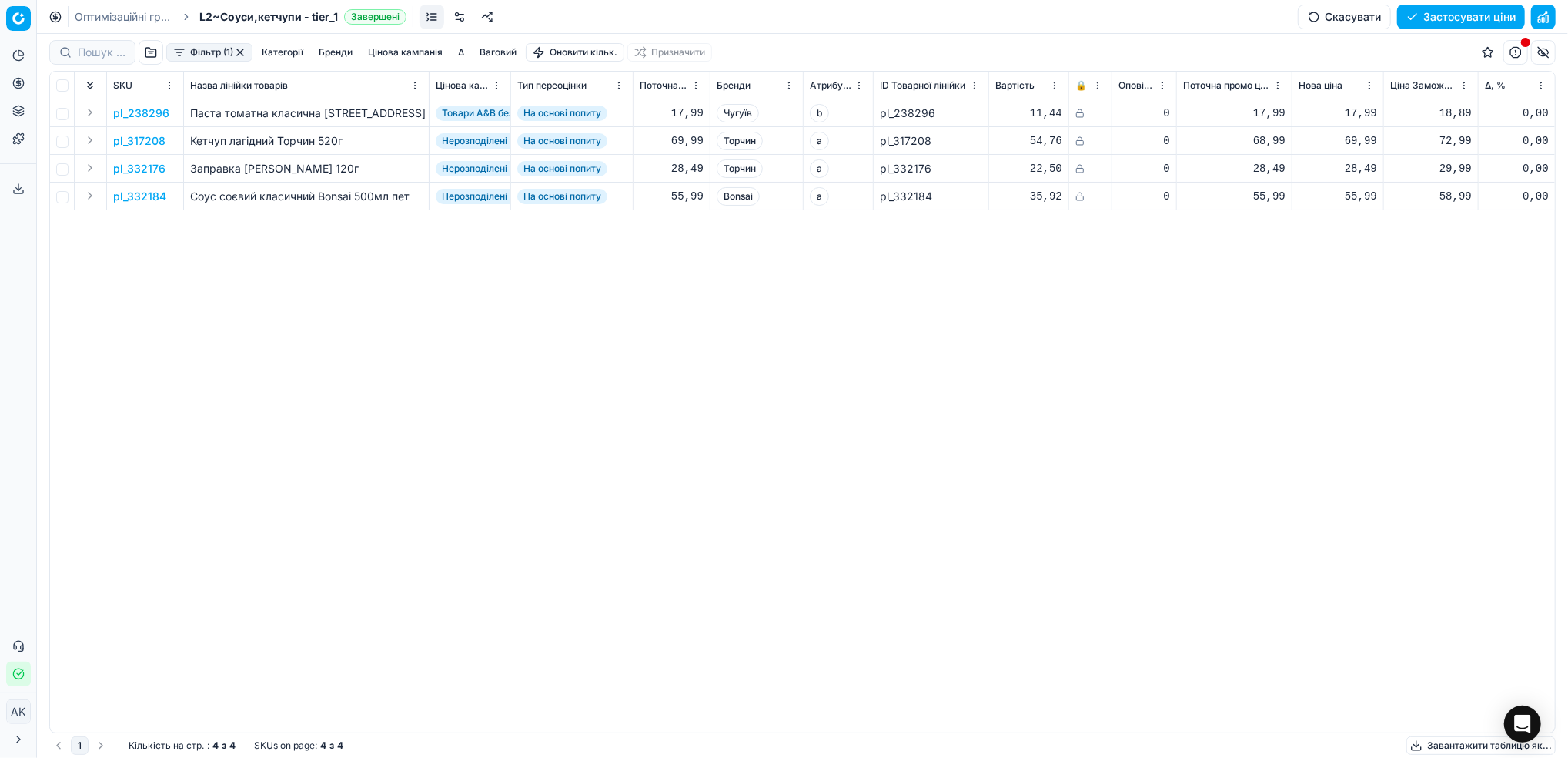
click at [240, 51] on button "button" at bounding box center [240, 52] width 13 height 13
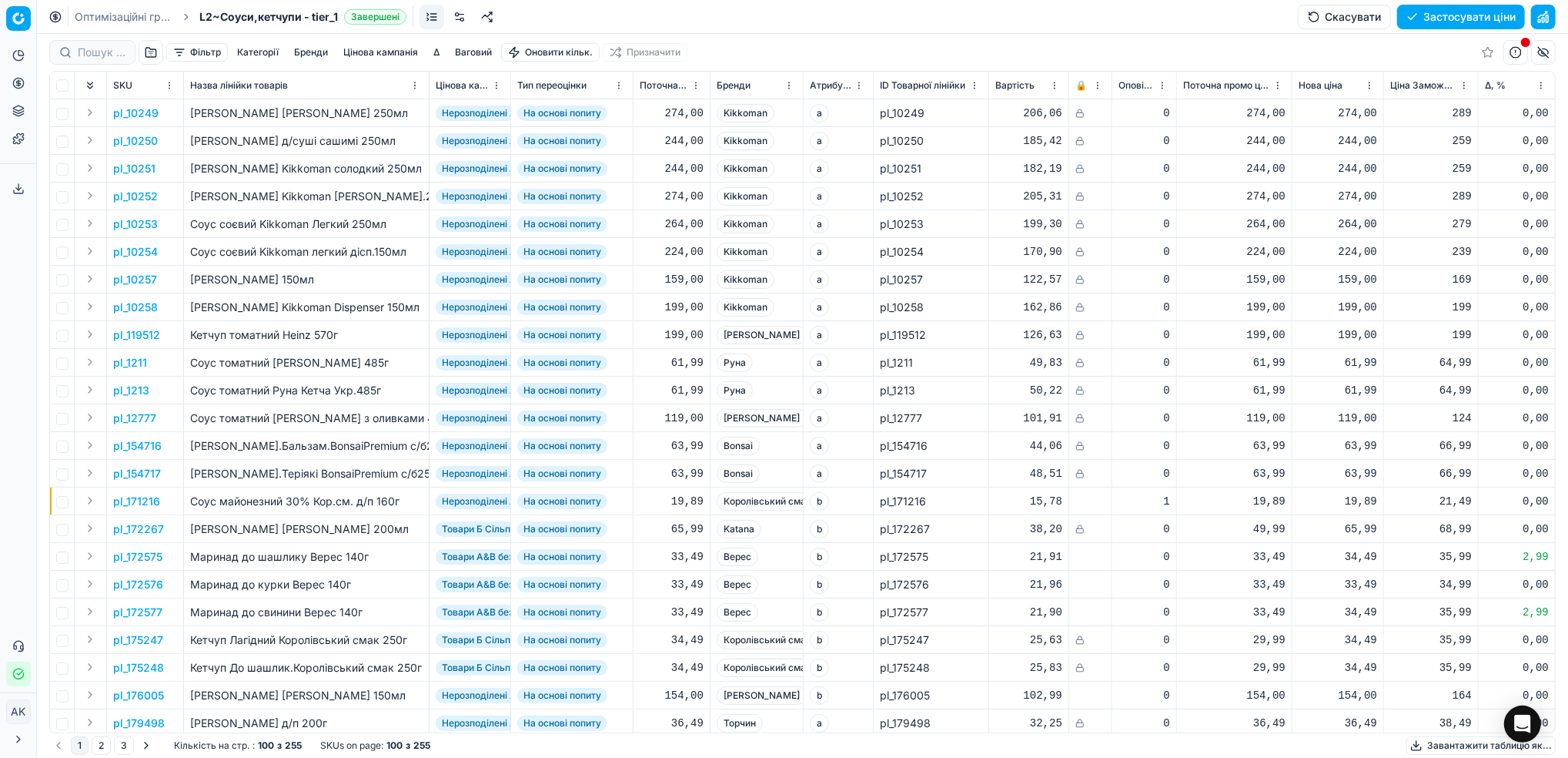
drag, startPoint x: 117, startPoint y: 16, endPoint x: 126, endPoint y: 17, distance: 9.1
click at [117, 16] on link "Оптимізаційні групи" at bounding box center [123, 17] width 98 height 15
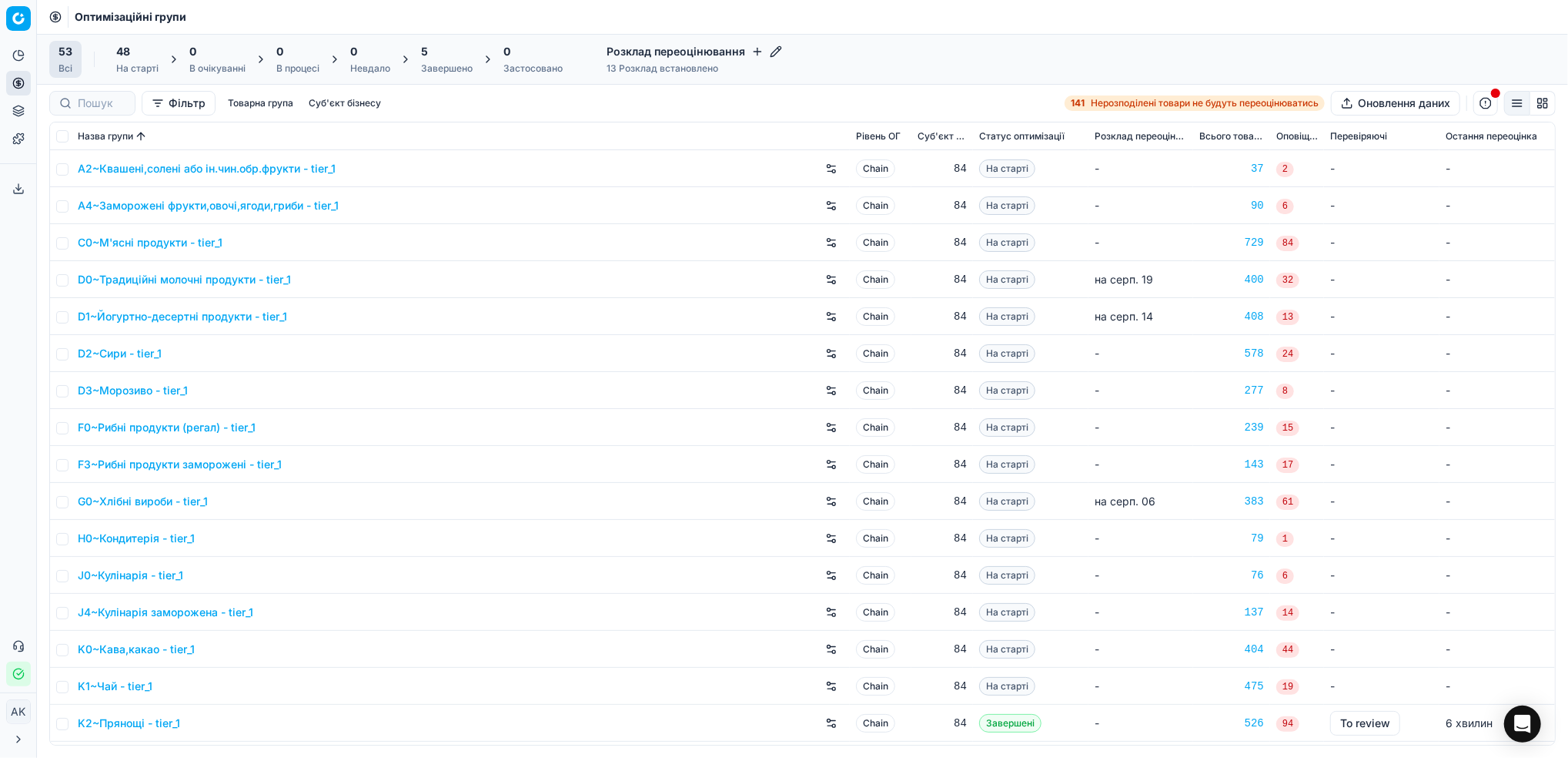
click at [438, 64] on div "Завершено" at bounding box center [446, 68] width 51 height 13
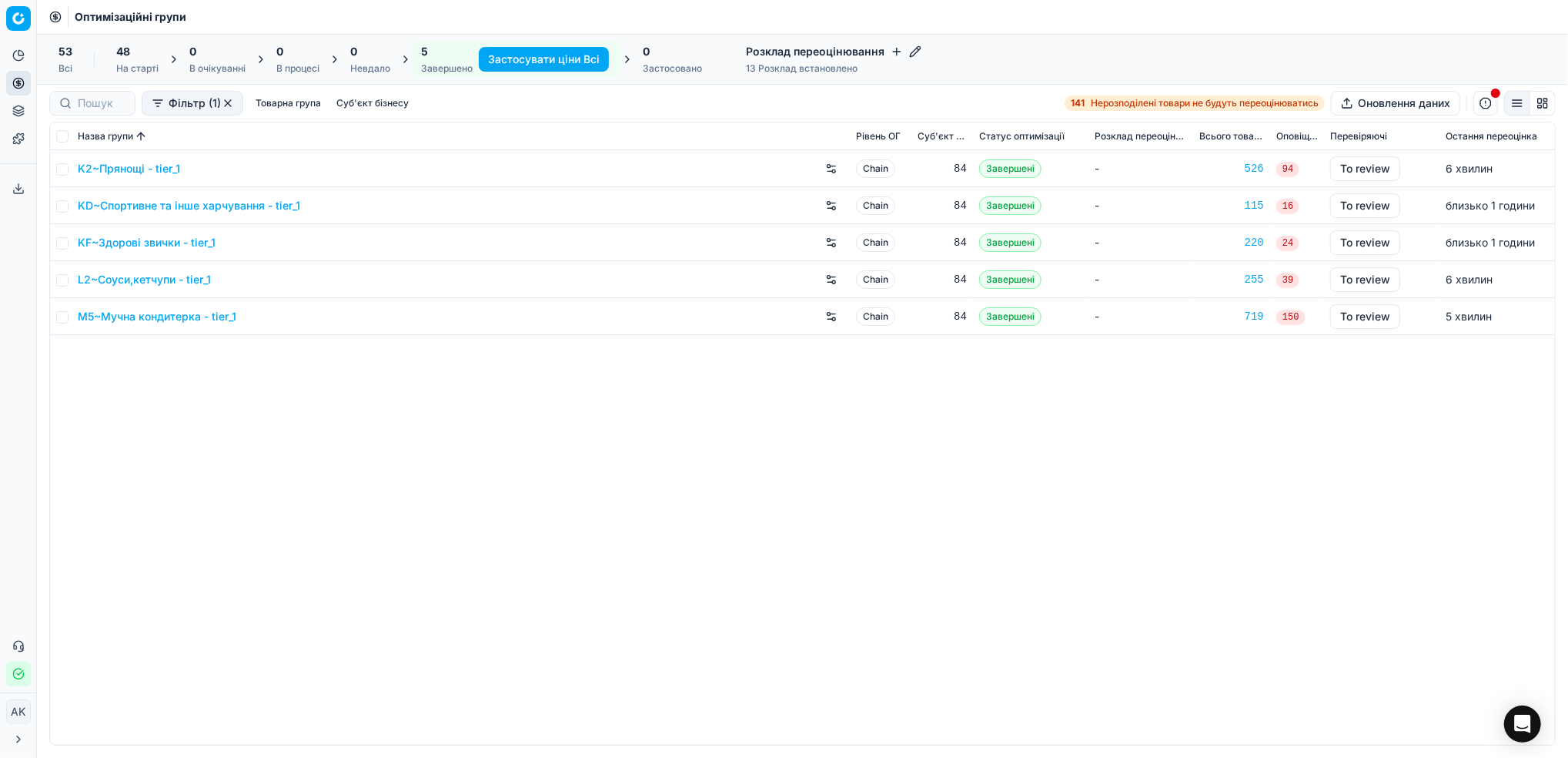
click at [149, 321] on link "M5~Мучна кондитерка - tier_1" at bounding box center [157, 316] width 159 height 15
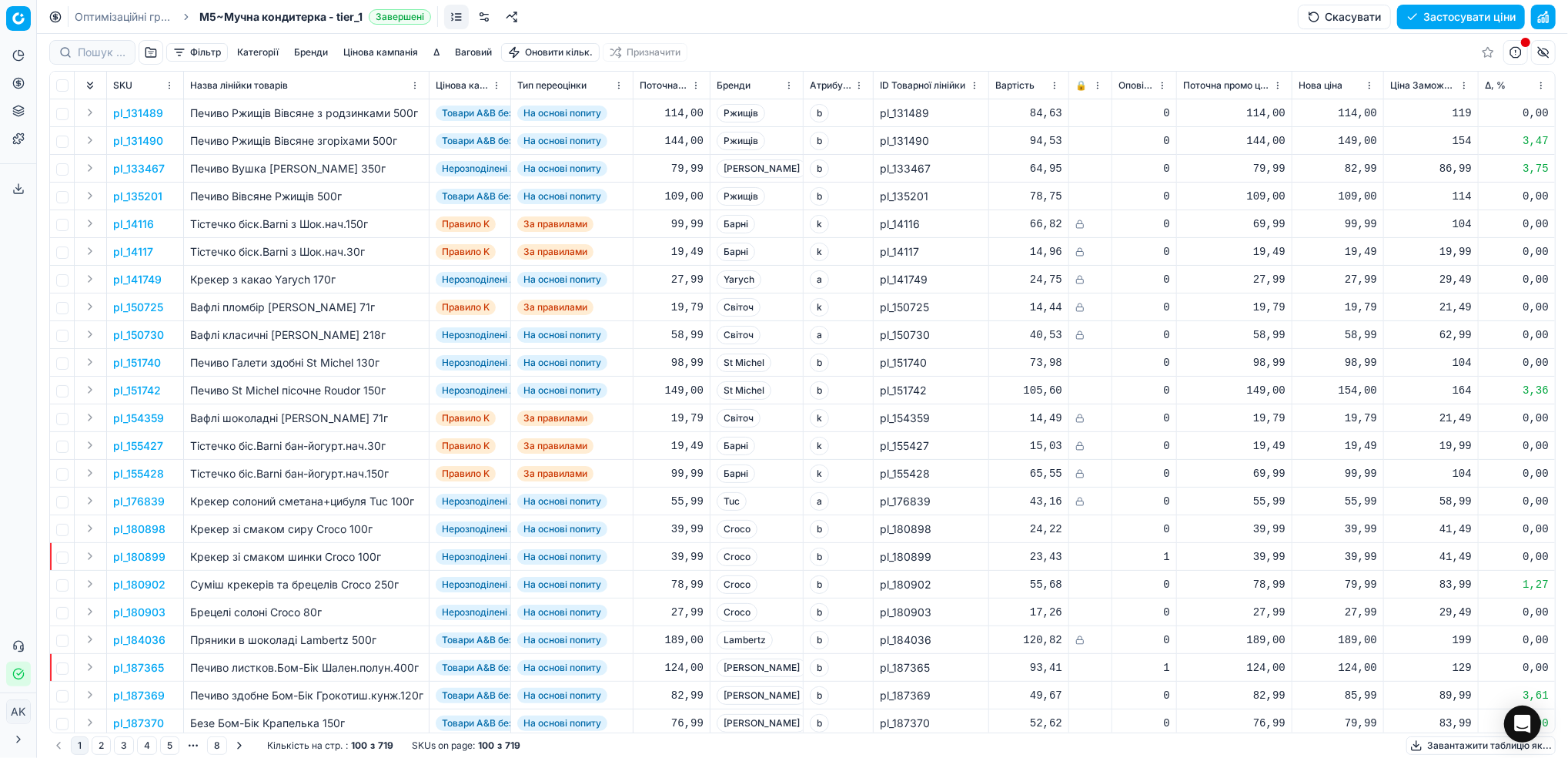
click at [198, 52] on button "Фільтр" at bounding box center [196, 52] width 61 height 18
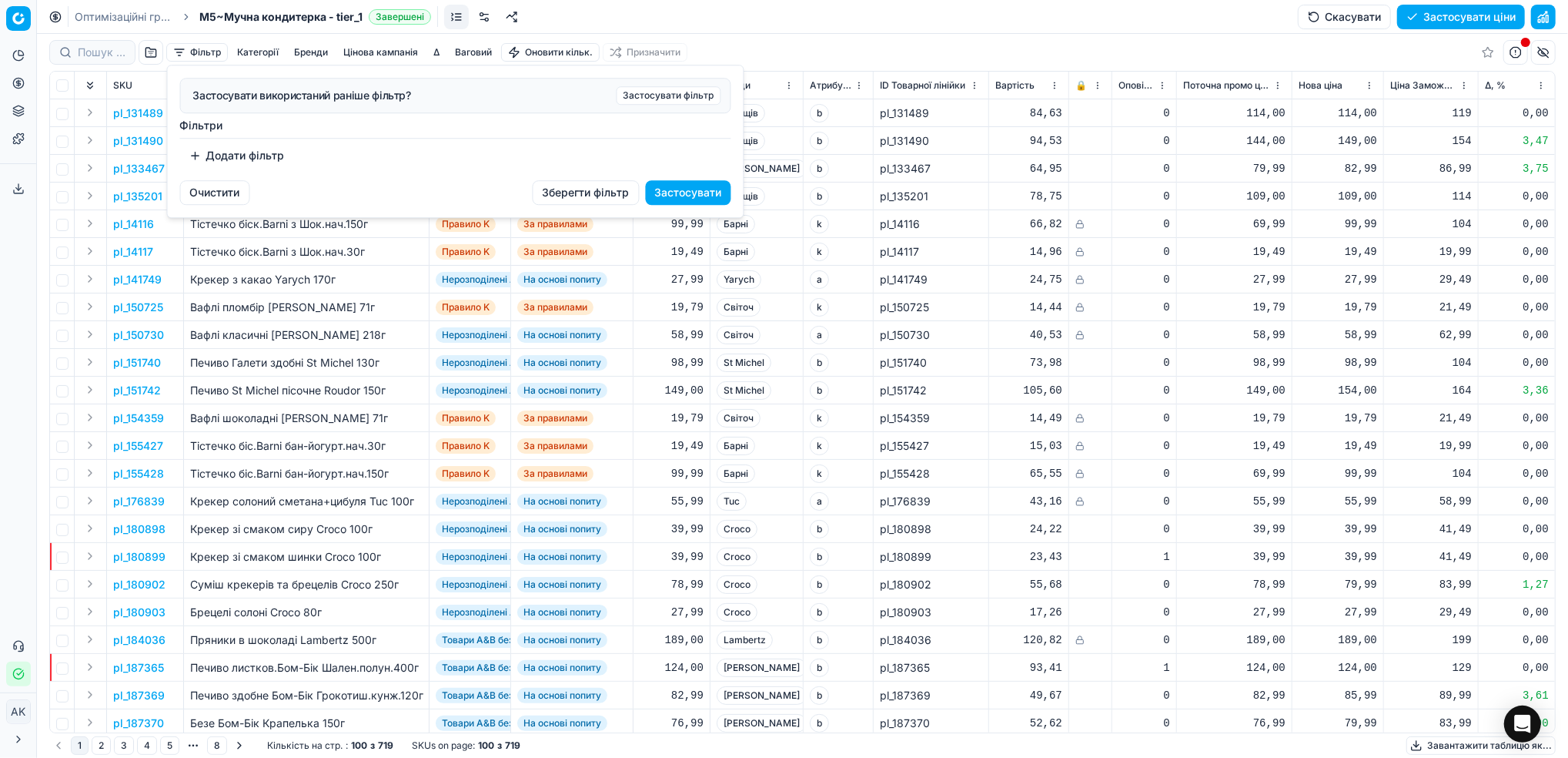
click at [216, 162] on button "Додати фільтр" at bounding box center [237, 155] width 114 height 24
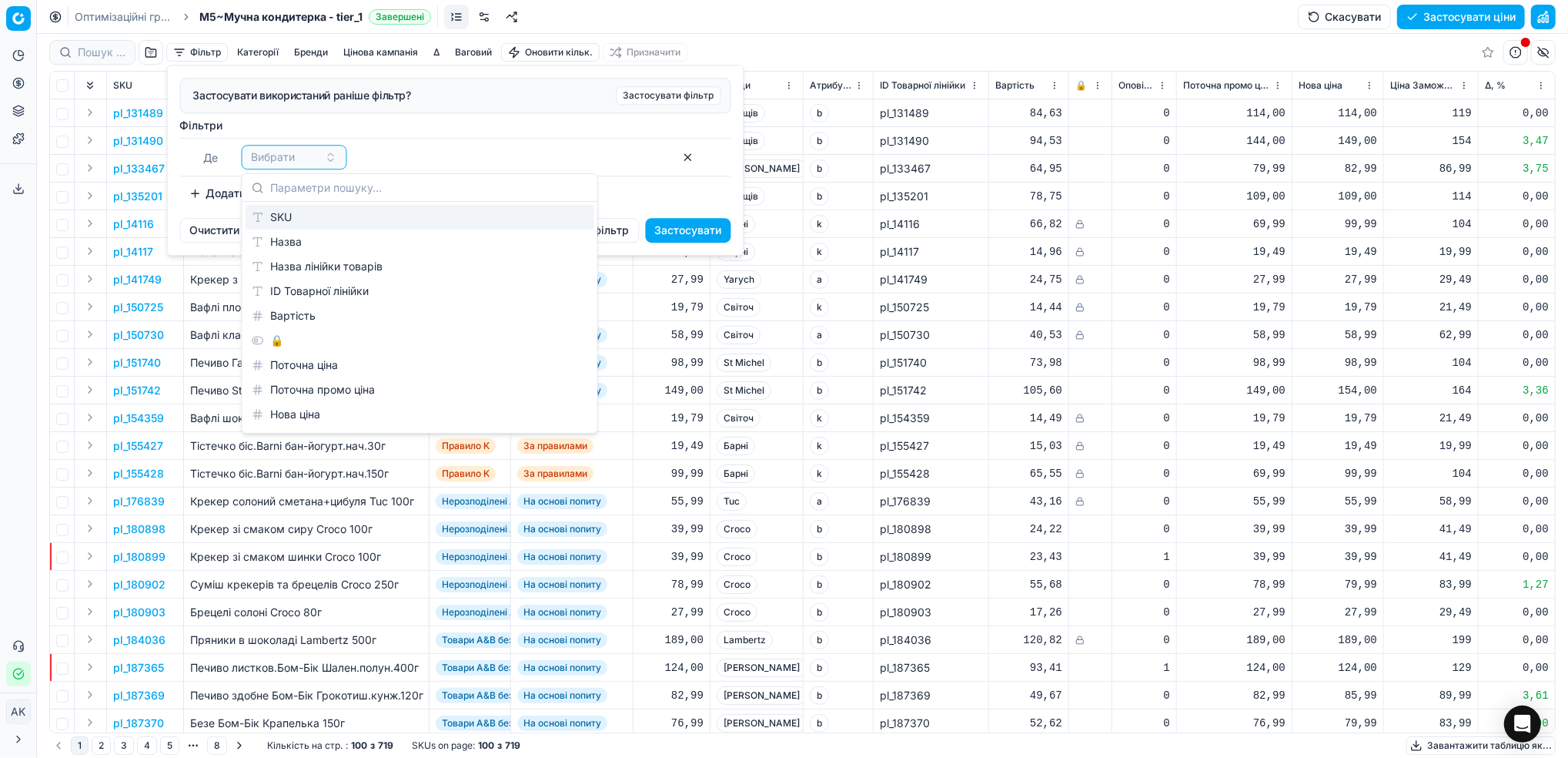
click at [267, 223] on div "SKU" at bounding box center [420, 217] width 349 height 24
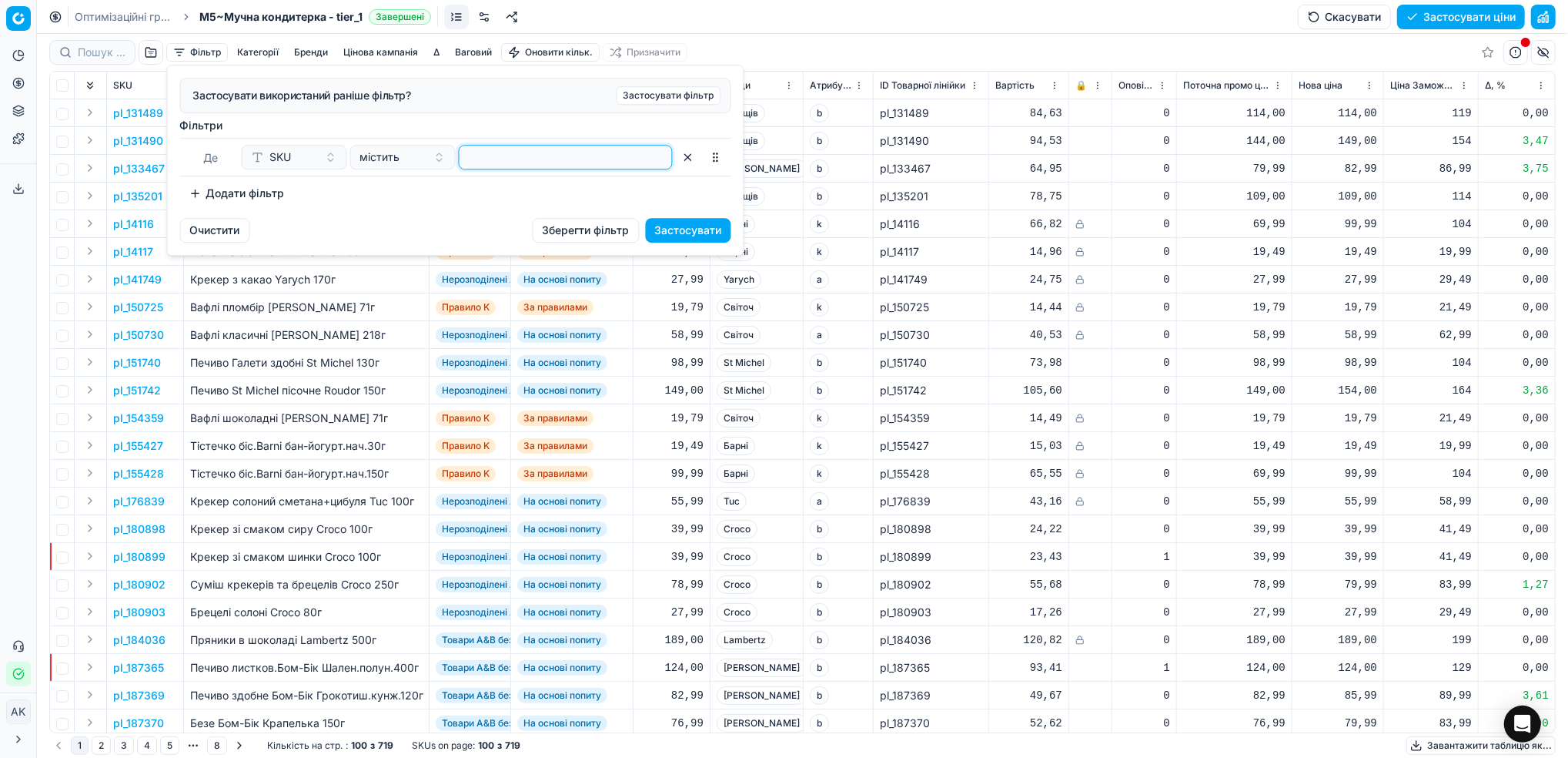
click at [497, 158] on input at bounding box center [565, 157] width 201 height 24
click at [697, 230] on button "Застосувати" at bounding box center [689, 230] width 86 height 24
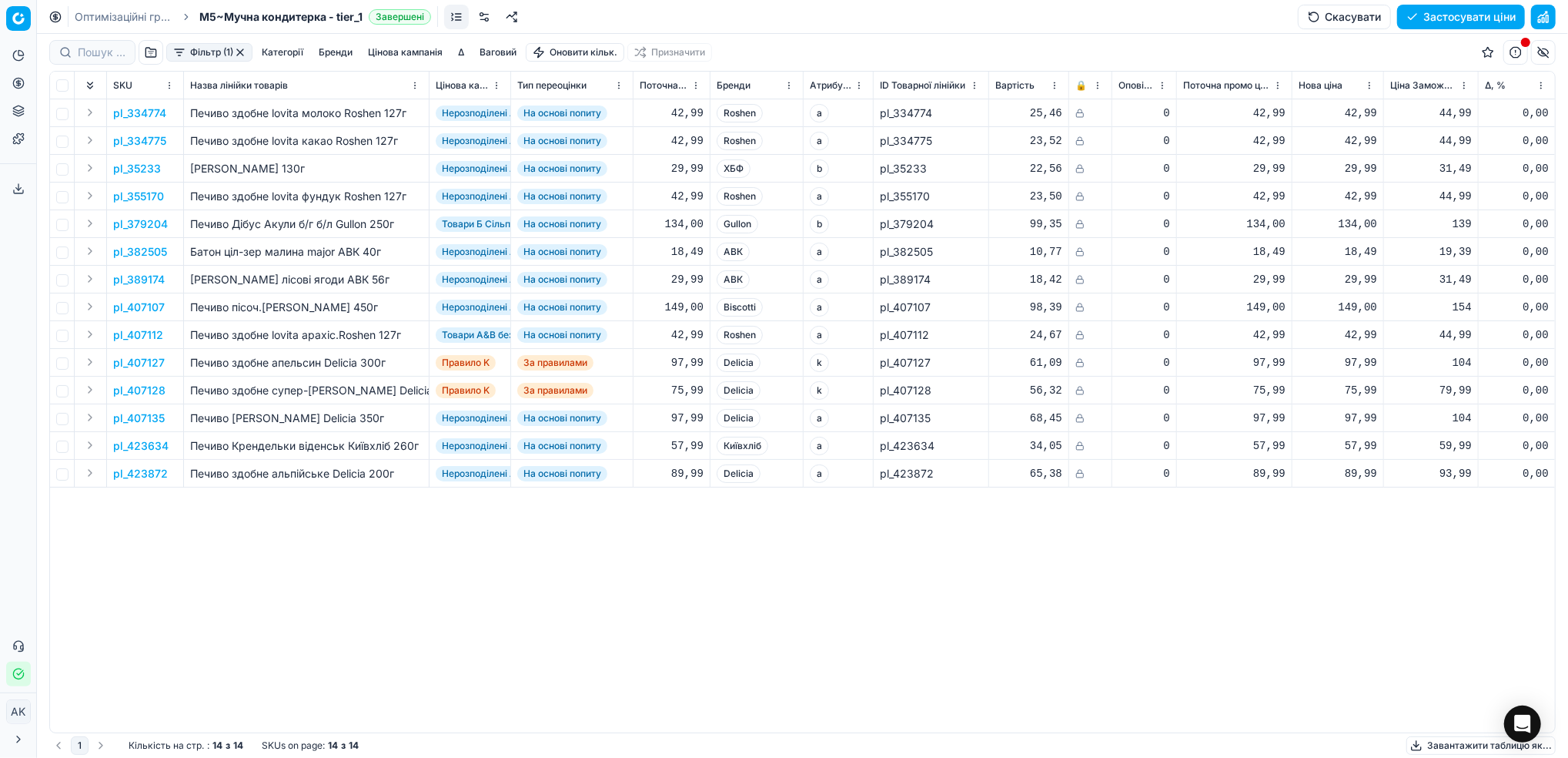
click at [243, 52] on button "button" at bounding box center [240, 52] width 13 height 13
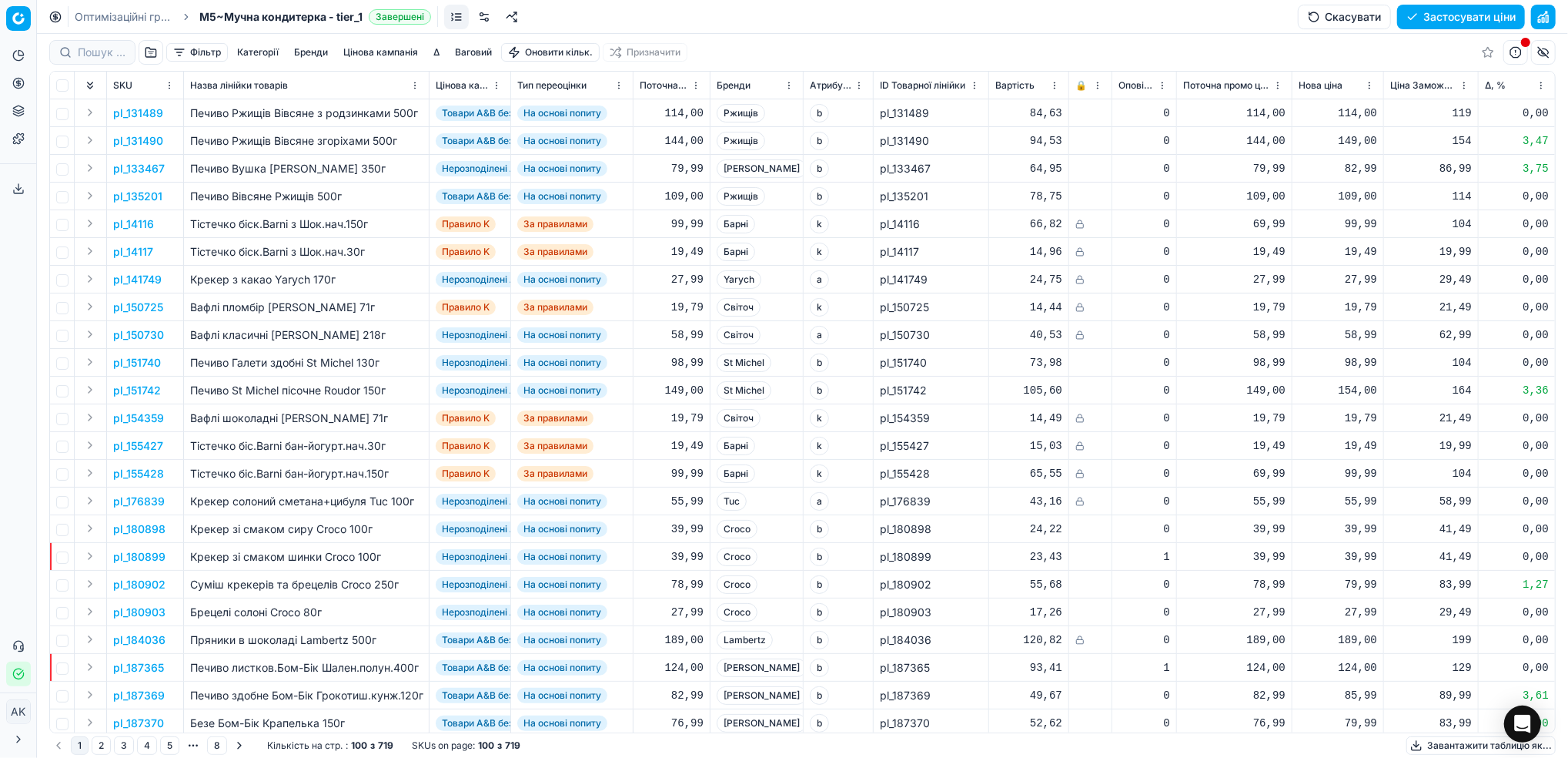
click at [109, 14] on link "Оптимізаційні групи" at bounding box center [123, 17] width 98 height 15
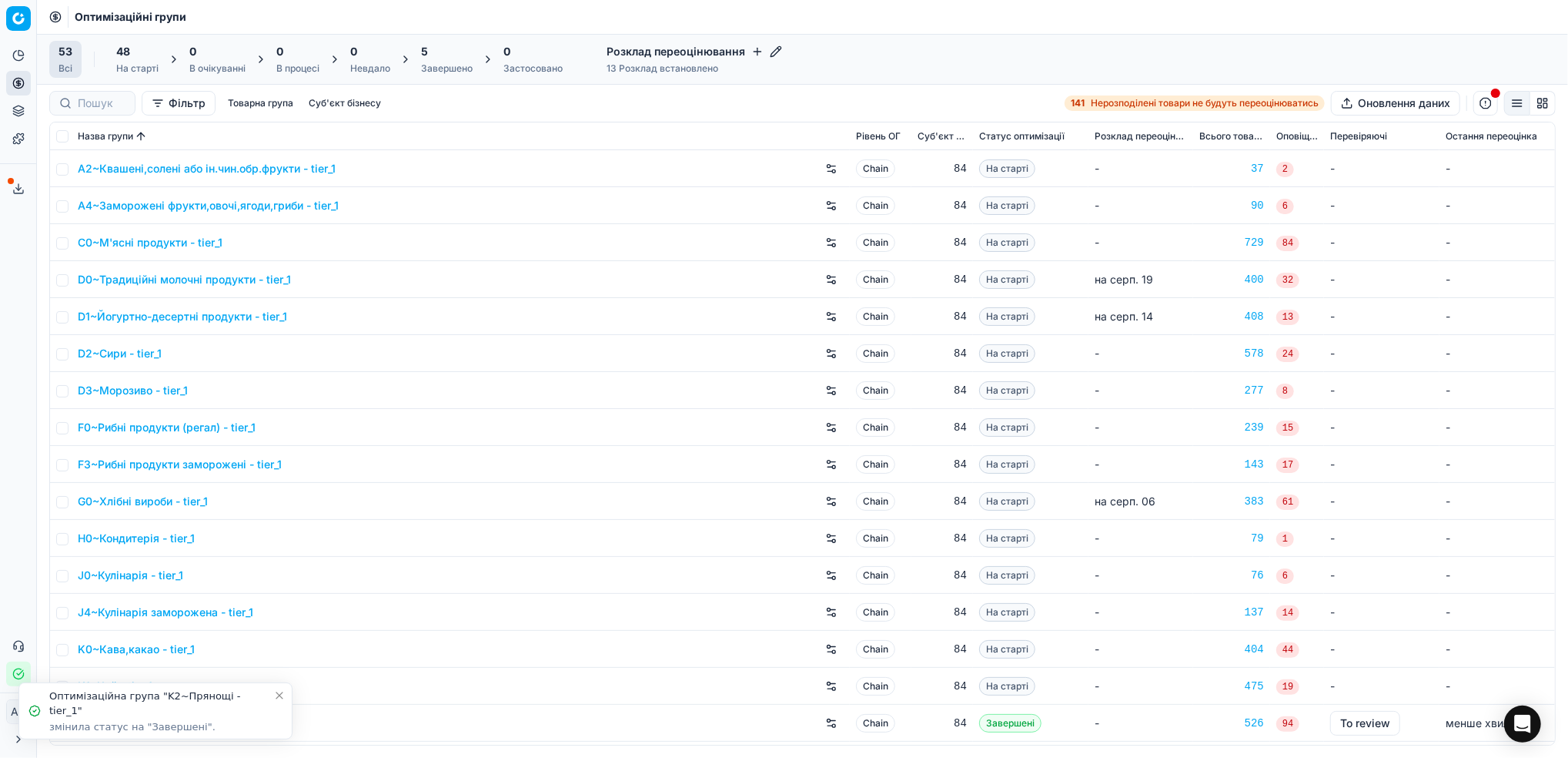
click at [279, 694] on icon "Close toast" at bounding box center [279, 695] width 6 height 6
